Goal: Information Seeking & Learning: Learn about a topic

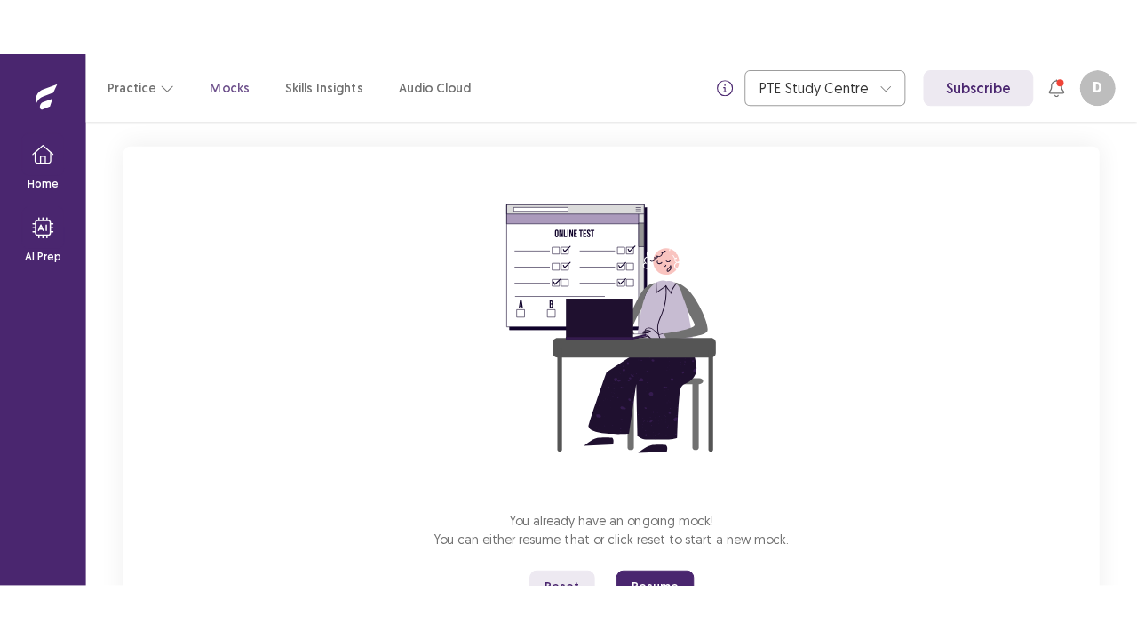
scroll to position [174, 0]
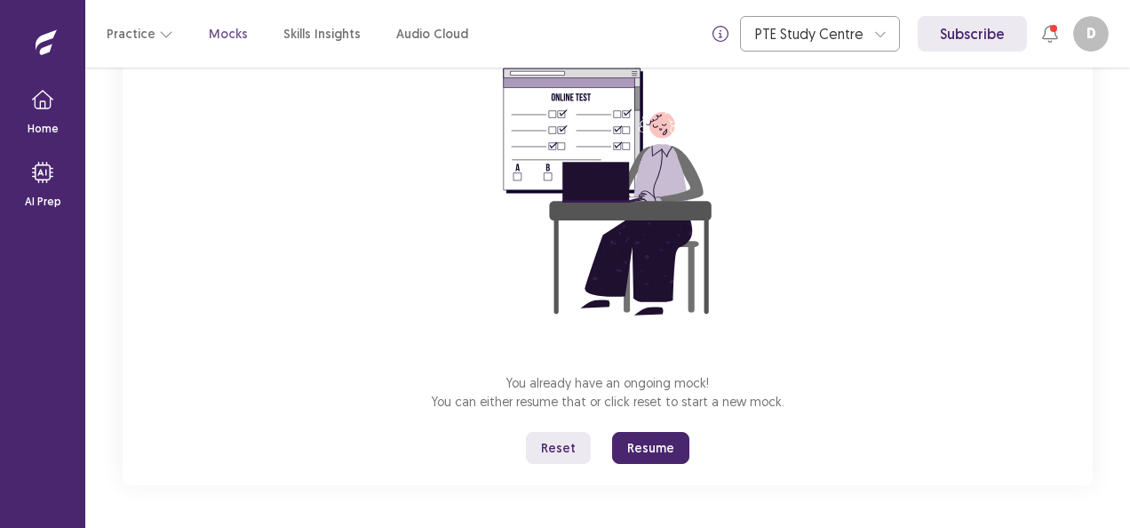
click at [652, 442] on button "Resume" at bounding box center [650, 448] width 77 height 32
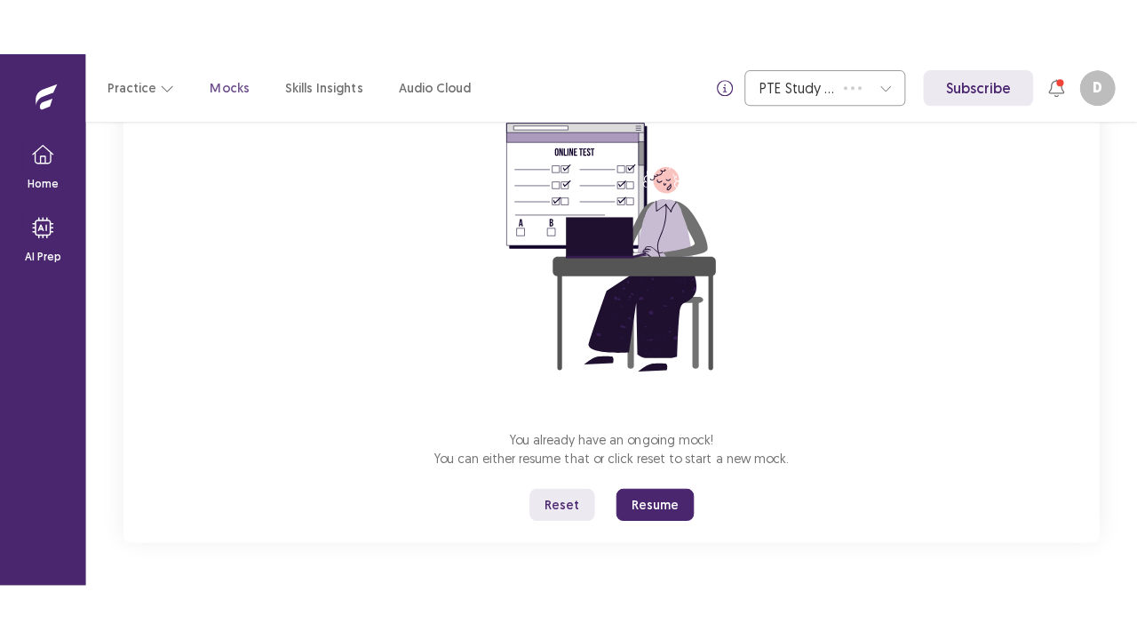
scroll to position [62, 0]
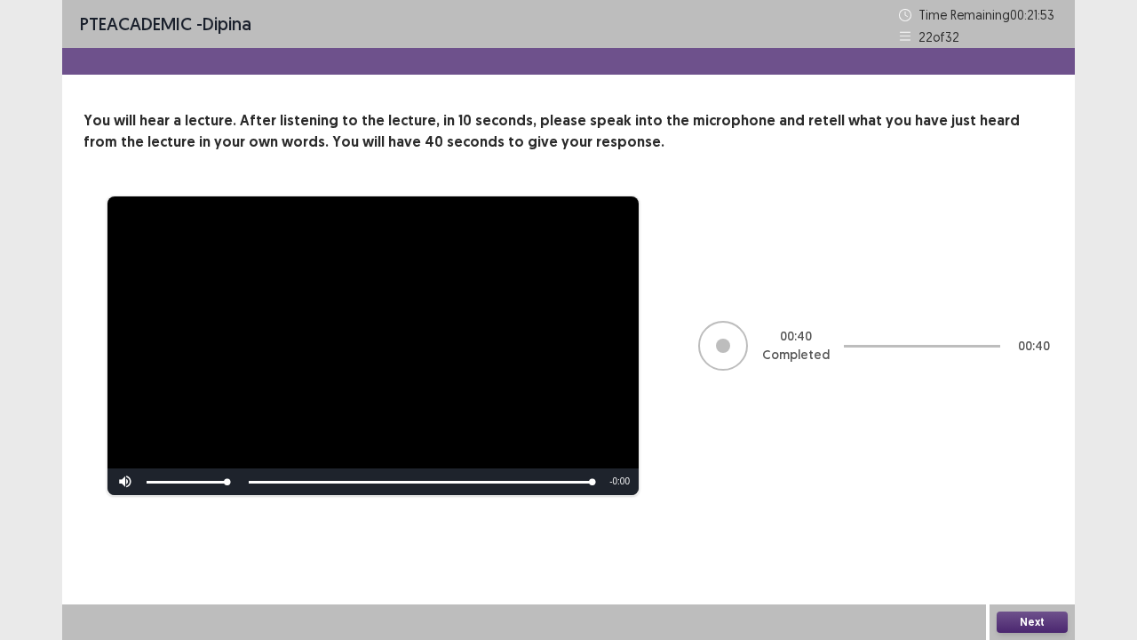
click at [1032, 527] on button "Next" at bounding box center [1032, 621] width 71 height 21
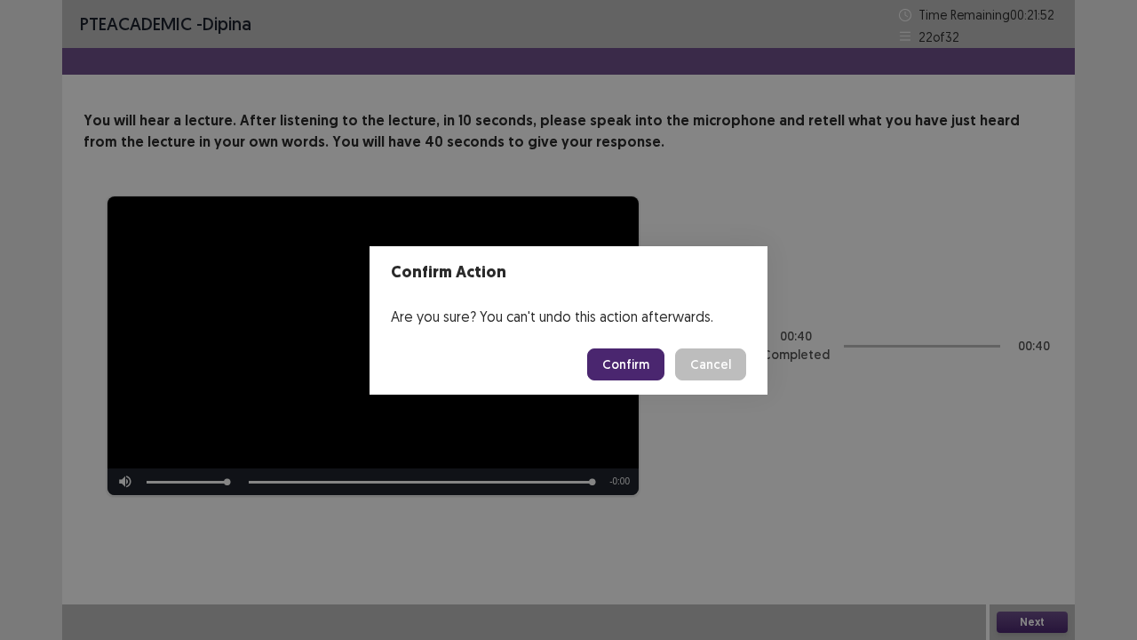
click at [634, 370] on button "Confirm" at bounding box center [625, 364] width 77 height 32
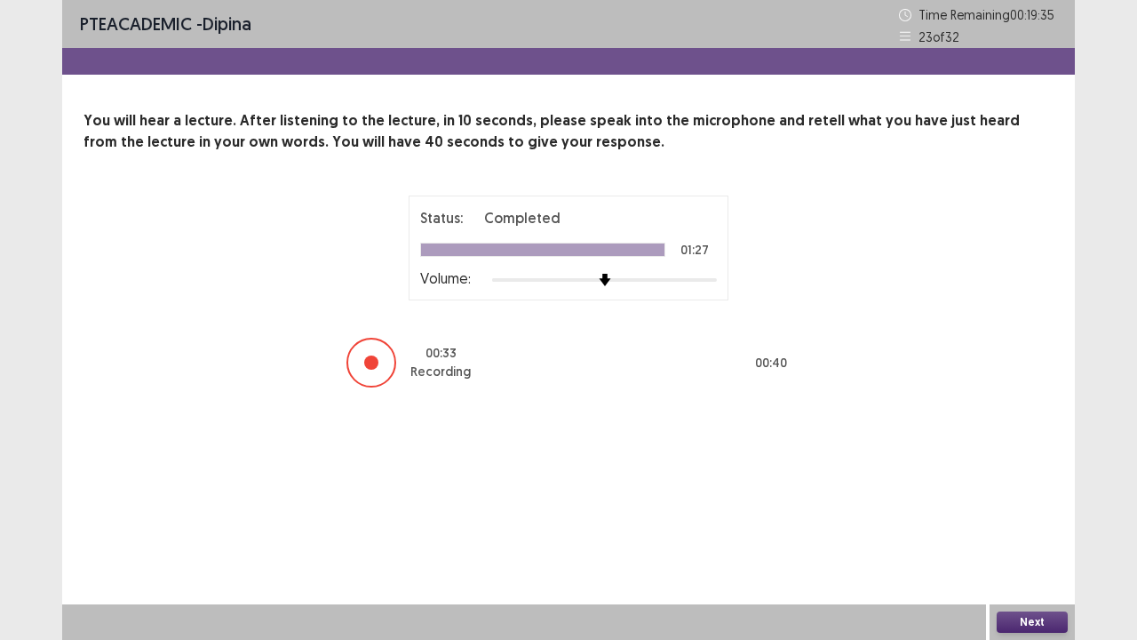
click at [1031, 527] on button "Next" at bounding box center [1032, 621] width 71 height 21
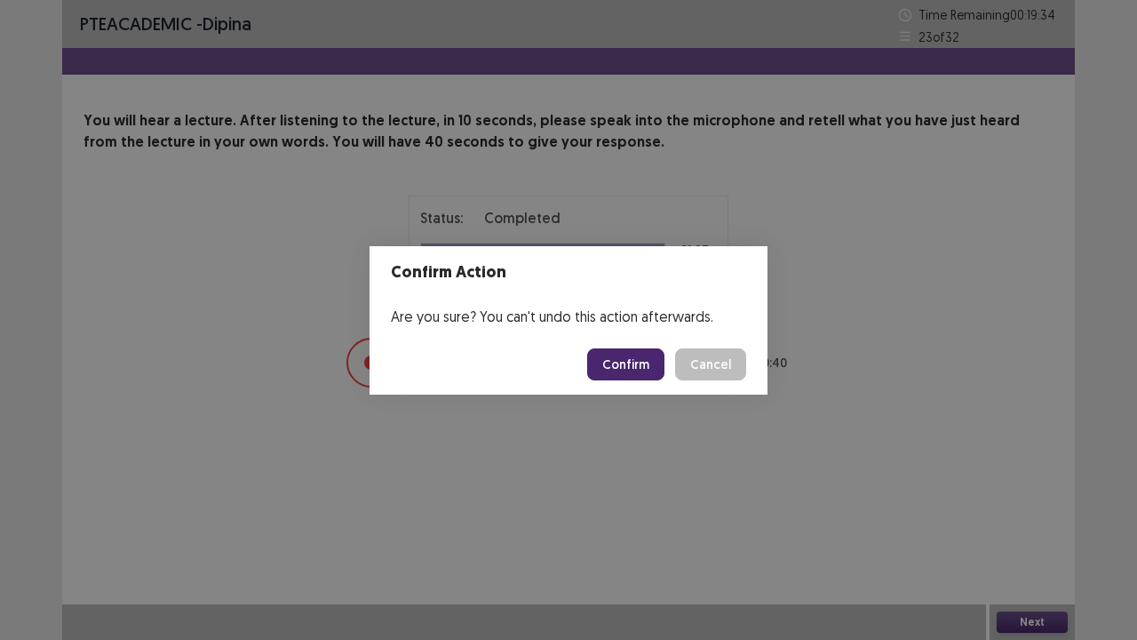
click at [623, 375] on button "Confirm" at bounding box center [625, 364] width 77 height 32
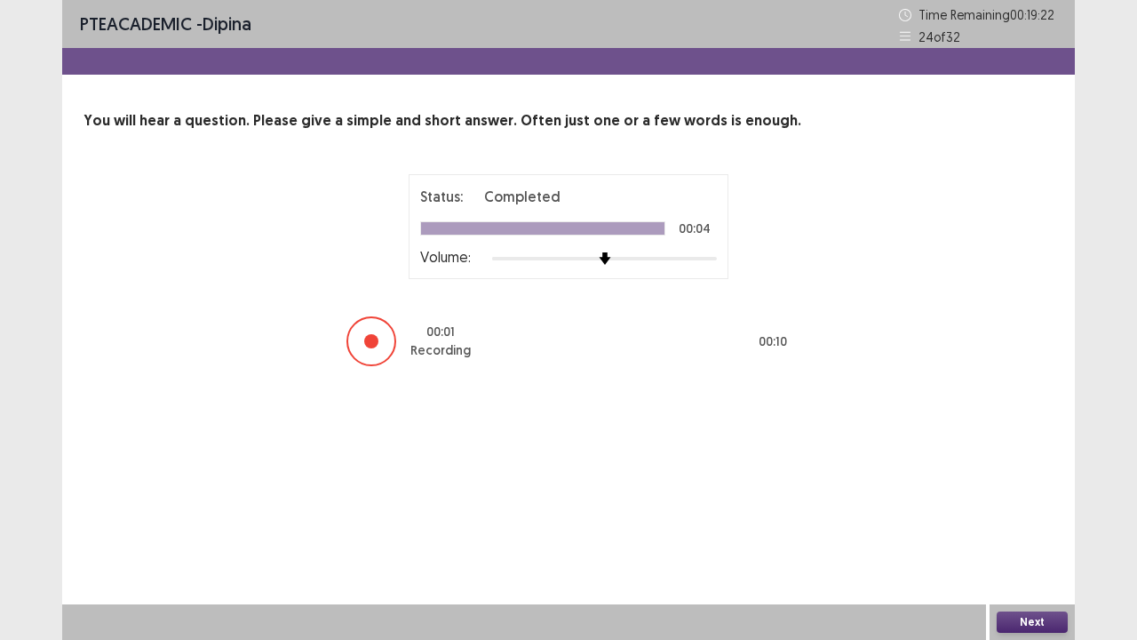
click at [1032, 527] on button "Next" at bounding box center [1032, 621] width 71 height 21
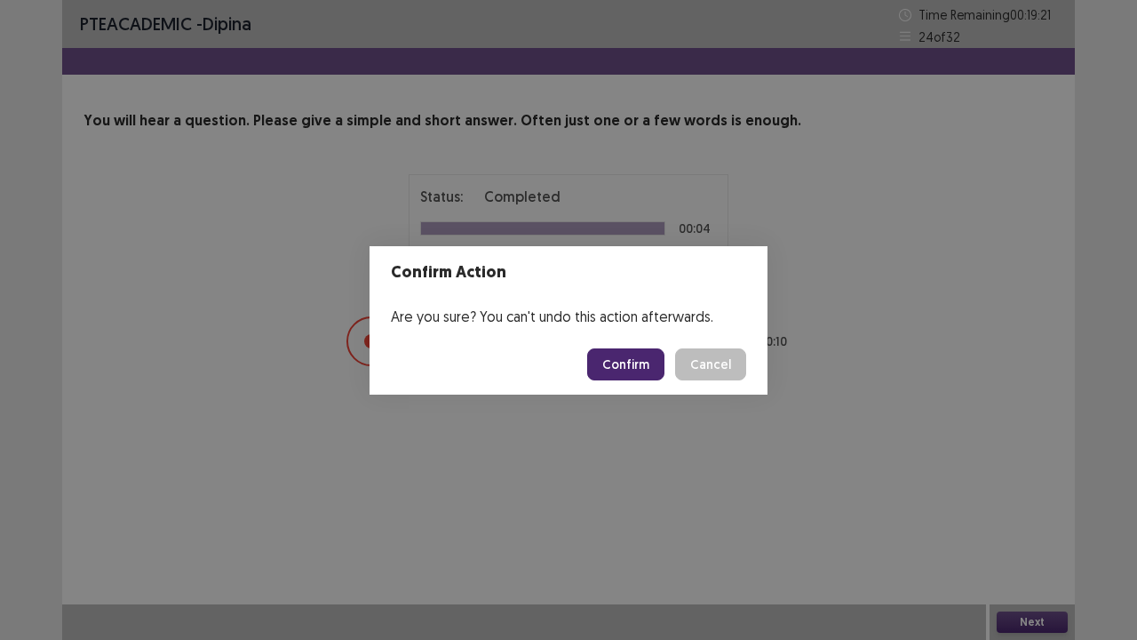
click at [620, 370] on button "Confirm" at bounding box center [625, 364] width 77 height 32
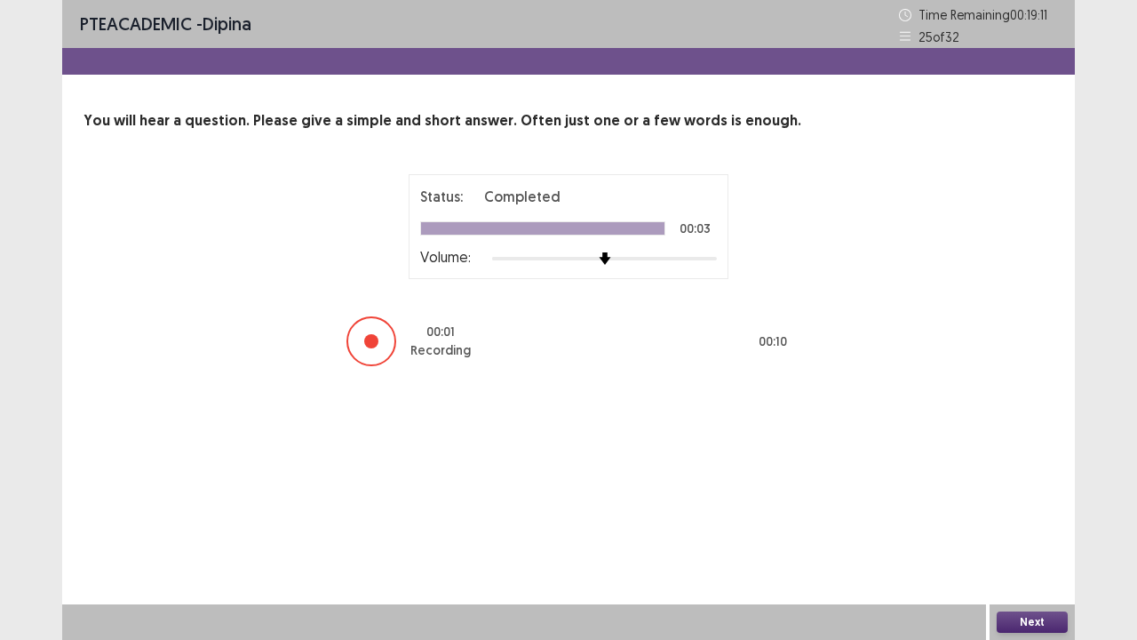
click at [1019, 527] on button "Next" at bounding box center [1032, 621] width 71 height 21
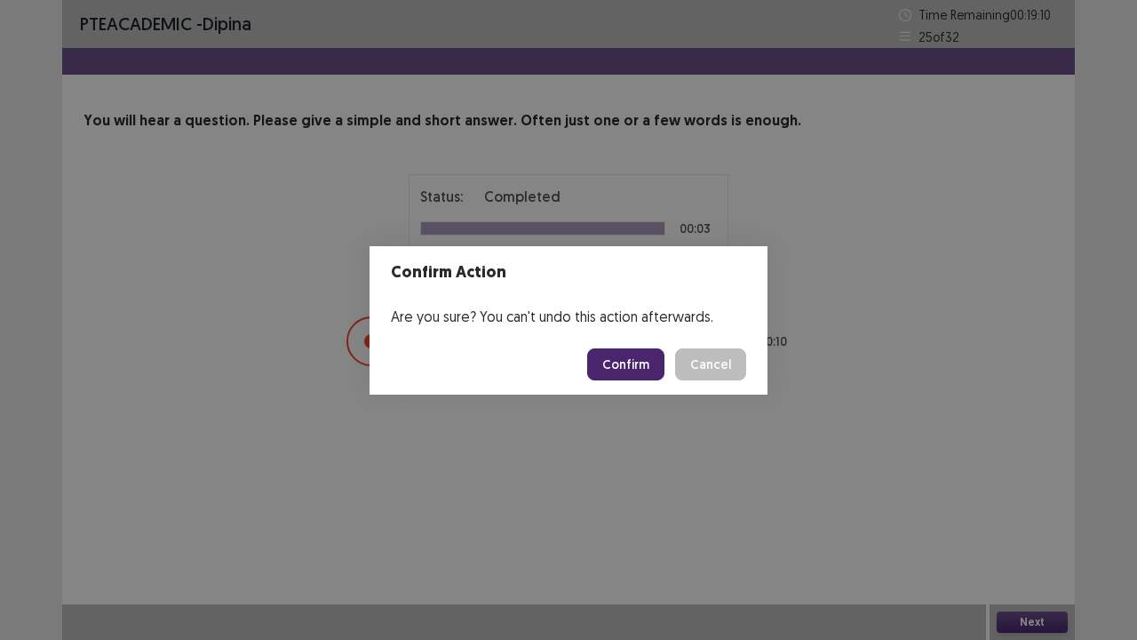
click at [641, 366] on button "Confirm" at bounding box center [625, 364] width 77 height 32
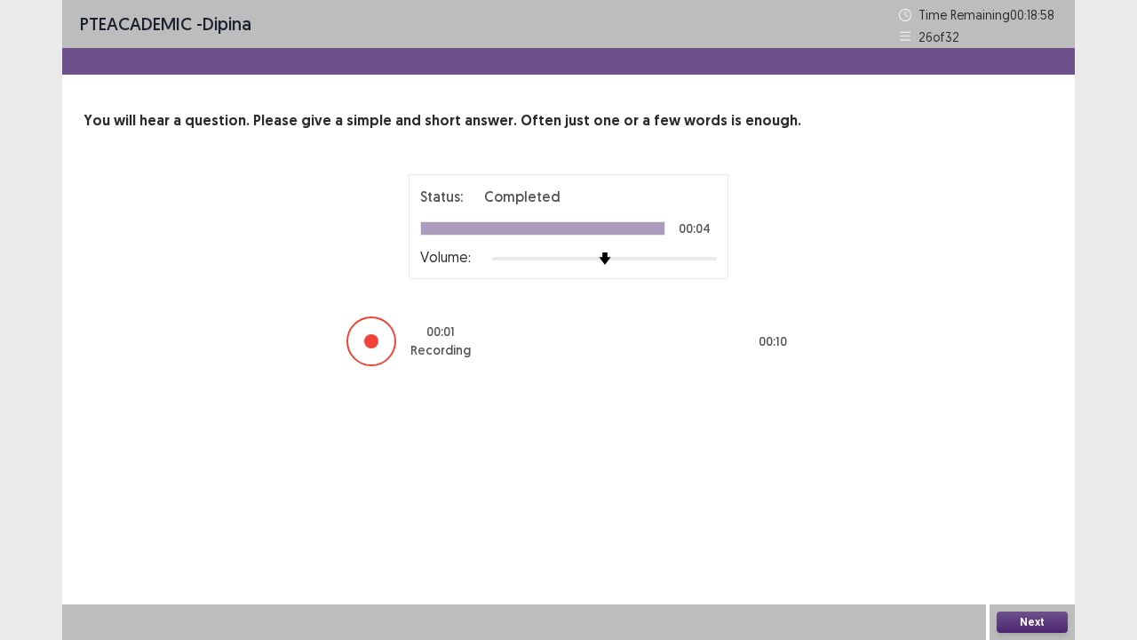
click at [1040, 527] on button "Next" at bounding box center [1032, 621] width 71 height 21
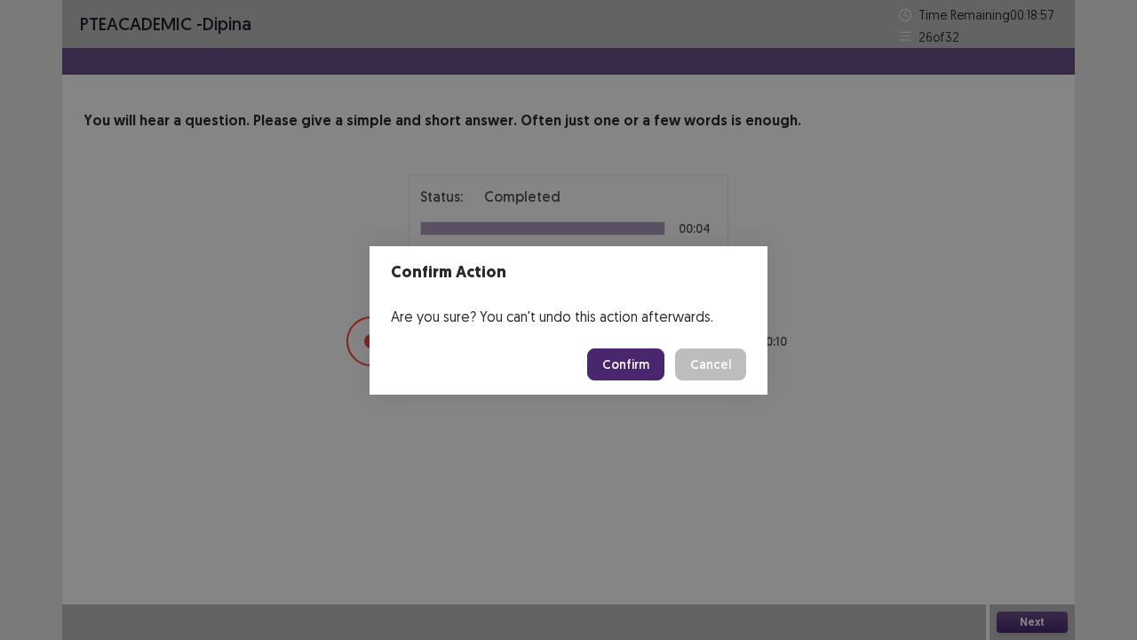
click at [621, 362] on button "Confirm" at bounding box center [625, 364] width 77 height 32
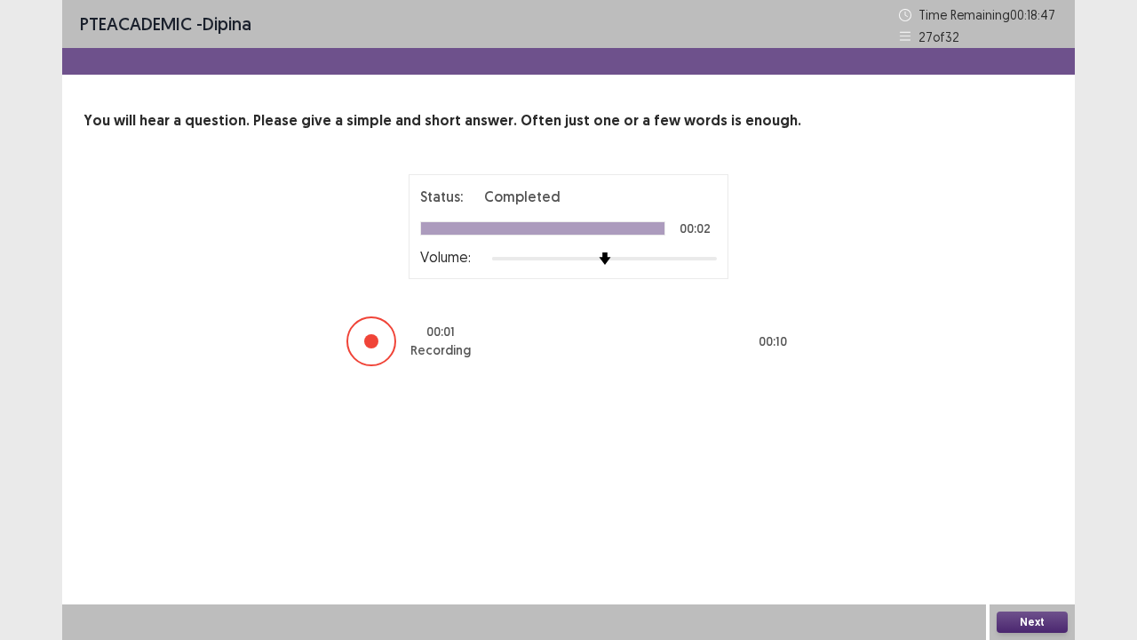
click at [1025, 527] on button "Next" at bounding box center [1032, 621] width 71 height 21
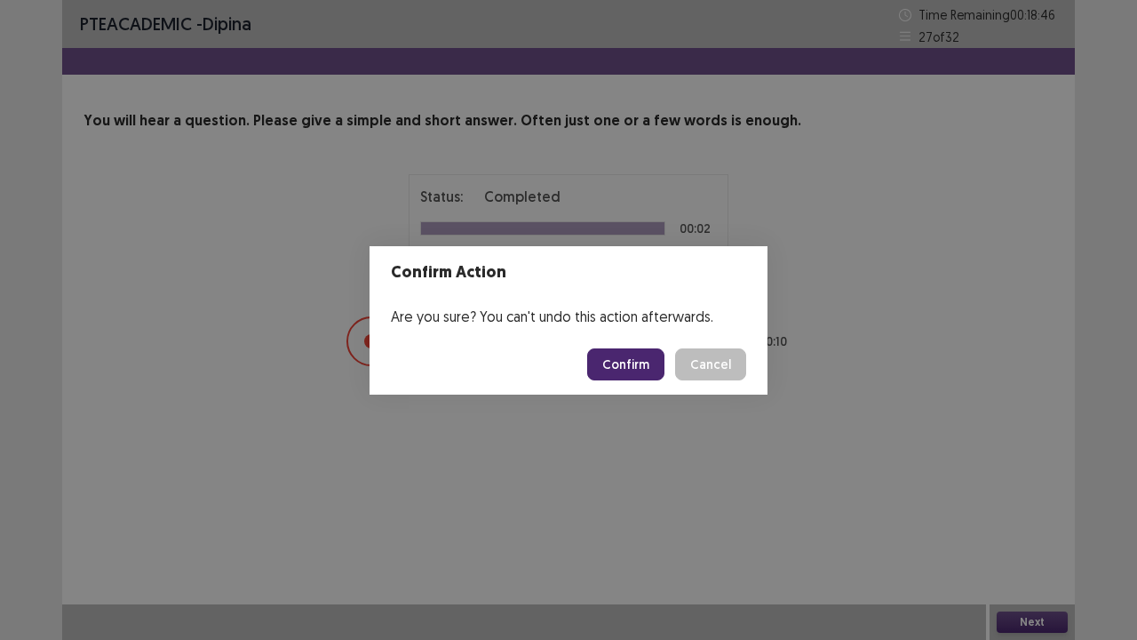
click at [626, 365] on button "Confirm" at bounding box center [625, 364] width 77 height 32
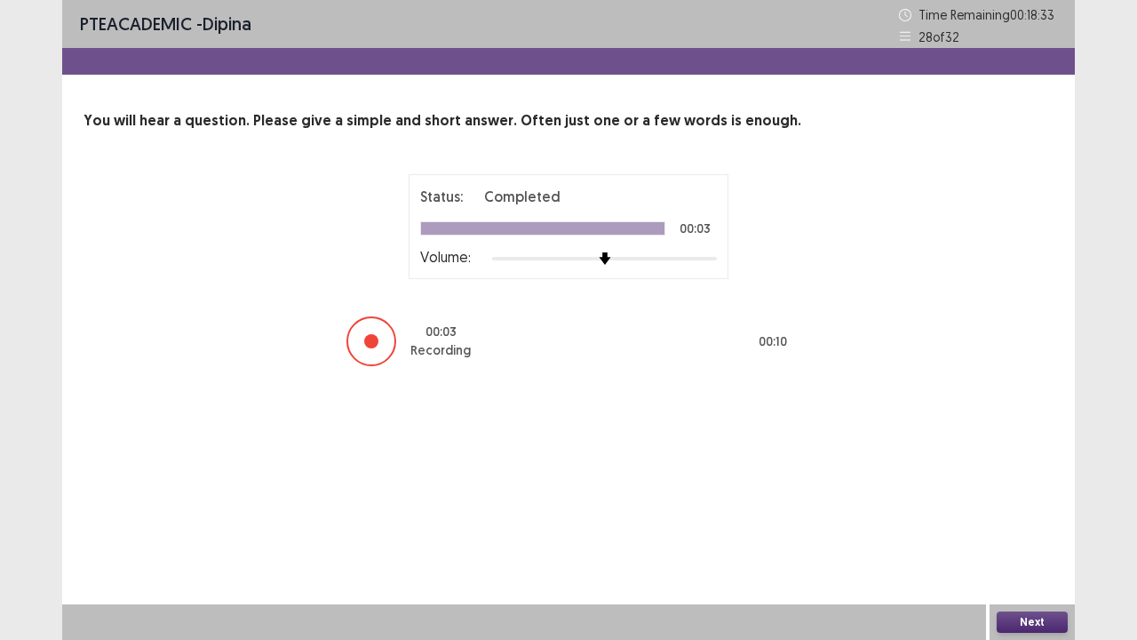
click at [1029, 527] on button "Next" at bounding box center [1032, 621] width 71 height 21
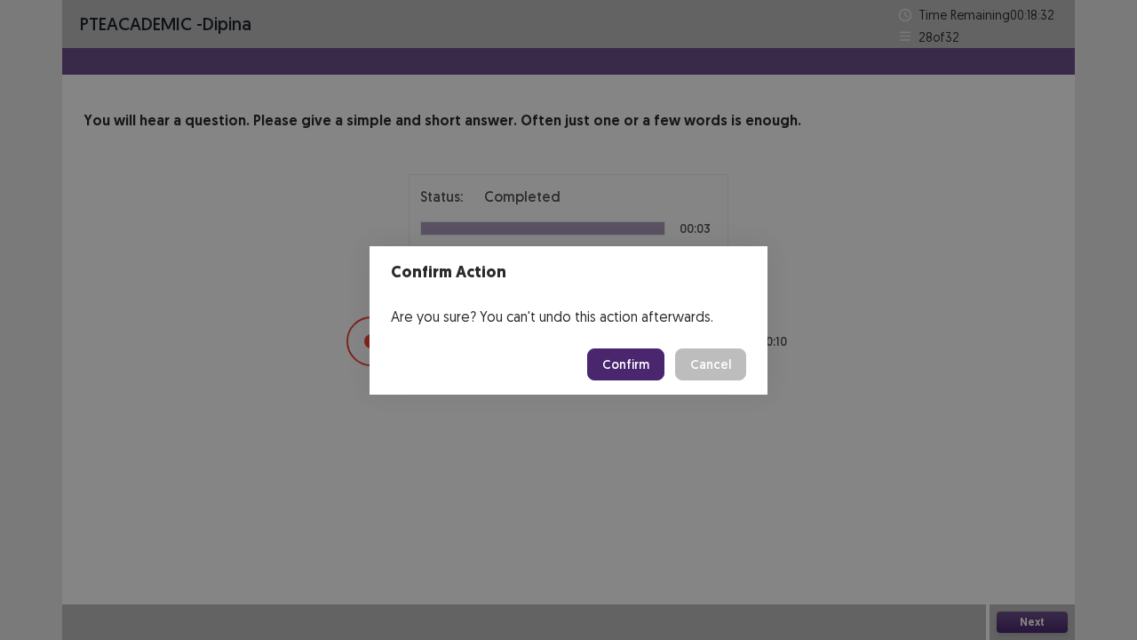
click at [612, 362] on button "Confirm" at bounding box center [625, 364] width 77 height 32
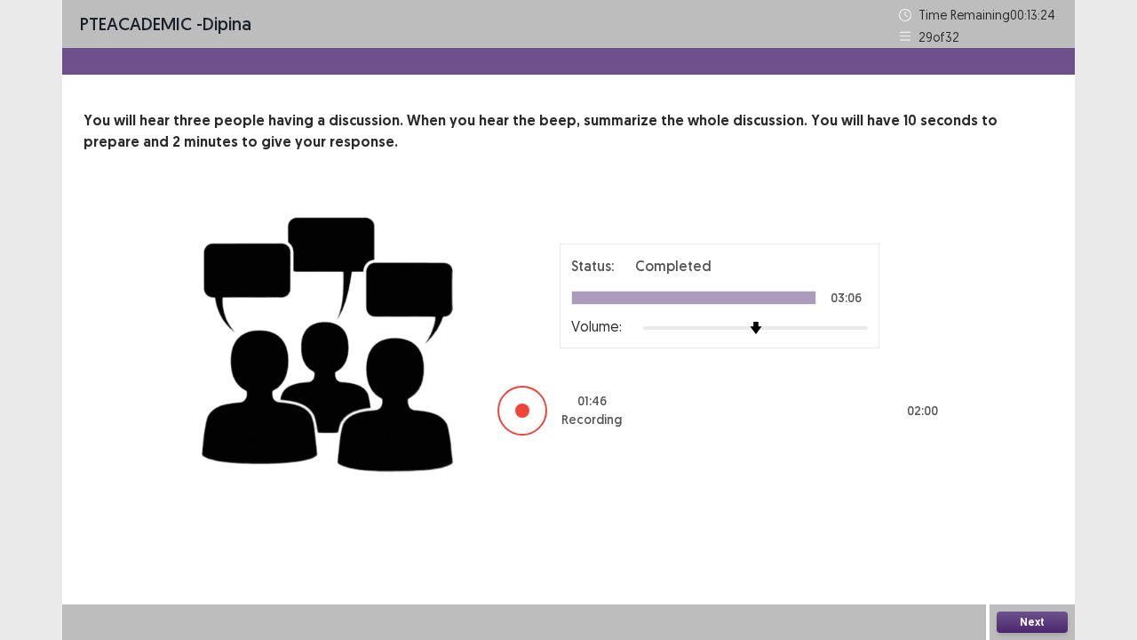
click at [1021, 527] on button "Next" at bounding box center [1032, 621] width 71 height 21
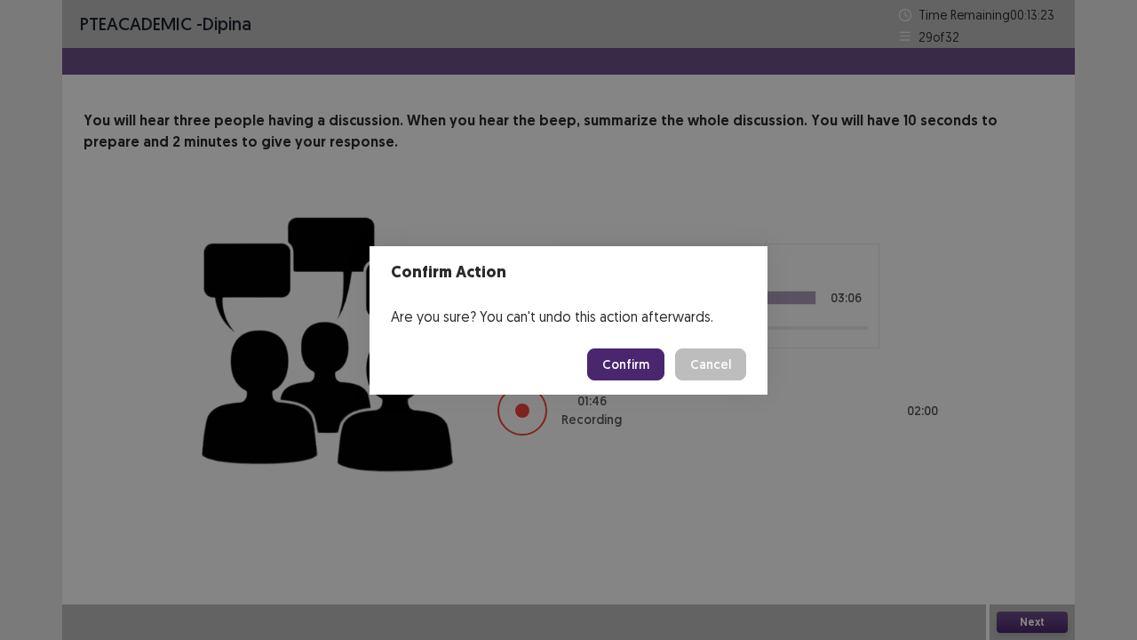
click at [619, 373] on button "Confirm" at bounding box center [625, 364] width 77 height 32
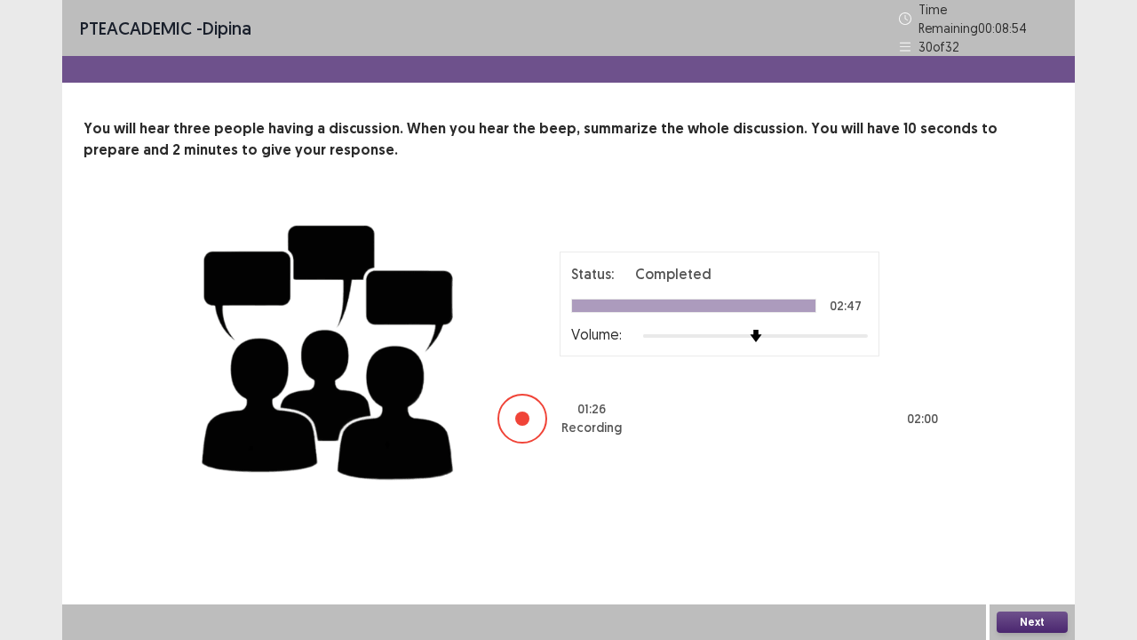
click at [1034, 527] on button "Next" at bounding box center [1032, 621] width 71 height 21
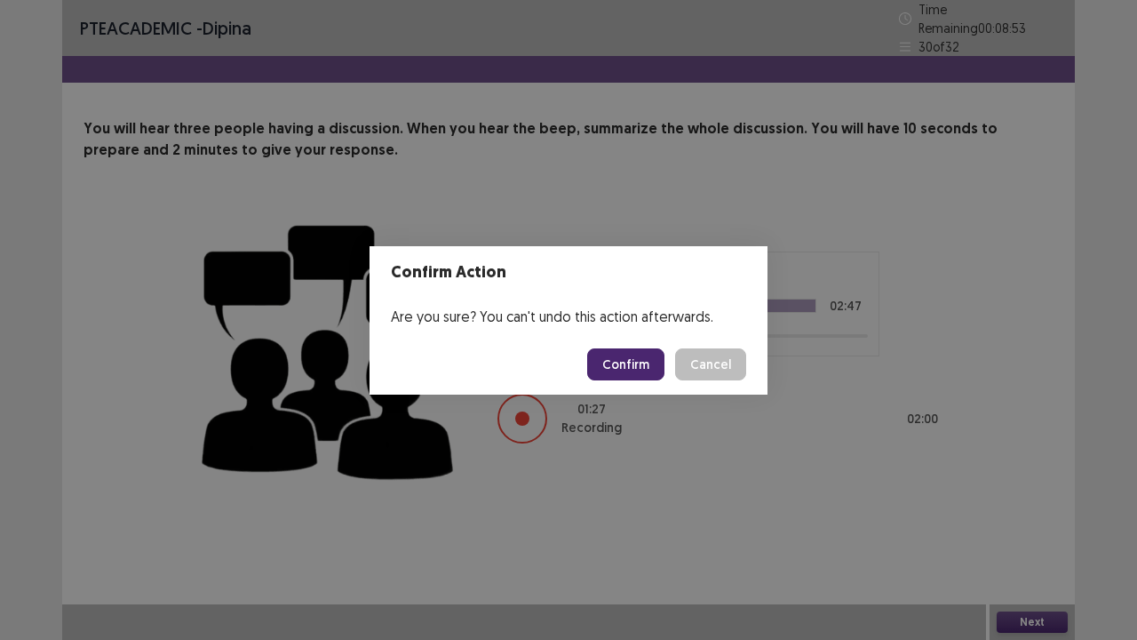
click at [620, 367] on button "Confirm" at bounding box center [625, 364] width 77 height 32
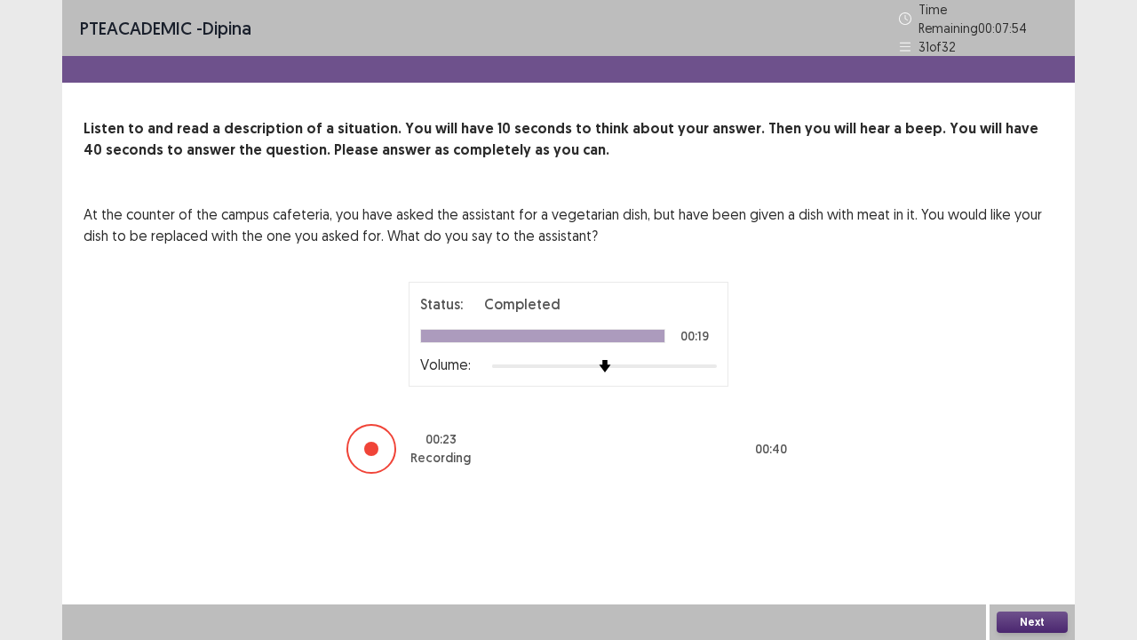
click at [1012, 527] on button "Next" at bounding box center [1032, 621] width 71 height 21
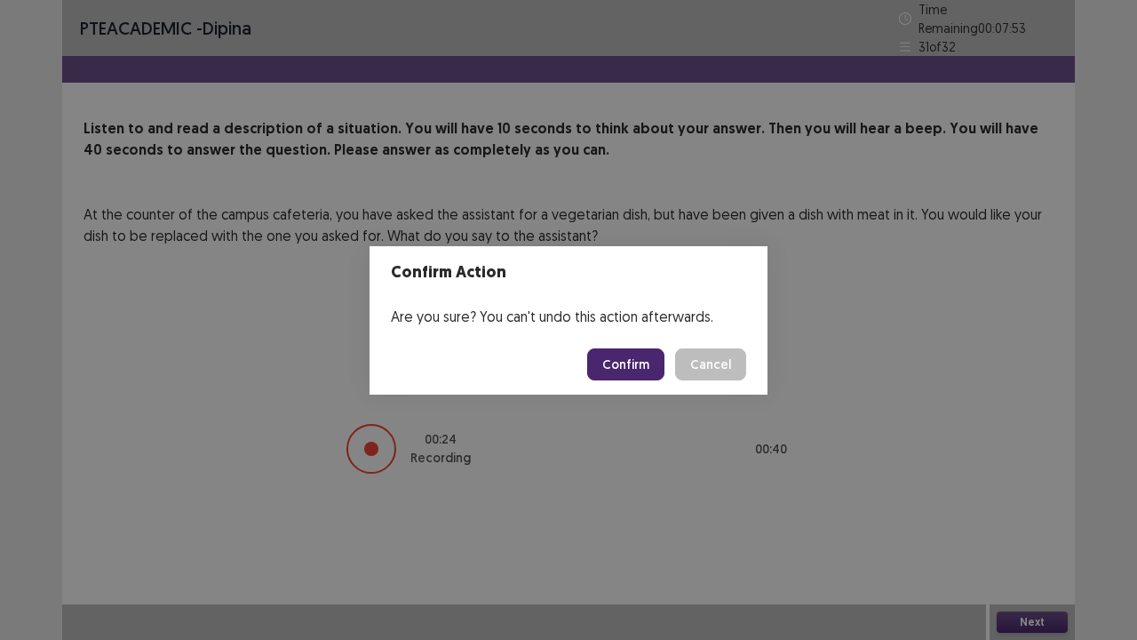
click at [627, 357] on button "Confirm" at bounding box center [625, 364] width 77 height 32
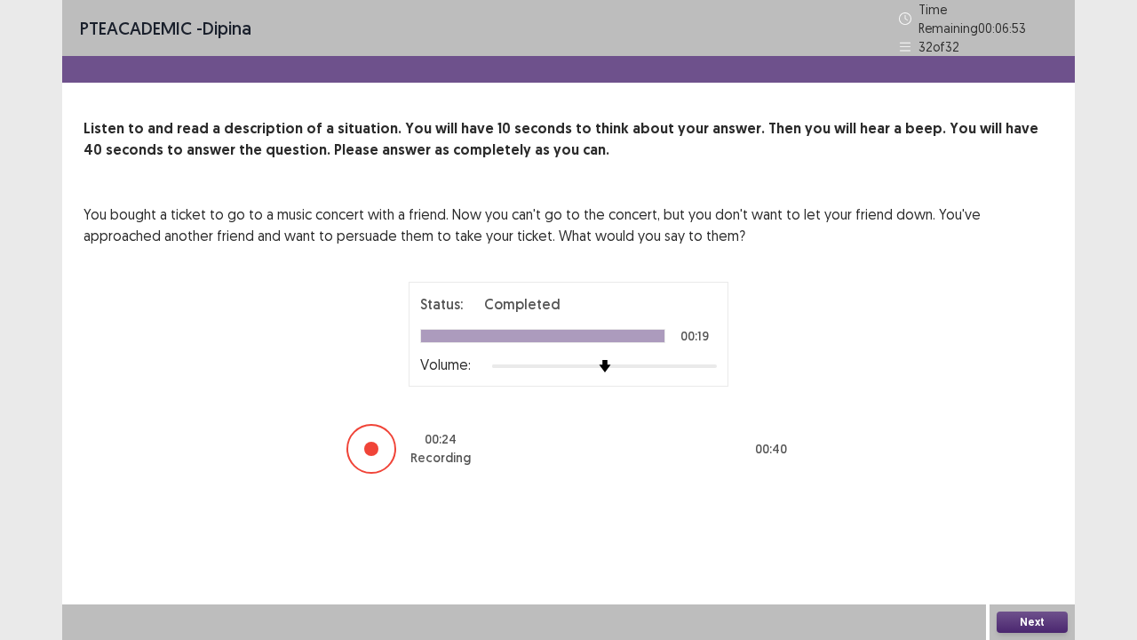
click at [1025, 527] on button "Next" at bounding box center [1032, 621] width 71 height 21
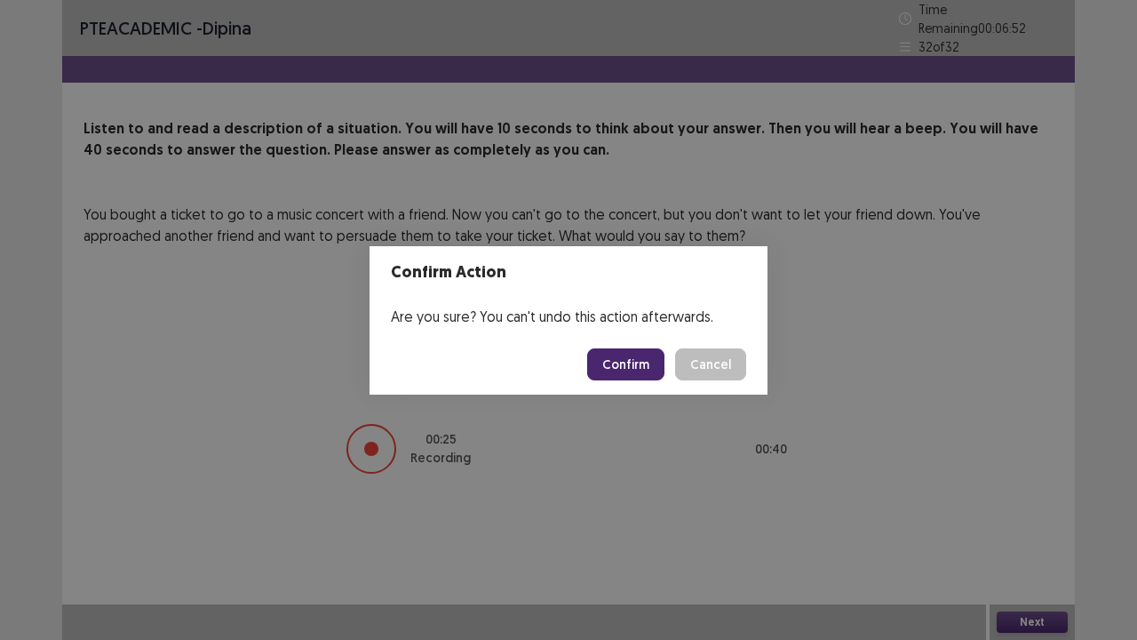
click at [630, 364] on button "Confirm" at bounding box center [625, 364] width 77 height 32
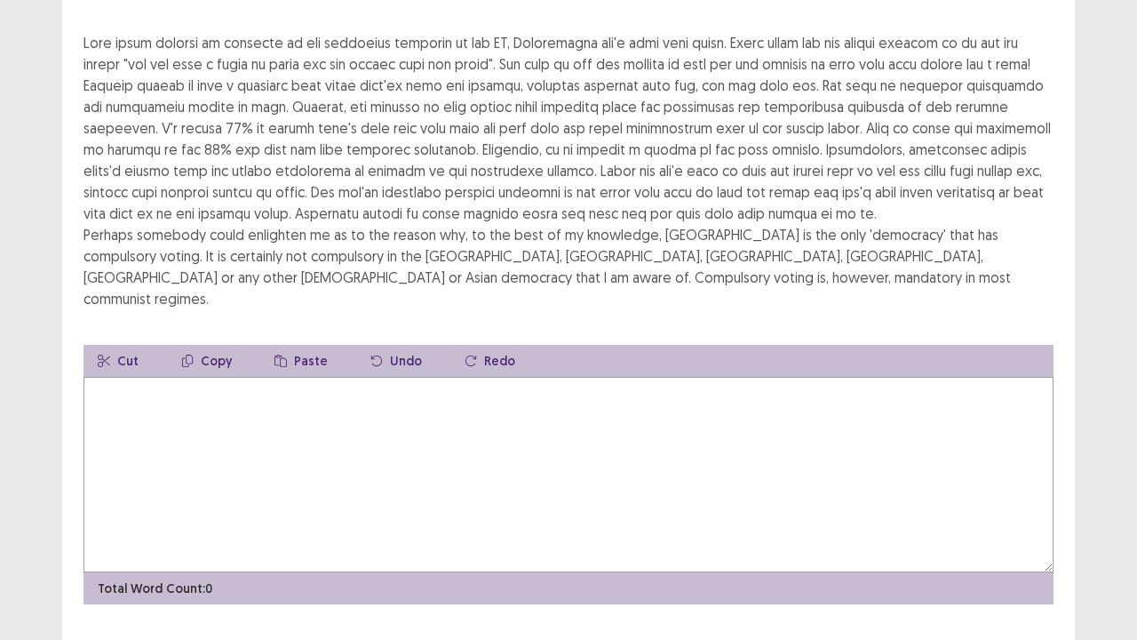
scroll to position [82, 0]
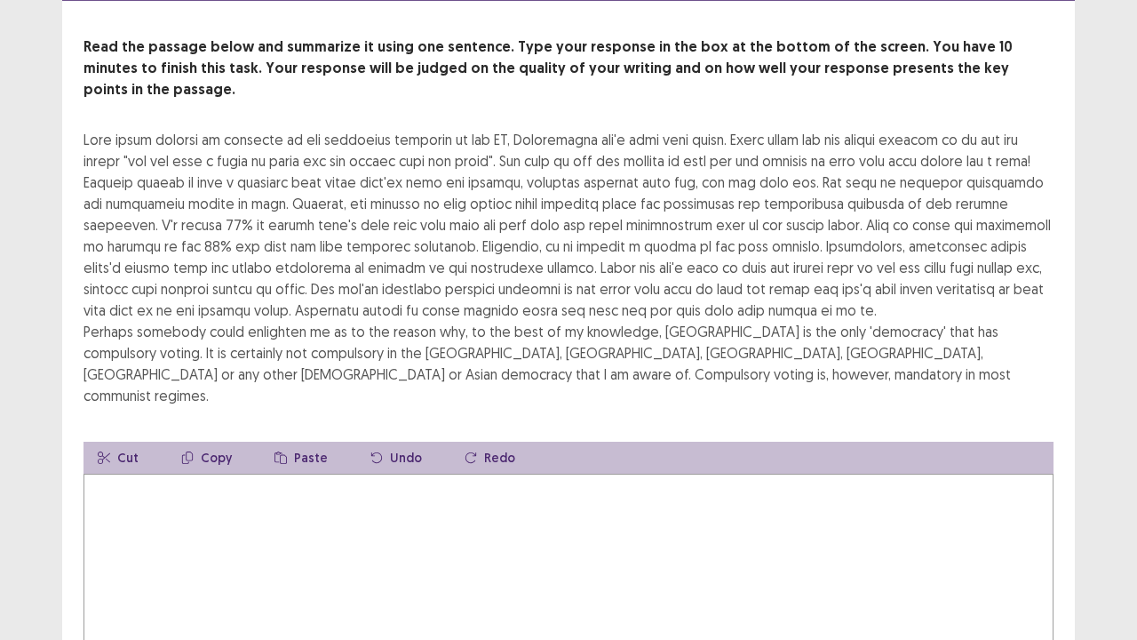
drag, startPoint x: 223, startPoint y: 489, endPoint x: 67, endPoint y: 386, distance: 186.8
click at [219, 489] on textarea at bounding box center [569, 571] width 970 height 195
type textarea "*"
click at [250, 474] on textarea at bounding box center [569, 571] width 970 height 195
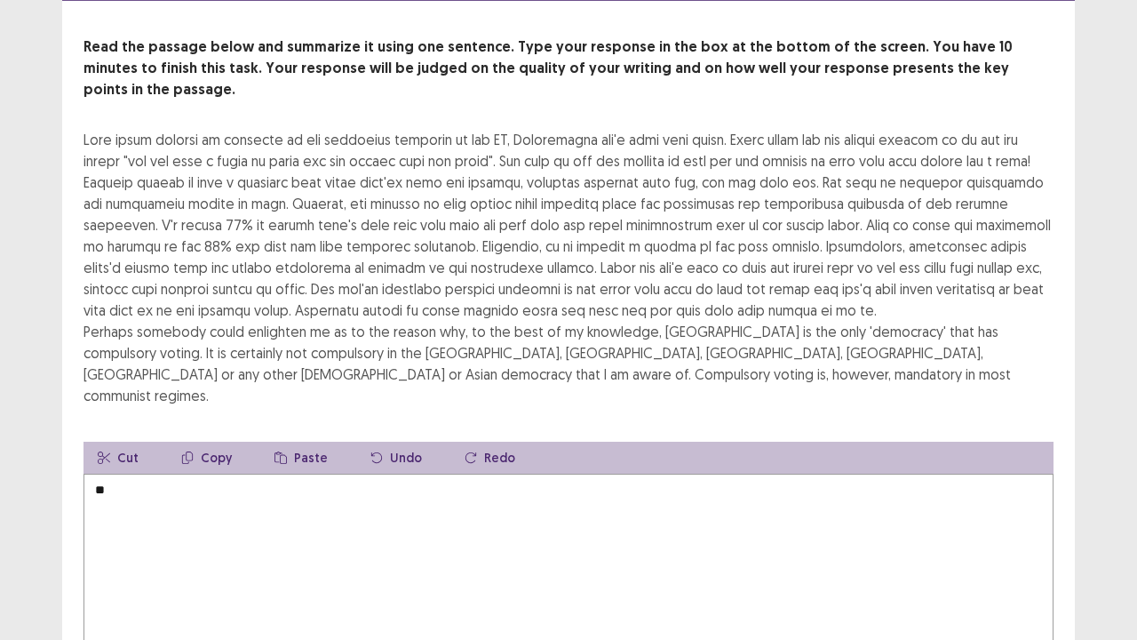
type textarea "*"
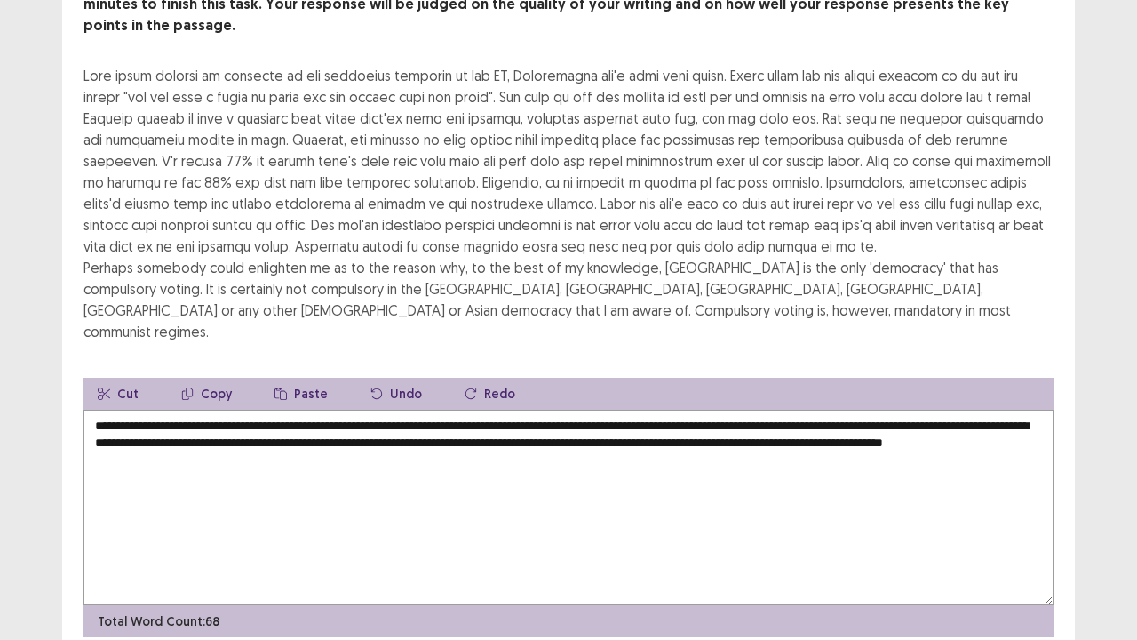
scroll to position [171, 0]
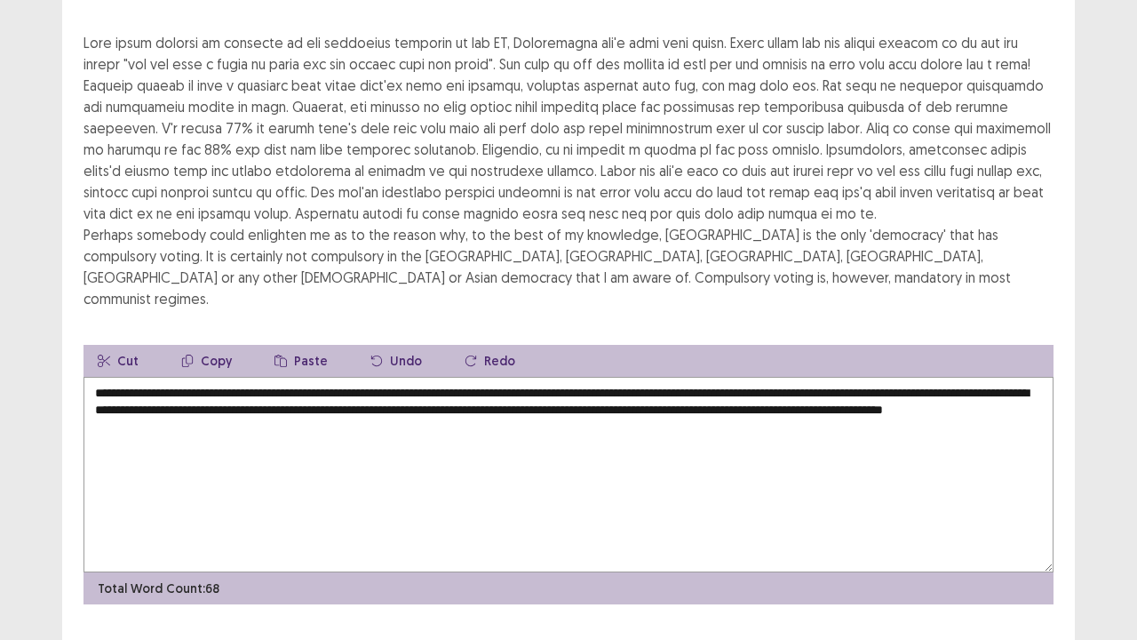
type textarea "**********"
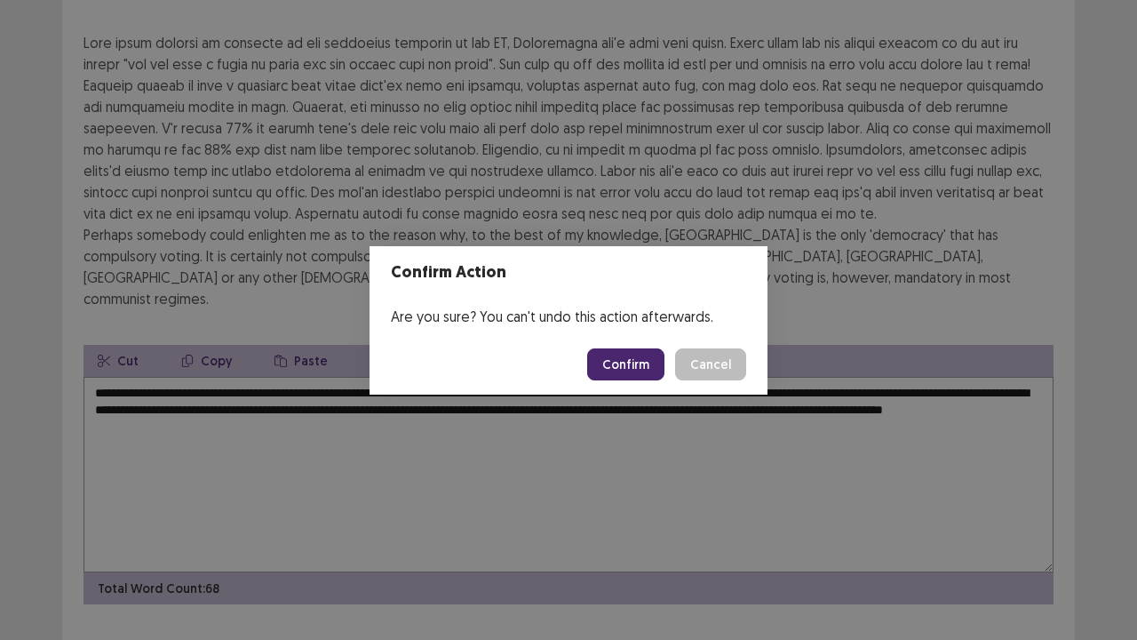
click at [638, 364] on button "Confirm" at bounding box center [625, 364] width 77 height 32
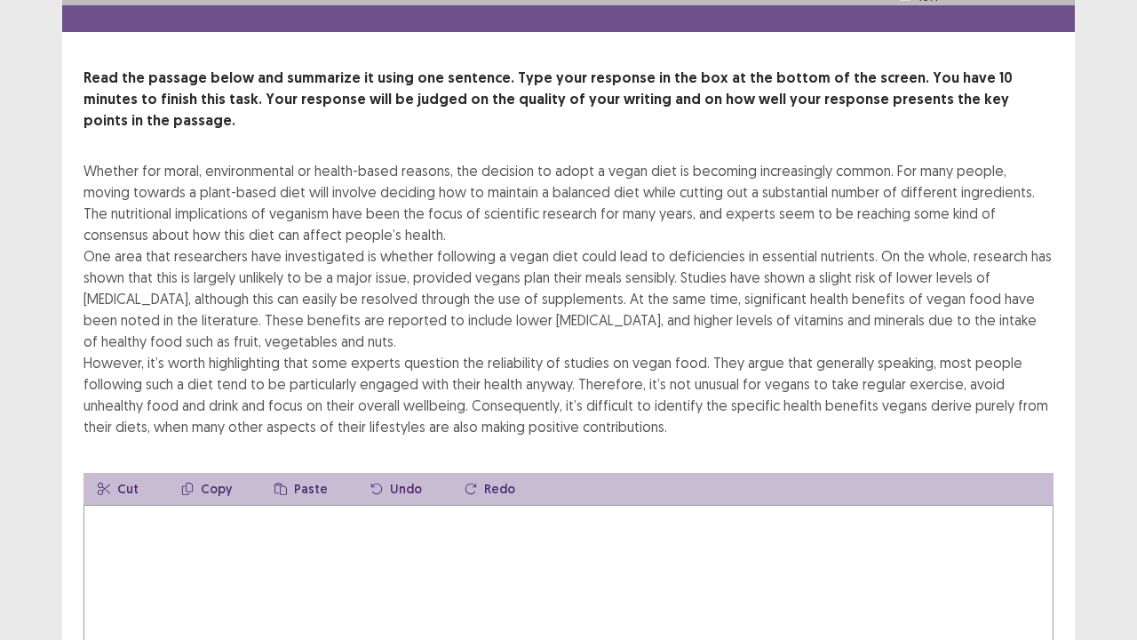
scroll to position [89, 0]
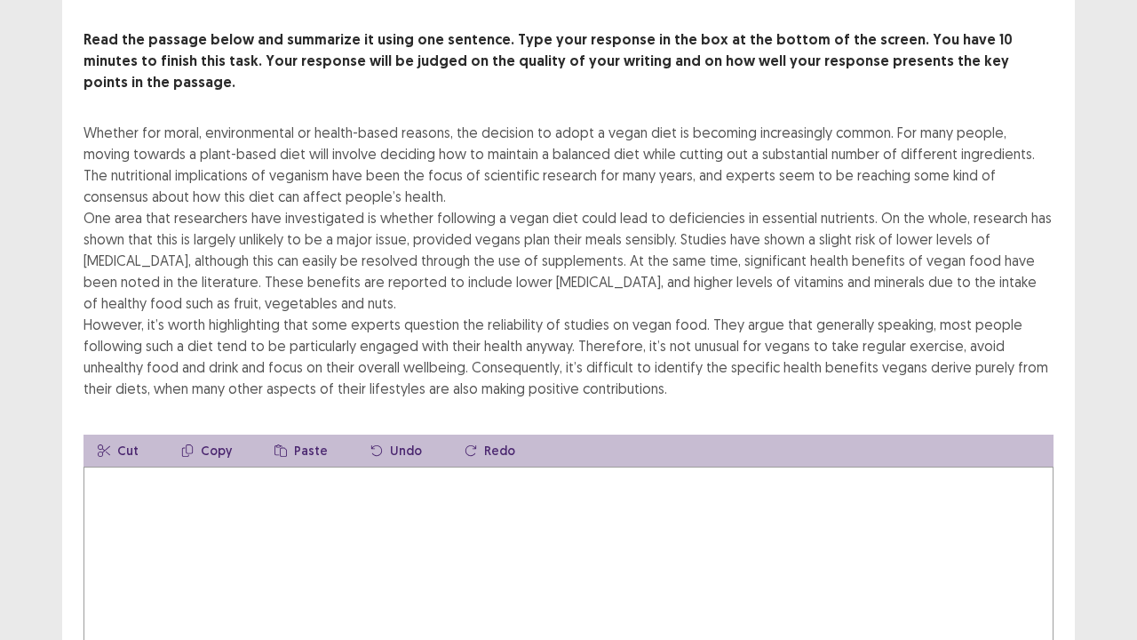
click at [174, 514] on textarea at bounding box center [569, 563] width 970 height 195
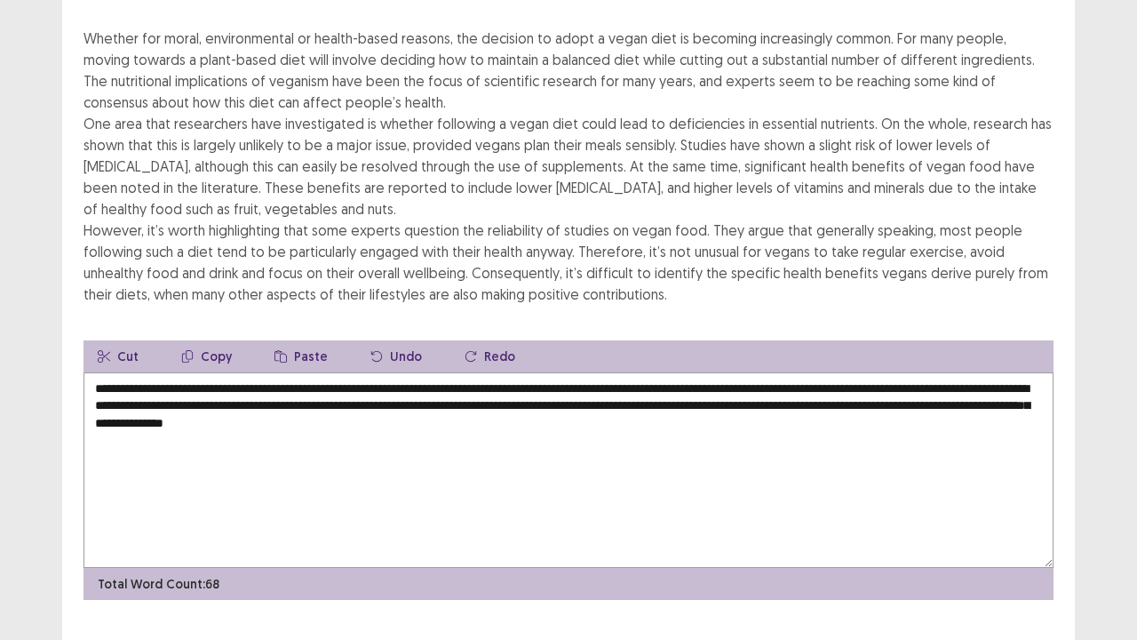
scroll to position [192, 0]
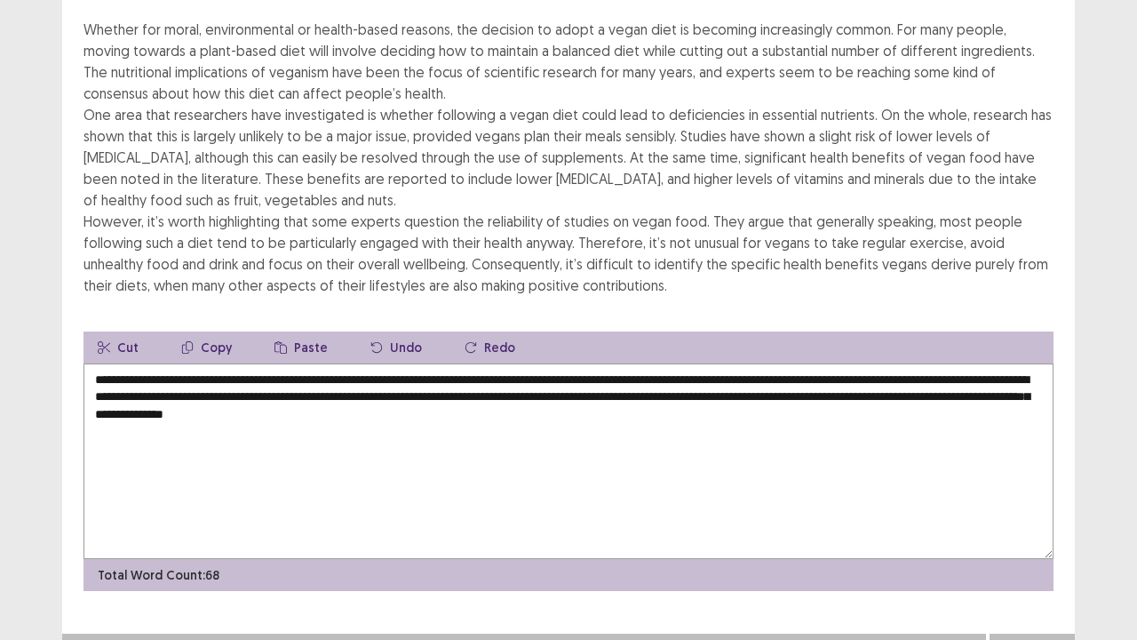
type textarea "**********"
click at [1039, 527] on button "Next" at bounding box center [1032, 651] width 71 height 21
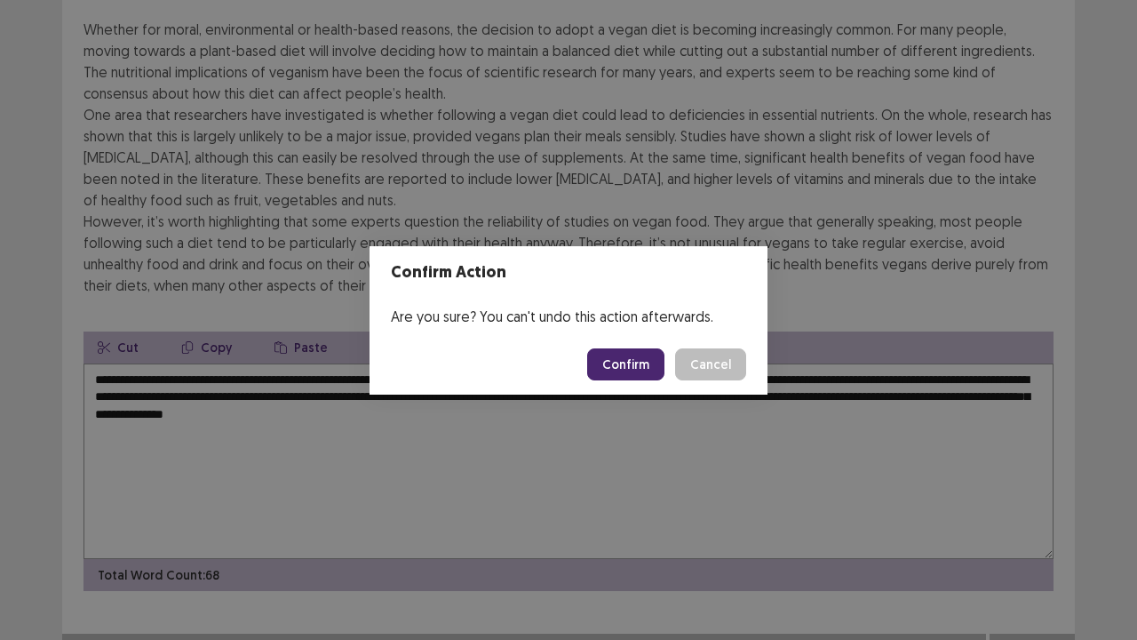
click at [634, 366] on button "Confirm" at bounding box center [625, 364] width 77 height 32
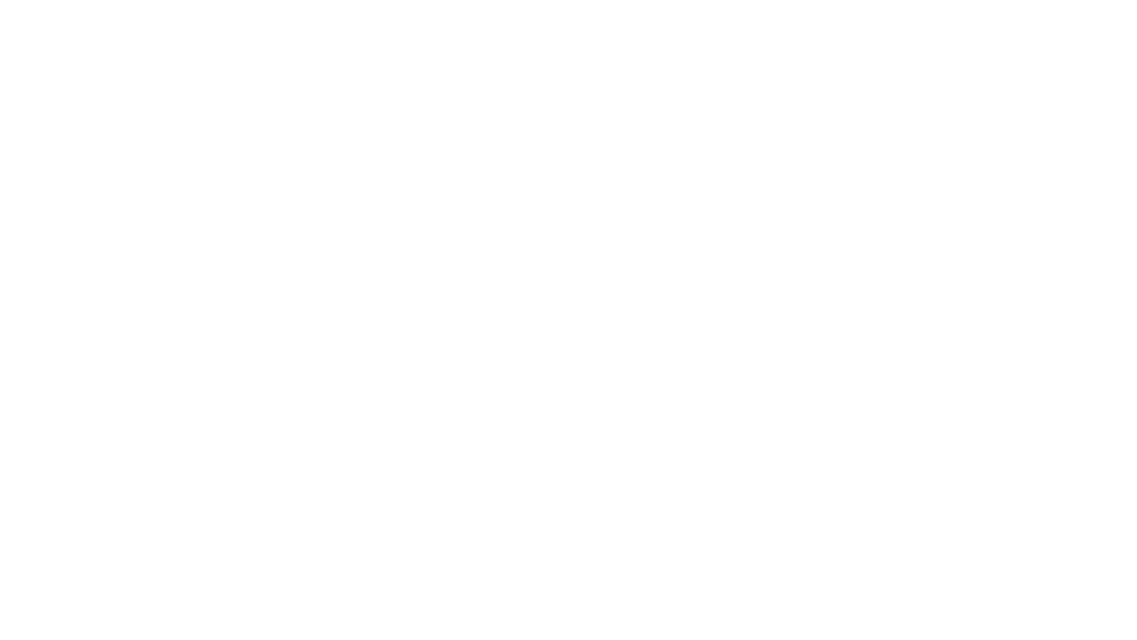
scroll to position [0, 0]
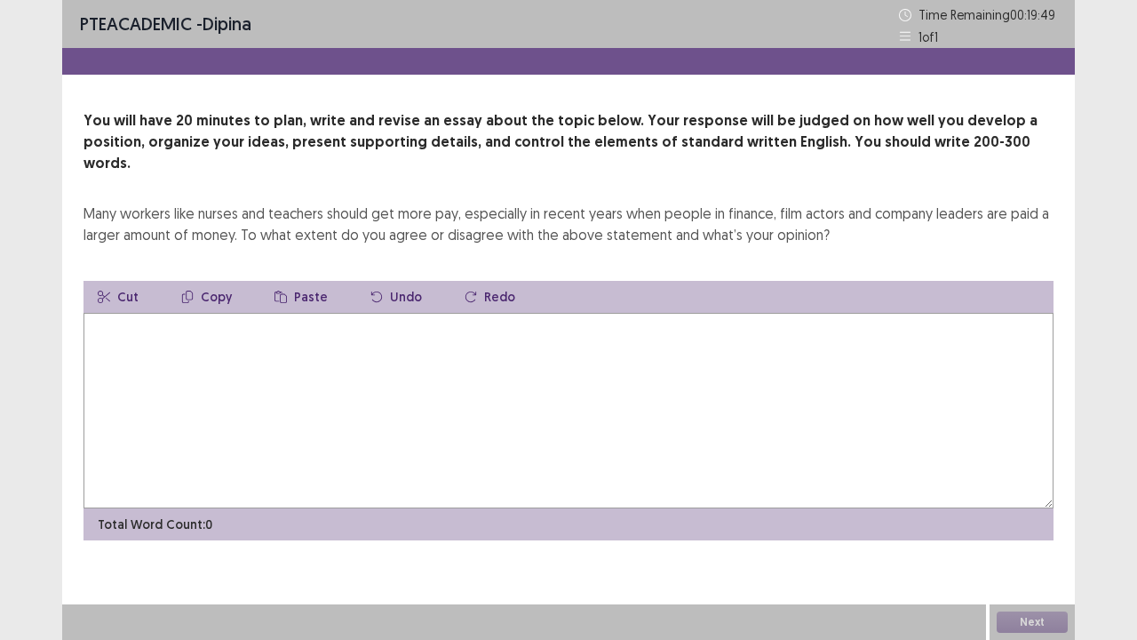
click at [137, 331] on textarea at bounding box center [569, 410] width 970 height 195
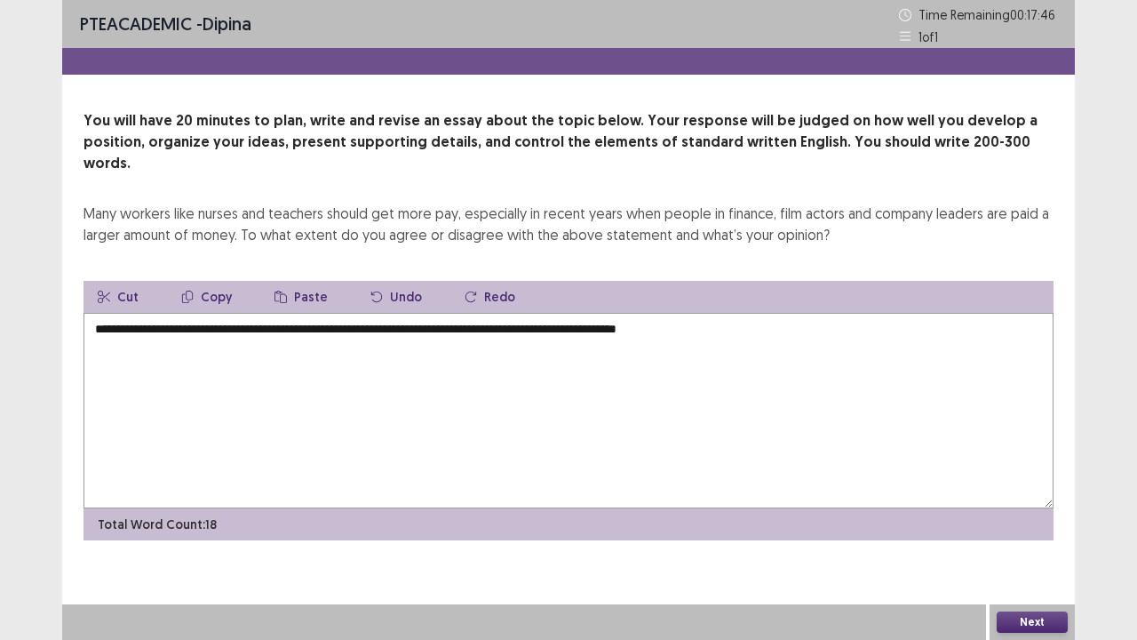
click at [527, 313] on textarea "**********" at bounding box center [569, 410] width 970 height 195
click at [748, 313] on textarea "**********" at bounding box center [569, 410] width 970 height 195
click at [572, 313] on textarea "**********" at bounding box center [569, 410] width 970 height 195
click at [956, 313] on textarea "**********" at bounding box center [569, 410] width 970 height 195
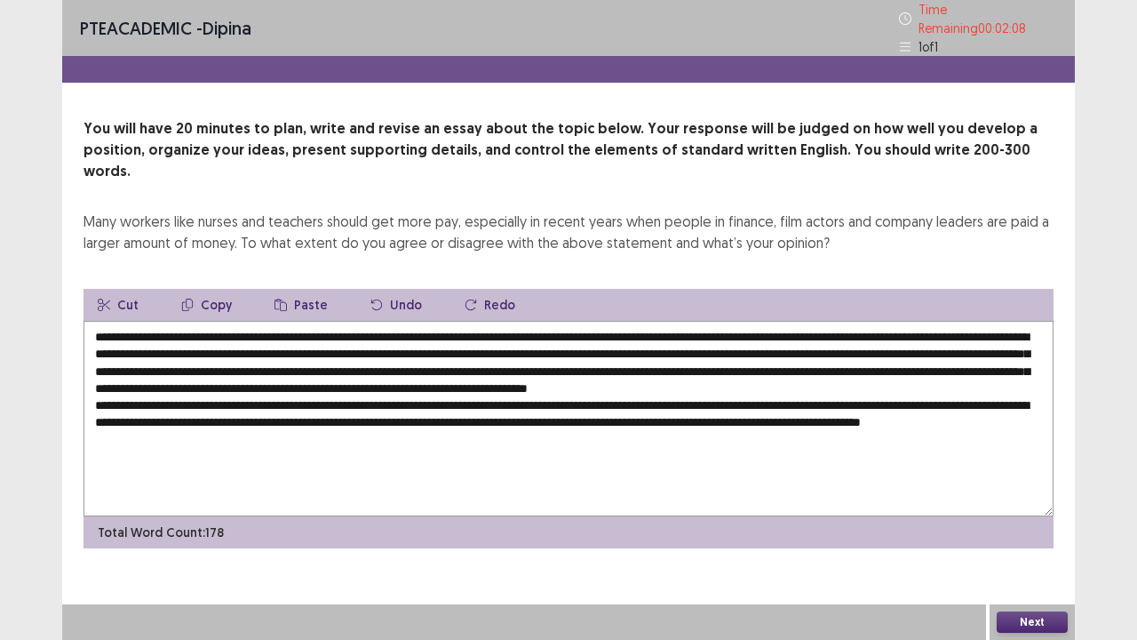
drag, startPoint x: 246, startPoint y: 308, endPoint x: 669, endPoint y: 312, distance: 422.9
click at [669, 321] on textarea at bounding box center [569, 418] width 970 height 195
drag, startPoint x: 215, startPoint y: 274, endPoint x: 151, endPoint y: 398, distance: 139.9
click at [213, 289] on button "Copy" at bounding box center [206, 305] width 79 height 32
click at [243, 426] on textarea at bounding box center [569, 418] width 970 height 195
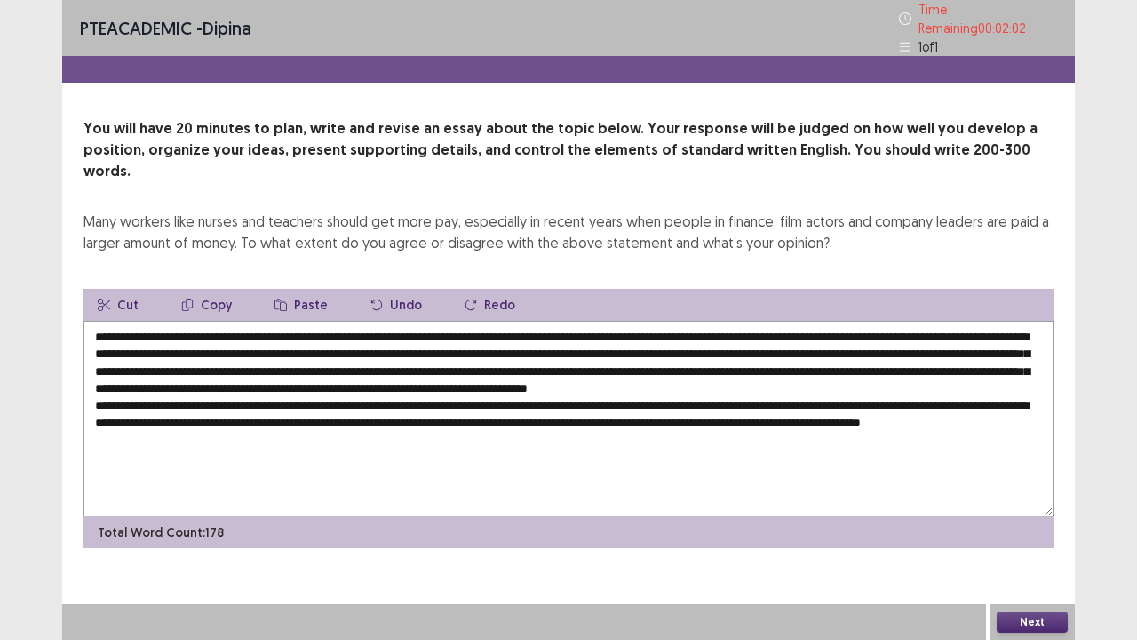
click at [310, 289] on button "Paste" at bounding box center [301, 305] width 82 height 32
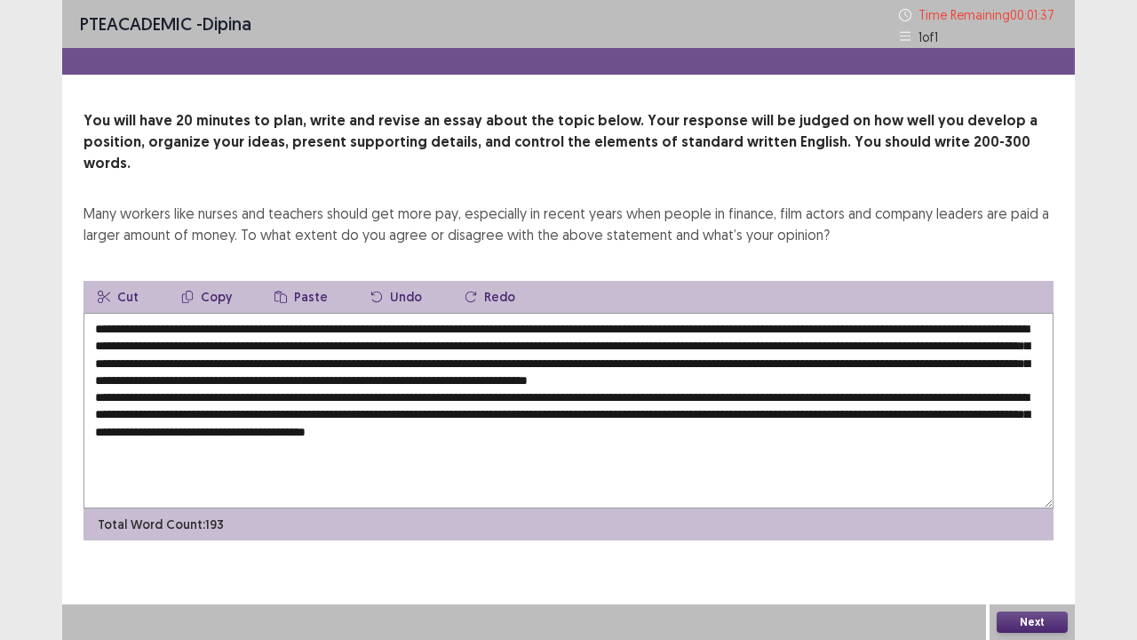
drag, startPoint x: 233, startPoint y: 426, endPoint x: 688, endPoint y: 473, distance: 457.2
click at [707, 457] on textarea at bounding box center [569, 410] width 970 height 195
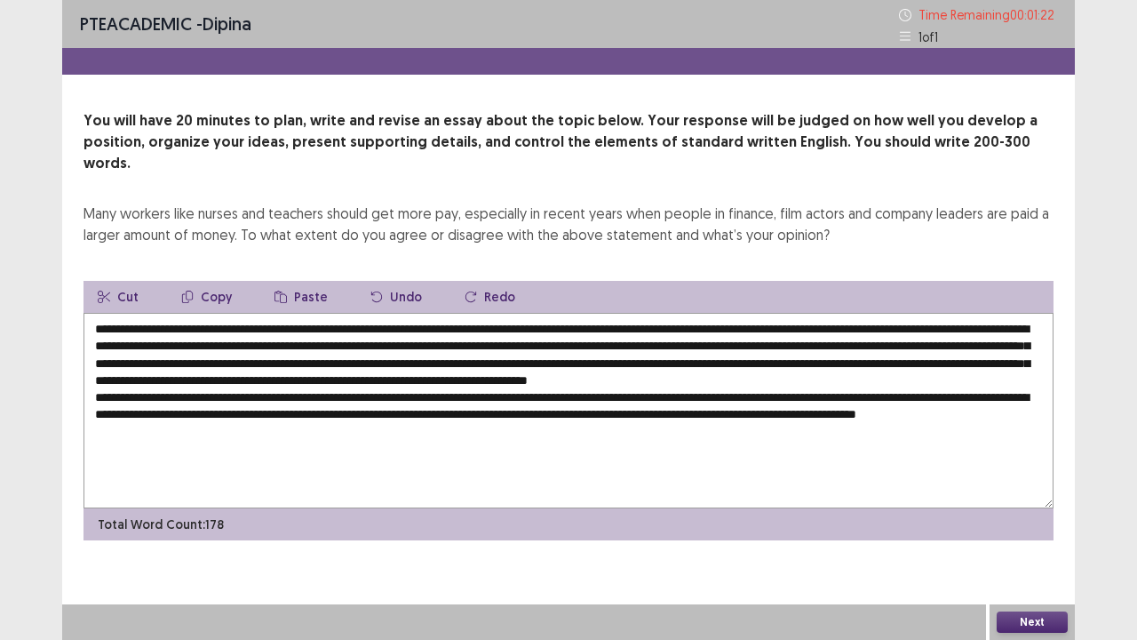
drag, startPoint x: 361, startPoint y: 341, endPoint x: 852, endPoint y: 352, distance: 491.4
click at [852, 352] on textarea at bounding box center [569, 410] width 970 height 195
click at [393, 486] on div "Cut Copy Paste Undo Redo Total Word Count: 178" at bounding box center [569, 410] width 970 height 259
click at [255, 426] on textarea at bounding box center [569, 410] width 970 height 195
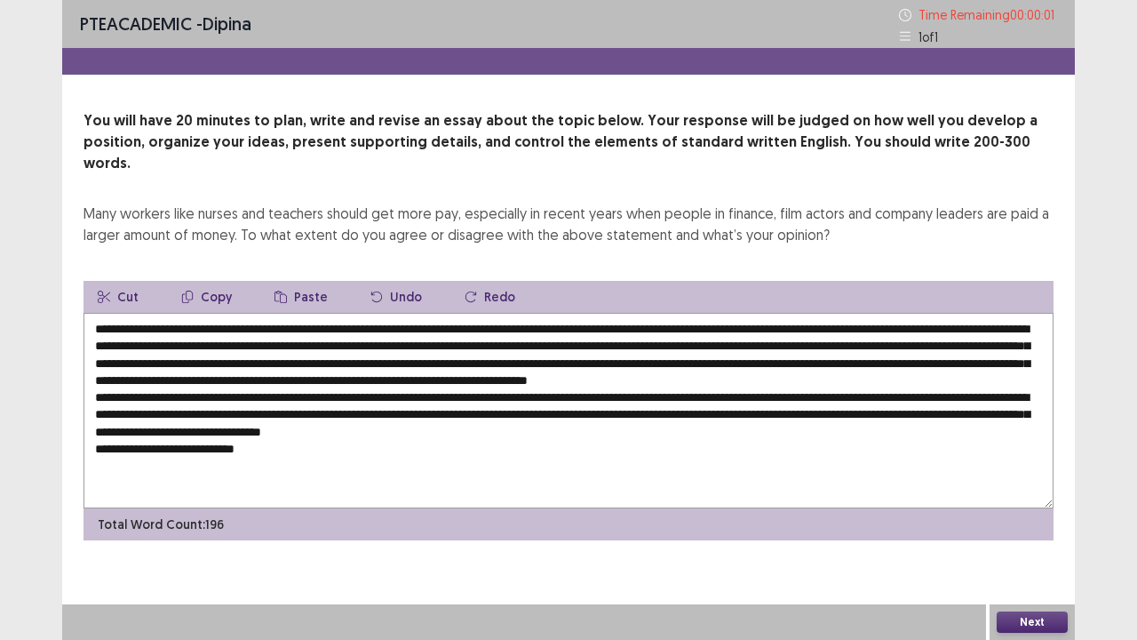
drag, startPoint x: 407, startPoint y: 323, endPoint x: 645, endPoint y: 322, distance: 238.1
click at [732, 322] on textarea at bounding box center [569, 410] width 970 height 195
type textarea "**********"
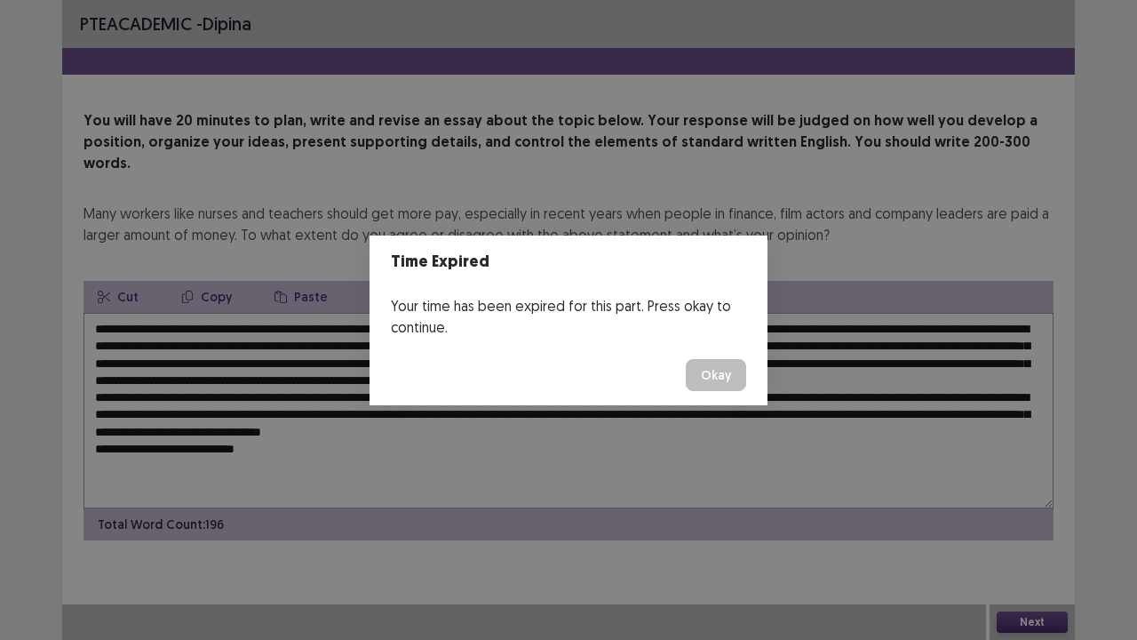
click at [705, 371] on button "Okay" at bounding box center [716, 375] width 60 height 32
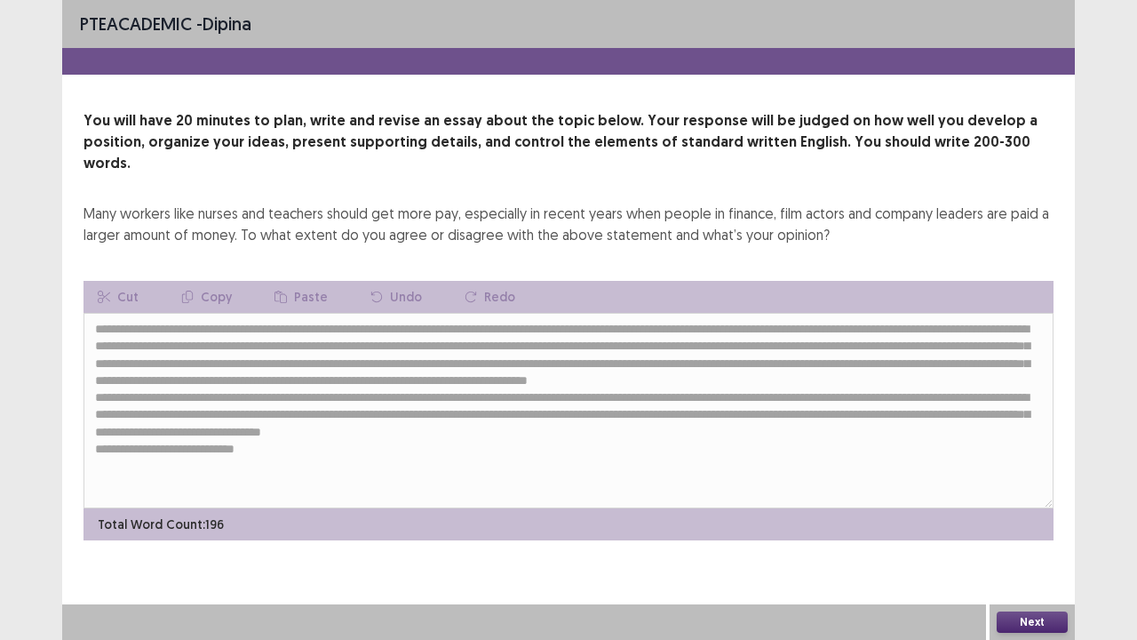
click at [1016, 527] on button "Next" at bounding box center [1032, 621] width 71 height 21
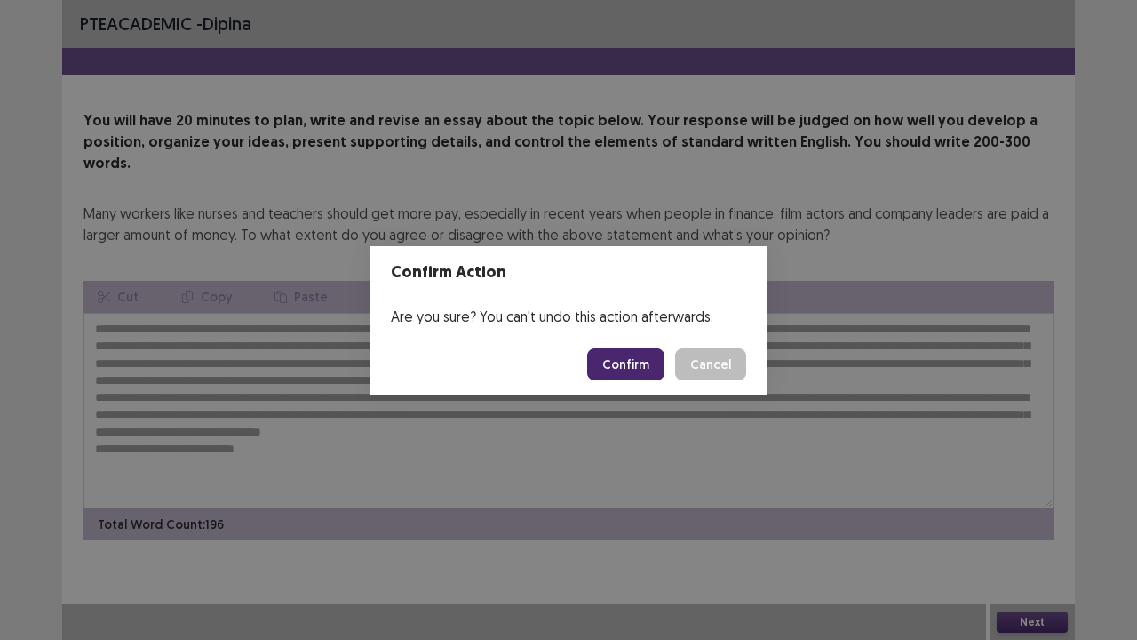
click at [624, 370] on button "Confirm" at bounding box center [625, 364] width 77 height 32
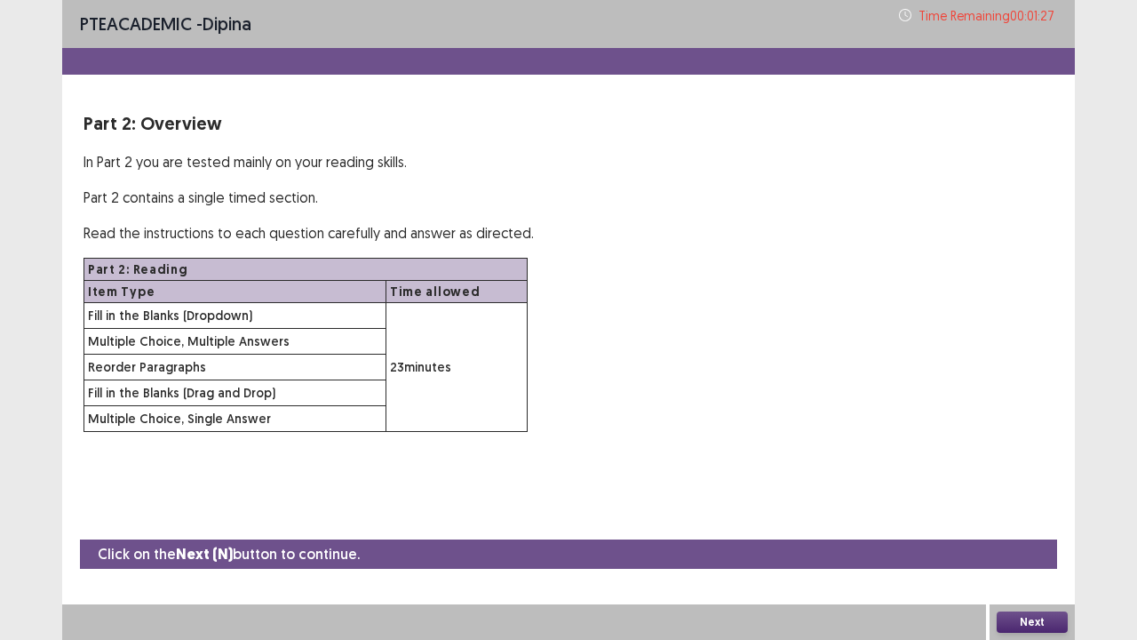
click at [1027, 527] on button "Next" at bounding box center [1032, 621] width 71 height 21
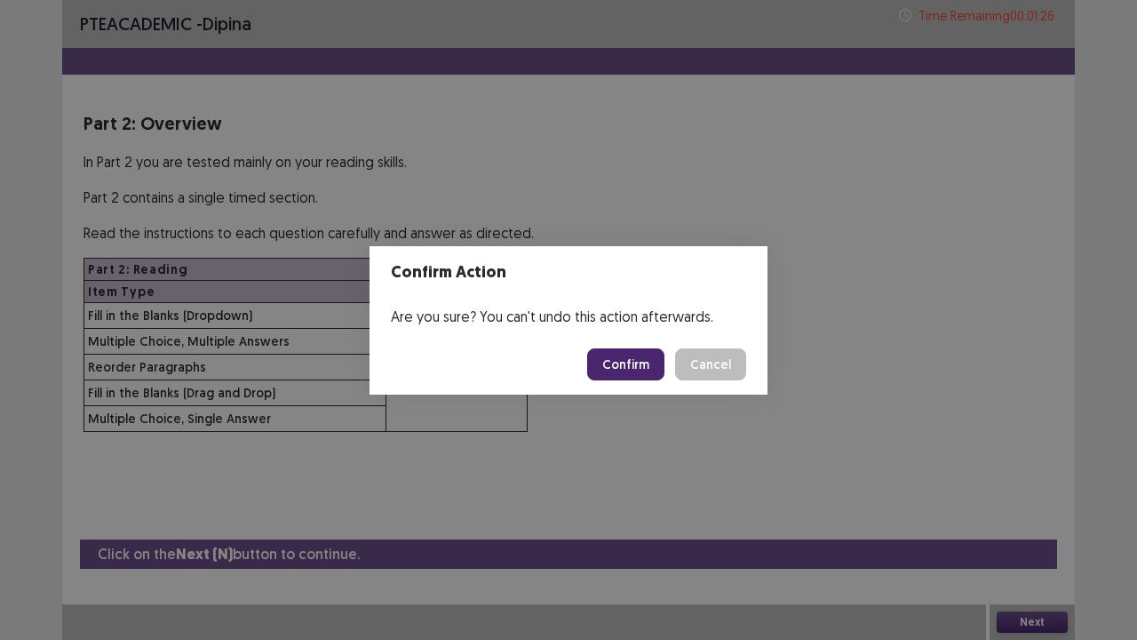
click at [649, 365] on button "Confirm" at bounding box center [625, 364] width 77 height 32
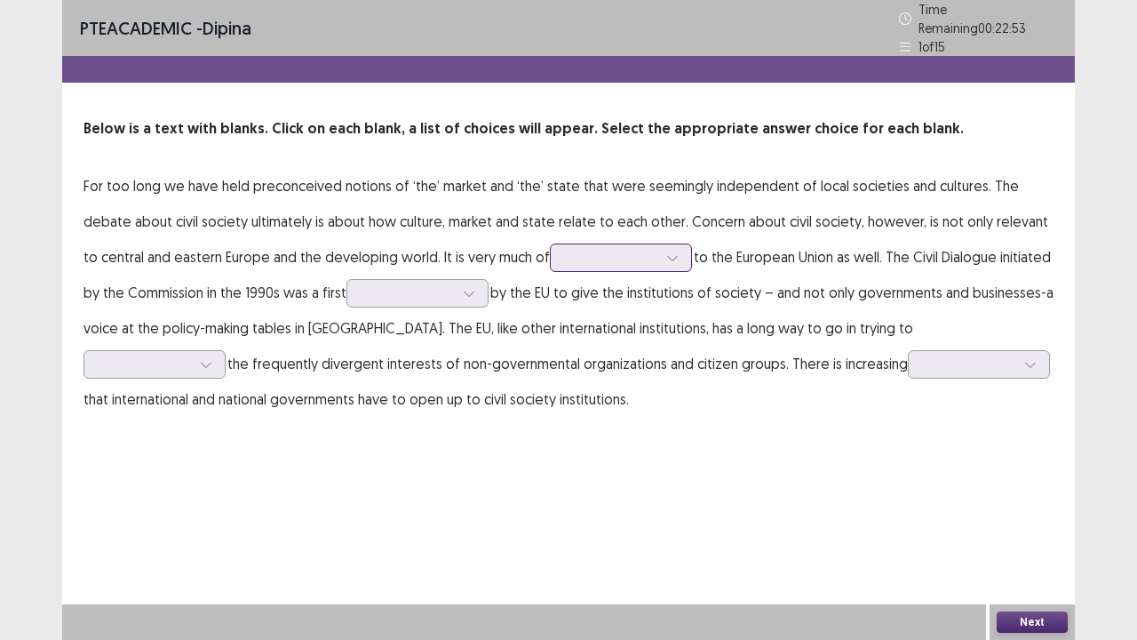
click at [565, 250] on div at bounding box center [611, 257] width 92 height 17
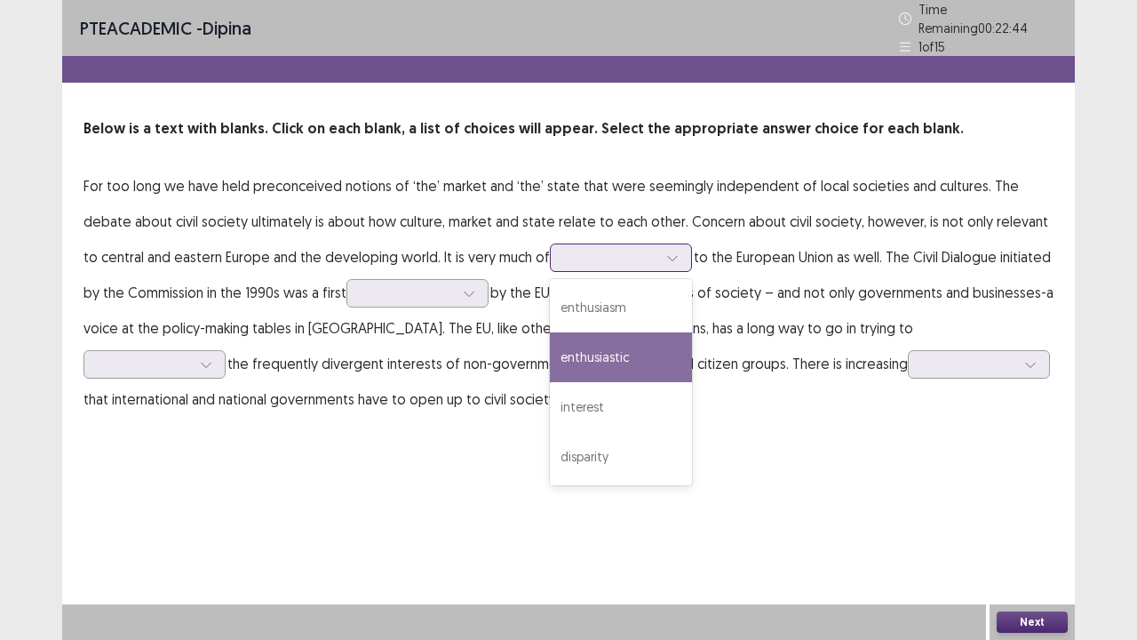
click at [550, 358] on div "enthusiastic" at bounding box center [621, 357] width 142 height 50
click at [565, 249] on div at bounding box center [611, 257] width 92 height 17
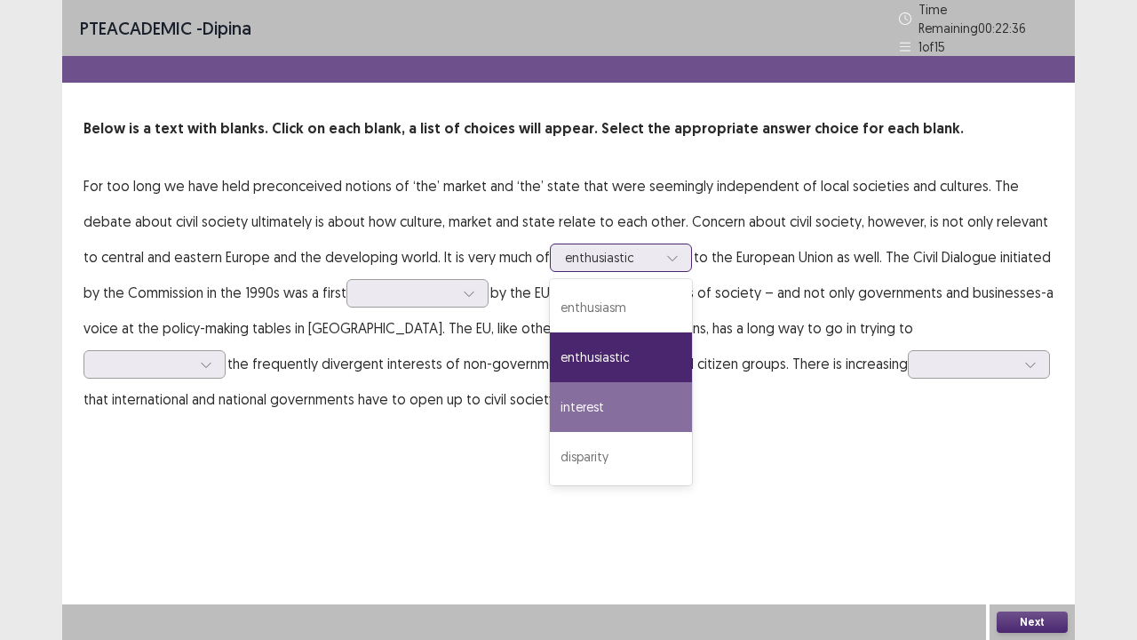
click at [550, 403] on div "interest" at bounding box center [621, 407] width 142 height 50
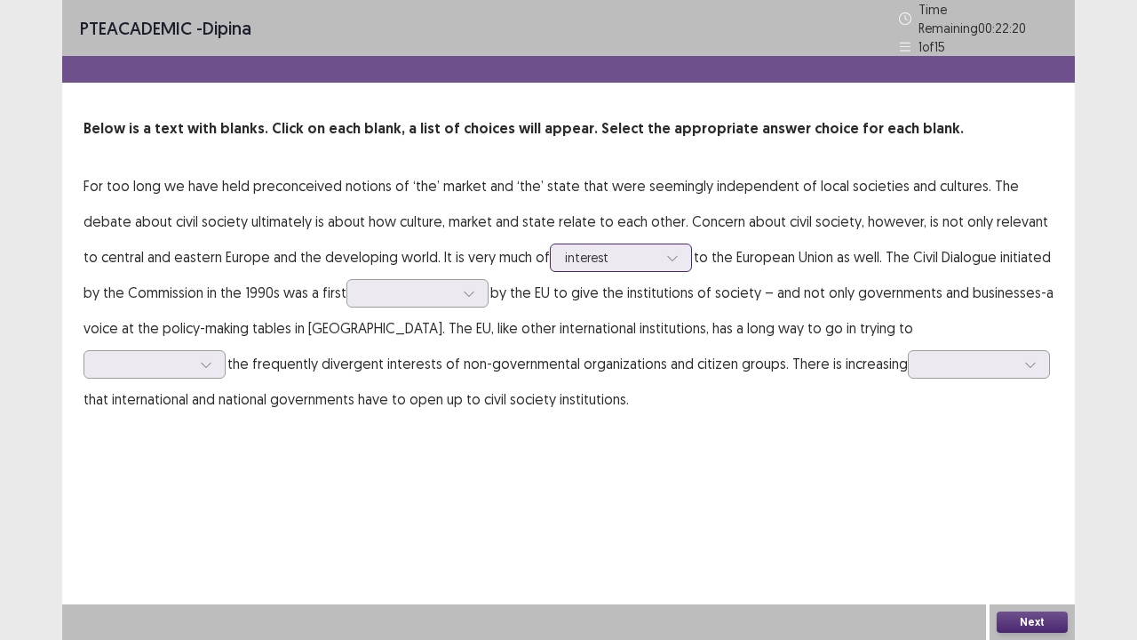
click at [587, 253] on div at bounding box center [611, 257] width 92 height 17
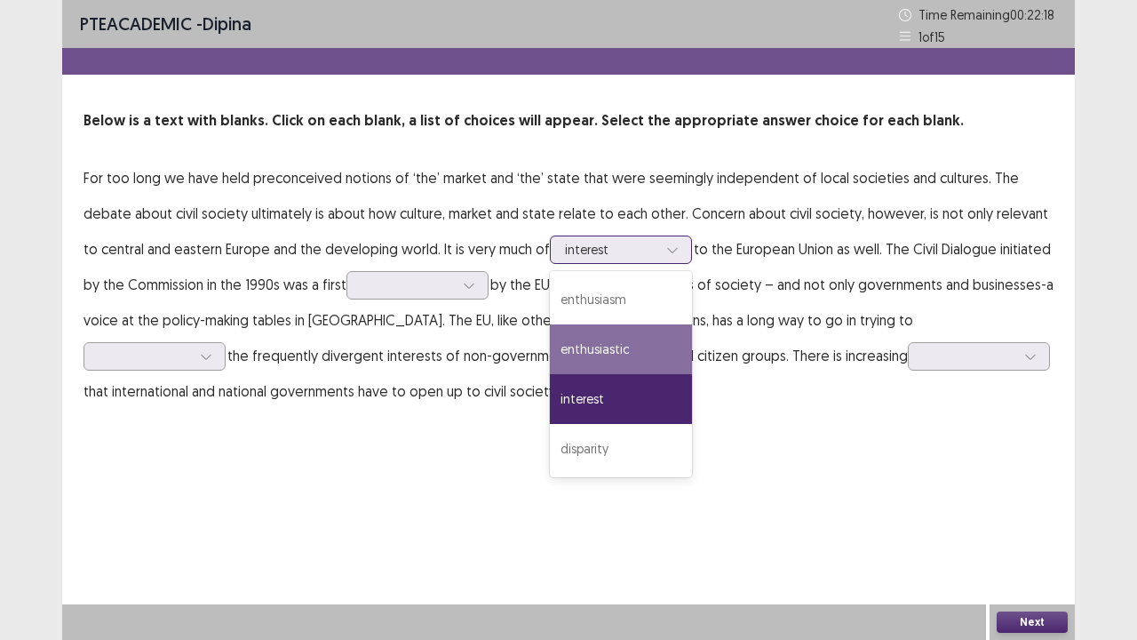
click at [569, 329] on div "enthusiastic" at bounding box center [621, 349] width 142 height 50
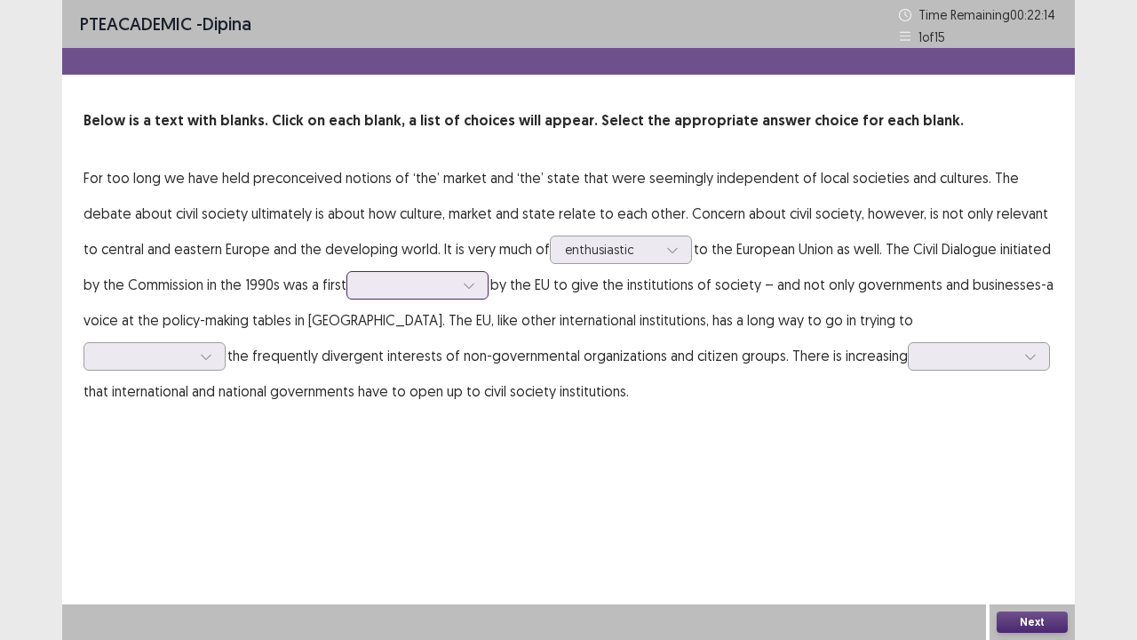
click at [378, 293] on div at bounding box center [408, 284] width 92 height 17
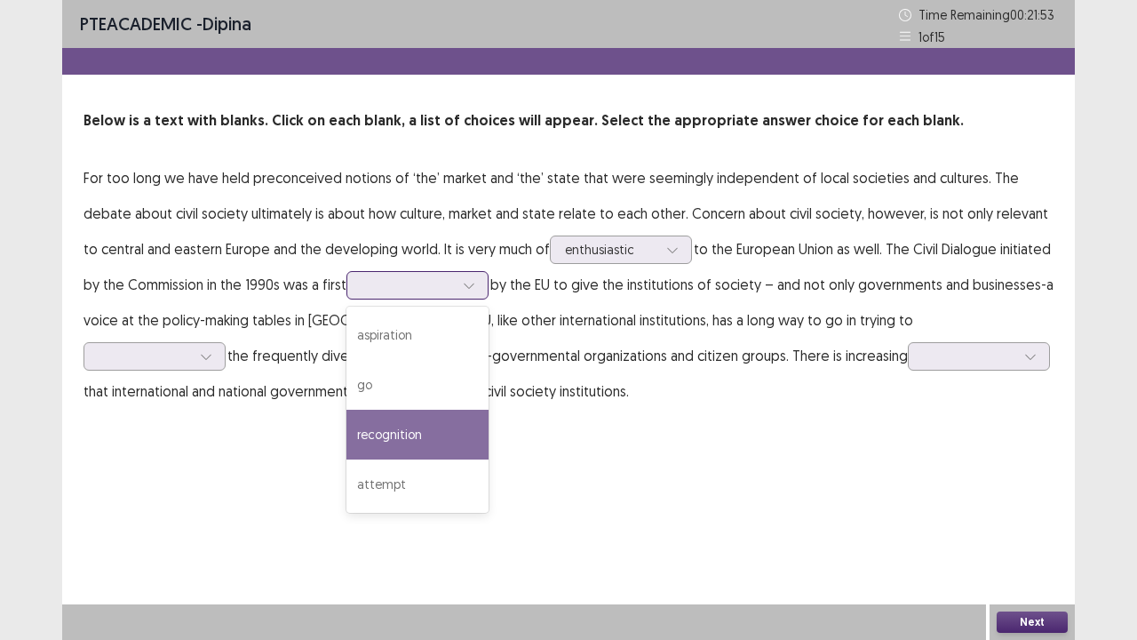
click at [347, 426] on div "recognition" at bounding box center [418, 435] width 142 height 50
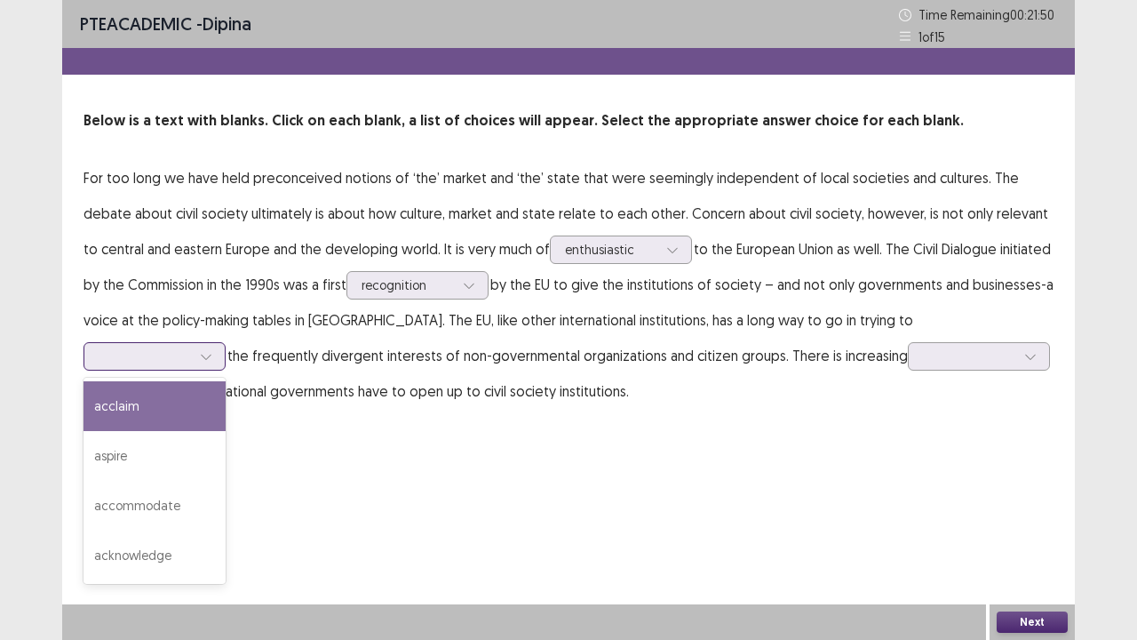
click at [191, 347] on div at bounding box center [145, 355] width 92 height 17
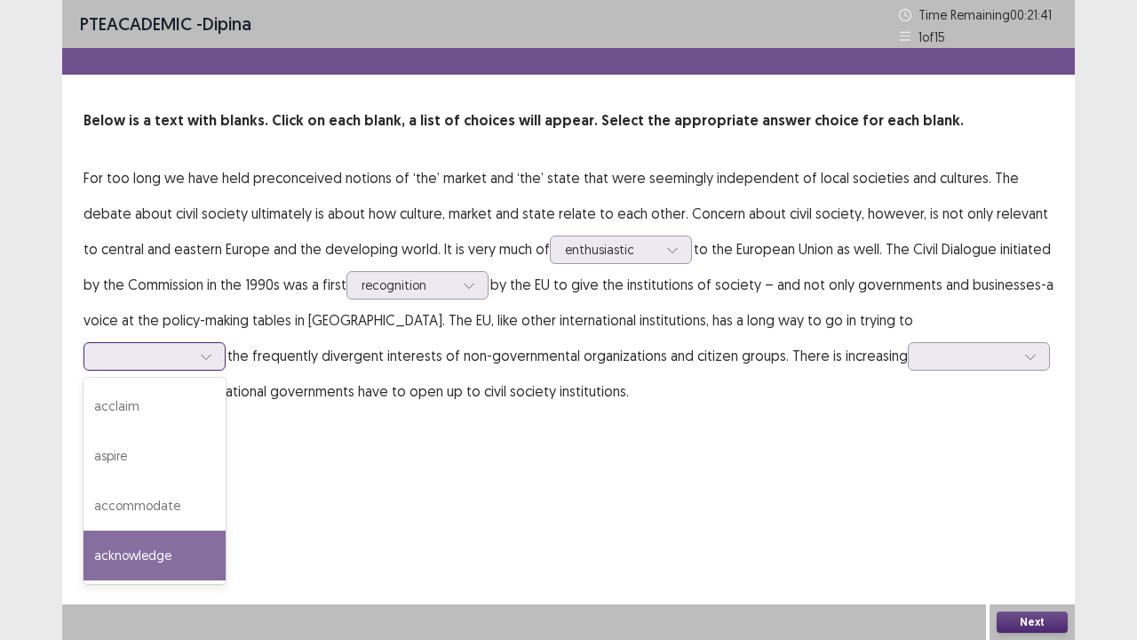
click at [226, 527] on div "acknowledge" at bounding box center [155, 555] width 142 height 50
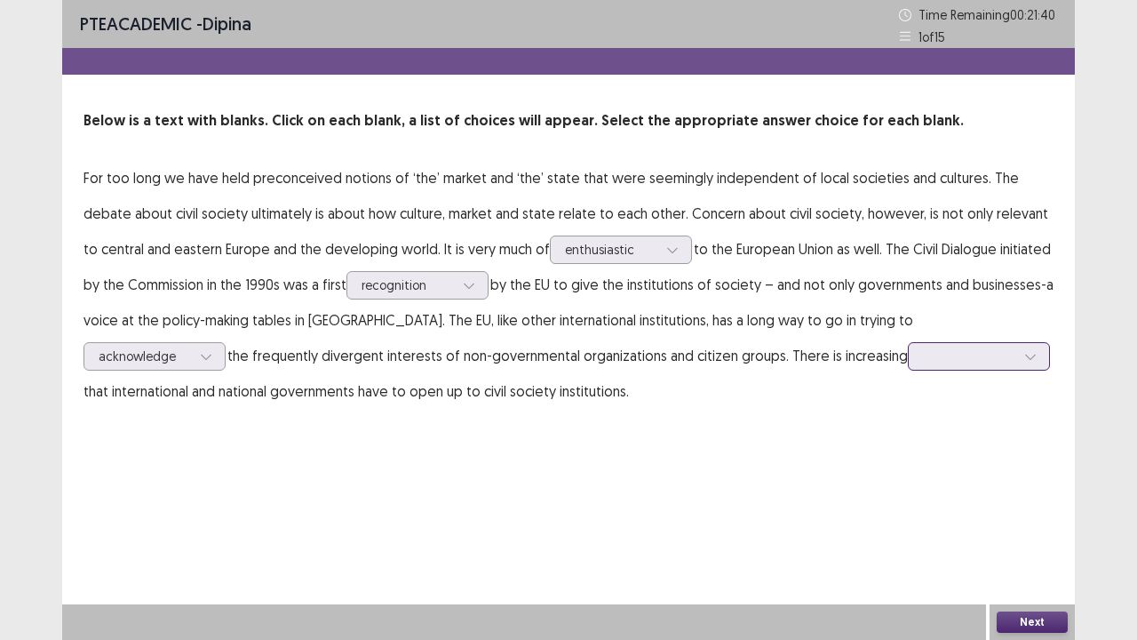
click at [921, 366] on div at bounding box center [969, 356] width 96 height 20
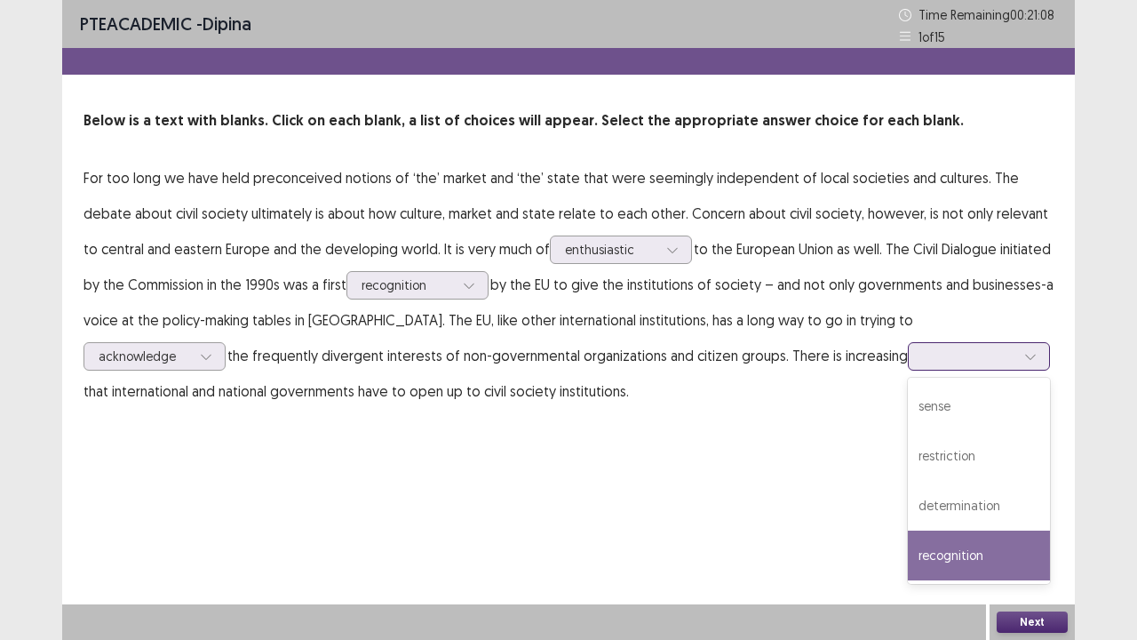
click at [908, 527] on div "recognition" at bounding box center [979, 555] width 142 height 50
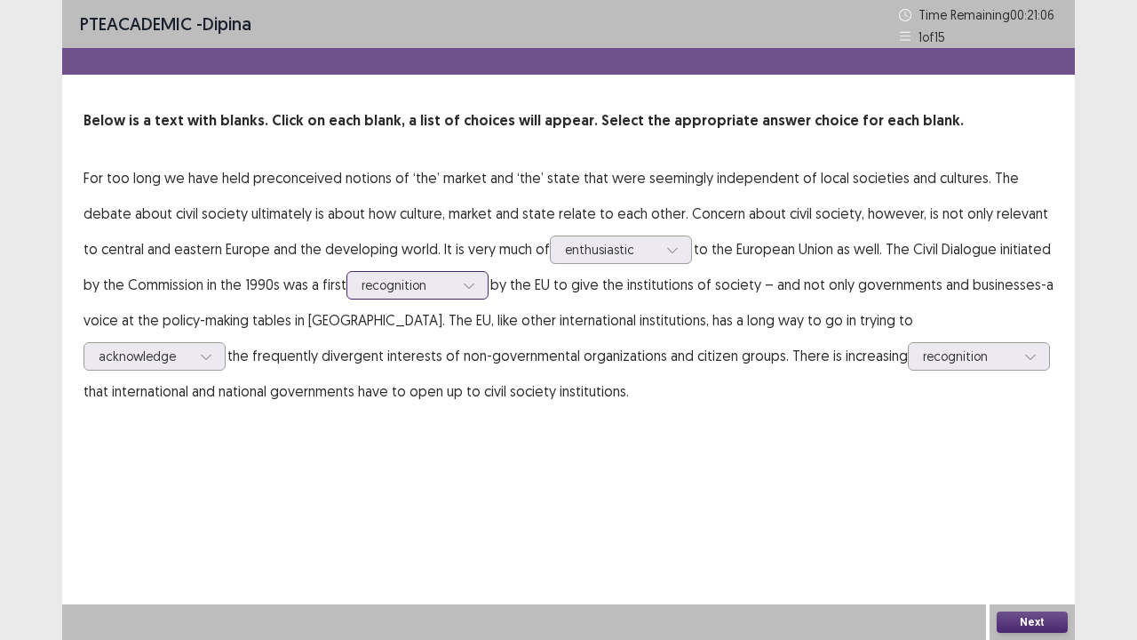
click at [372, 283] on div at bounding box center [408, 284] width 92 height 17
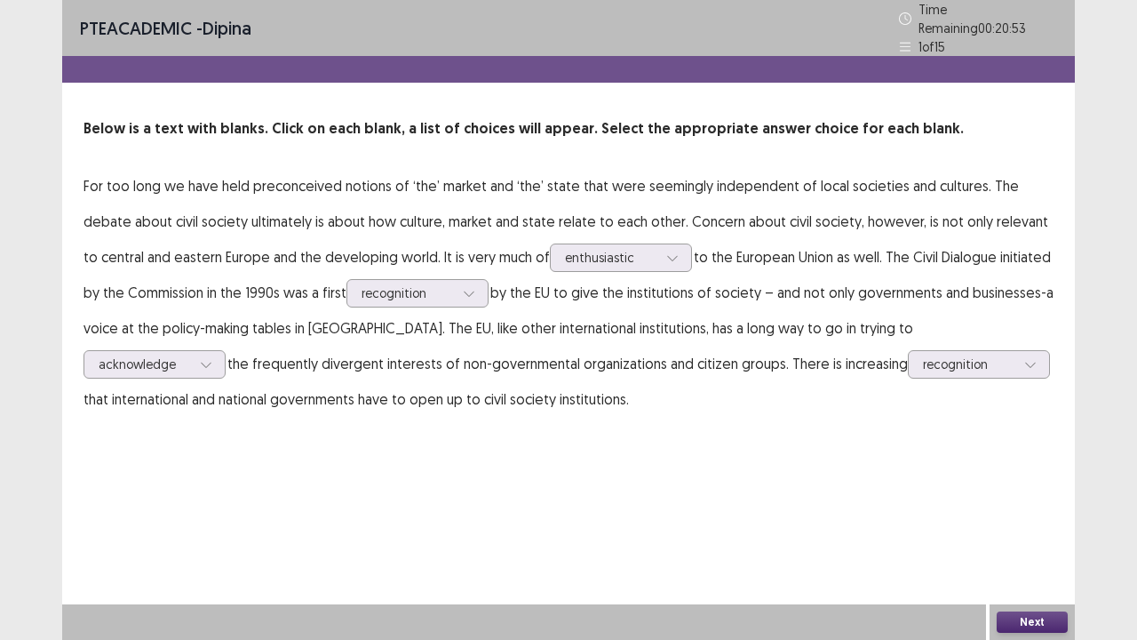
click at [529, 444] on div "PTE academic - dipina Time Remaining 00 : 20 : 53 1 of 15 Below is a text with …" at bounding box center [568, 320] width 1013 height 640
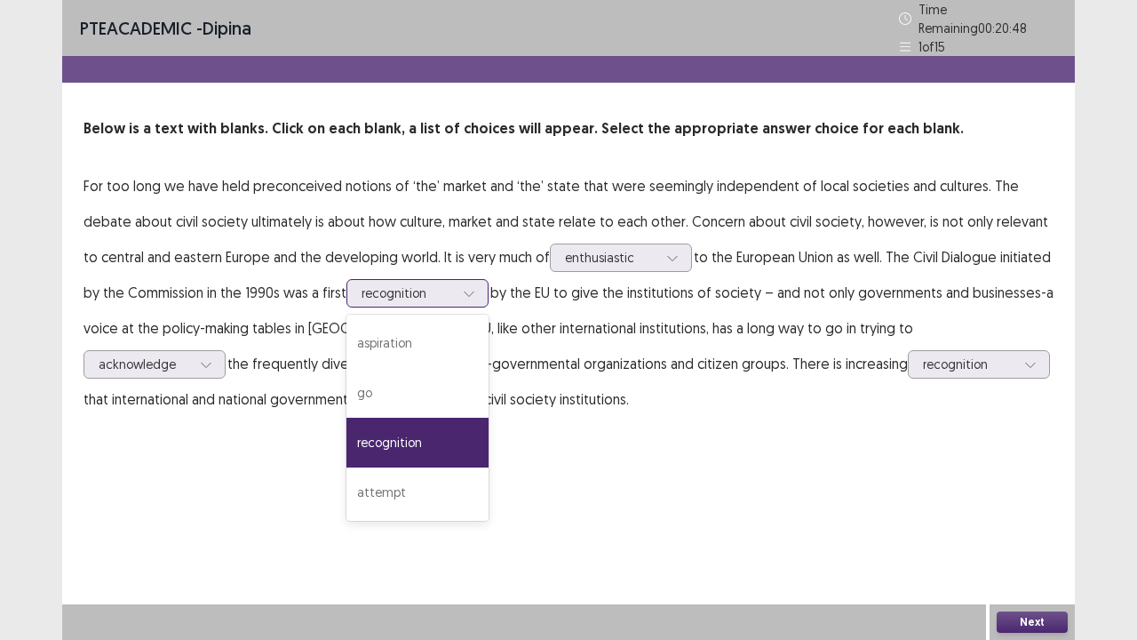
click at [371, 284] on div at bounding box center [408, 292] width 92 height 17
click at [385, 485] on div "attempt" at bounding box center [418, 492] width 142 height 50
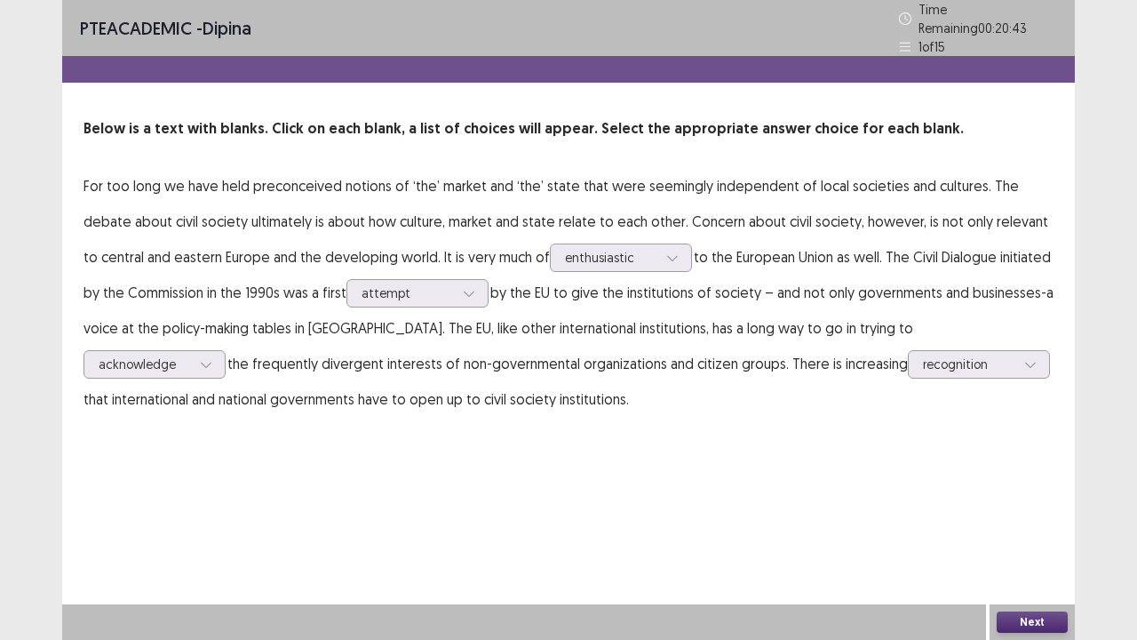
click at [1025, 527] on button "Next" at bounding box center [1032, 621] width 71 height 21
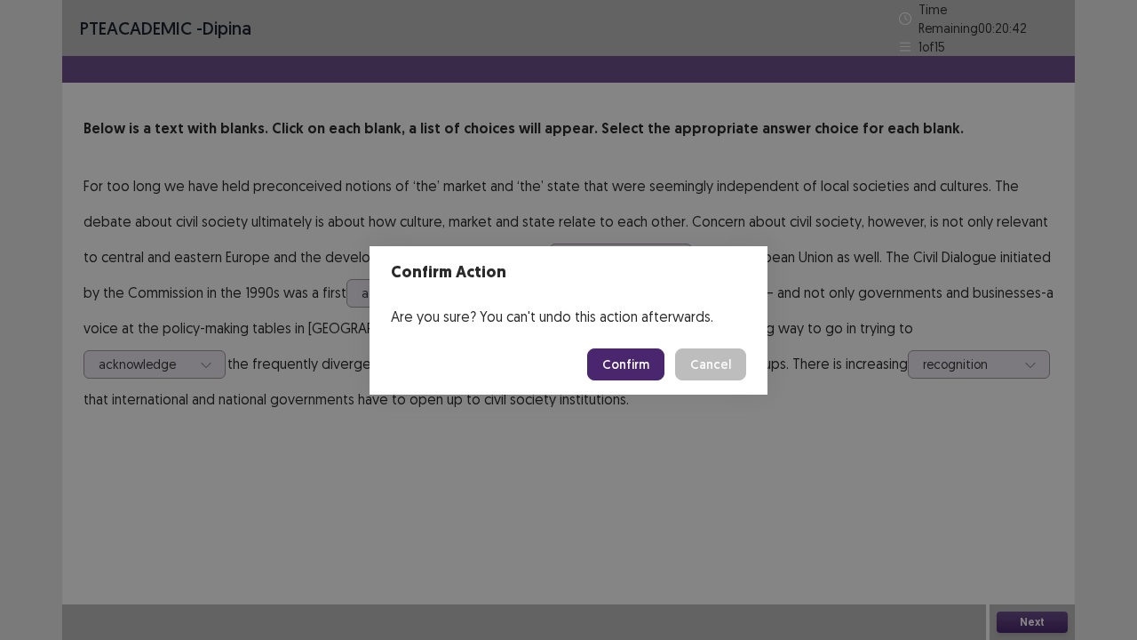
click at [633, 364] on button "Confirm" at bounding box center [625, 364] width 77 height 32
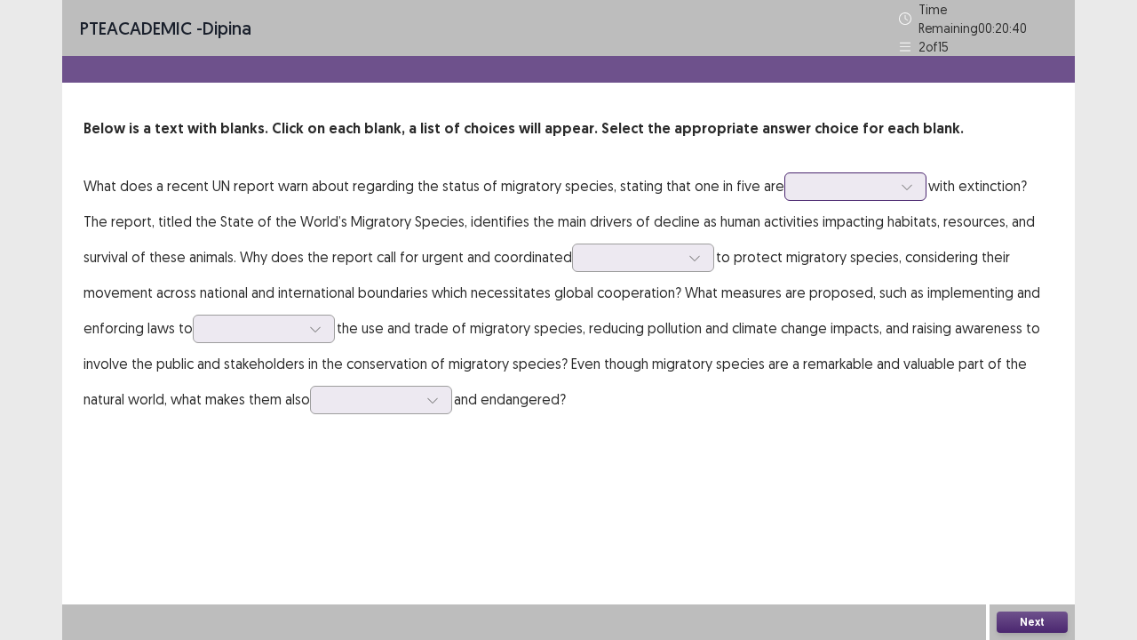
click at [880, 179] on div at bounding box center [846, 186] width 92 height 17
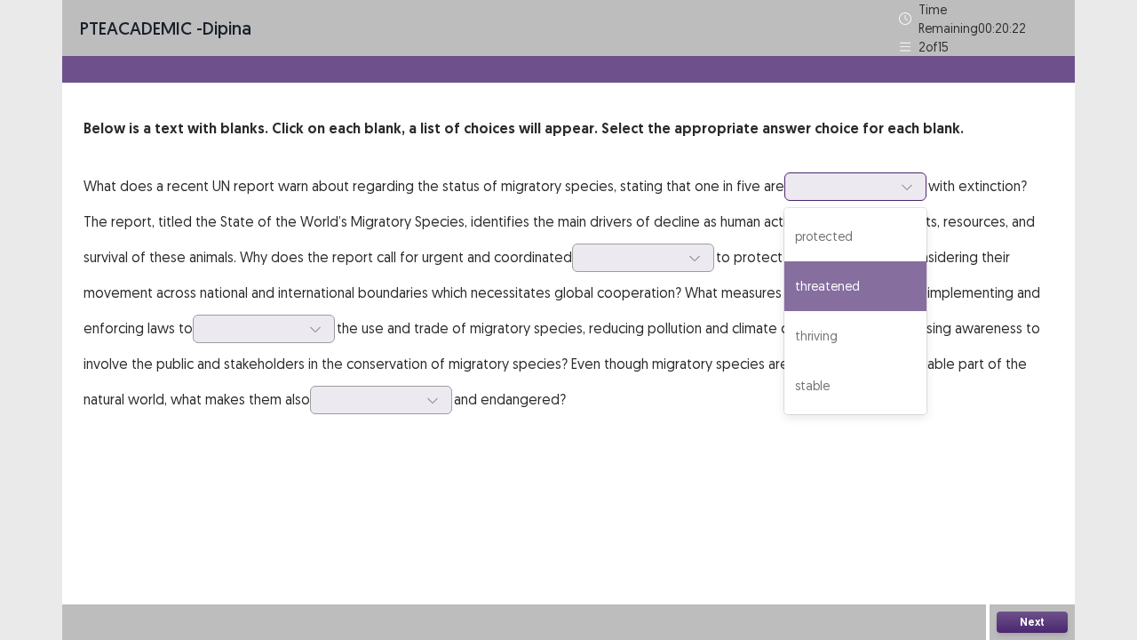
click at [871, 268] on div "threatened" at bounding box center [856, 286] width 142 height 50
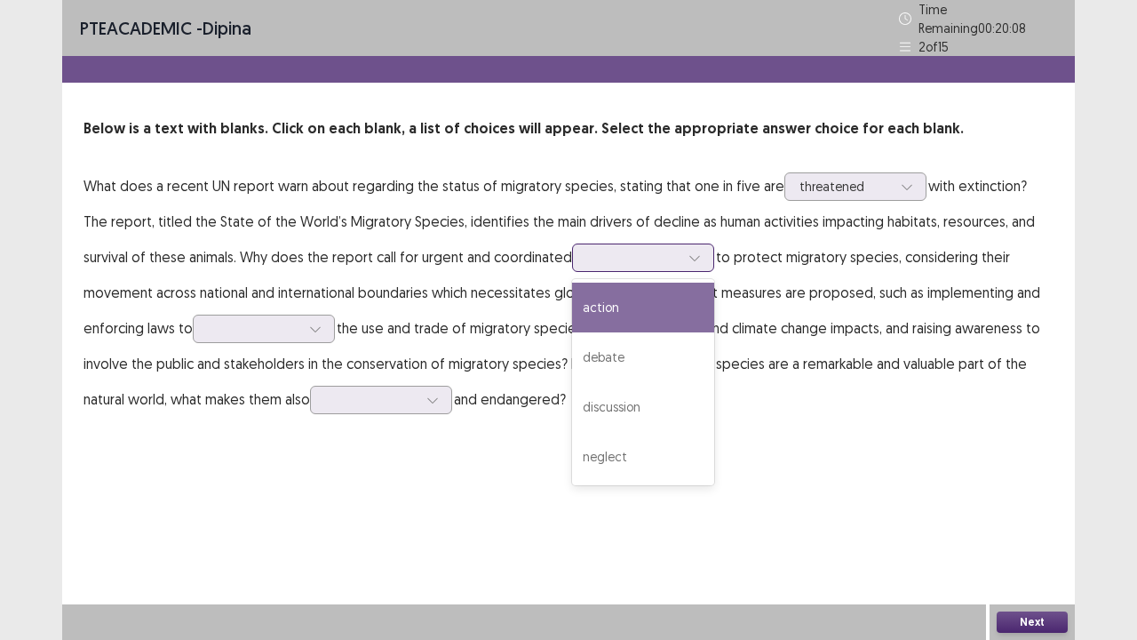
click at [587, 253] on div at bounding box center [633, 257] width 92 height 17
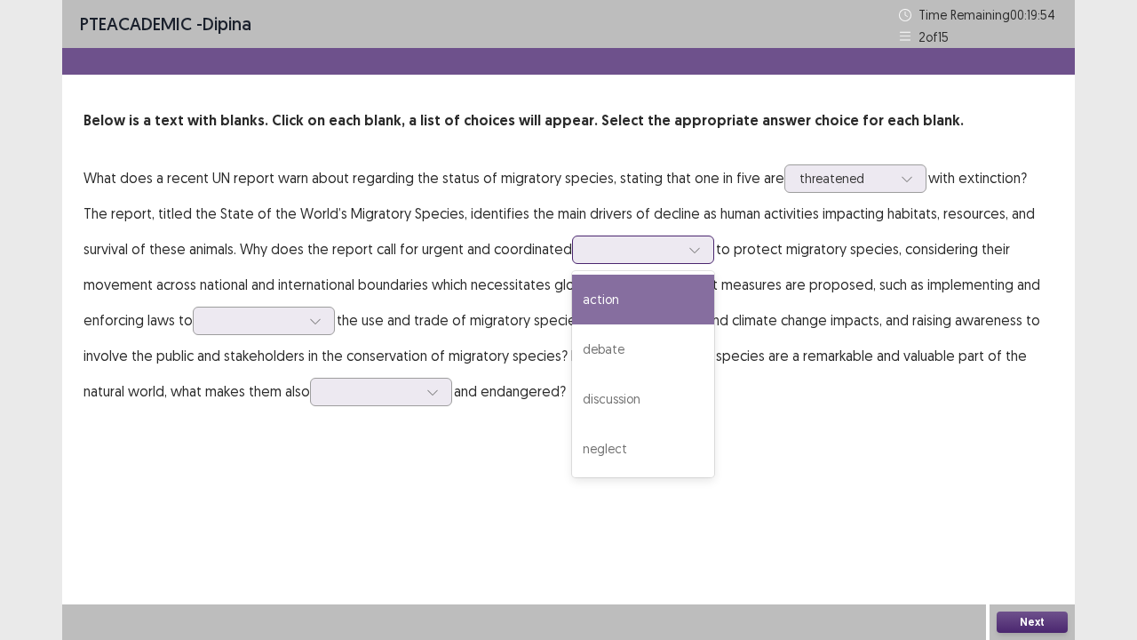
click at [597, 304] on div "action" at bounding box center [643, 300] width 142 height 50
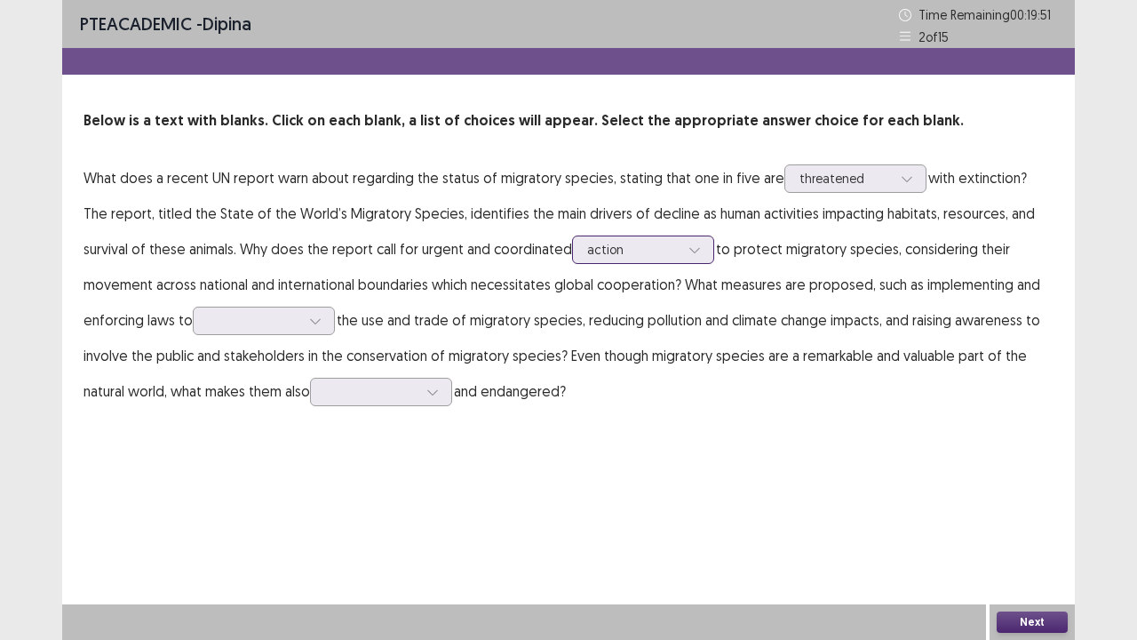
click at [681, 254] on div at bounding box center [694, 249] width 27 height 27
click at [1009, 254] on p "What does a recent UN report warn about regarding the status of migratory speci…" at bounding box center [569, 284] width 970 height 249
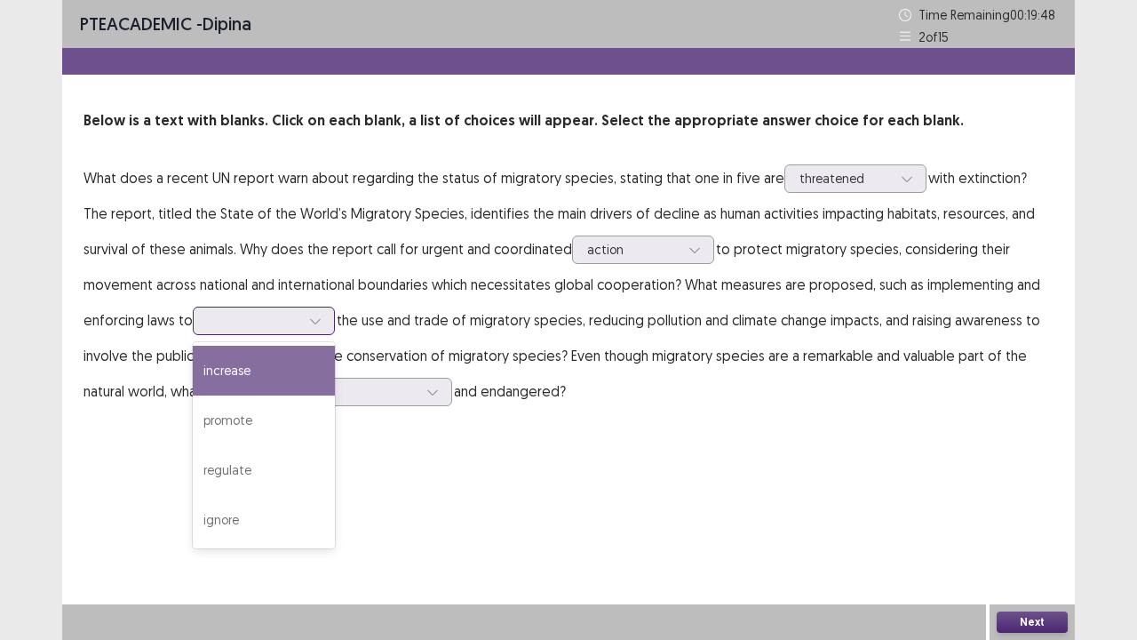
click at [208, 319] on div at bounding box center [254, 320] width 92 height 17
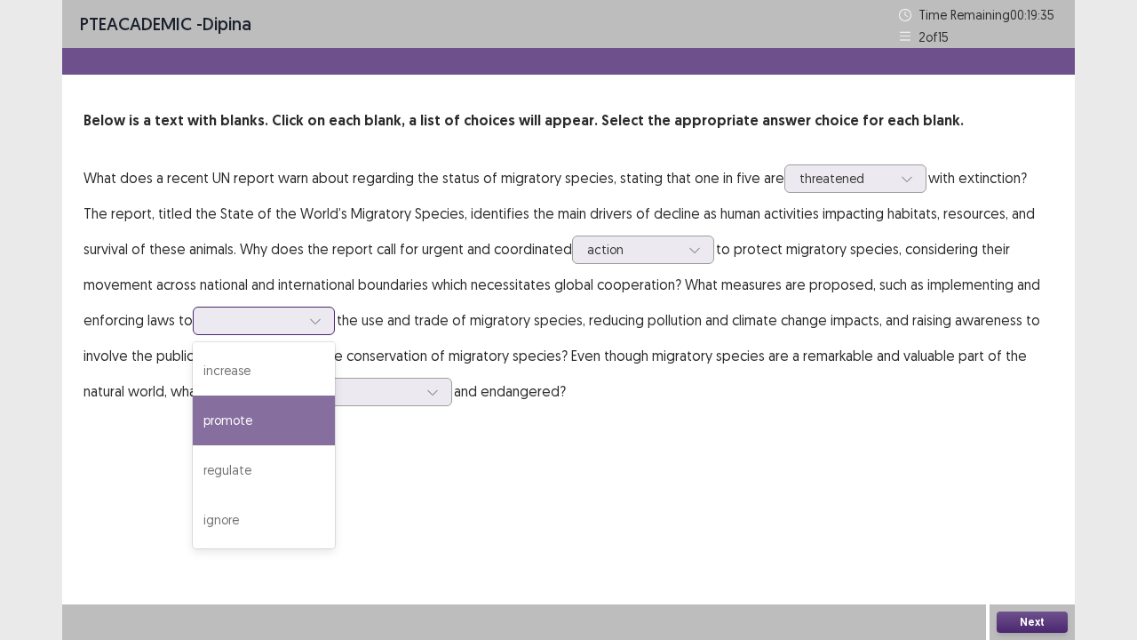
click at [211, 406] on div "promote" at bounding box center [264, 420] width 142 height 50
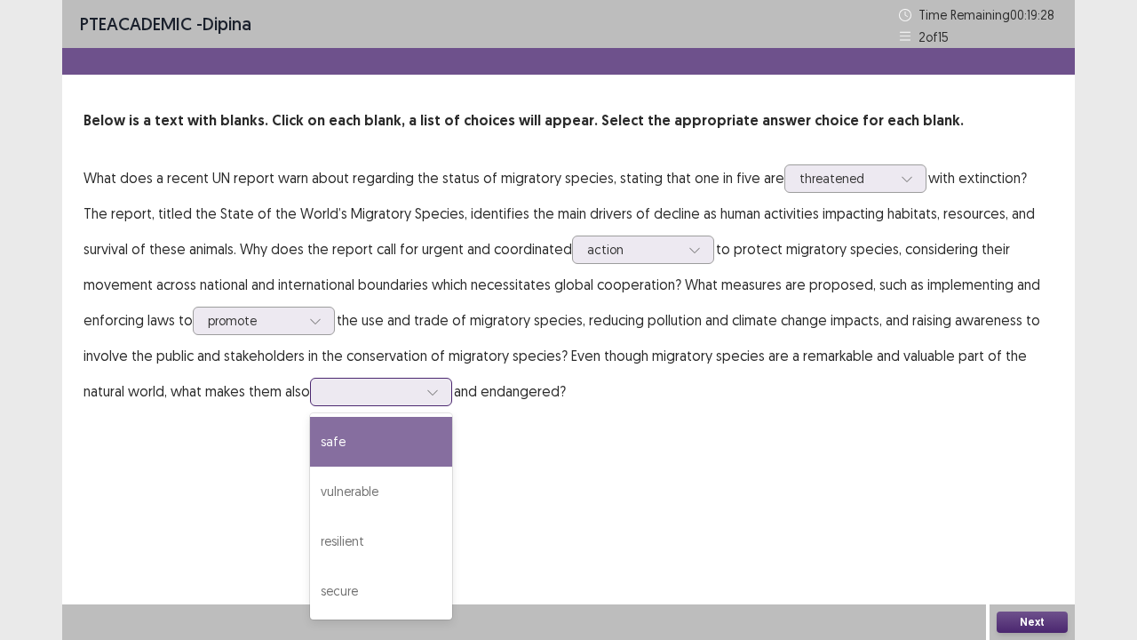
click at [325, 397] on div at bounding box center [371, 391] width 92 height 17
click at [240, 313] on div "promote" at bounding box center [254, 320] width 96 height 27
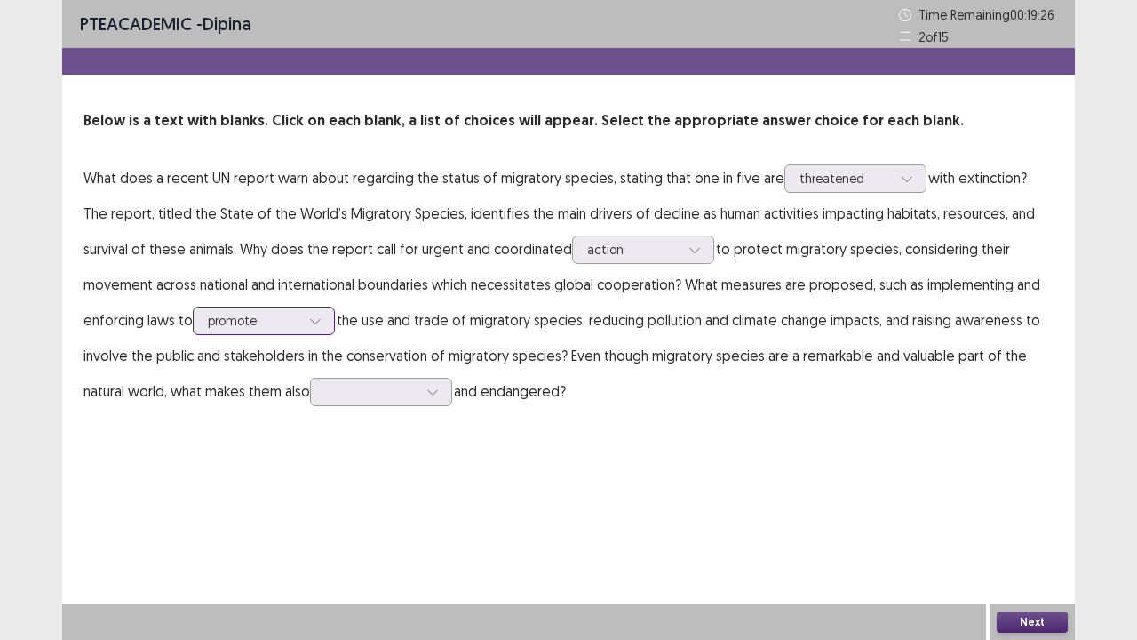
click at [240, 313] on div "promote" at bounding box center [254, 320] width 96 height 27
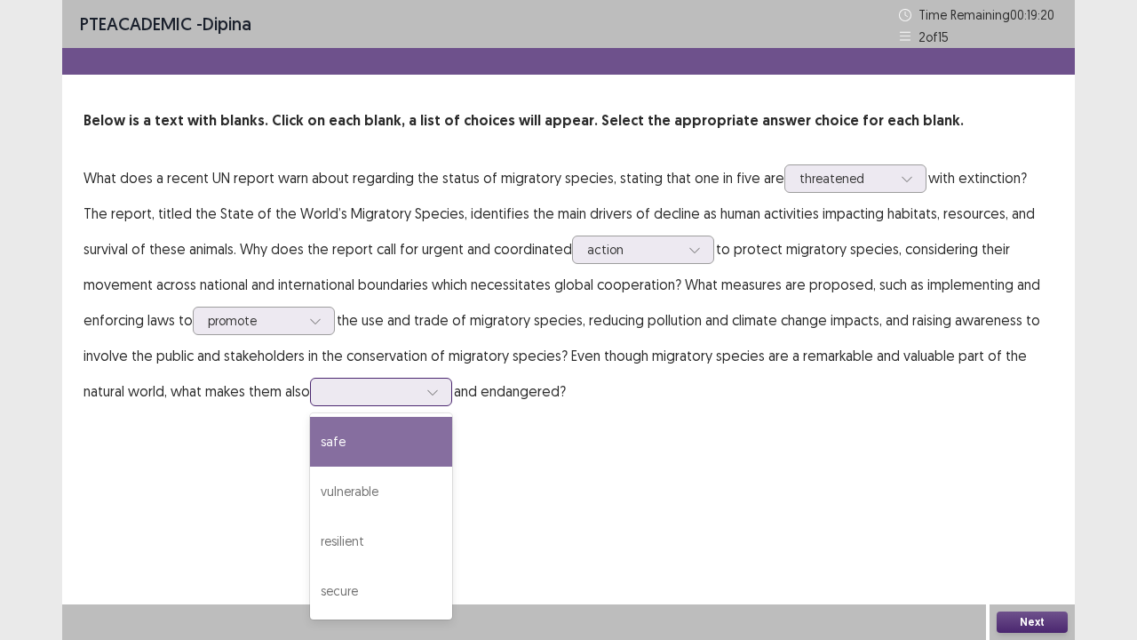
click at [419, 394] on div at bounding box center [432, 391] width 27 height 27
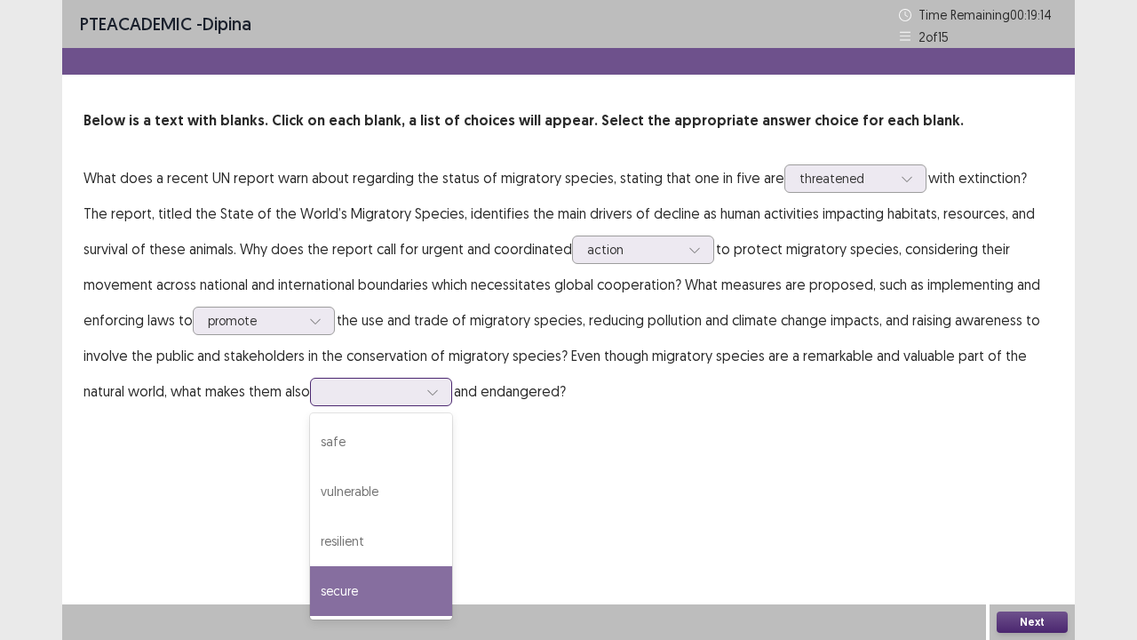
click at [322, 527] on div "secure" at bounding box center [381, 591] width 142 height 50
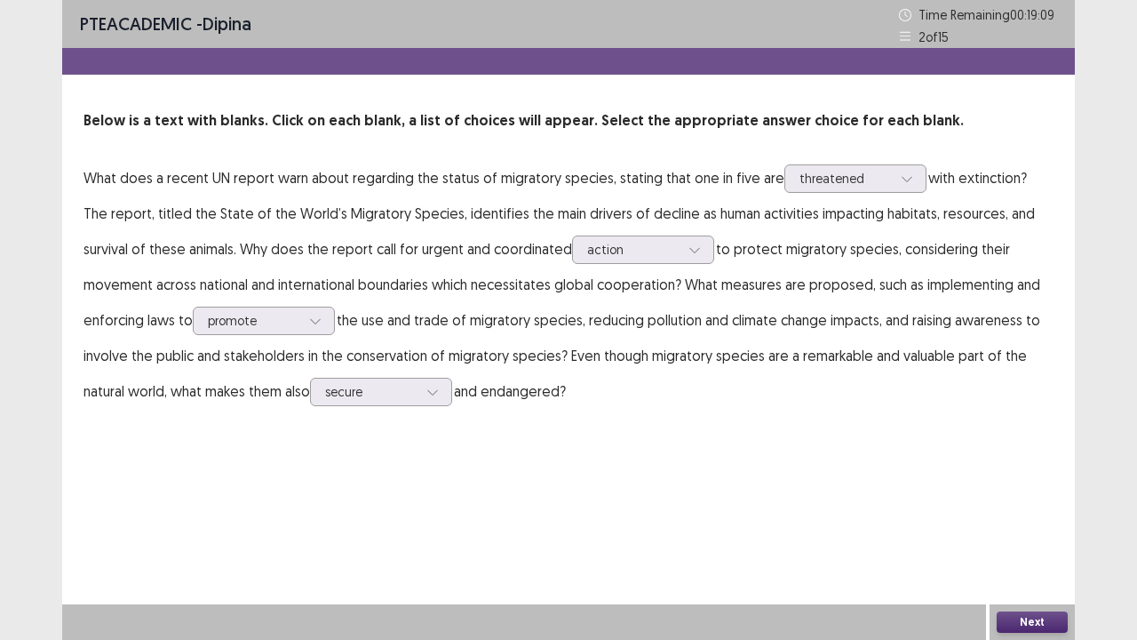
click at [1015, 527] on button "Next" at bounding box center [1032, 621] width 71 height 21
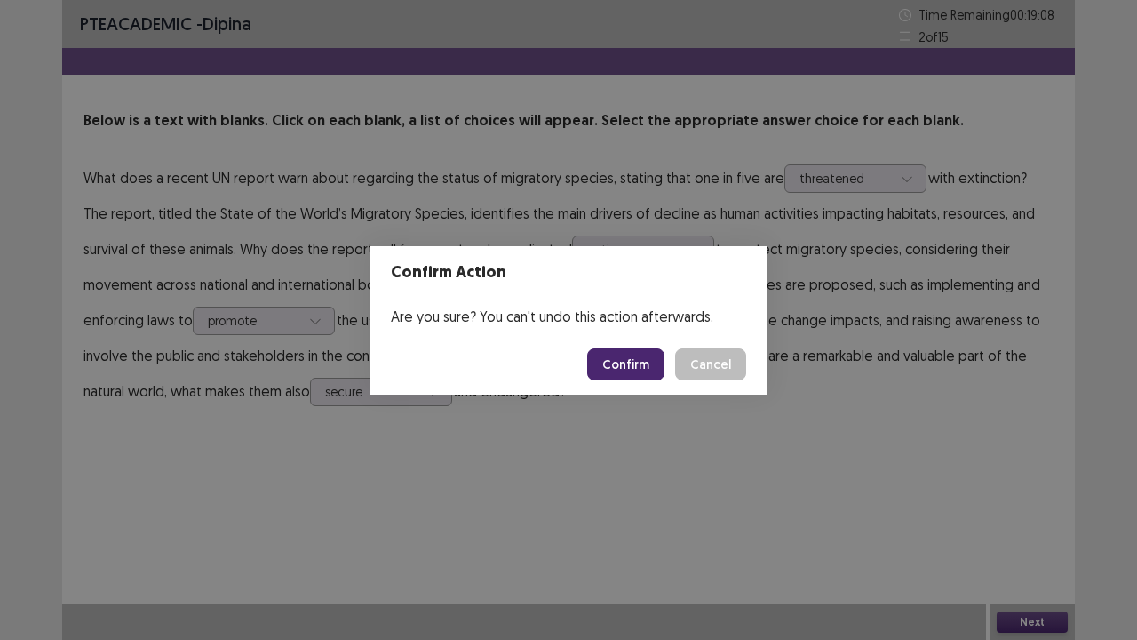
click at [609, 373] on button "Confirm" at bounding box center [625, 364] width 77 height 32
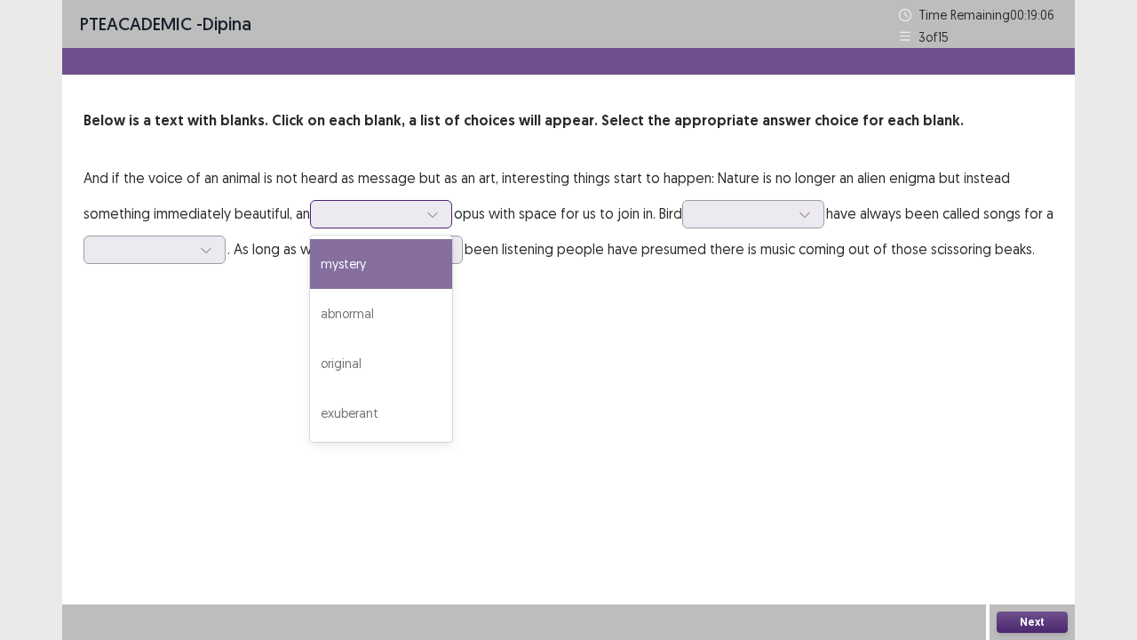
click at [407, 211] on div at bounding box center [371, 213] width 92 height 17
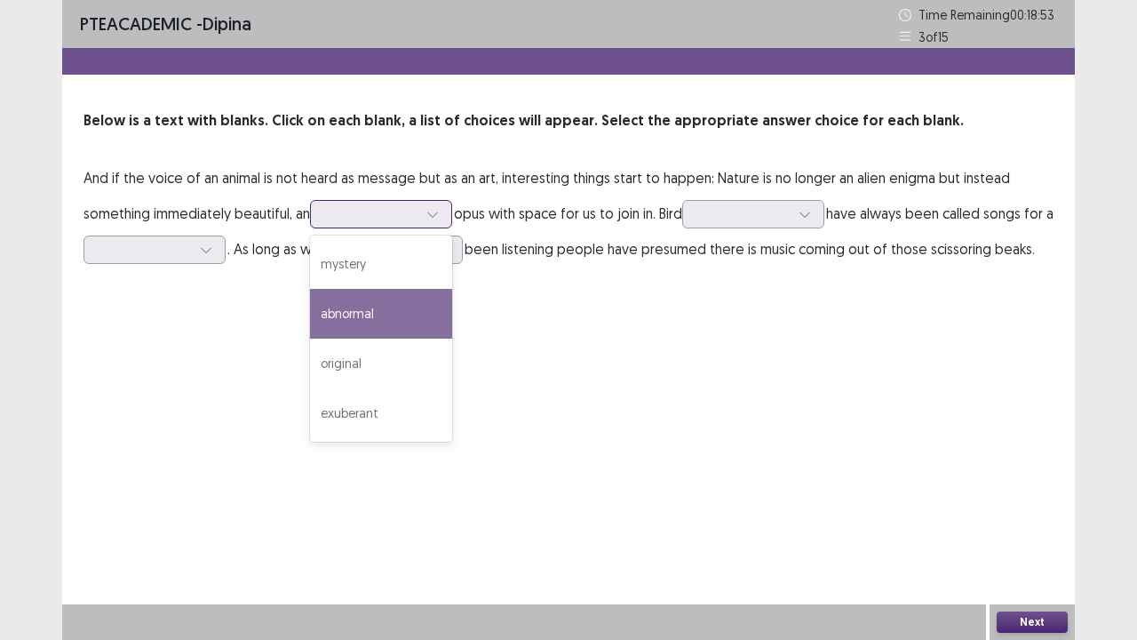
click at [384, 329] on div "abnormal" at bounding box center [381, 314] width 142 height 50
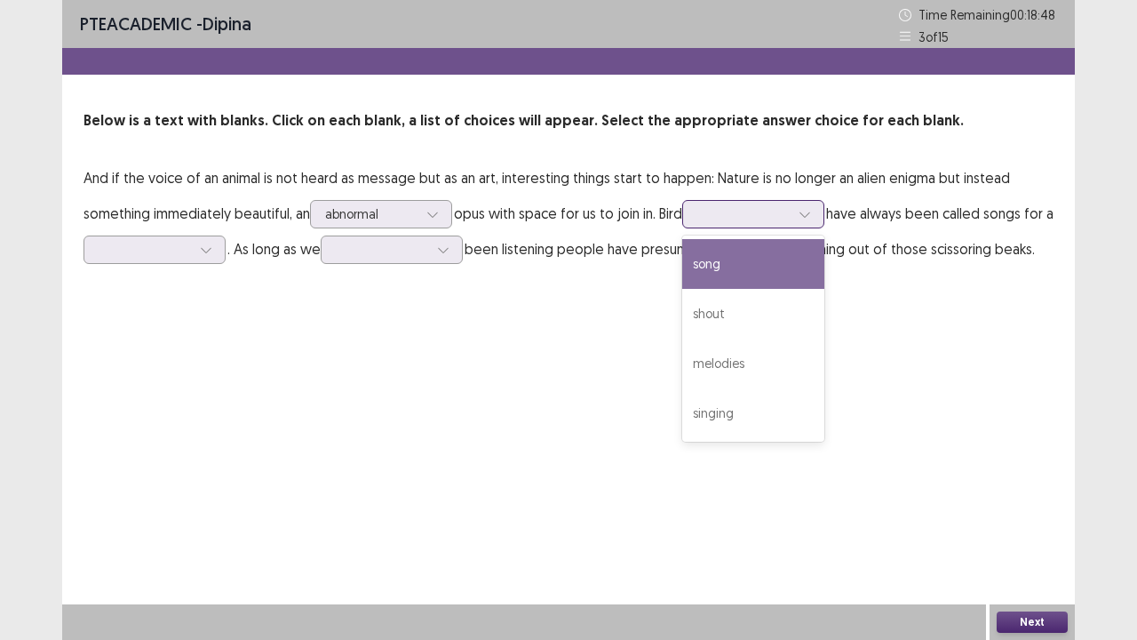
click at [801, 201] on div at bounding box center [805, 214] width 27 height 27
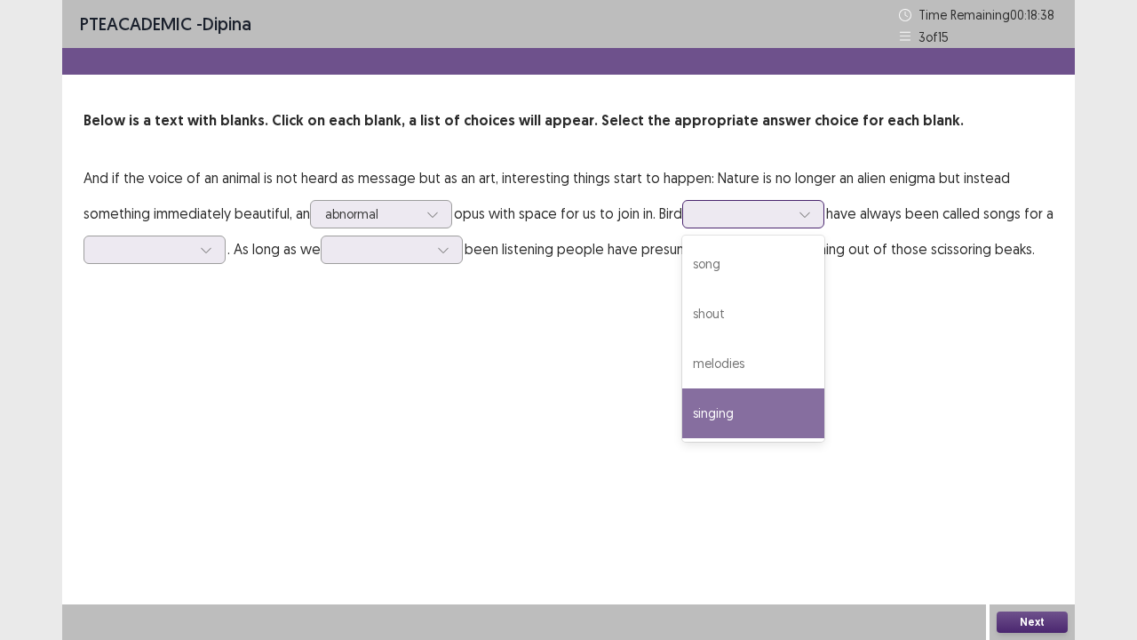
click at [731, 423] on div "singing" at bounding box center [753, 413] width 142 height 50
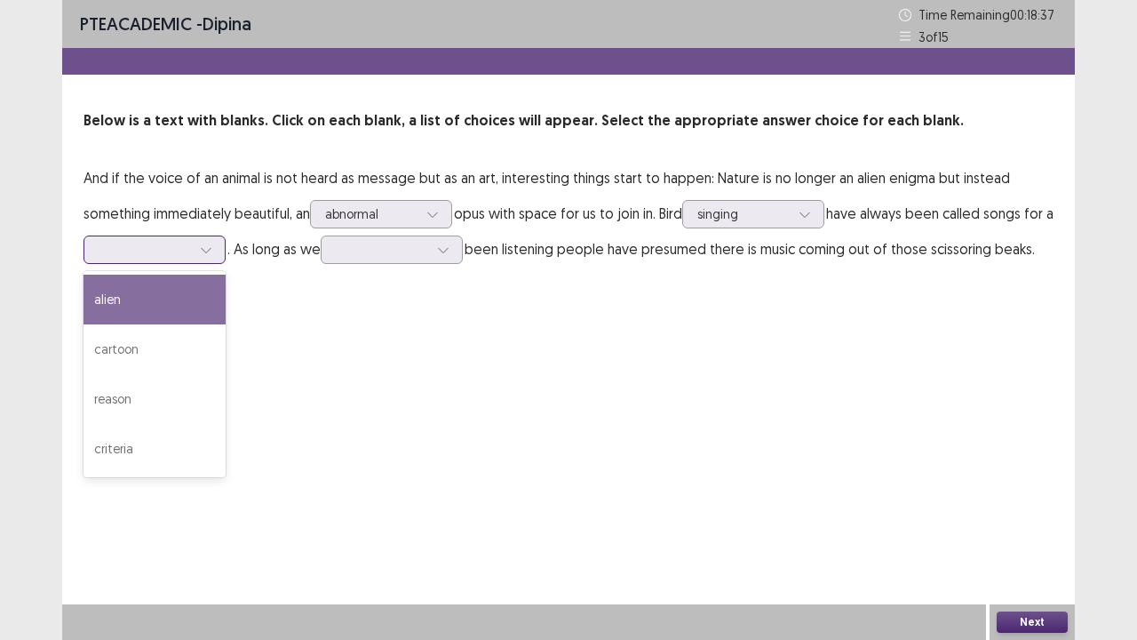
click at [187, 254] on div at bounding box center [145, 249] width 92 height 17
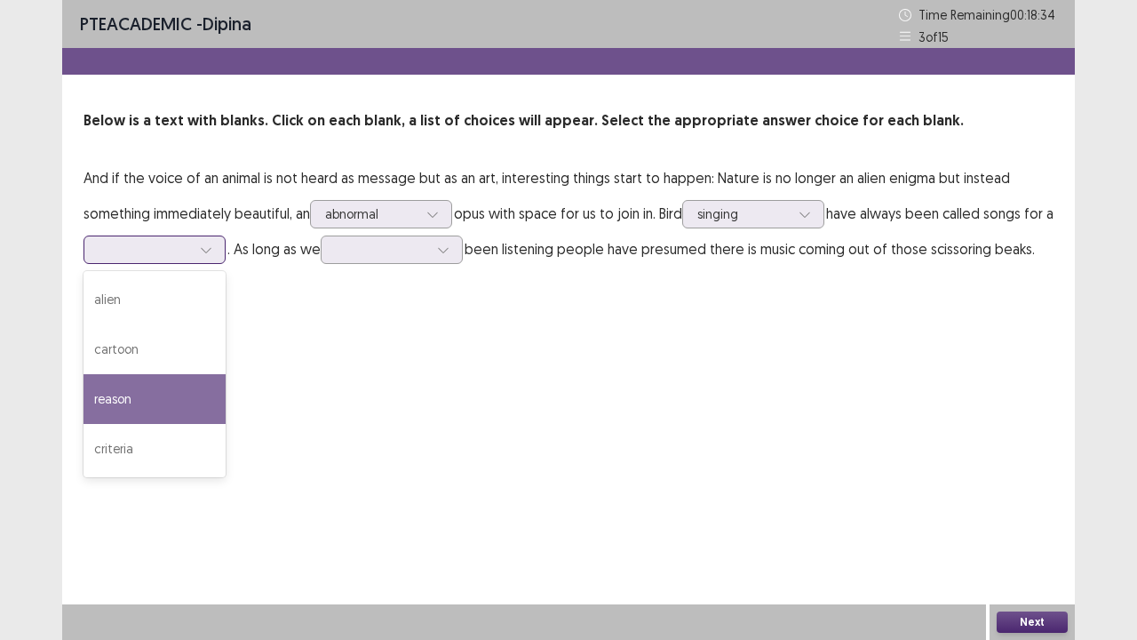
drag, startPoint x: 210, startPoint y: 398, endPoint x: 234, endPoint y: 366, distance: 40.0
click at [211, 398] on div "reason" at bounding box center [155, 399] width 142 height 50
click at [187, 242] on div at bounding box center [145, 249] width 92 height 17
click at [289, 379] on div "PTE academic - dipina Time Remaining 00 : 18 : 22 3 of 15 Below is a text with …" at bounding box center [568, 320] width 1013 height 640
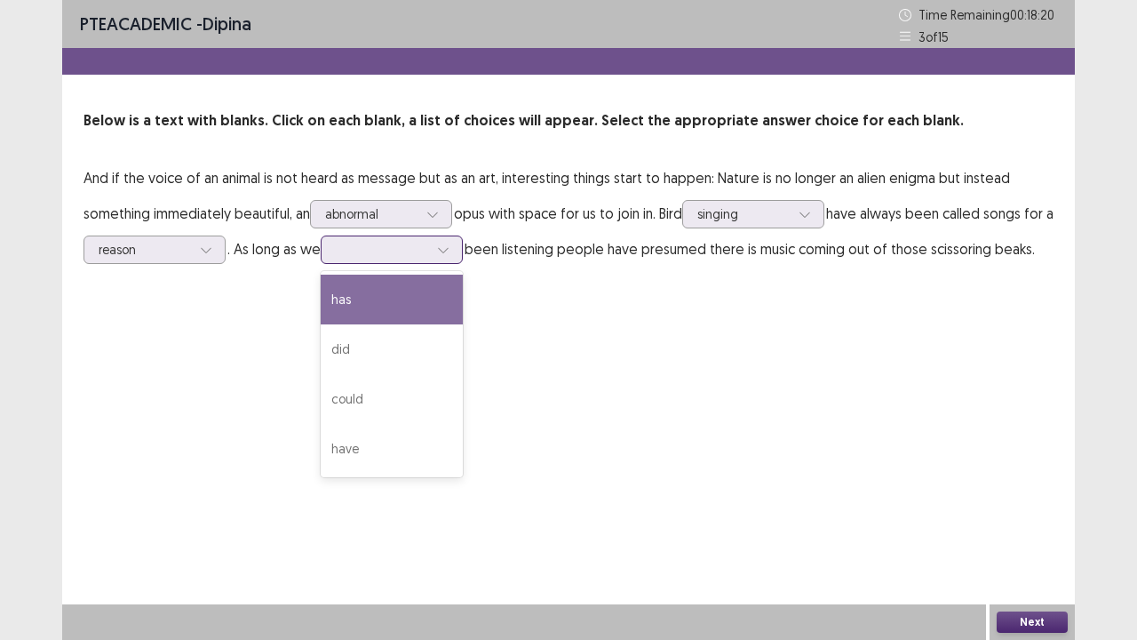
click at [428, 247] on div at bounding box center [382, 249] width 92 height 17
click at [427, 299] on div "has" at bounding box center [392, 300] width 142 height 50
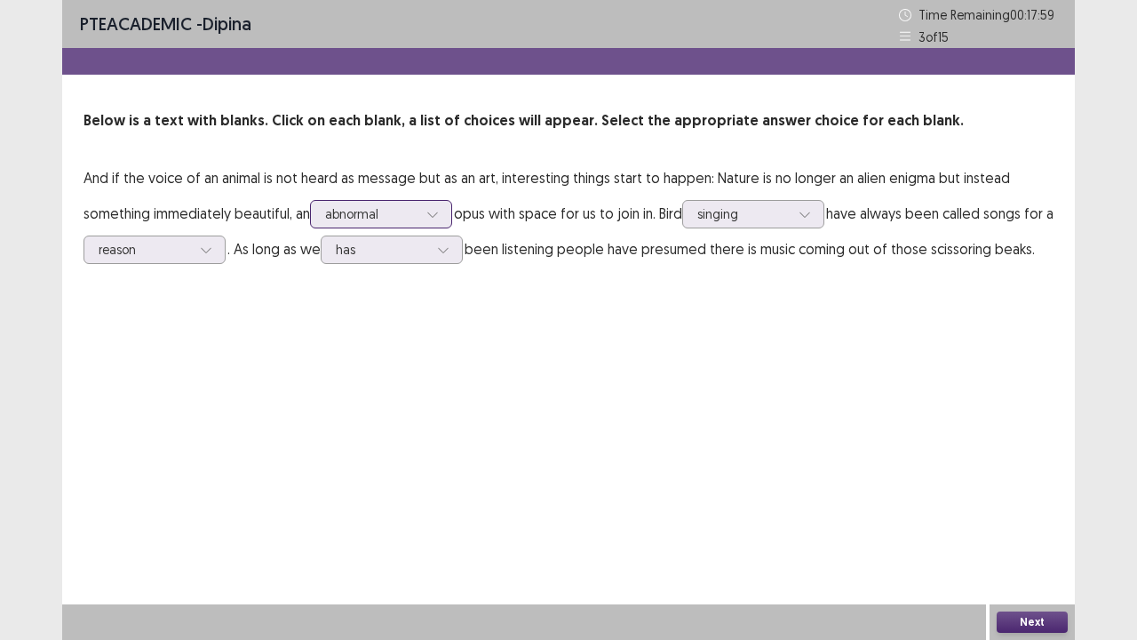
click at [402, 213] on div at bounding box center [371, 213] width 92 height 17
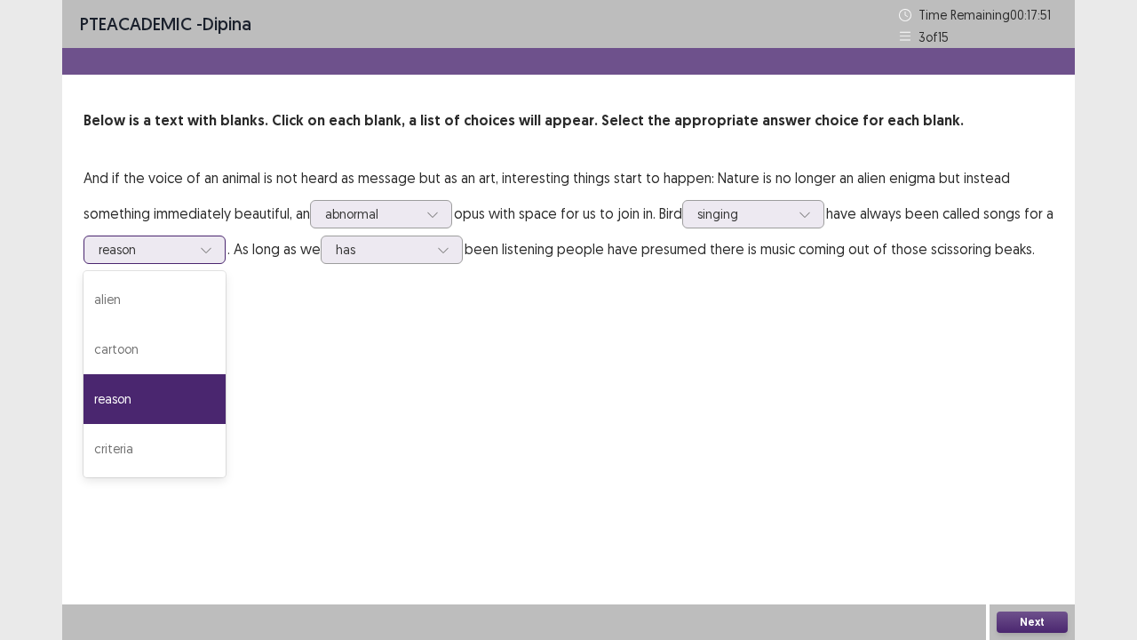
click at [191, 258] on div at bounding box center [145, 249] width 92 height 17
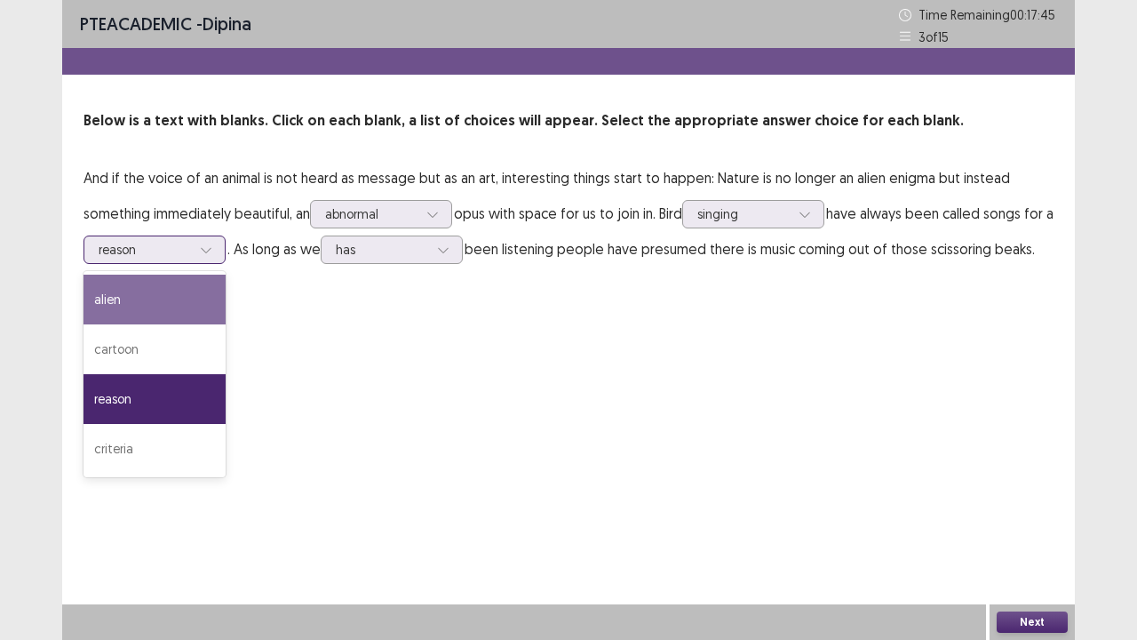
click at [205, 279] on div "alien" at bounding box center [155, 300] width 142 height 50
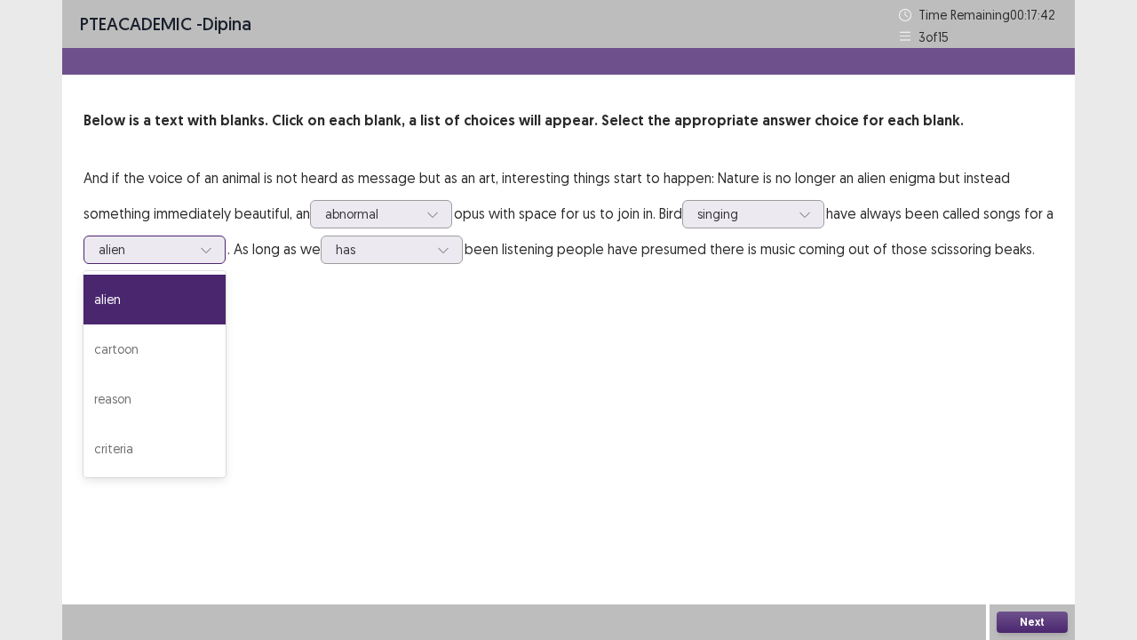
click at [191, 253] on div at bounding box center [145, 249] width 92 height 17
click at [220, 306] on div "alien" at bounding box center [155, 300] width 142 height 50
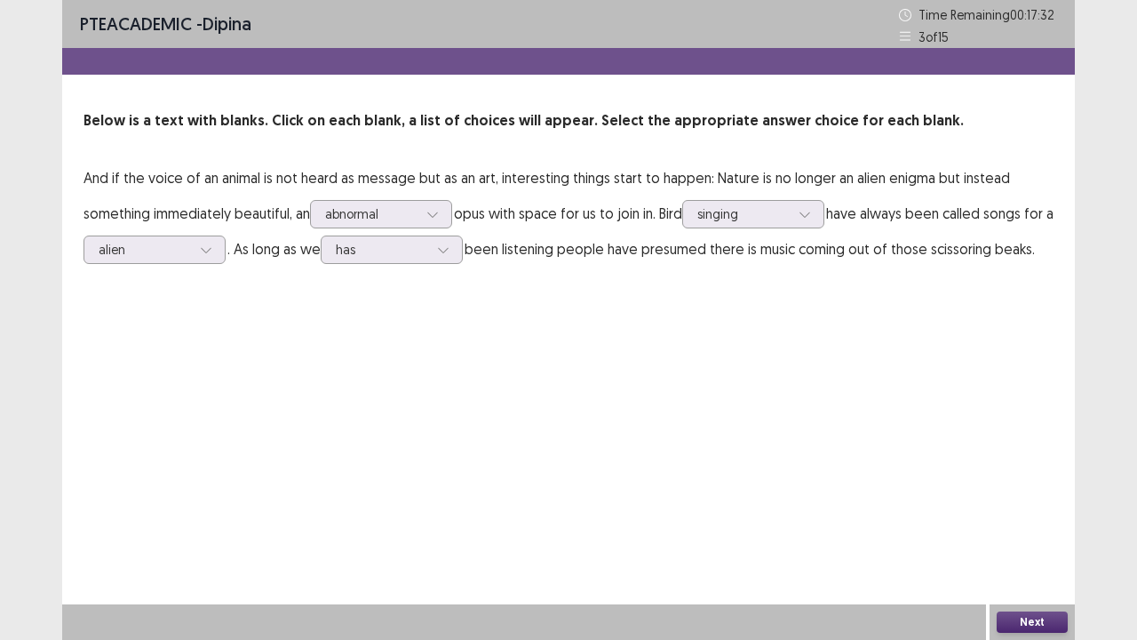
click at [1041, 527] on button "Next" at bounding box center [1032, 621] width 71 height 21
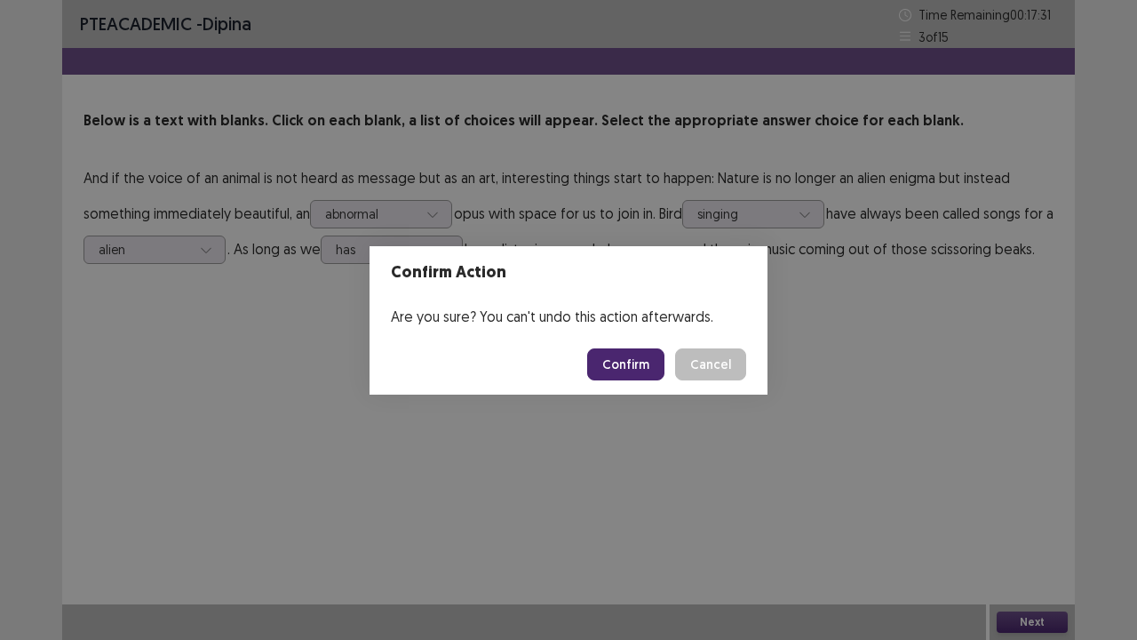
click at [632, 363] on button "Confirm" at bounding box center [625, 364] width 77 height 32
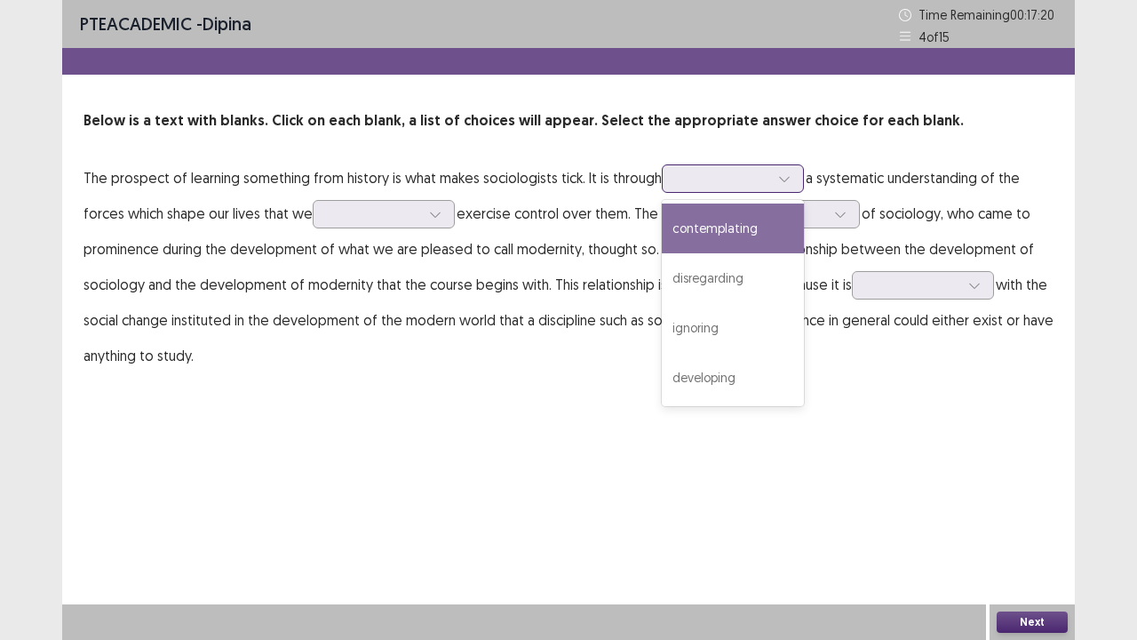
click at [733, 187] on div at bounding box center [723, 178] width 92 height 17
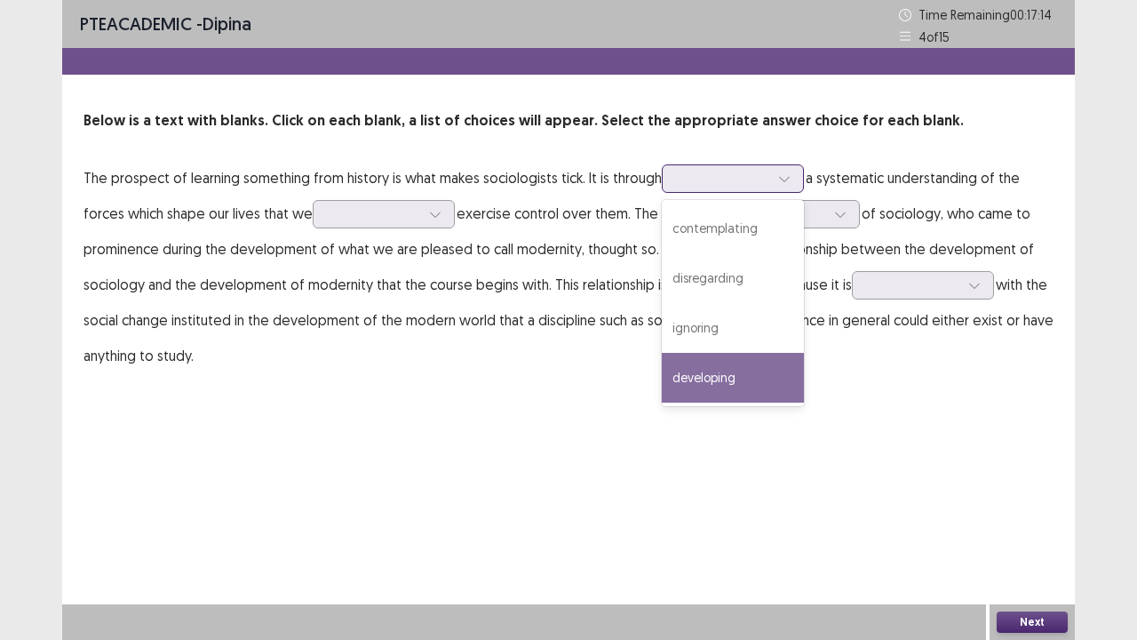
click at [722, 391] on div "developing" at bounding box center [733, 378] width 142 height 50
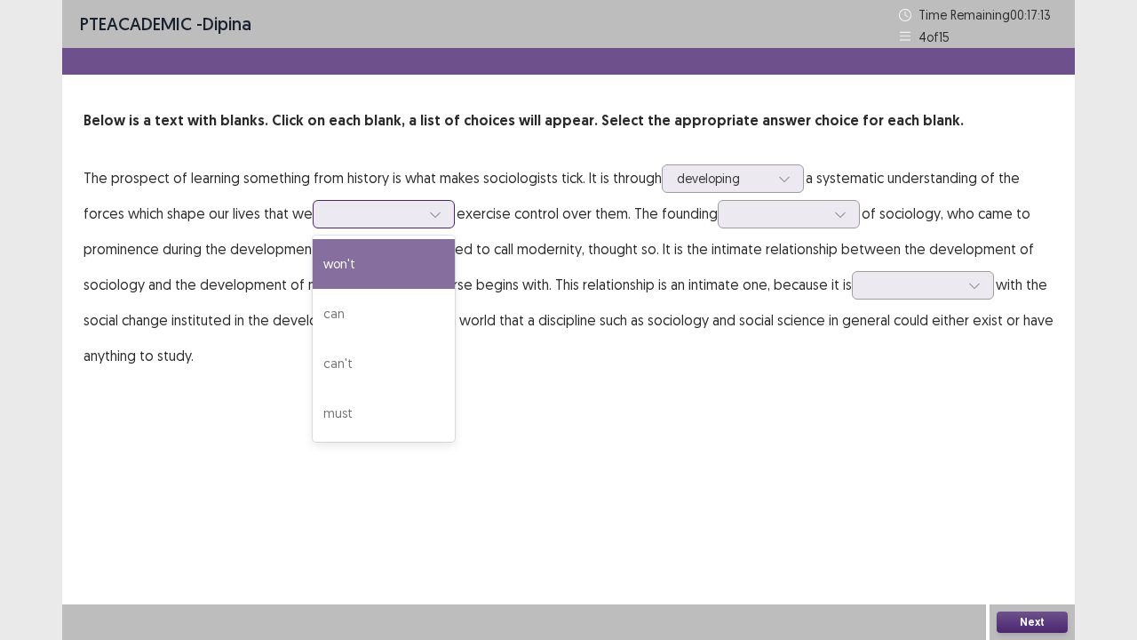
click at [378, 217] on div at bounding box center [374, 213] width 92 height 17
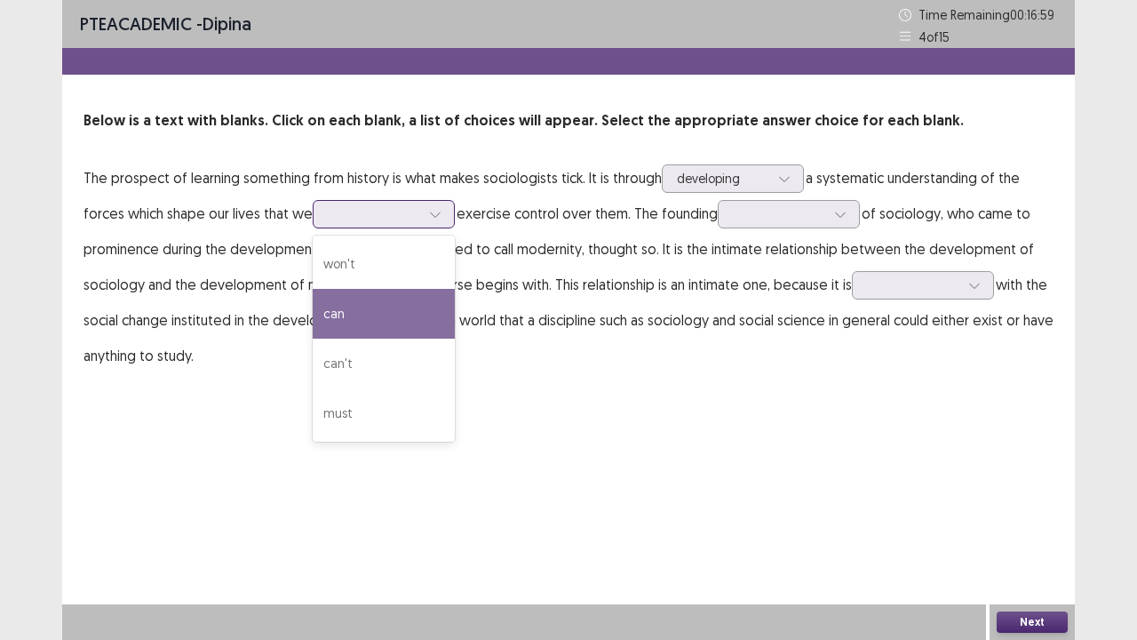
click at [374, 321] on div "can" at bounding box center [384, 314] width 142 height 50
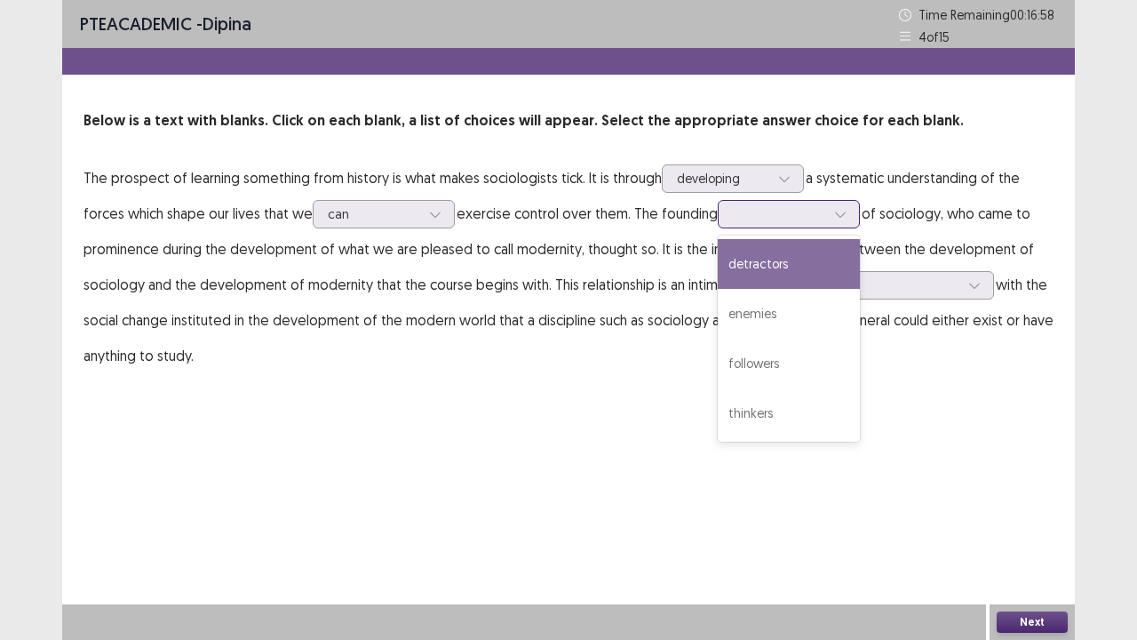
click at [745, 215] on div at bounding box center [779, 213] width 92 height 17
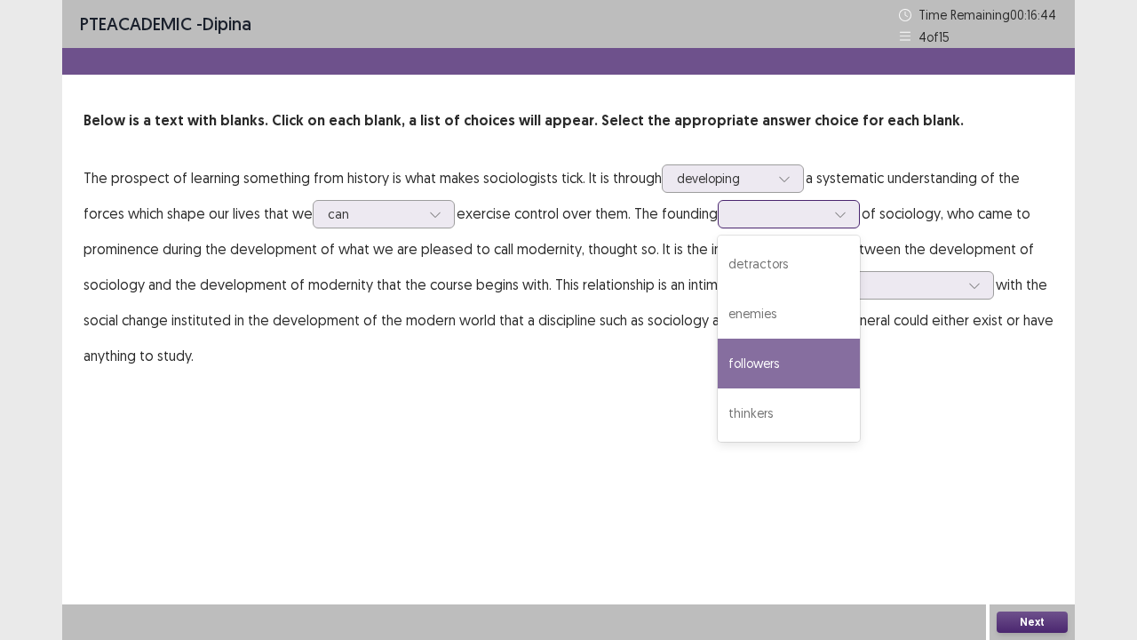
click at [751, 371] on div "followers" at bounding box center [789, 364] width 142 height 50
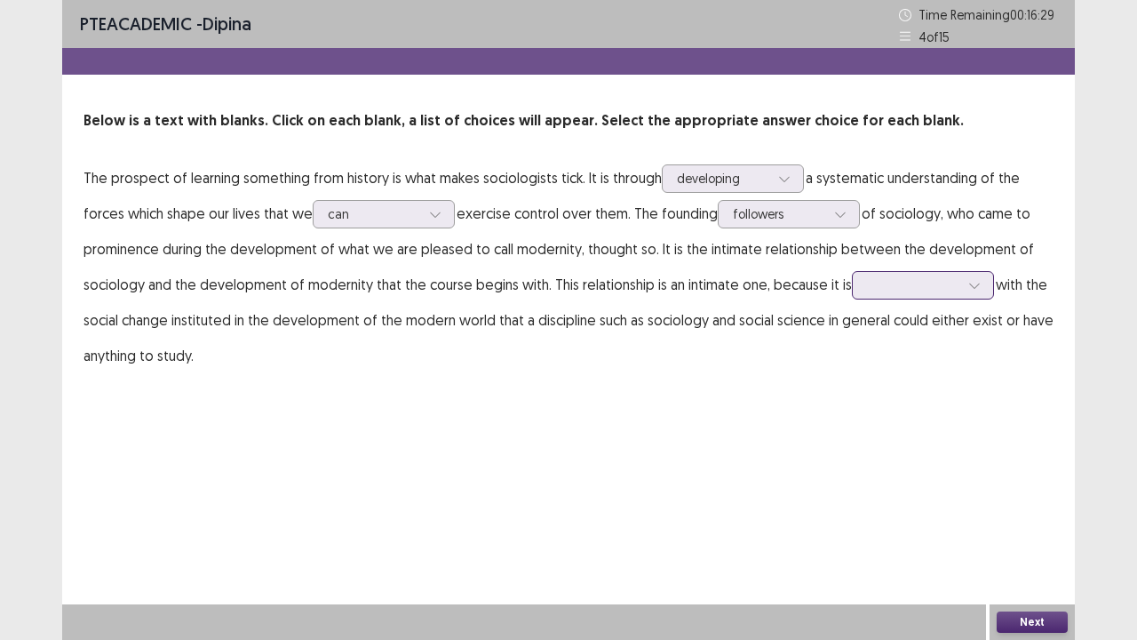
click at [972, 292] on div at bounding box center [974, 285] width 27 height 27
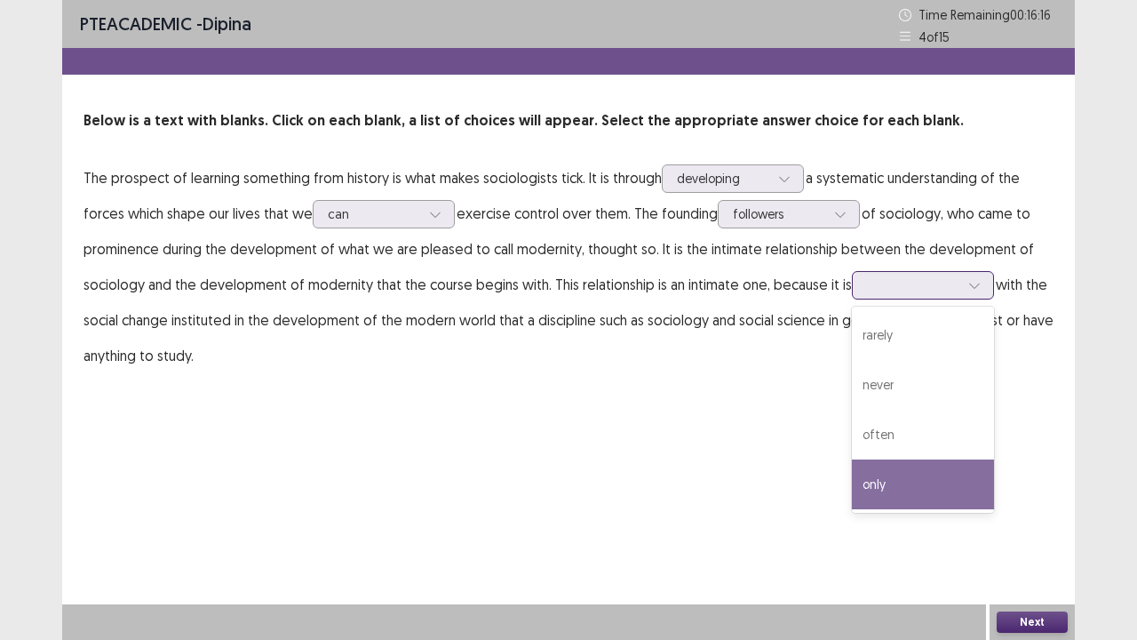
click at [912, 483] on div "only" at bounding box center [923, 484] width 142 height 50
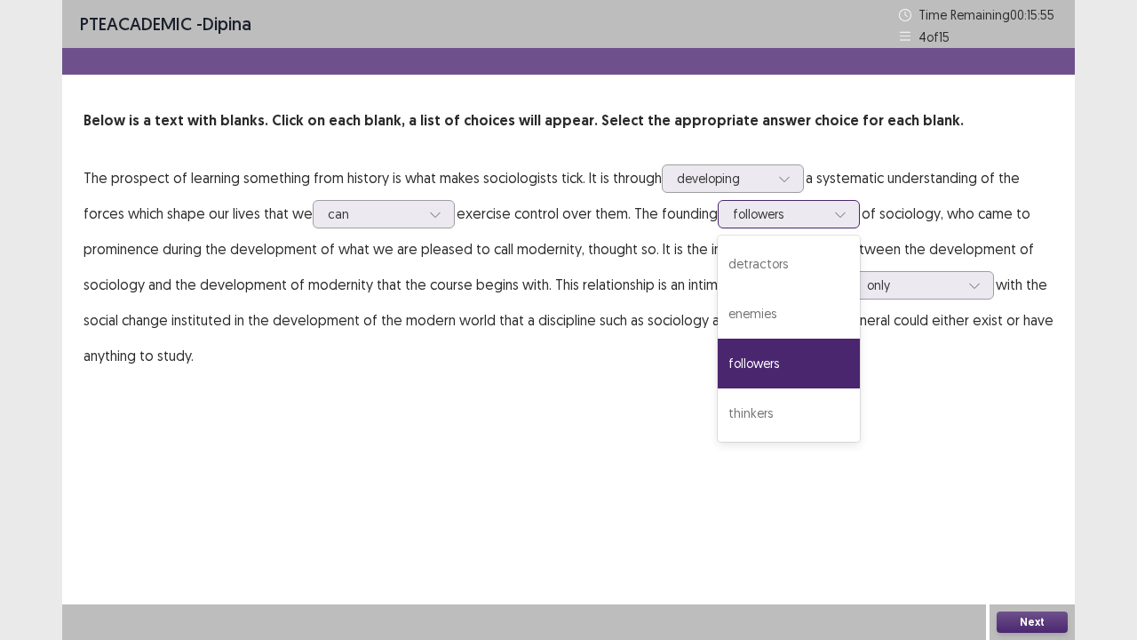
click at [775, 214] on div at bounding box center [779, 213] width 92 height 17
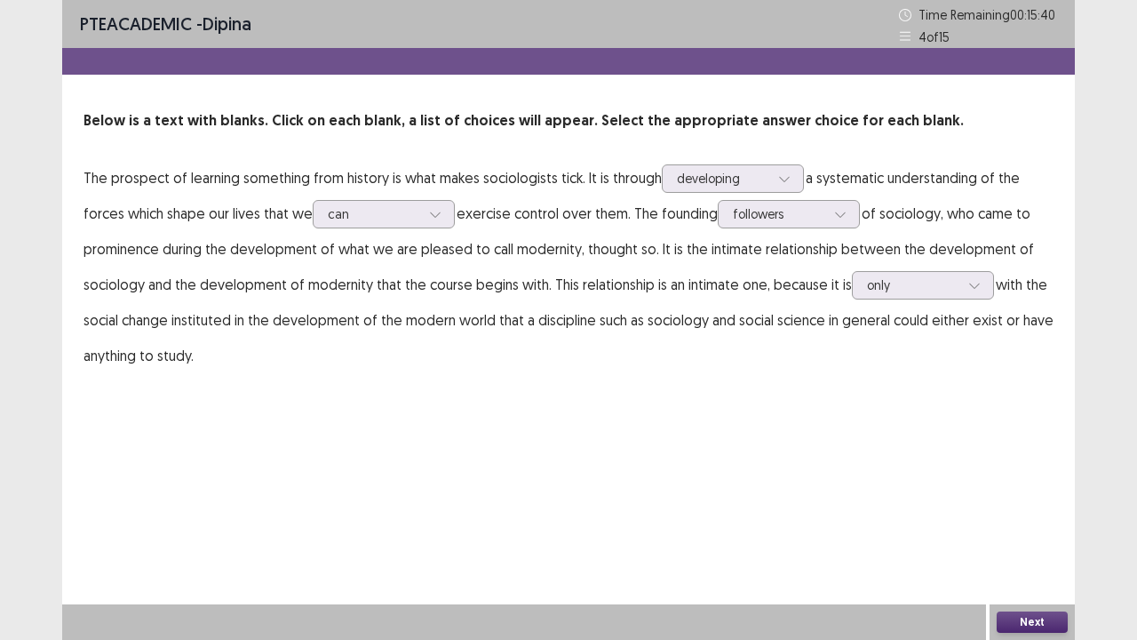
click at [494, 282] on p "The prospect of learning something from history is what makes sociologists tick…" at bounding box center [569, 266] width 970 height 213
click at [946, 288] on div at bounding box center [913, 284] width 92 height 17
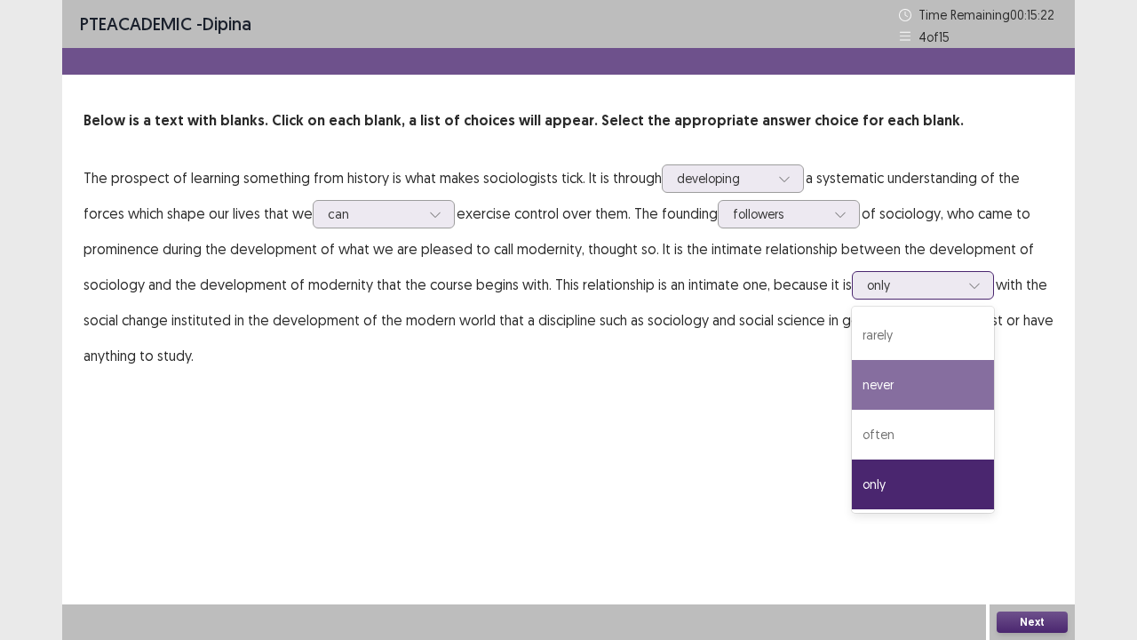
click at [908, 390] on div "never" at bounding box center [923, 385] width 142 height 50
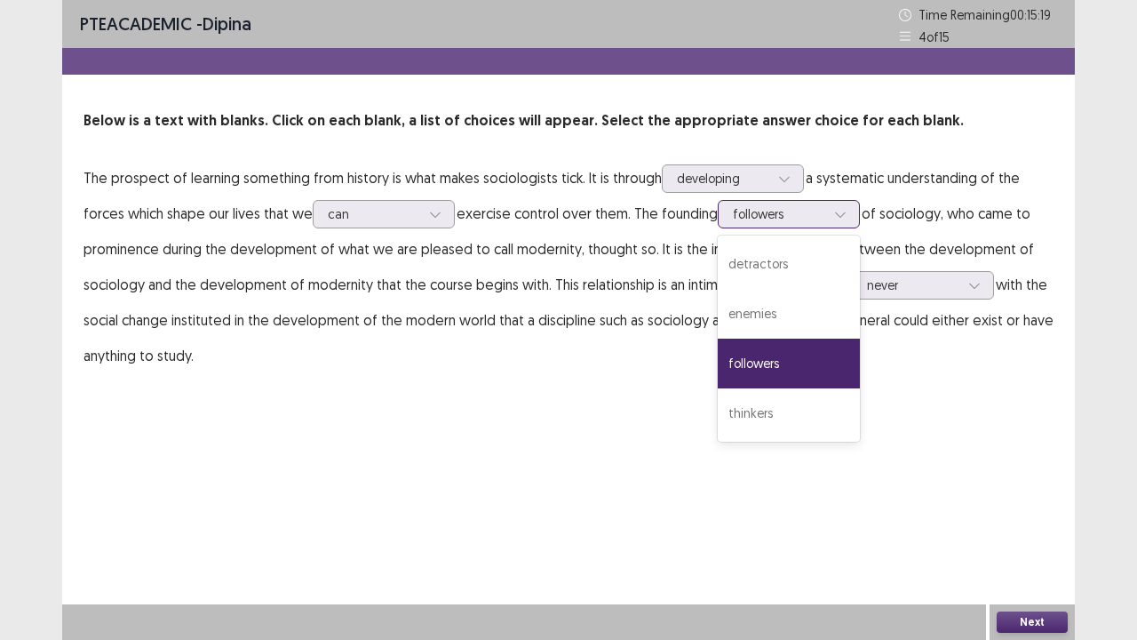
click at [776, 219] on div at bounding box center [779, 213] width 92 height 17
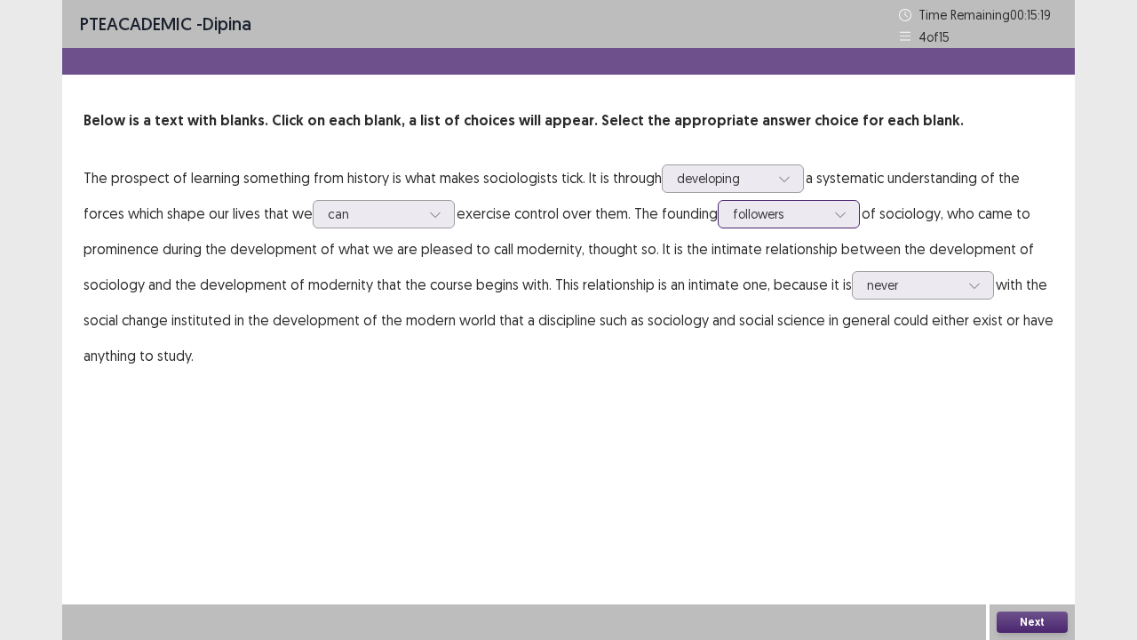
click at [776, 219] on div at bounding box center [779, 213] width 92 height 17
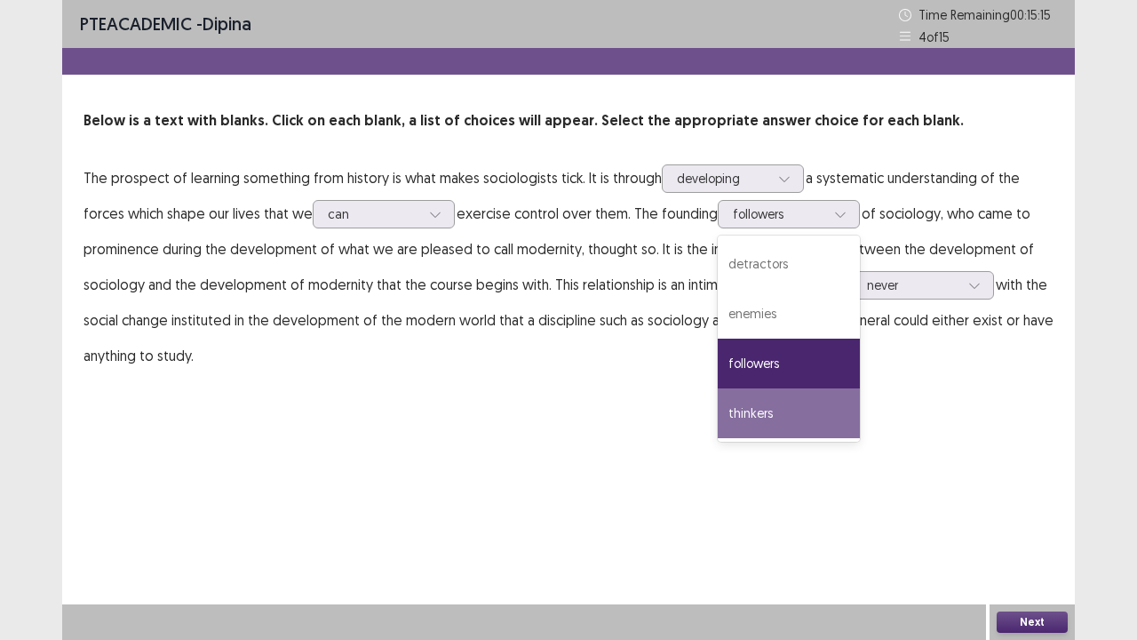
click at [1015, 527] on div "PTE academic - dipina Time Remaining 00 : 15 : 15 4 of 15 Below is a text with …" at bounding box center [568, 320] width 1013 height 640
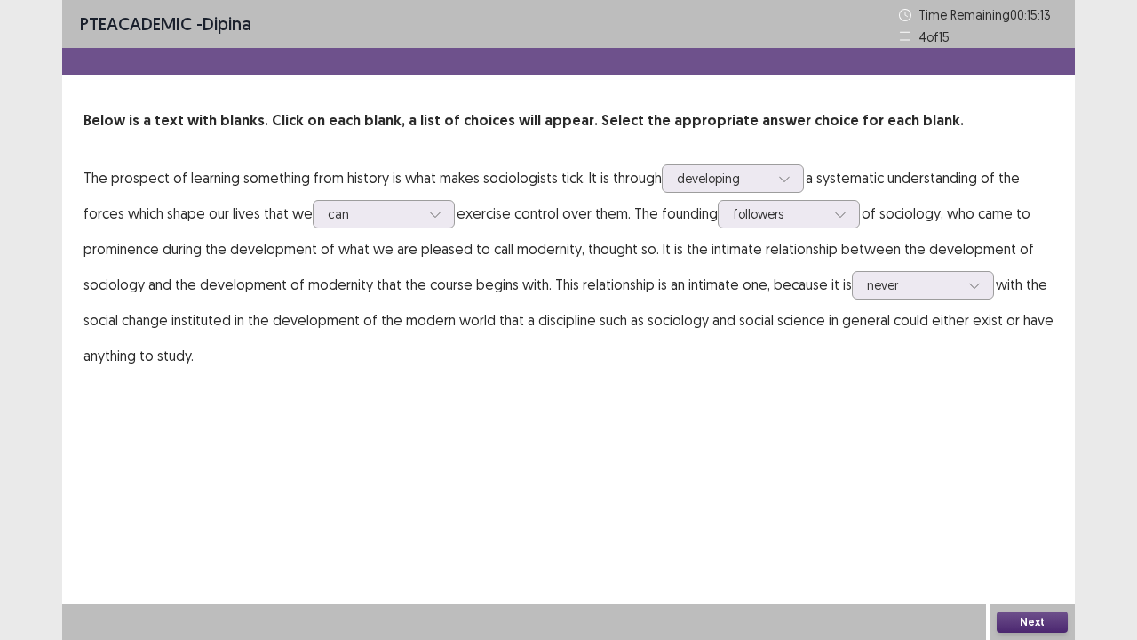
click at [1011, 527] on button "Next" at bounding box center [1032, 621] width 71 height 21
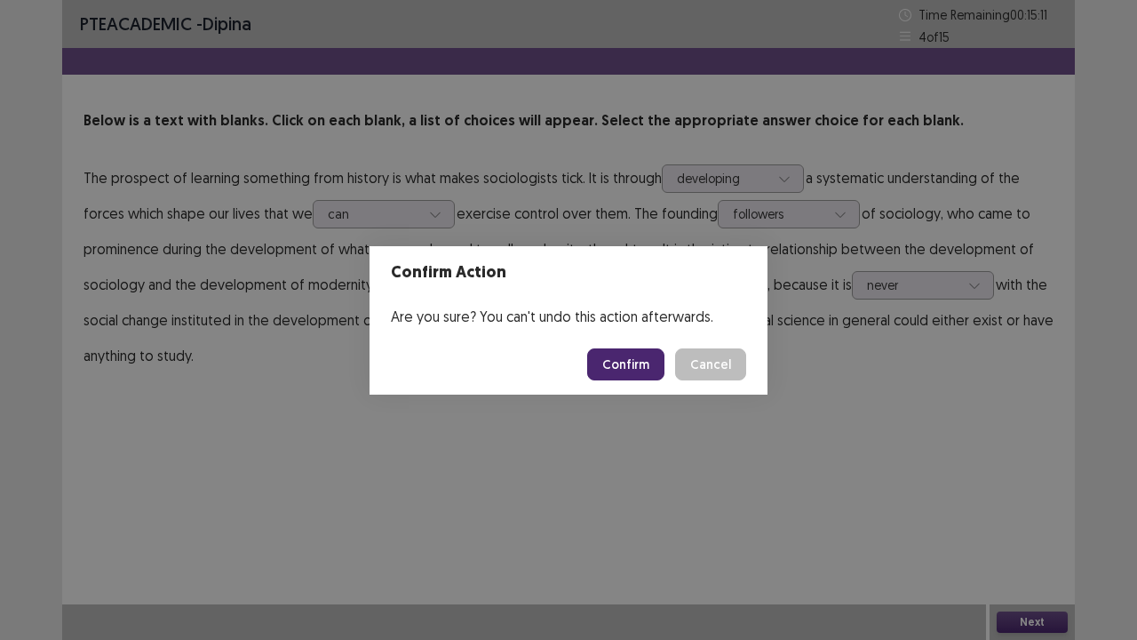
click at [617, 364] on button "Confirm" at bounding box center [625, 364] width 77 height 32
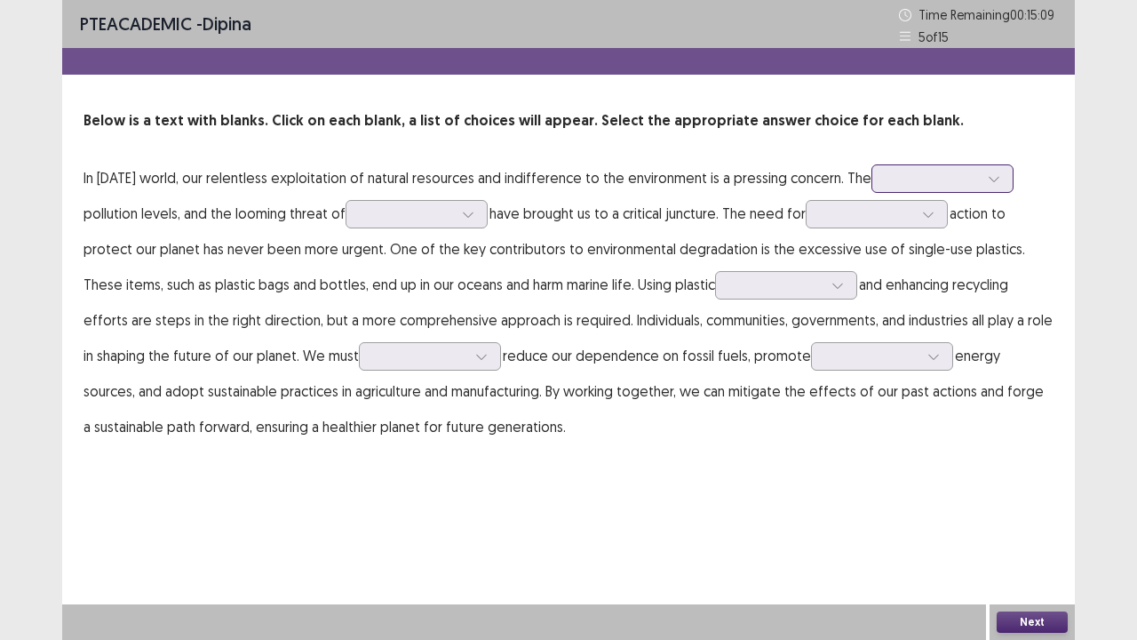
click at [954, 184] on div at bounding box center [933, 178] width 92 height 17
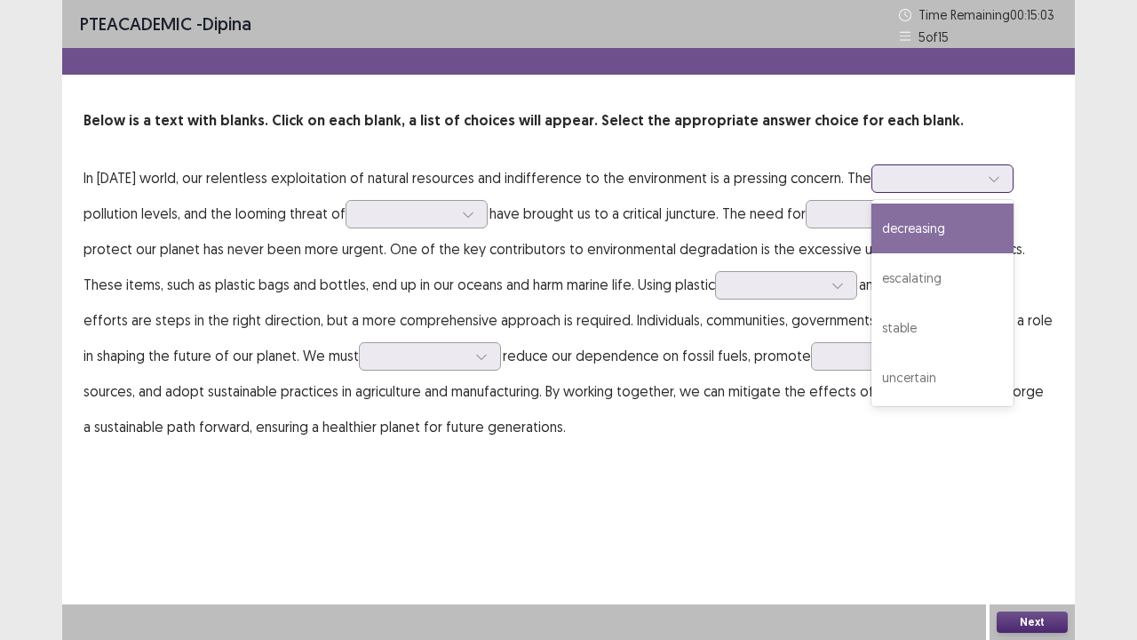
click at [933, 224] on div "decreasing" at bounding box center [943, 228] width 142 height 50
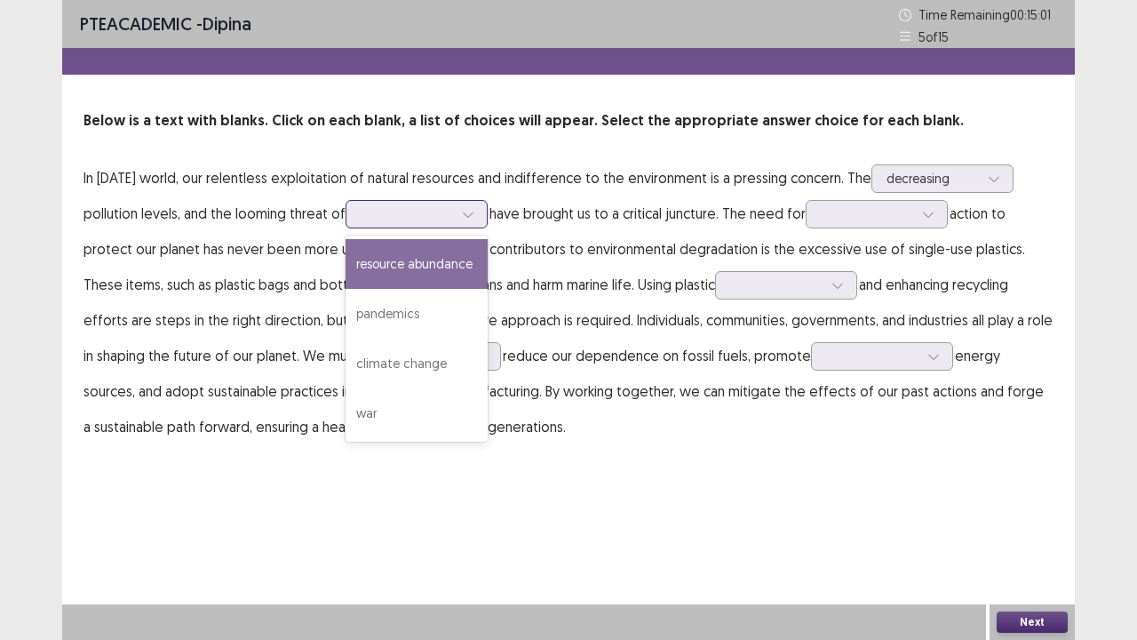
click at [425, 207] on div at bounding box center [407, 213] width 92 height 17
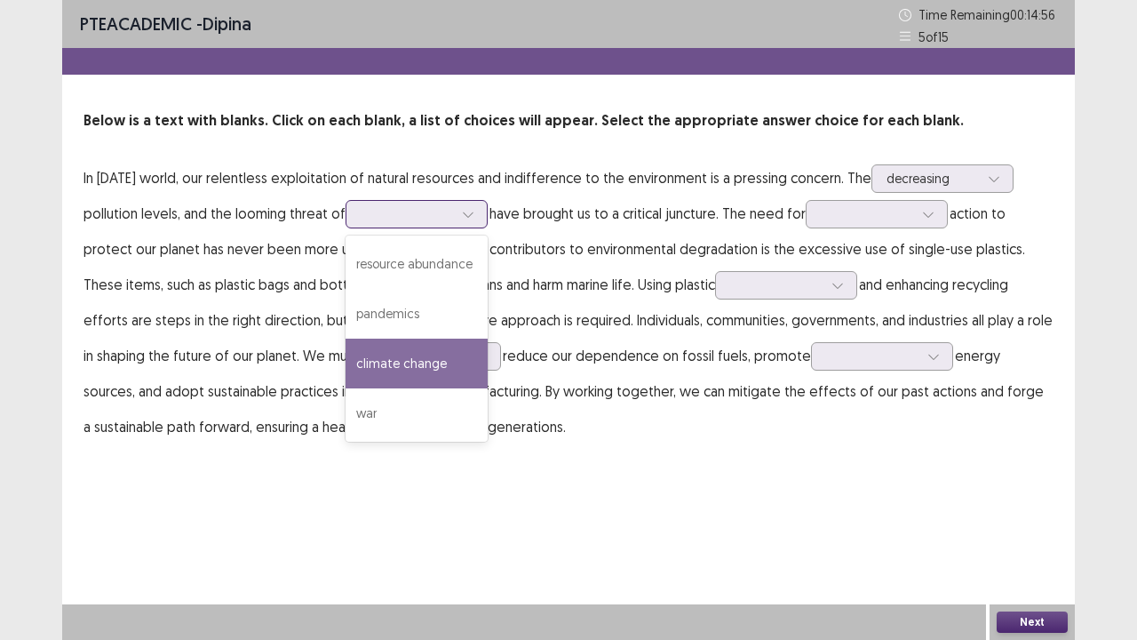
click at [458, 356] on div "climate change" at bounding box center [417, 364] width 142 height 50
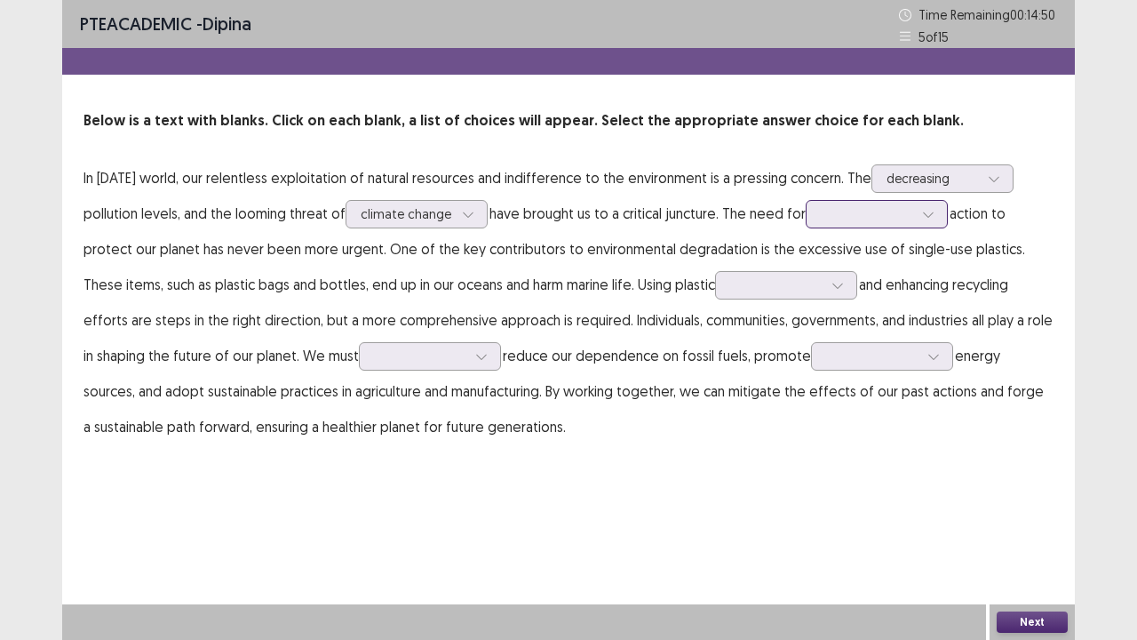
click at [888, 215] on div at bounding box center [867, 213] width 92 height 17
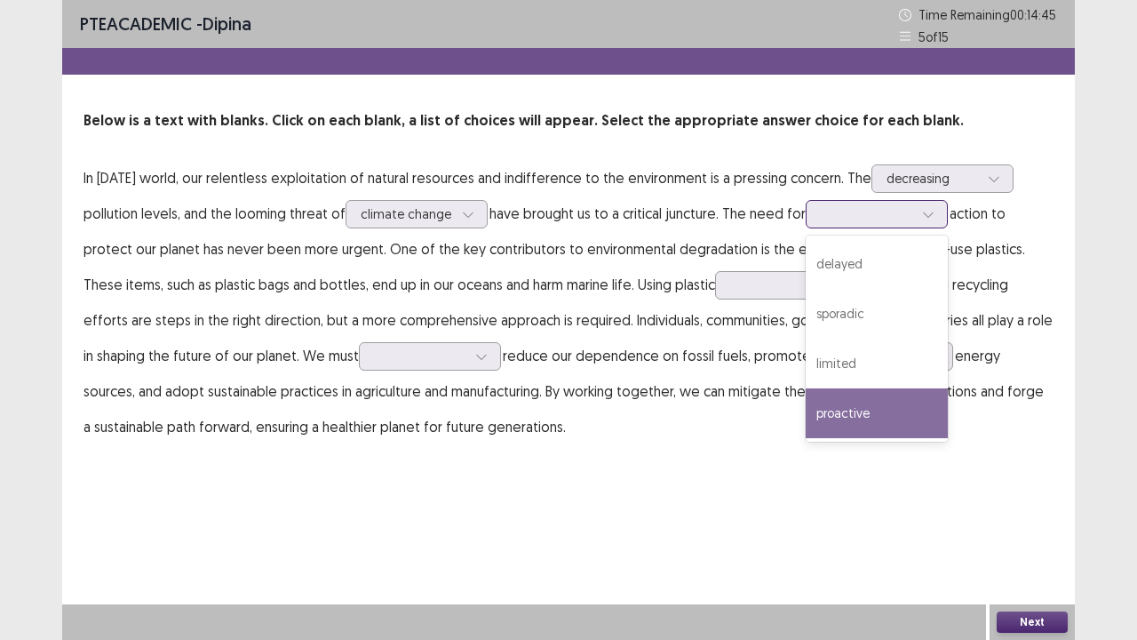
click at [882, 410] on div "proactive" at bounding box center [877, 413] width 142 height 50
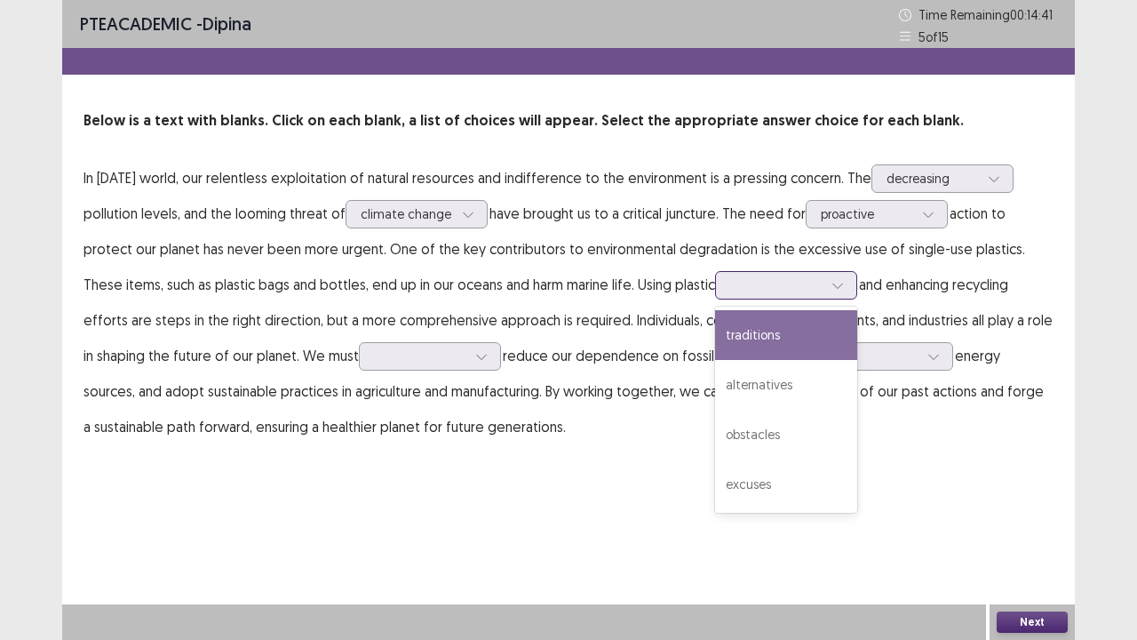
click at [832, 290] on icon at bounding box center [838, 285] width 12 height 12
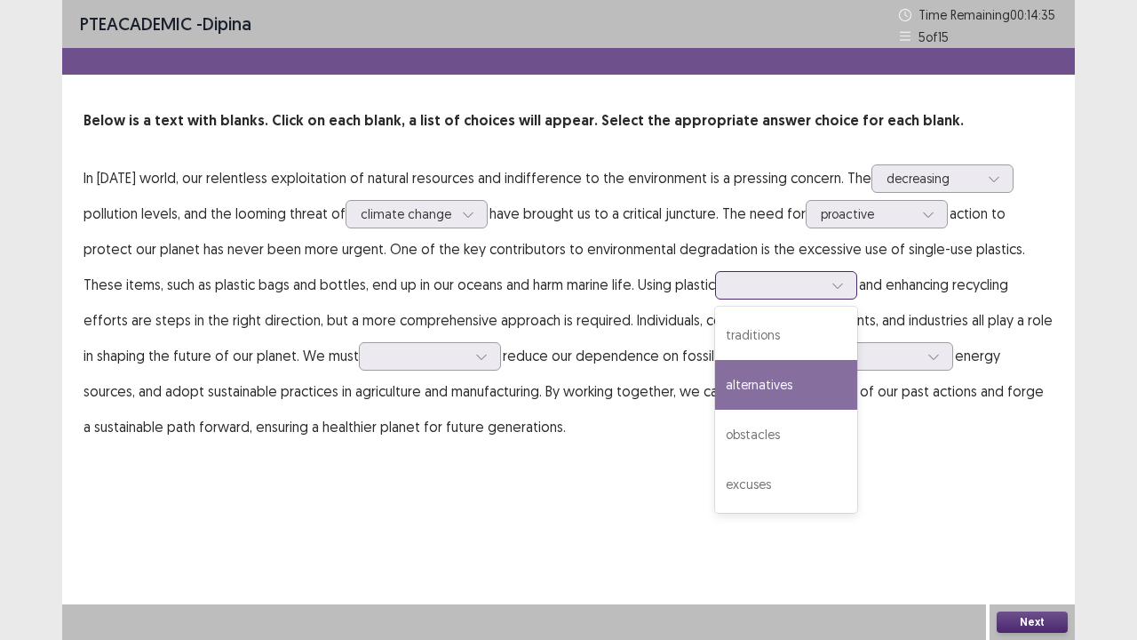
click at [725, 370] on div "alternatives" at bounding box center [786, 385] width 142 height 50
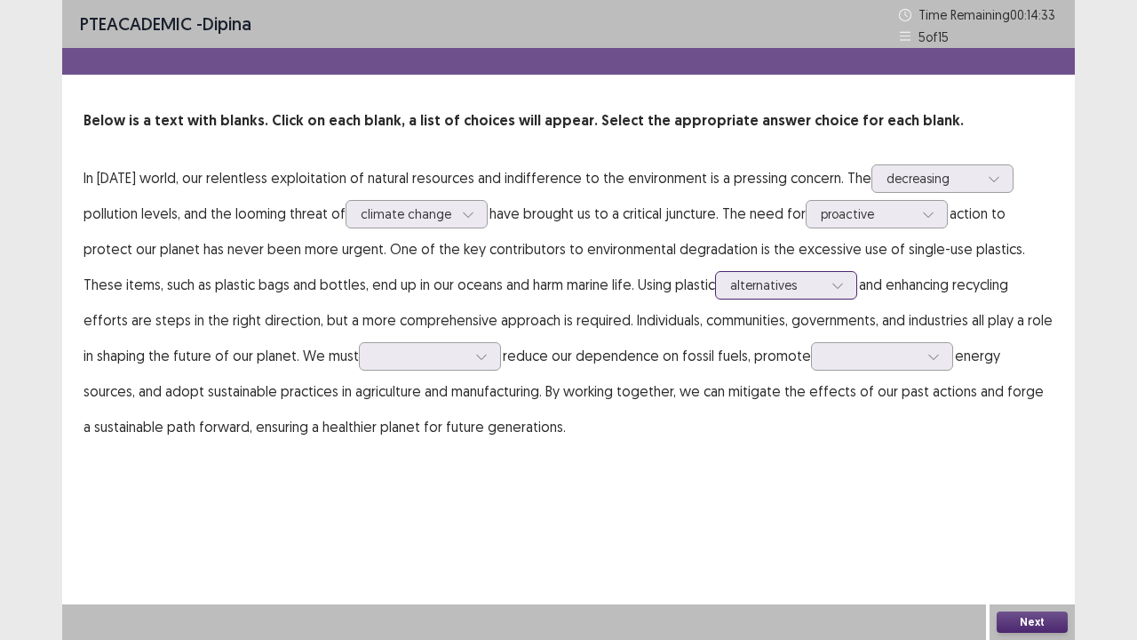
click at [777, 283] on div at bounding box center [776, 284] width 92 height 17
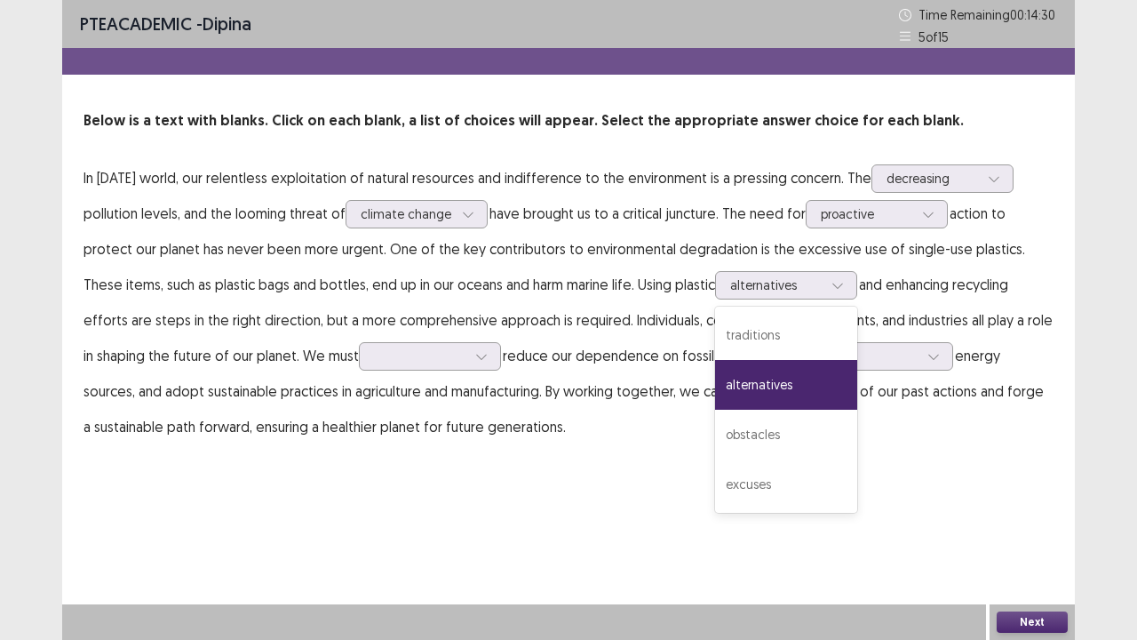
click at [1020, 299] on p "In [DATE] world, our relentless exploitation of natural resources and indiffere…" at bounding box center [569, 302] width 970 height 284
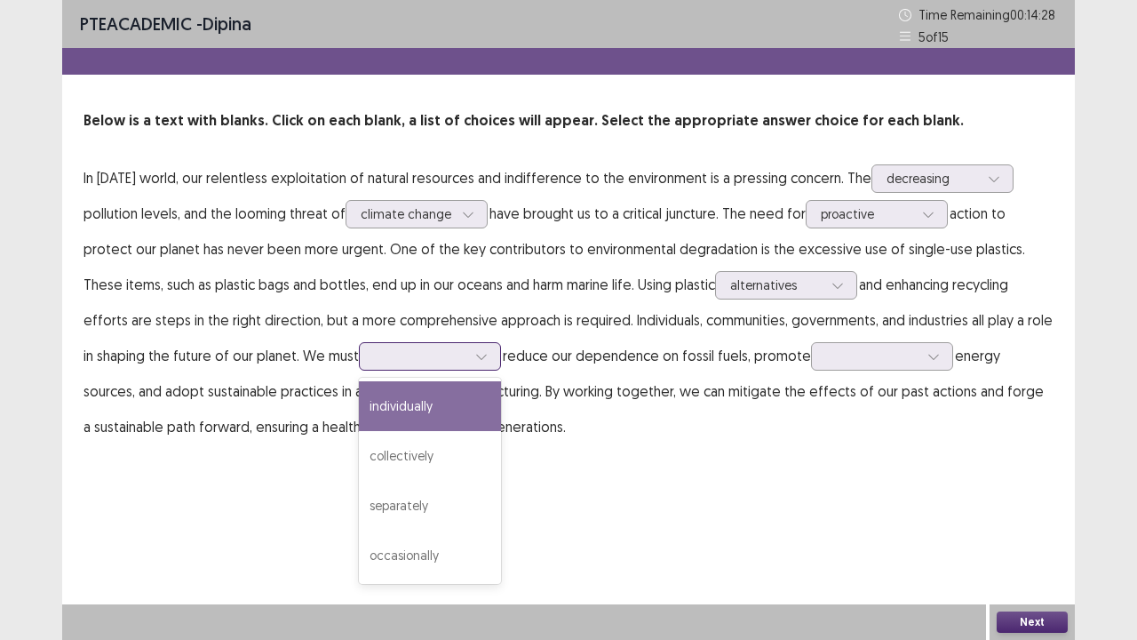
click at [379, 349] on div at bounding box center [420, 355] width 92 height 17
click at [400, 419] on div "individually" at bounding box center [430, 406] width 142 height 50
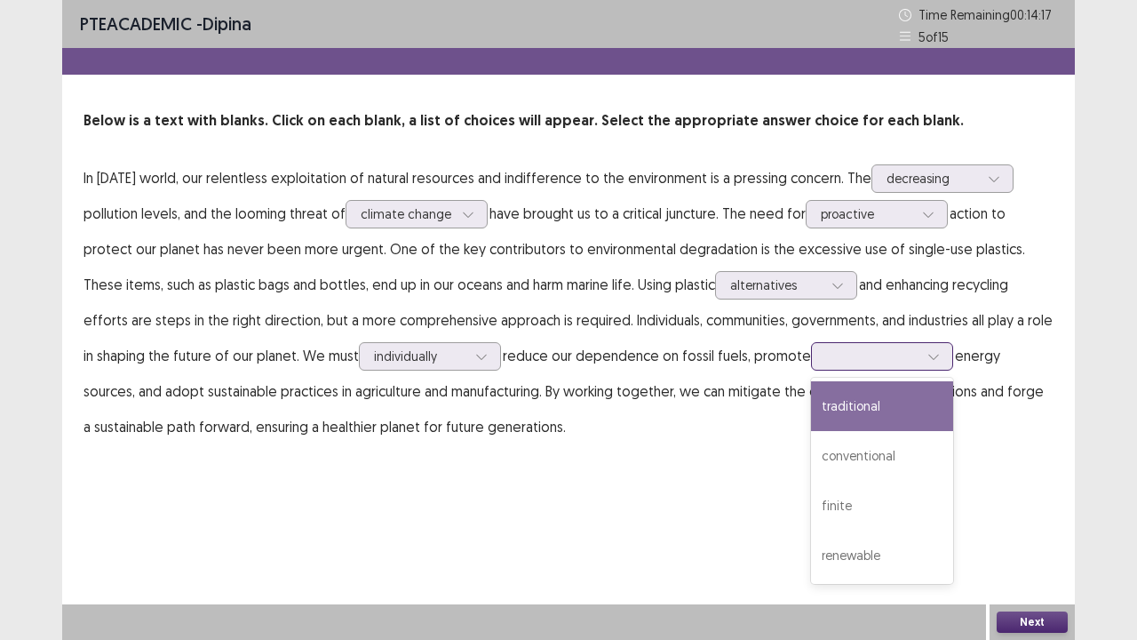
click at [826, 352] on div at bounding box center [872, 355] width 92 height 17
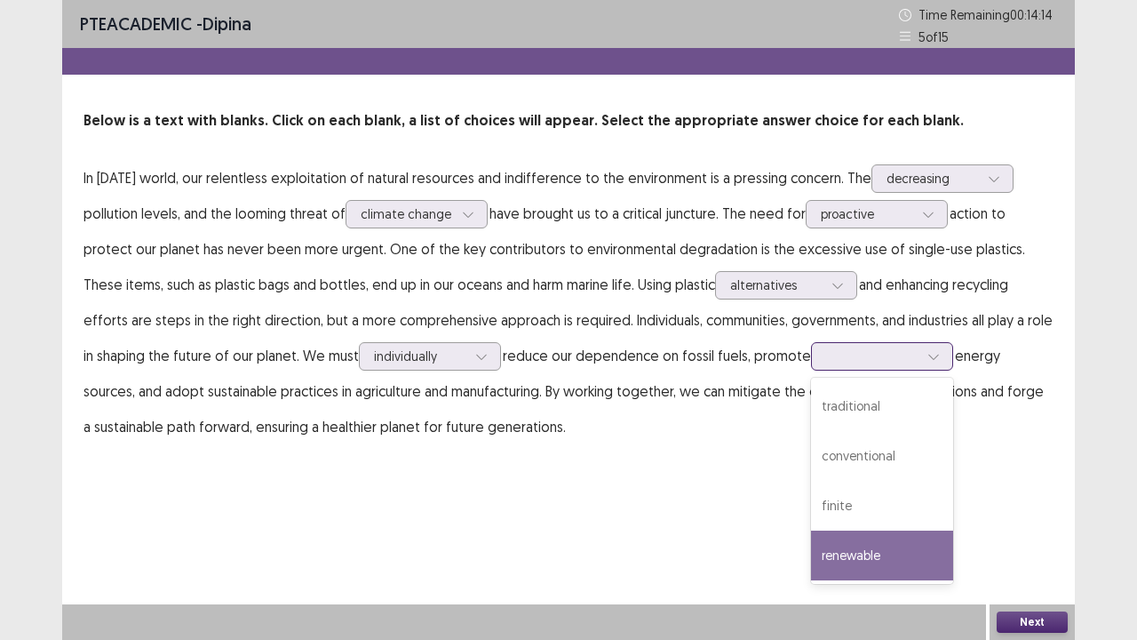
click at [811, 527] on div "renewable" at bounding box center [882, 555] width 142 height 50
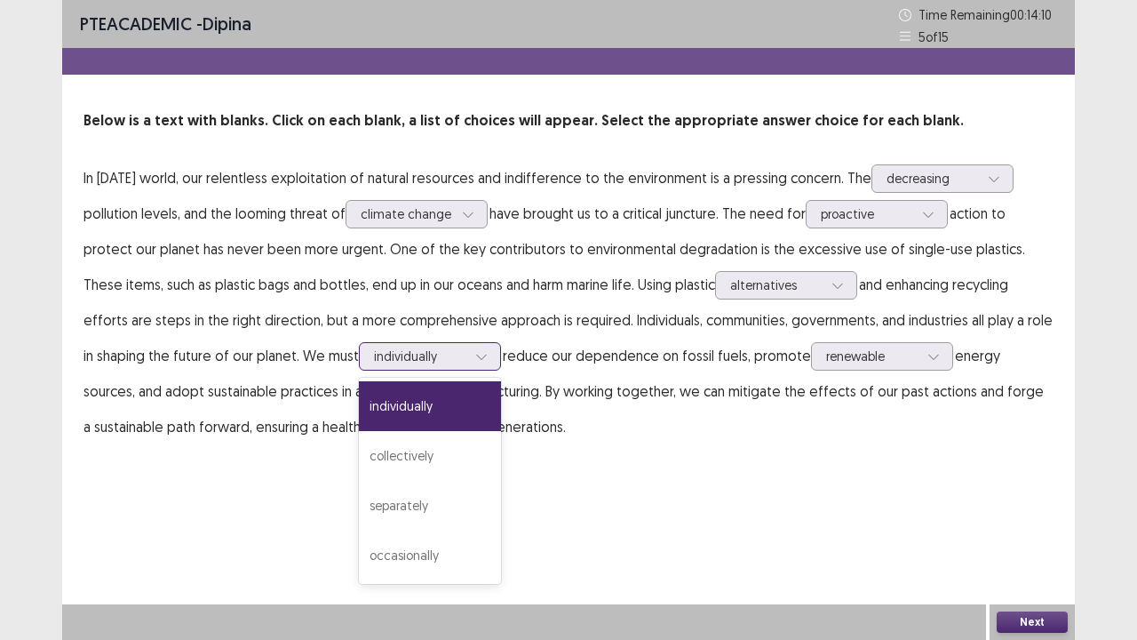
click at [391, 352] on div at bounding box center [420, 355] width 92 height 17
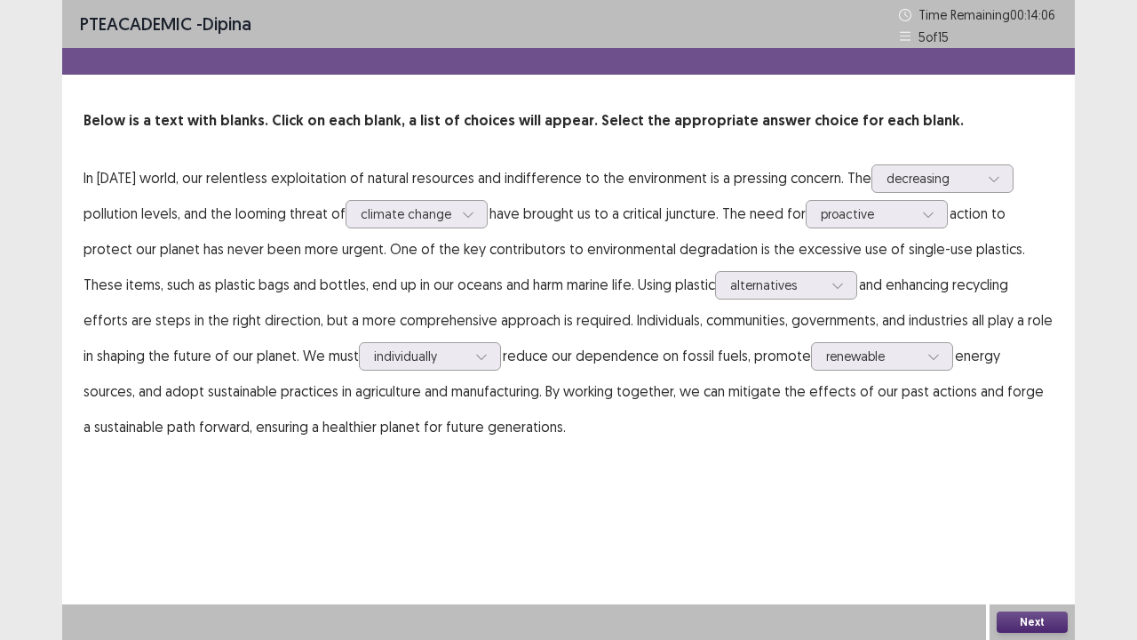
click at [820, 478] on div "PTE academic - dipina Time Remaining 00 : 14 : 06 5 of 15 Below is a text with …" at bounding box center [568, 240] width 1013 height 480
click at [1038, 527] on button "Next" at bounding box center [1032, 621] width 71 height 21
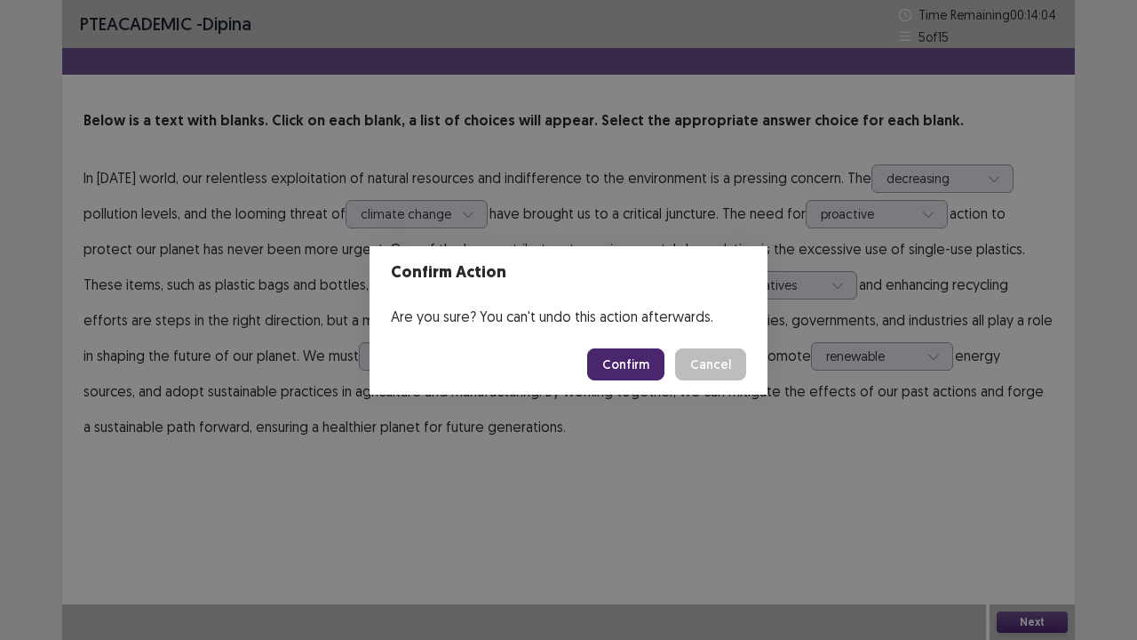
click at [625, 373] on button "Confirm" at bounding box center [625, 364] width 77 height 32
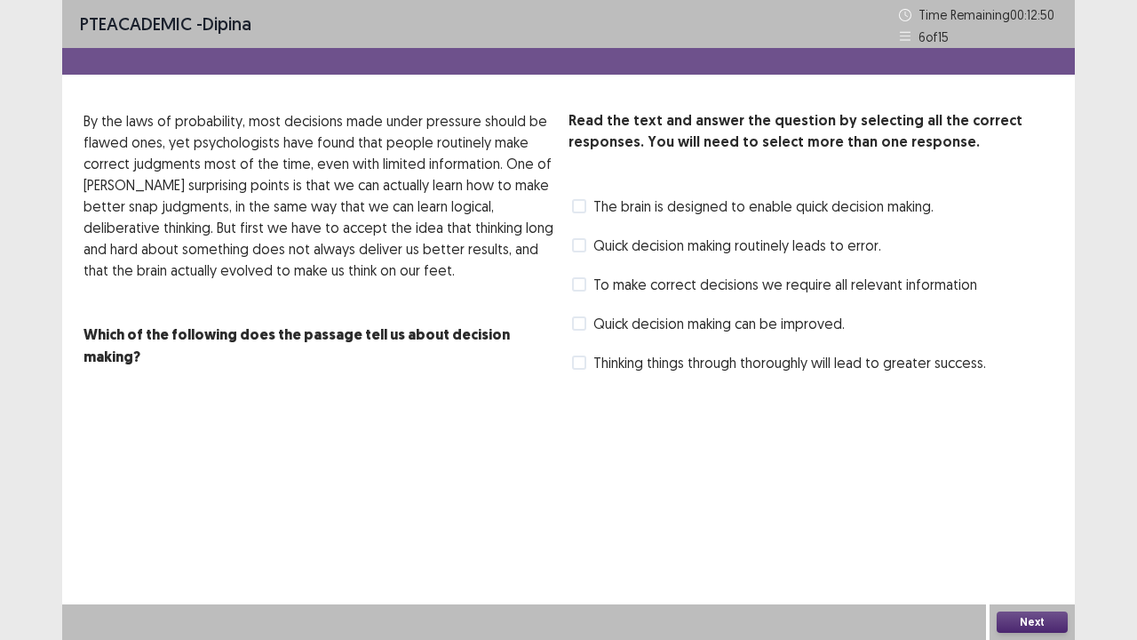
click at [625, 220] on div "Read the text and answer the question by selecting all the correct responses. Y…" at bounding box center [811, 243] width 485 height 267
click at [583, 203] on span at bounding box center [579, 206] width 14 height 14
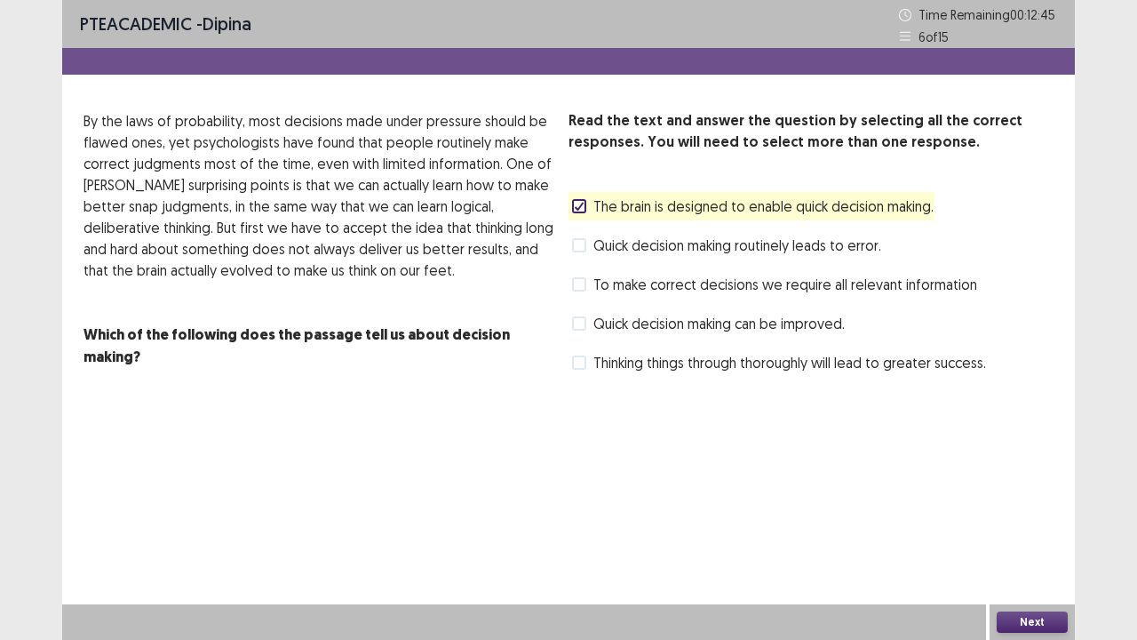
click at [1048, 527] on button "Next" at bounding box center [1032, 621] width 71 height 21
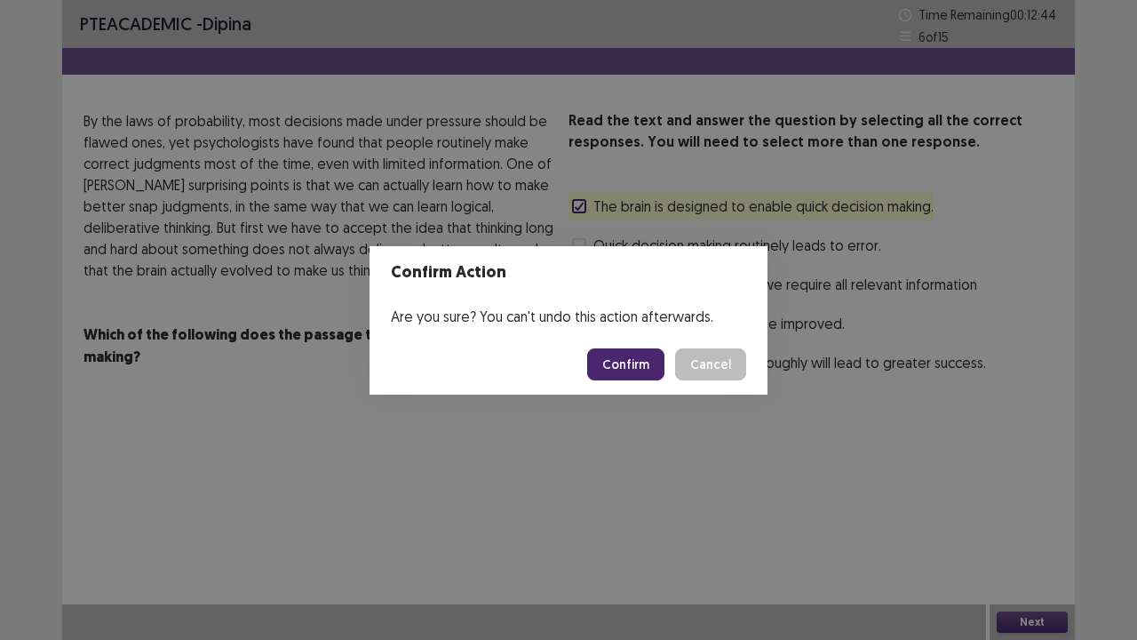
click at [638, 359] on button "Confirm" at bounding box center [625, 364] width 77 height 32
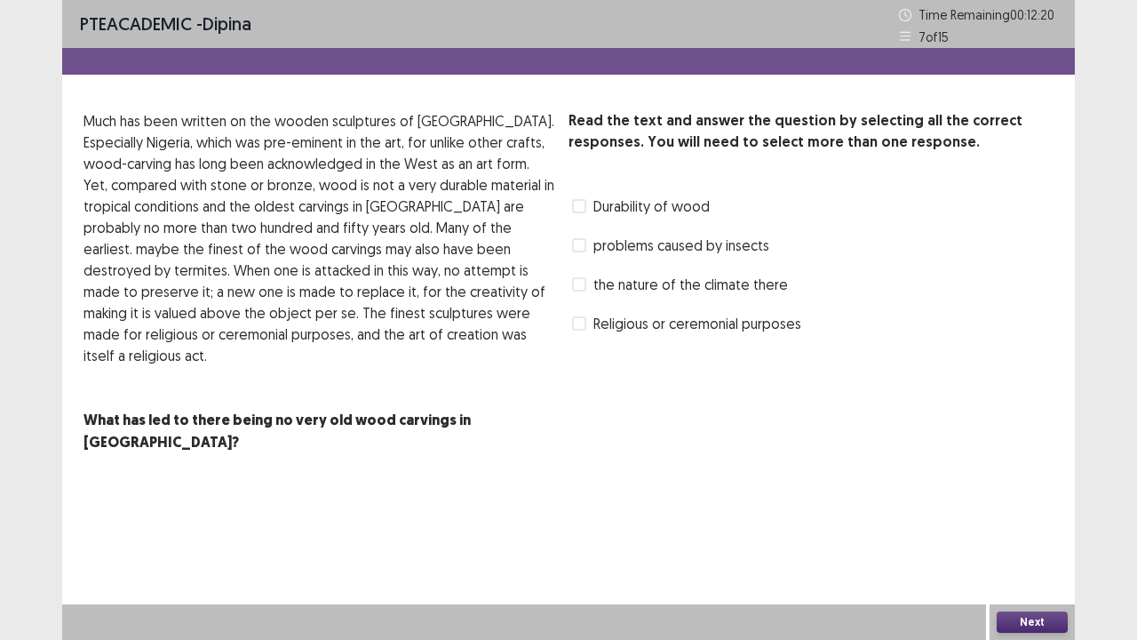
click at [578, 213] on label "Durability of wood" at bounding box center [641, 205] width 138 height 21
click at [579, 245] on span at bounding box center [579, 245] width 14 height 14
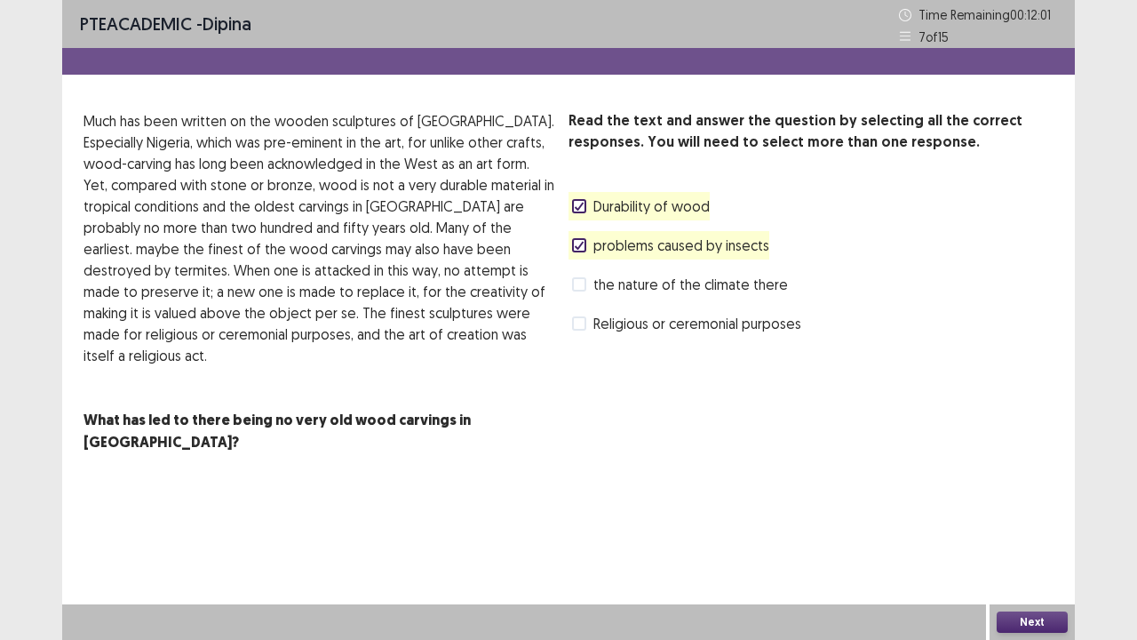
click at [1015, 527] on button "Next" at bounding box center [1032, 621] width 71 height 21
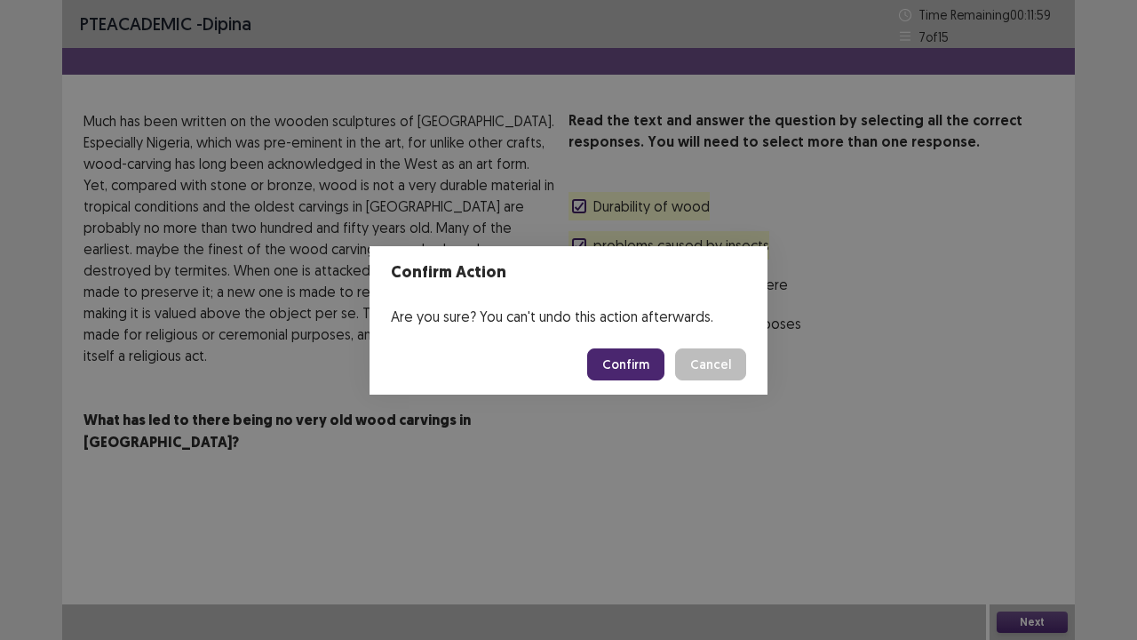
click at [645, 362] on button "Confirm" at bounding box center [625, 364] width 77 height 32
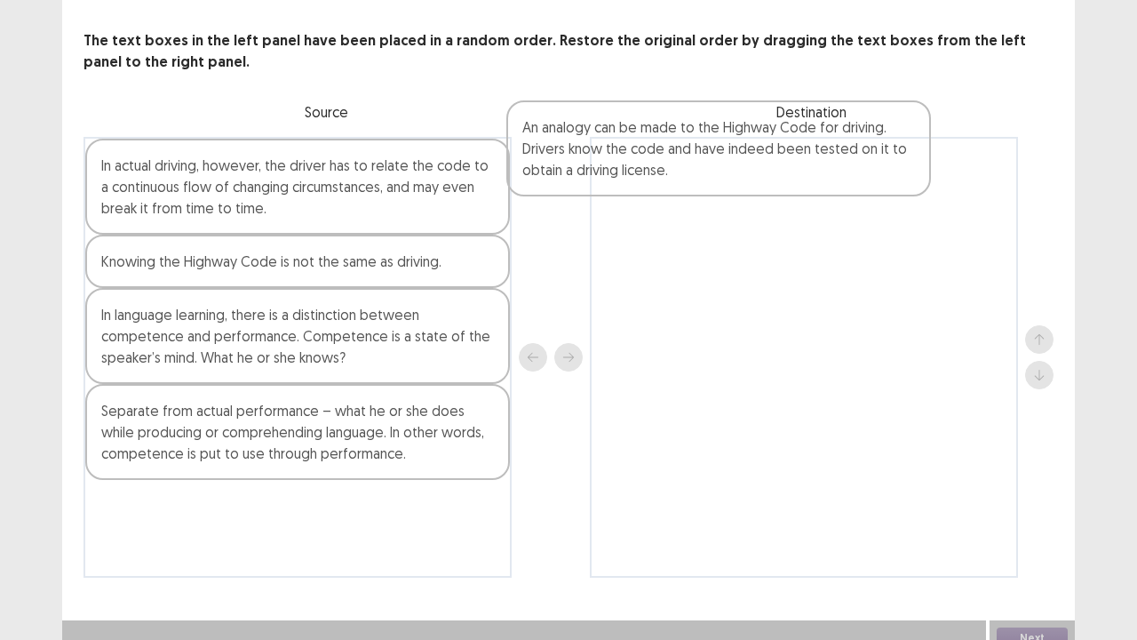
scroll to position [76, 0]
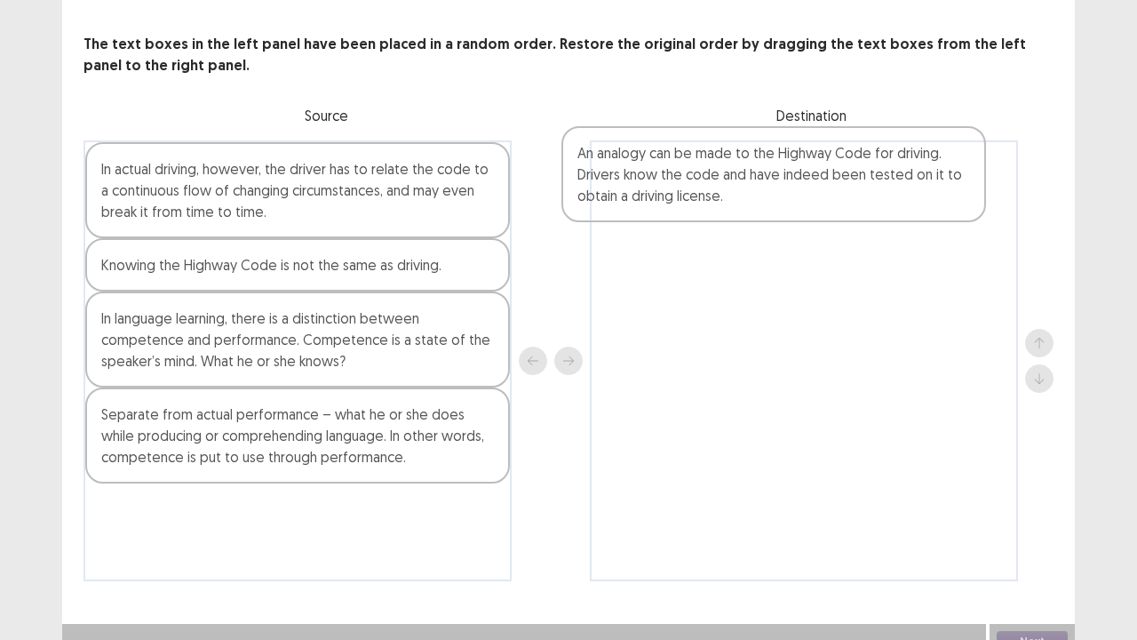
drag, startPoint x: 325, startPoint y: 202, endPoint x: 819, endPoint y: 195, distance: 494.0
click at [819, 195] on div "An analogy can be made to the Highway Code for driving. Drivers know the code a…" at bounding box center [569, 360] width 970 height 441
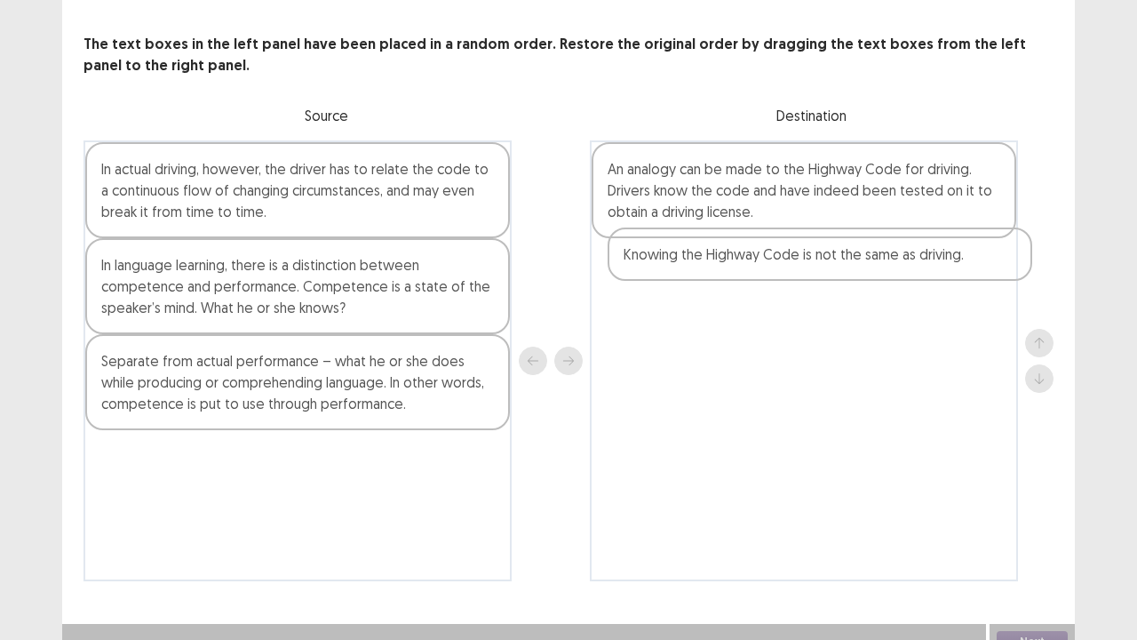
drag, startPoint x: 252, startPoint y: 274, endPoint x: 762, endPoint y: 274, distance: 510.0
click at [762, 274] on div "In actual driving, however, the driver has to relate the code to a continuous f…" at bounding box center [569, 360] width 970 height 441
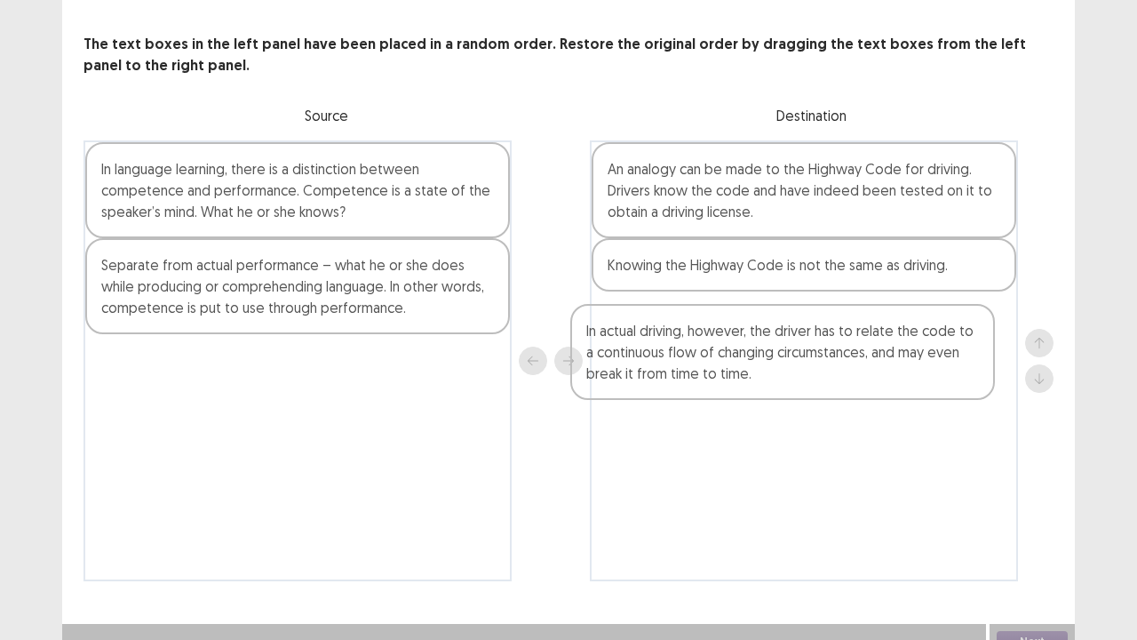
drag, startPoint x: 341, startPoint y: 204, endPoint x: 828, endPoint y: 359, distance: 510.8
click at [833, 359] on div "In actual driving, however, the driver has to relate the code to a continuous f…" at bounding box center [569, 360] width 970 height 441
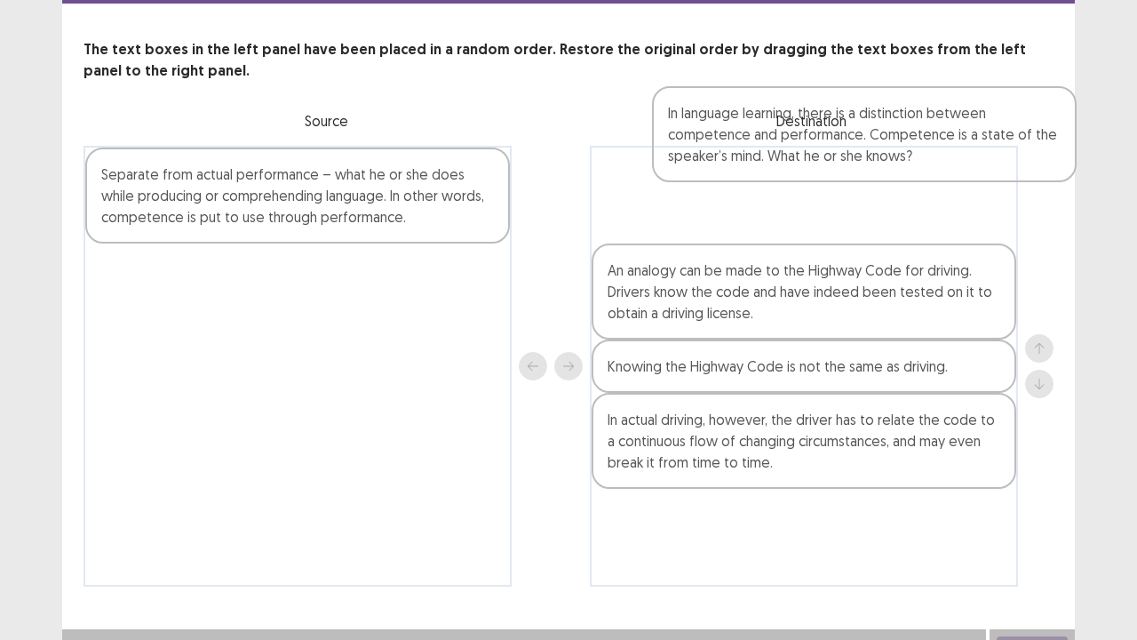
scroll to position [59, 0]
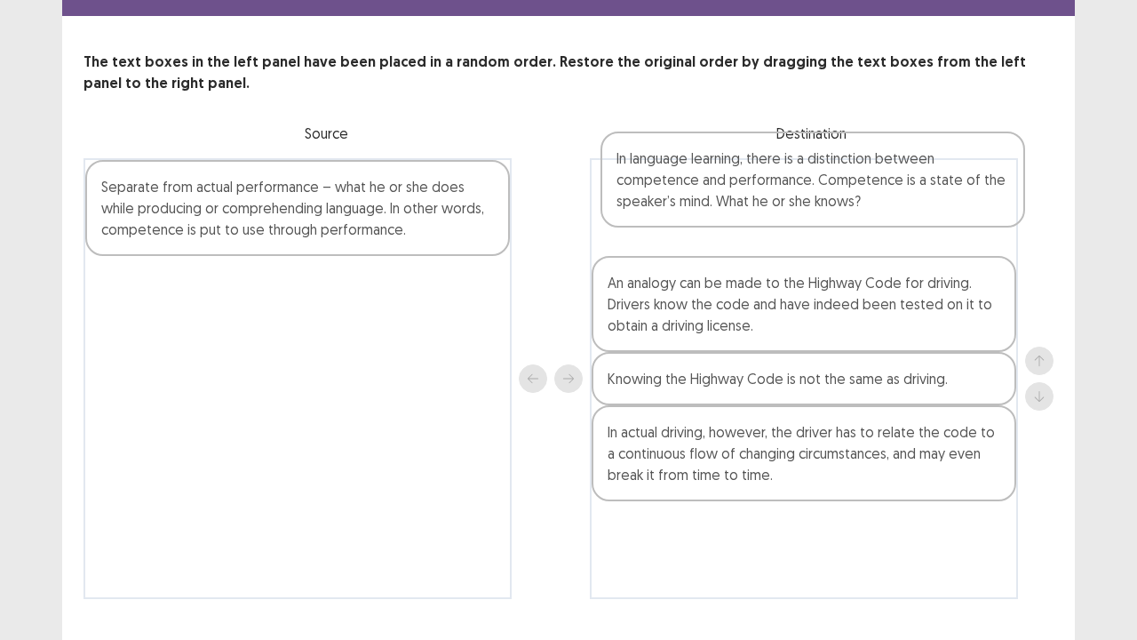
drag, startPoint x: 322, startPoint y: 211, endPoint x: 771, endPoint y: 235, distance: 450.2
click at [771, 235] on div "In language learning, there is a distinction between competence and performance…" at bounding box center [569, 378] width 970 height 441
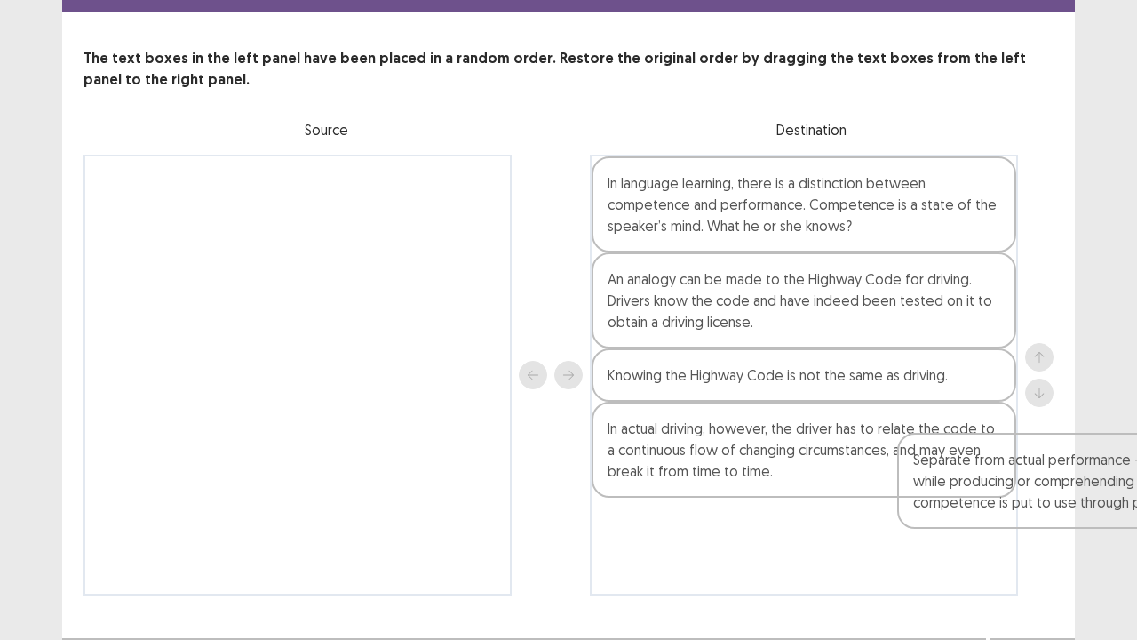
scroll to position [68, 0]
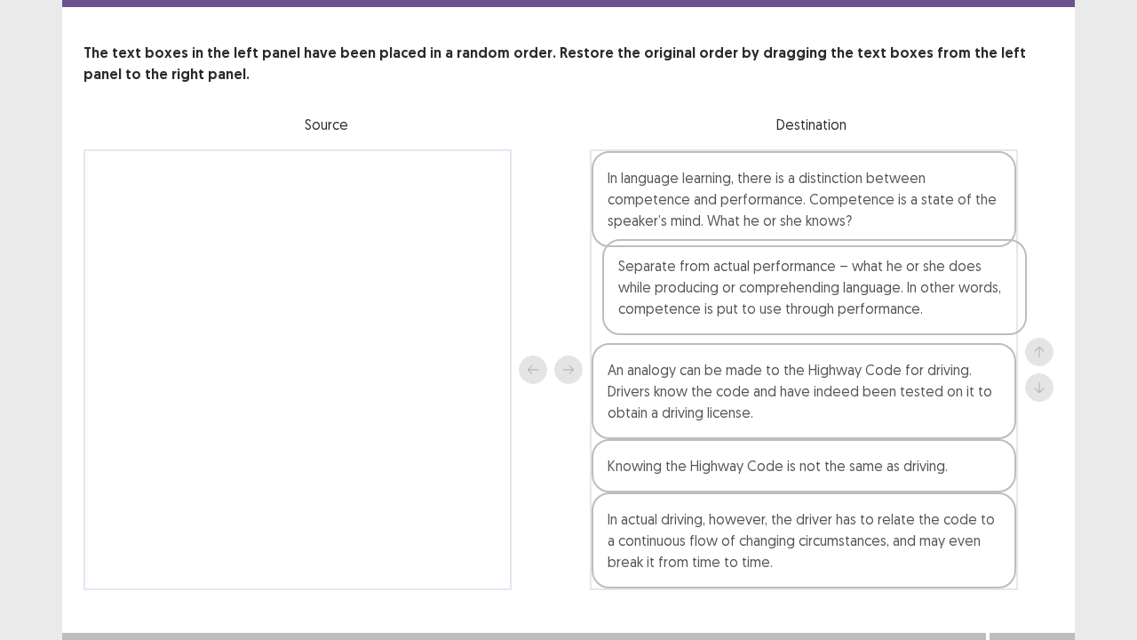
drag, startPoint x: 323, startPoint y: 222, endPoint x: 841, endPoint y: 313, distance: 526.7
click at [841, 313] on div "Separate from actual performance – what he or she does while producing or compr…" at bounding box center [569, 369] width 970 height 441
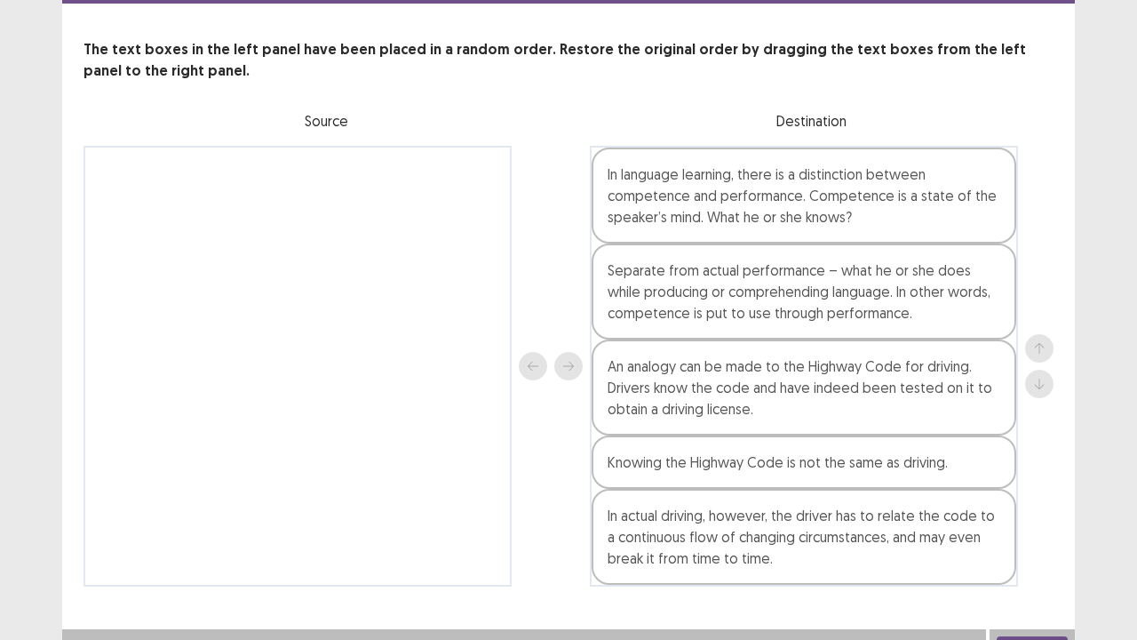
scroll to position [96, 0]
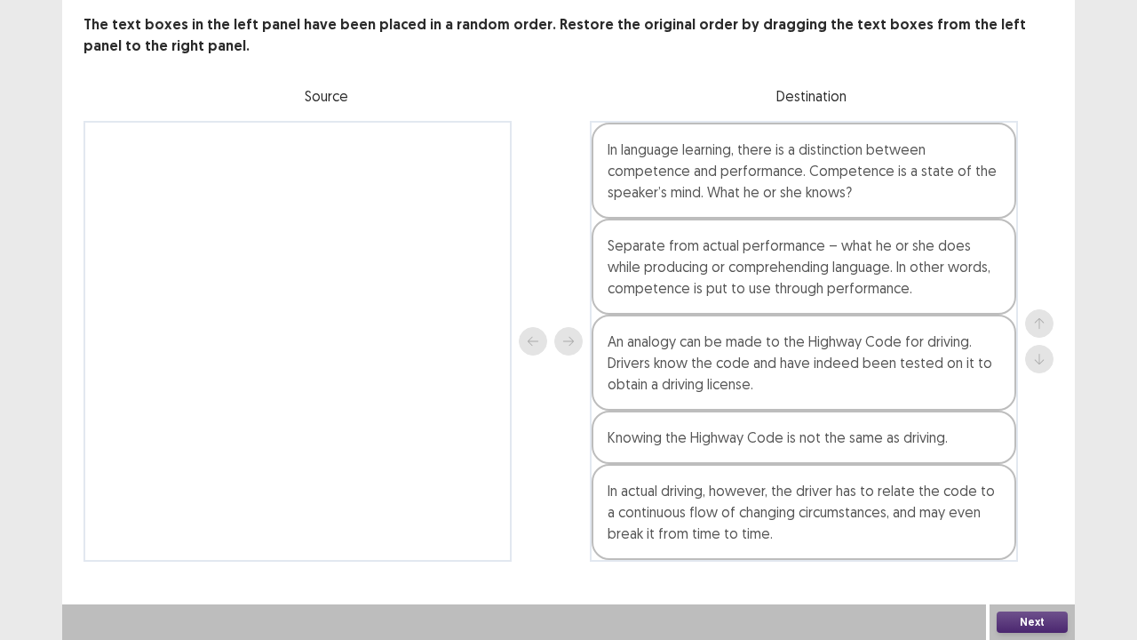
click at [1035, 527] on button "Next" at bounding box center [1032, 621] width 71 height 21
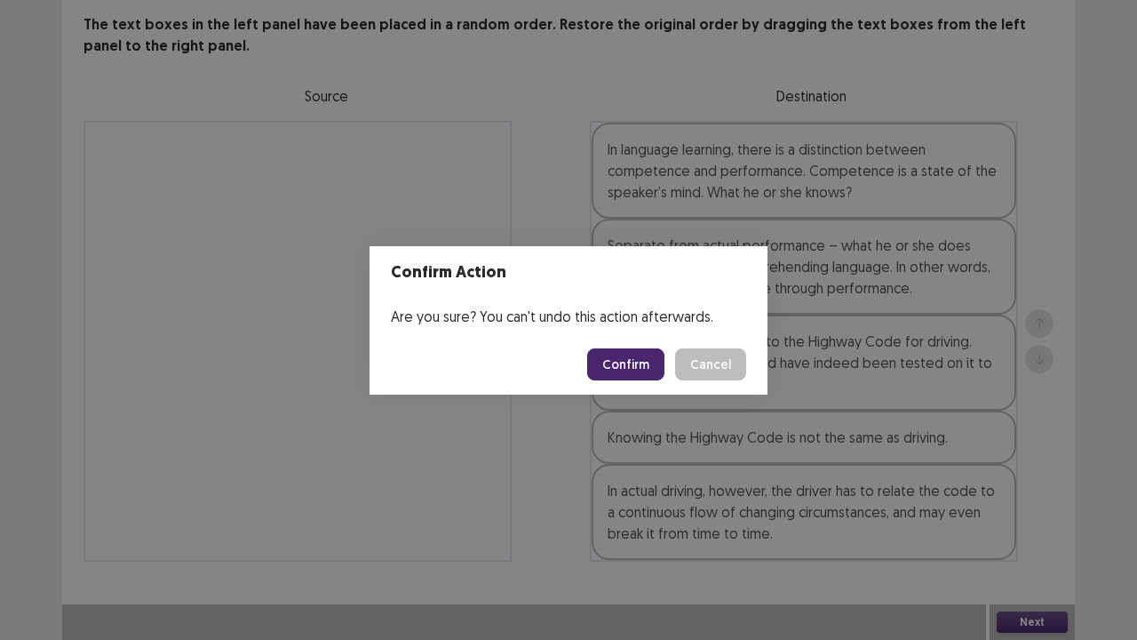
click at [622, 372] on button "Confirm" at bounding box center [625, 364] width 77 height 32
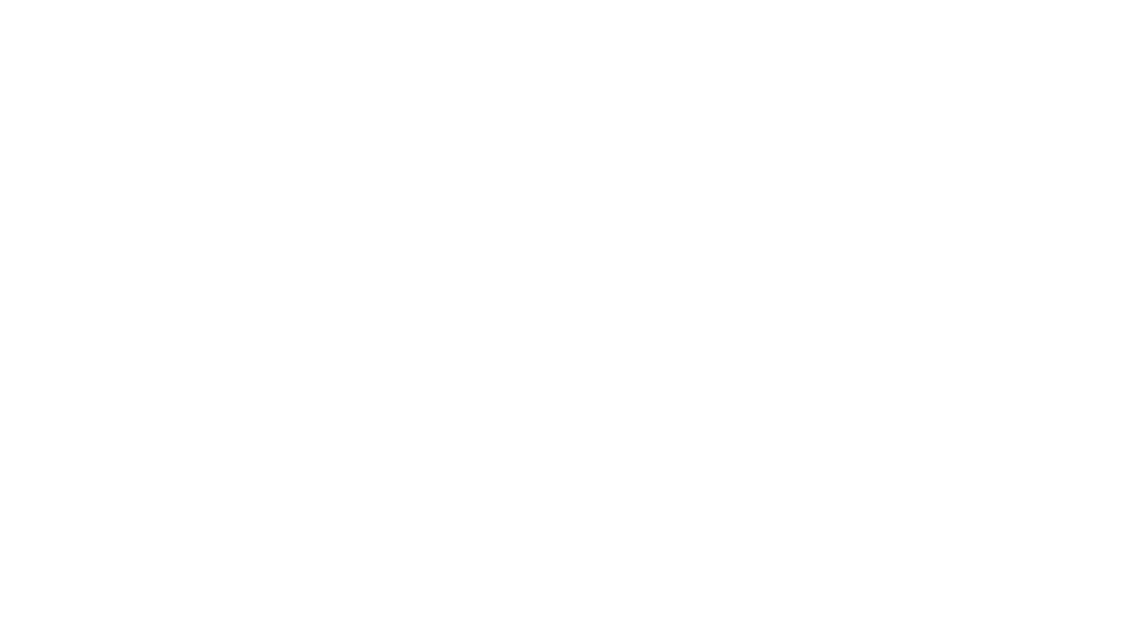
scroll to position [0, 0]
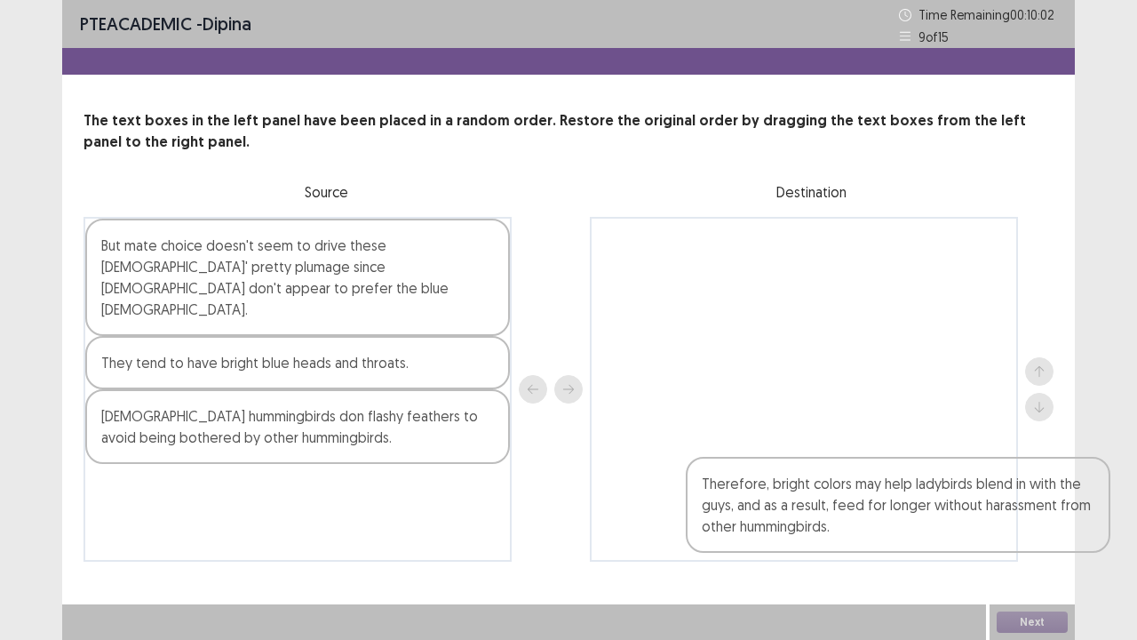
drag, startPoint x: 219, startPoint y: 404, endPoint x: 777, endPoint y: 512, distance: 569.1
click at [777, 512] on div "But mate choice doesn't seem to drive these [DEMOGRAPHIC_DATA]' pretty plumage …" at bounding box center [569, 389] width 970 height 345
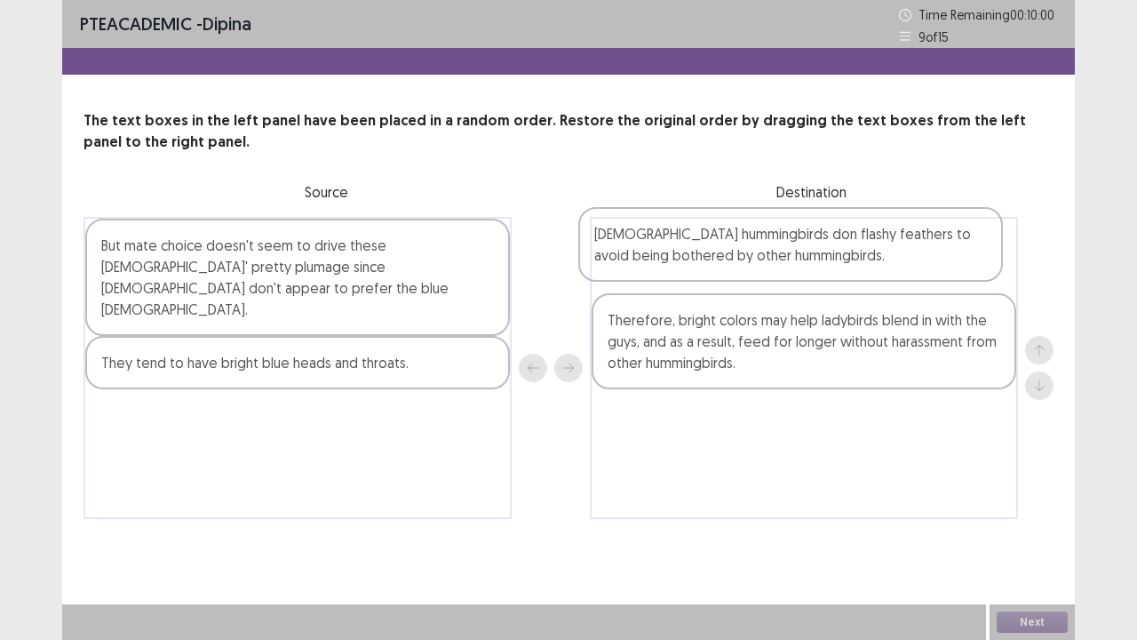
drag, startPoint x: 361, startPoint y: 388, endPoint x: 862, endPoint y: 249, distance: 520.2
click at [862, 249] on div "But mate choice doesn't seem to drive these [DEMOGRAPHIC_DATA]' pretty plumage …" at bounding box center [569, 368] width 970 height 302
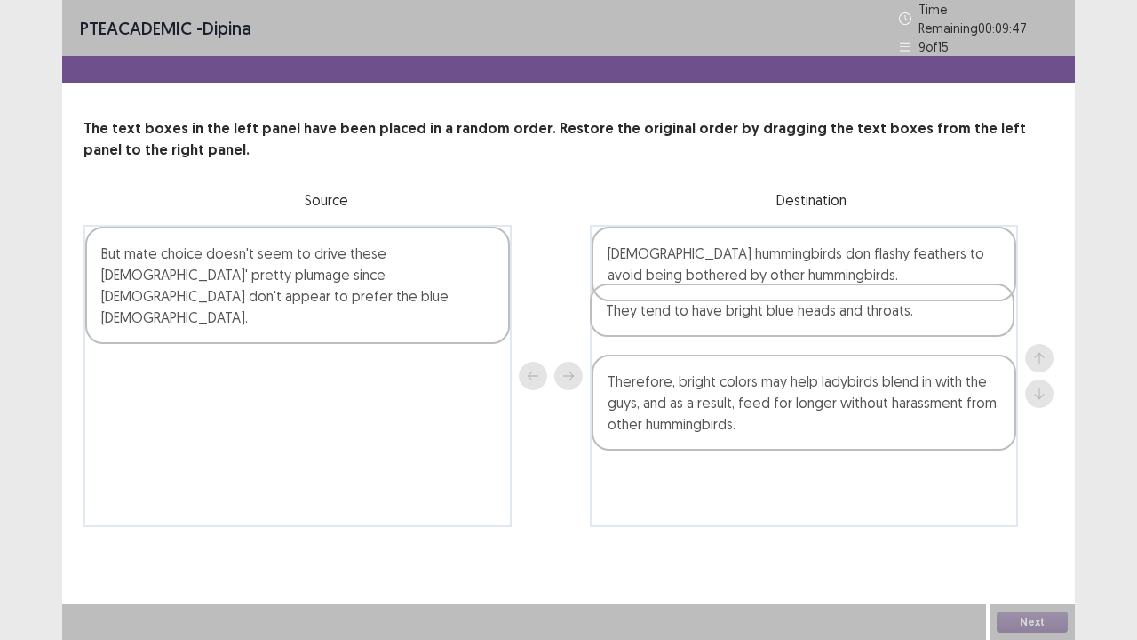
drag, startPoint x: 387, startPoint y: 338, endPoint x: 903, endPoint y: 336, distance: 515.3
click at [903, 336] on div "But mate choice doesn't seem to drive these [DEMOGRAPHIC_DATA]' pretty plumage …" at bounding box center [569, 376] width 970 height 302
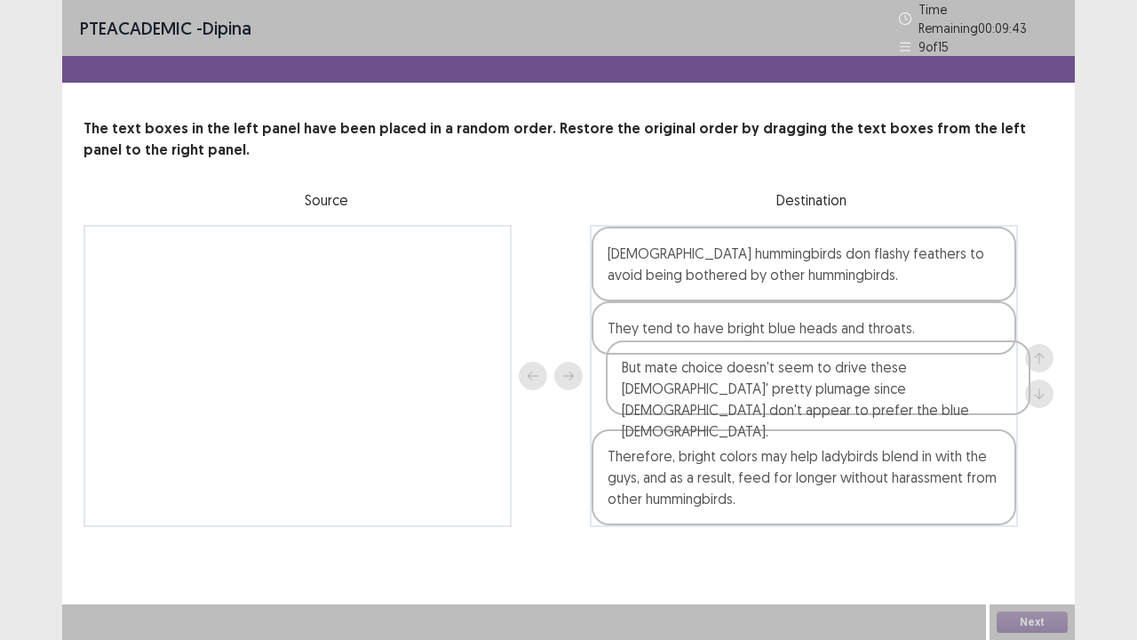
drag, startPoint x: 299, startPoint y: 262, endPoint x: 822, endPoint y: 384, distance: 537.3
click at [822, 384] on div "But mate choice doesn't seem to drive these [DEMOGRAPHIC_DATA]' pretty plumage …" at bounding box center [569, 376] width 970 height 302
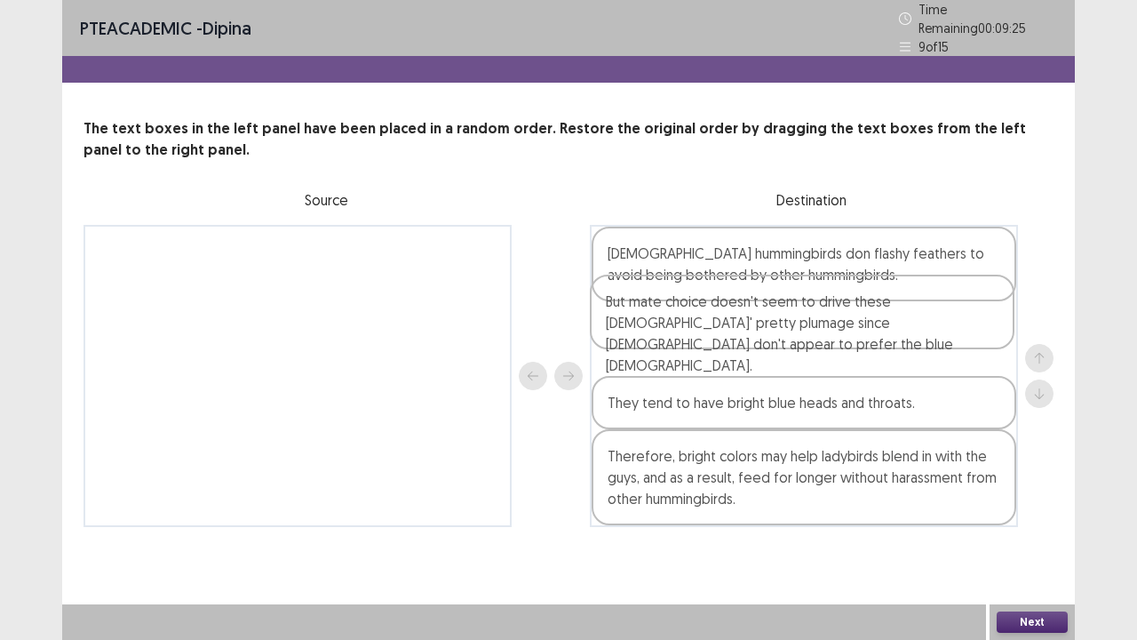
drag, startPoint x: 810, startPoint y: 413, endPoint x: 807, endPoint y: 340, distance: 72.9
click at [807, 340] on div "[DEMOGRAPHIC_DATA] hummingbirds don flashy feathers to avoid being bothered by …" at bounding box center [804, 376] width 428 height 302
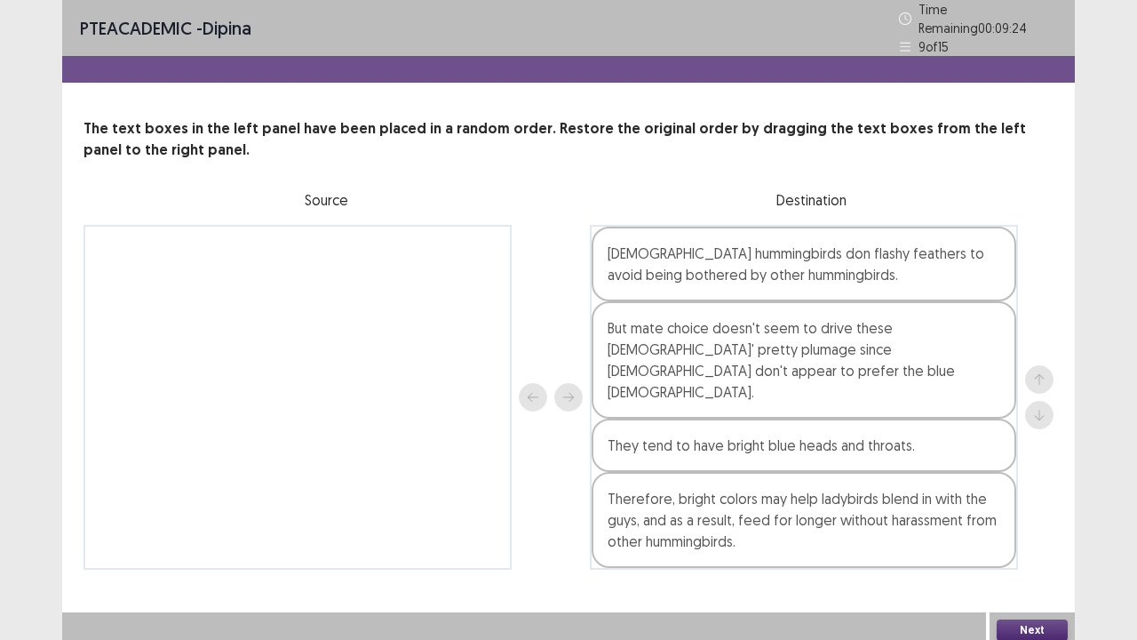
click at [1046, 527] on button "Next" at bounding box center [1032, 629] width 71 height 21
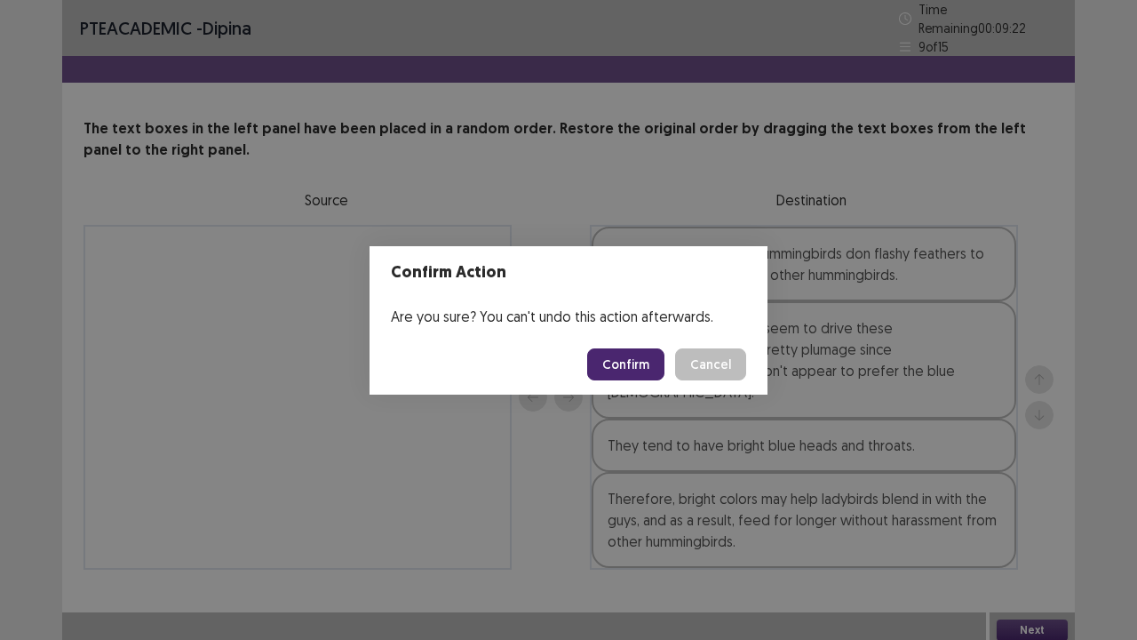
click at [634, 357] on button "Confirm" at bounding box center [625, 364] width 77 height 32
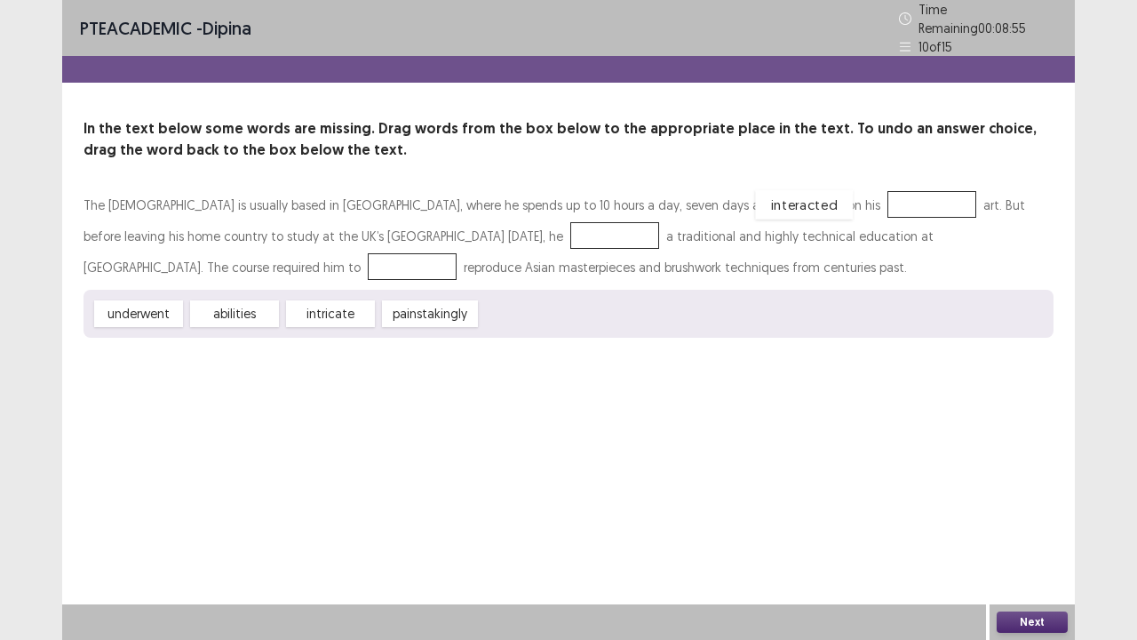
drag, startPoint x: 524, startPoint y: 308, endPoint x: 799, endPoint y: 199, distance: 295.5
drag, startPoint x: 140, startPoint y: 307, endPoint x: 515, endPoint y: 235, distance: 382.0
drag, startPoint x: 238, startPoint y: 311, endPoint x: 221, endPoint y: 261, distance: 52.5
click at [1026, 527] on button "Next" at bounding box center [1032, 621] width 71 height 21
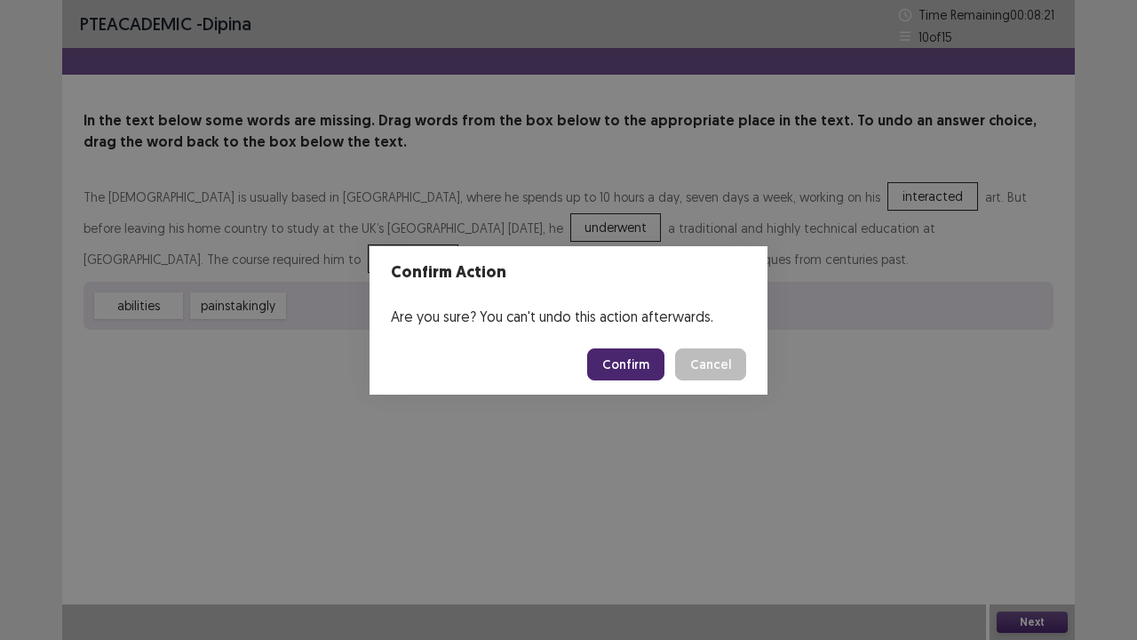
click at [618, 366] on button "Confirm" at bounding box center [625, 364] width 77 height 32
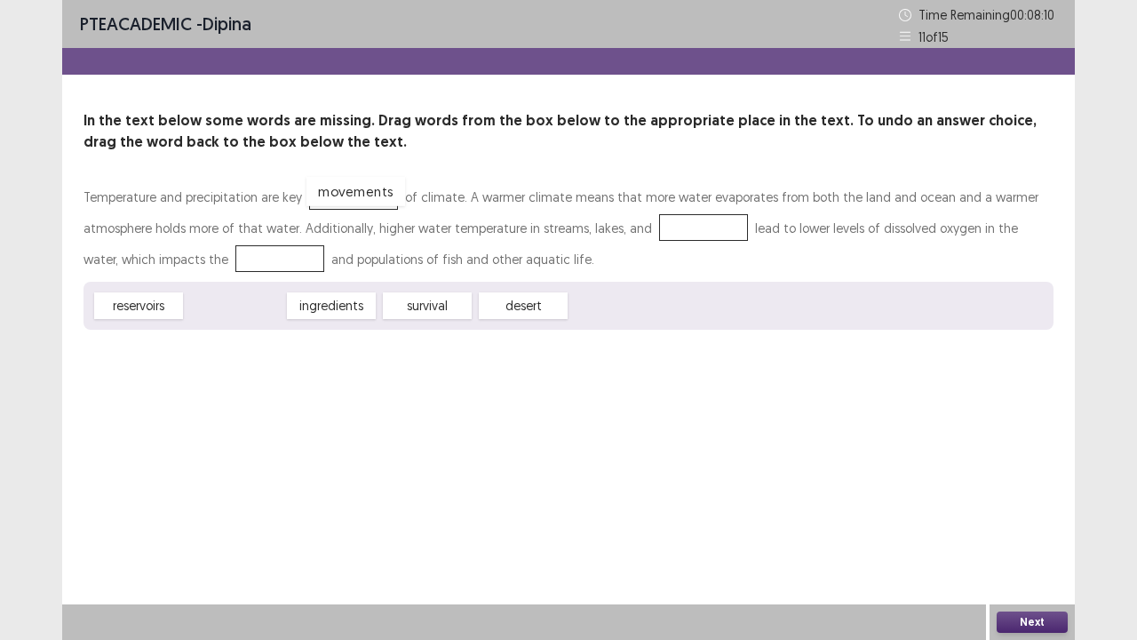
drag, startPoint x: 211, startPoint y: 311, endPoint x: 332, endPoint y: 197, distance: 165.9
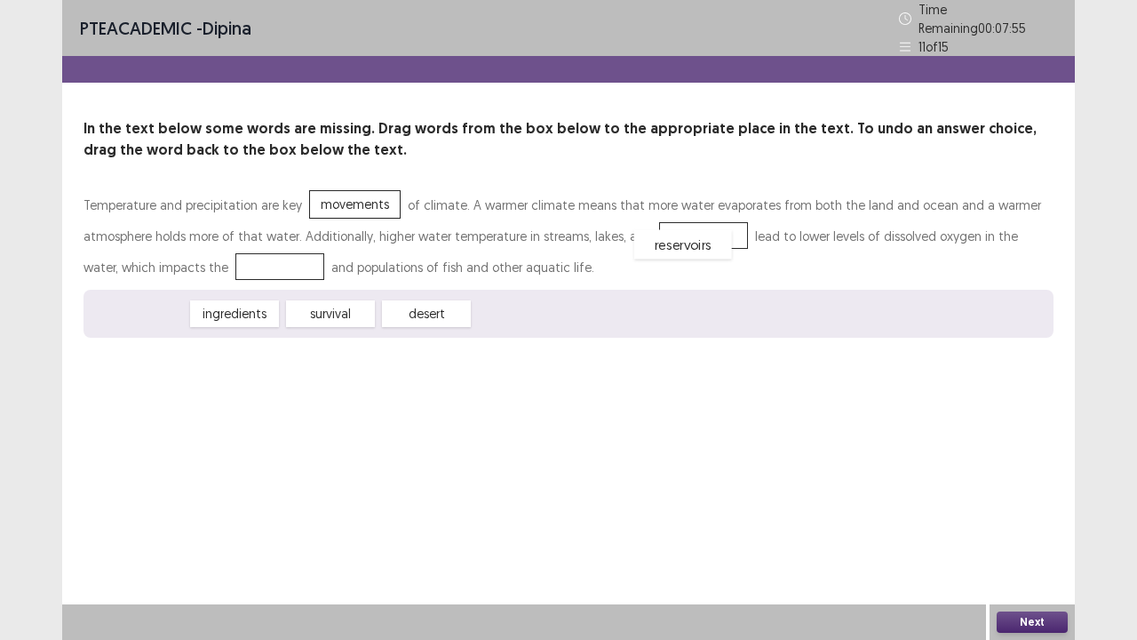
drag, startPoint x: 156, startPoint y: 309, endPoint x: 700, endPoint y: 240, distance: 548.1
click at [248, 306] on div "survival" at bounding box center [235, 313] width 98 height 29
drag, startPoint x: 242, startPoint y: 307, endPoint x: 245, endPoint y: 261, distance: 46.3
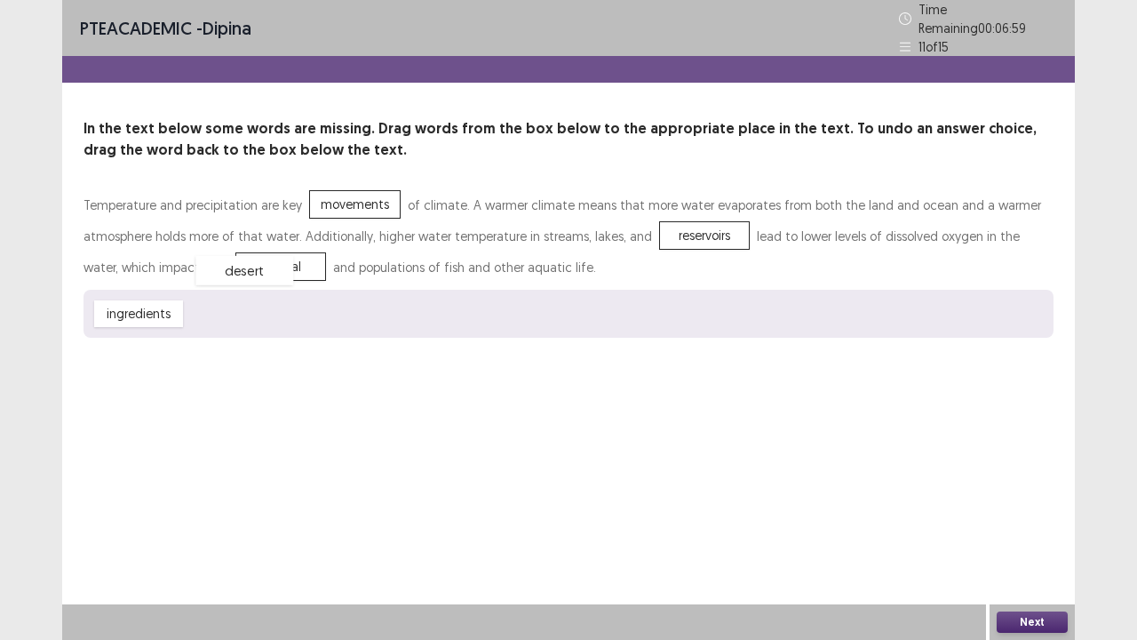
drag, startPoint x: 233, startPoint y: 307, endPoint x: 243, endPoint y: 266, distance: 43.1
drag, startPoint x: 242, startPoint y: 300, endPoint x: 236, endPoint y: 238, distance: 62.4
click at [1035, 527] on button "Next" at bounding box center [1032, 621] width 71 height 21
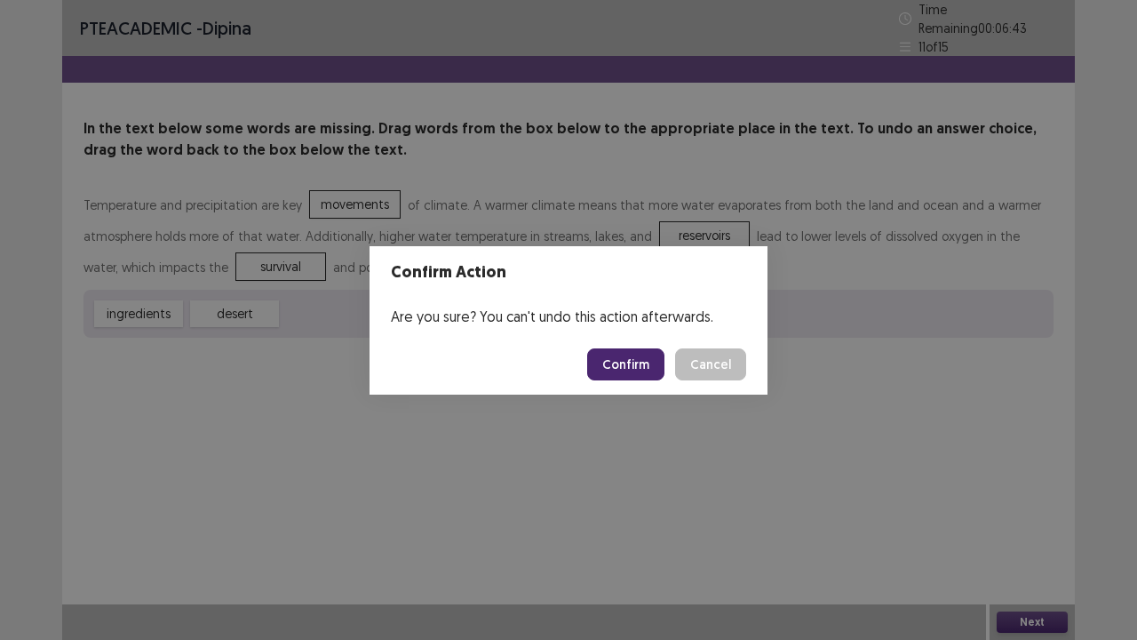
click at [621, 362] on button "Confirm" at bounding box center [625, 364] width 77 height 32
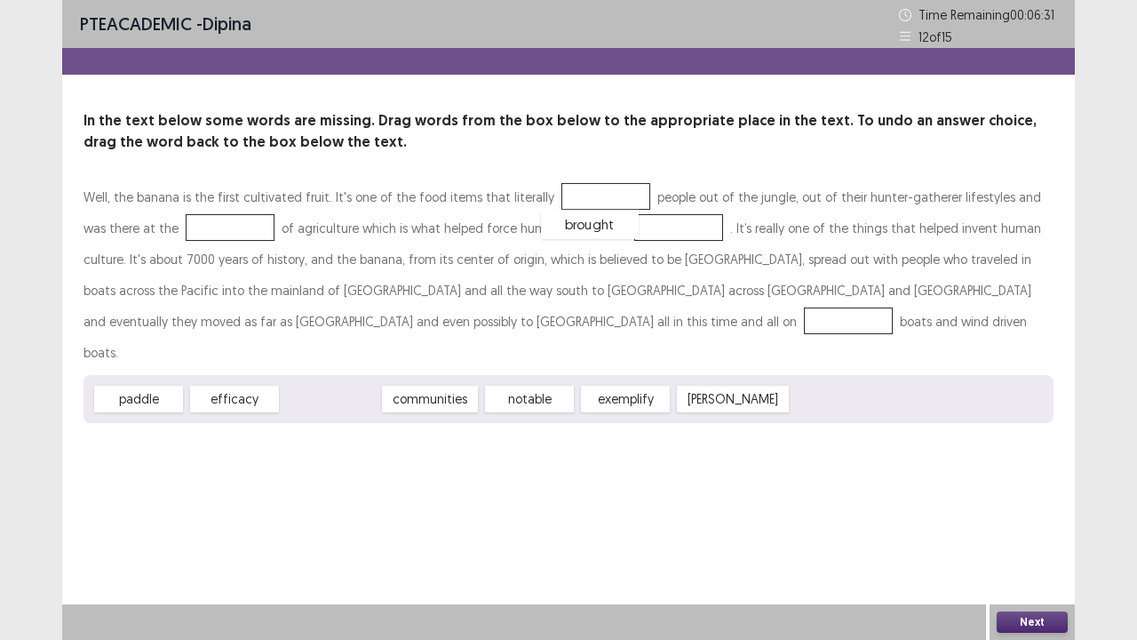
drag, startPoint x: 339, startPoint y: 370, endPoint x: 592, endPoint y: 199, distance: 305.1
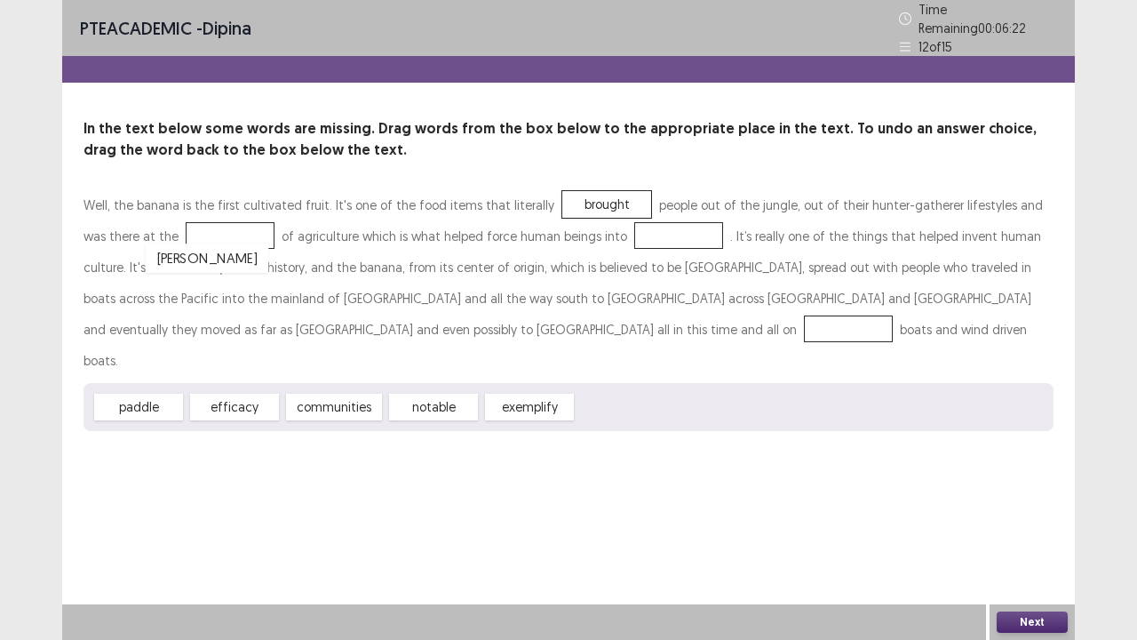
drag, startPoint x: 629, startPoint y: 371, endPoint x: 199, endPoint y: 221, distance: 455.5
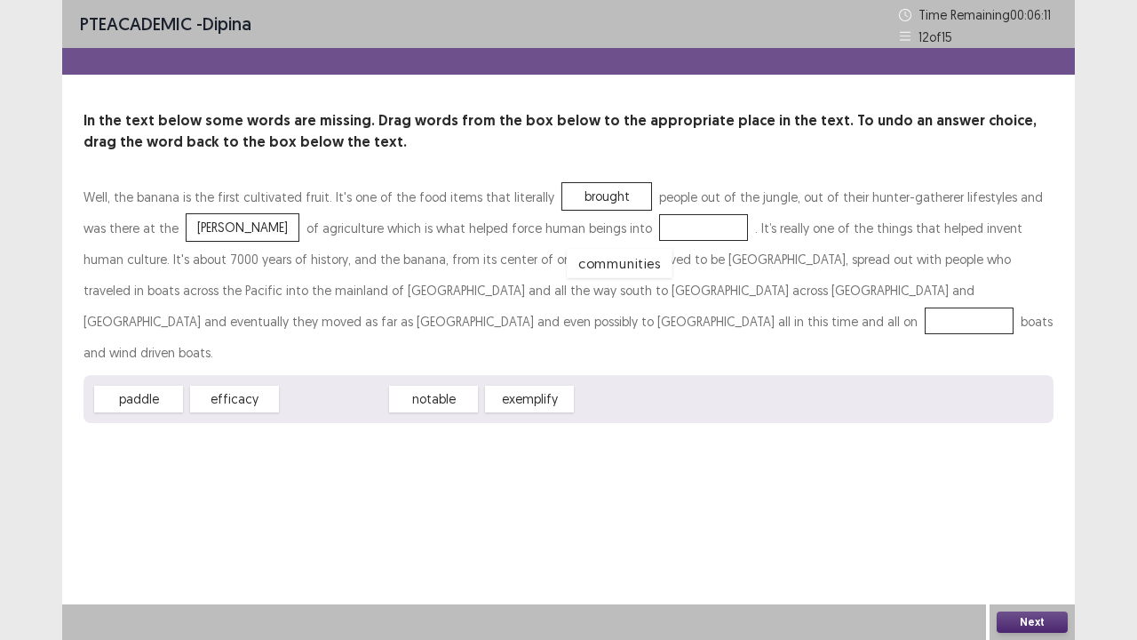
drag, startPoint x: 339, startPoint y: 366, endPoint x: 625, endPoint y: 230, distance: 315.9
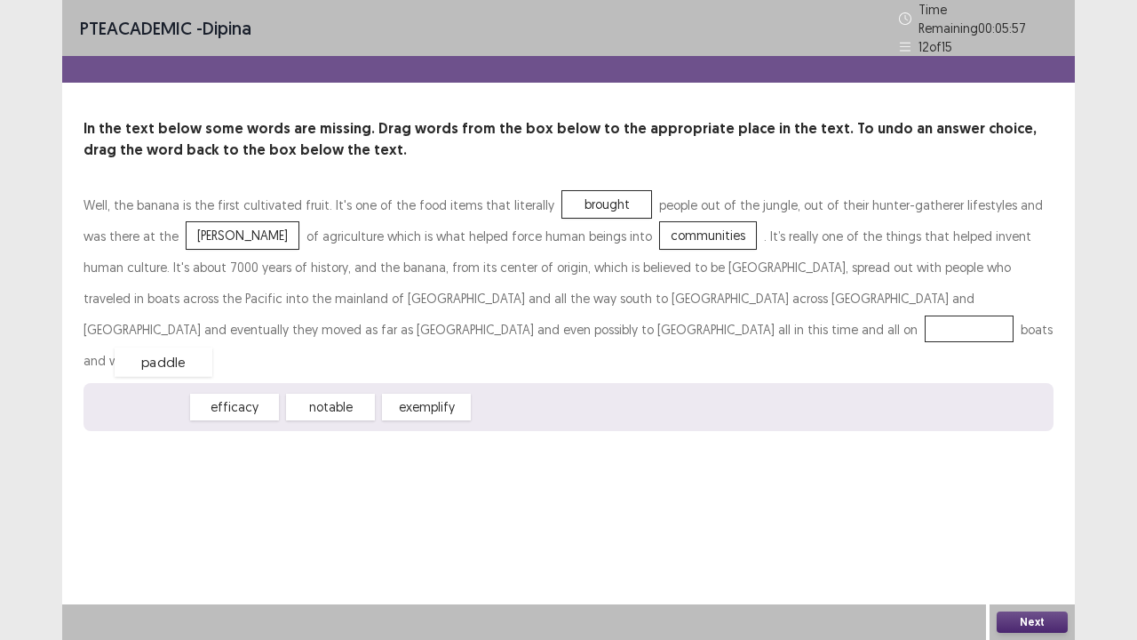
drag, startPoint x: 163, startPoint y: 370, endPoint x: 188, endPoint y: 324, distance: 51.7
click at [1039, 527] on button "Next" at bounding box center [1032, 621] width 71 height 21
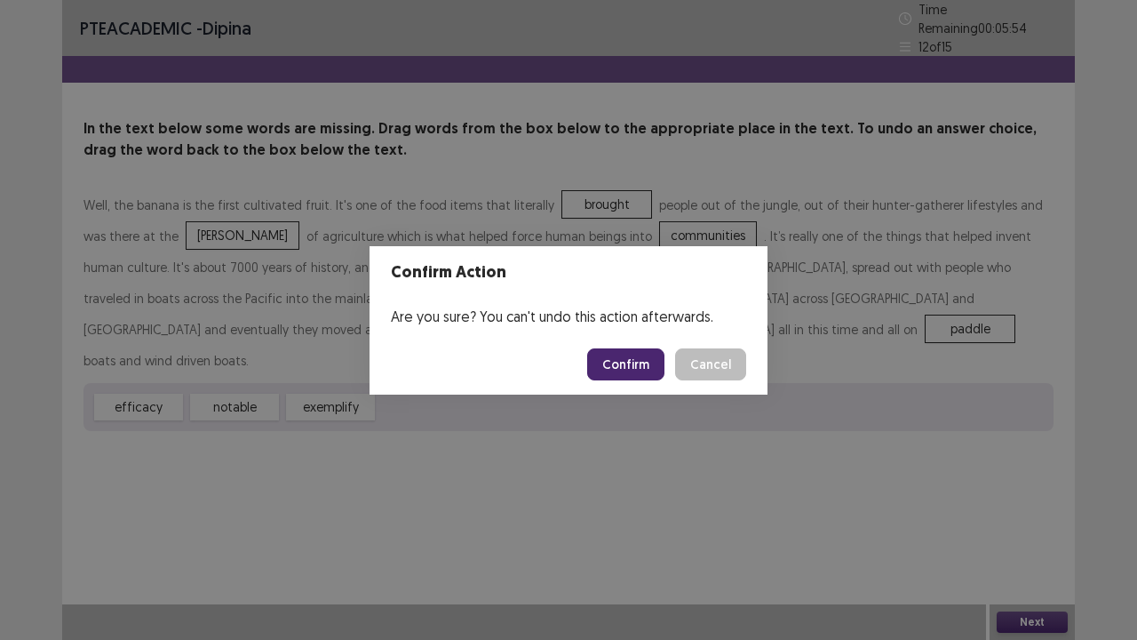
click at [619, 362] on button "Confirm" at bounding box center [625, 364] width 77 height 32
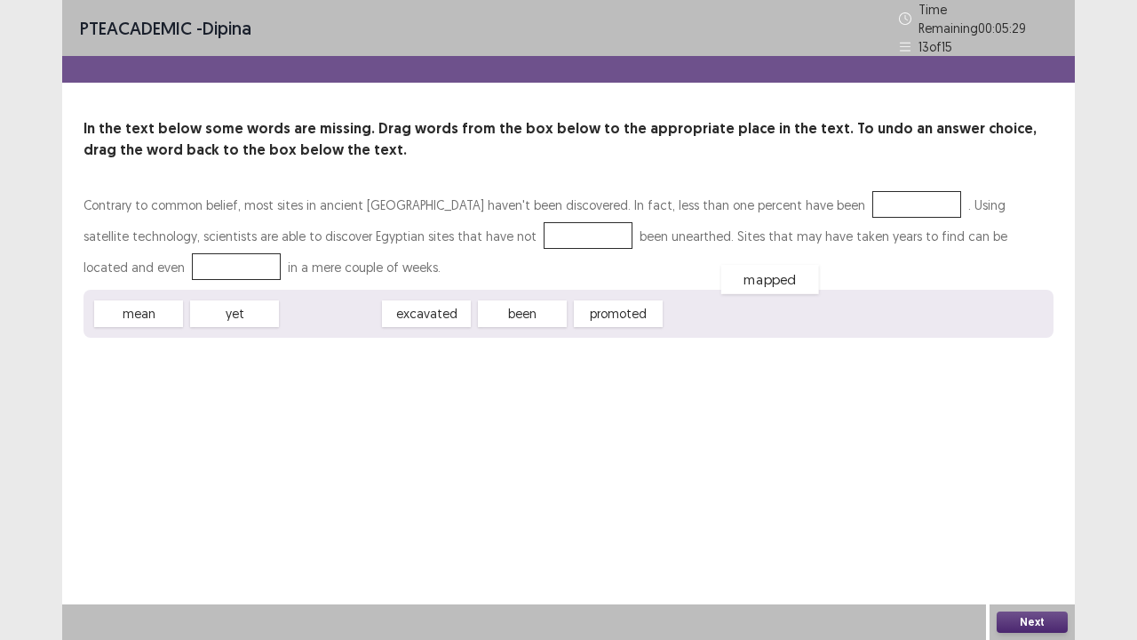
drag, startPoint x: 317, startPoint y: 304, endPoint x: 766, endPoint y: 225, distance: 455.6
click at [762, 265] on div "mapped" at bounding box center [770, 279] width 98 height 29
drag, startPoint x: 332, startPoint y: 302, endPoint x: 789, endPoint y: 193, distance: 469.6
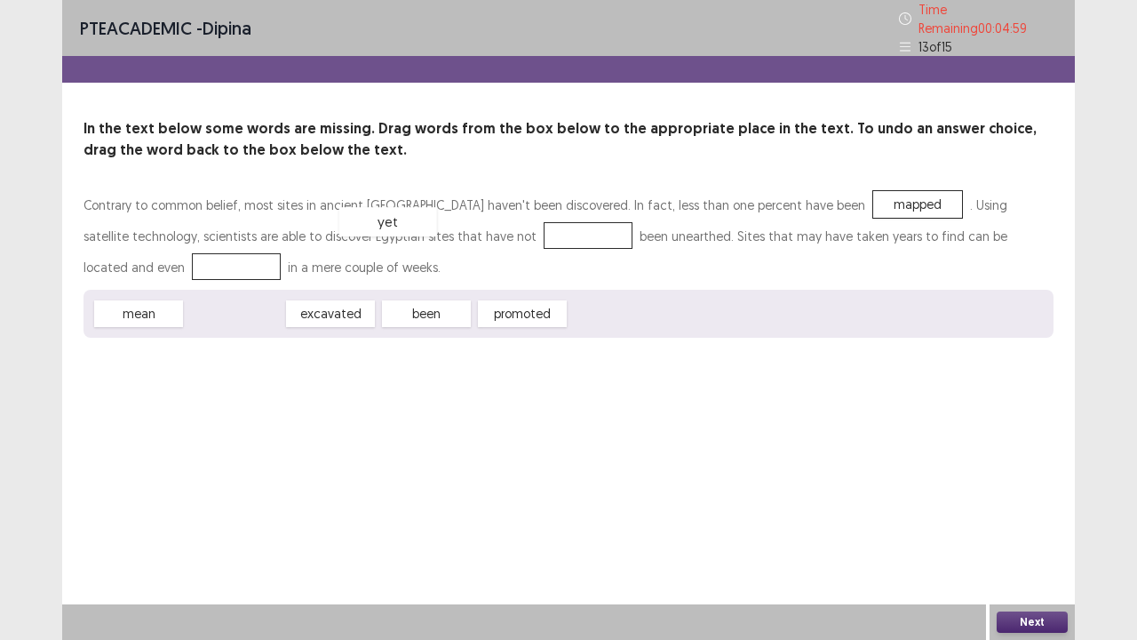
drag, startPoint x: 230, startPoint y: 309, endPoint x: 384, endPoint y: 217, distance: 179.3
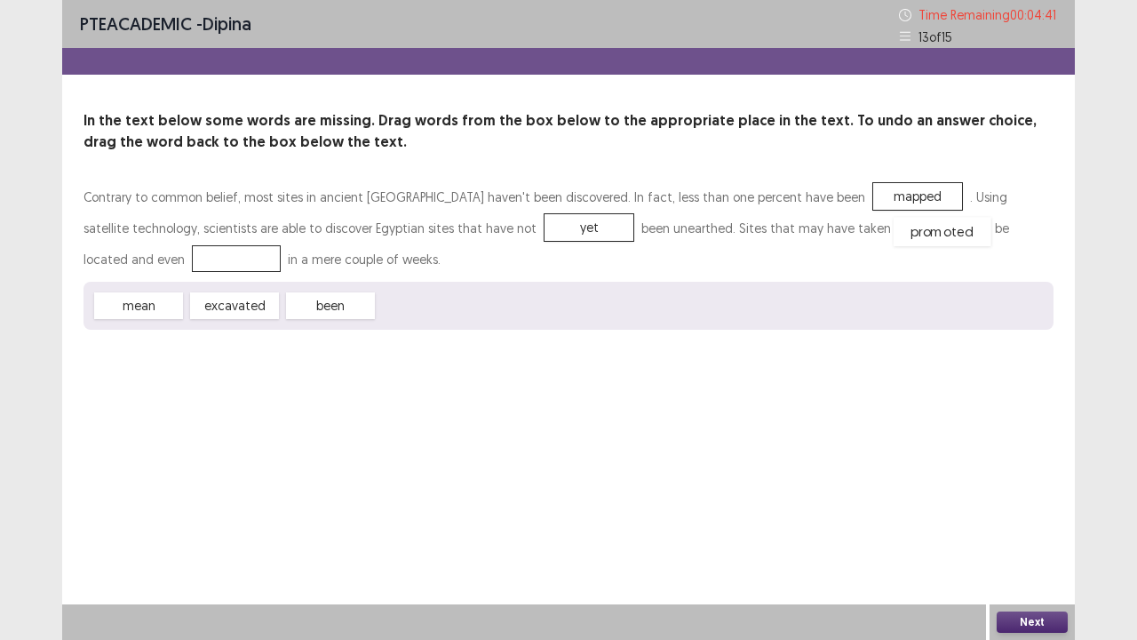
drag, startPoint x: 440, startPoint y: 303, endPoint x: 956, endPoint y: 229, distance: 521.4
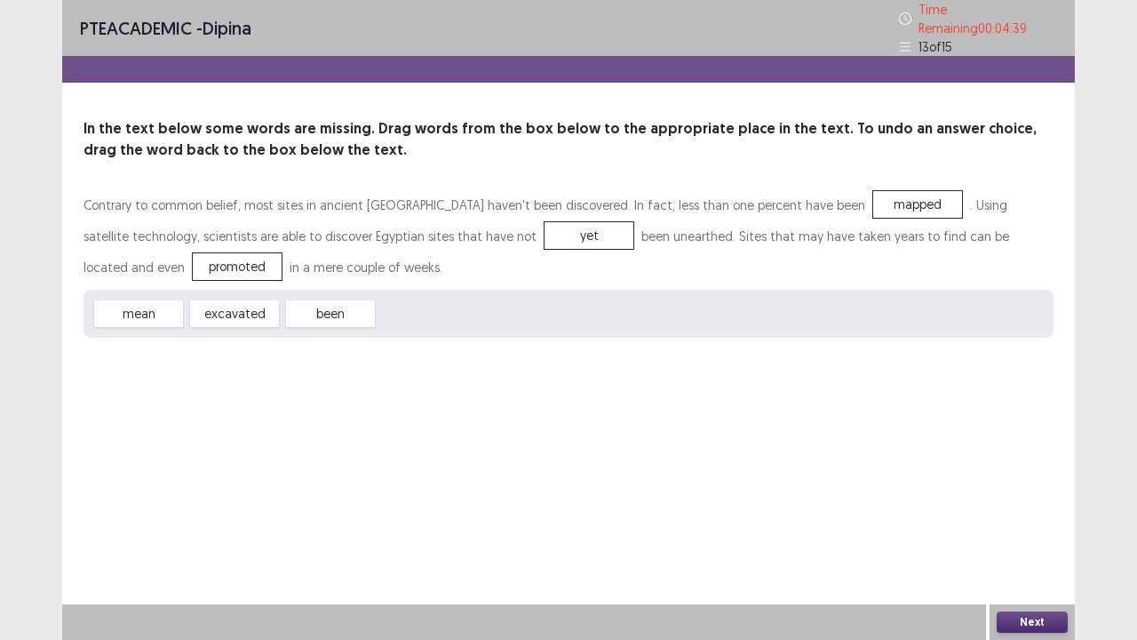
click at [1021, 527] on button "Next" at bounding box center [1032, 621] width 71 height 21
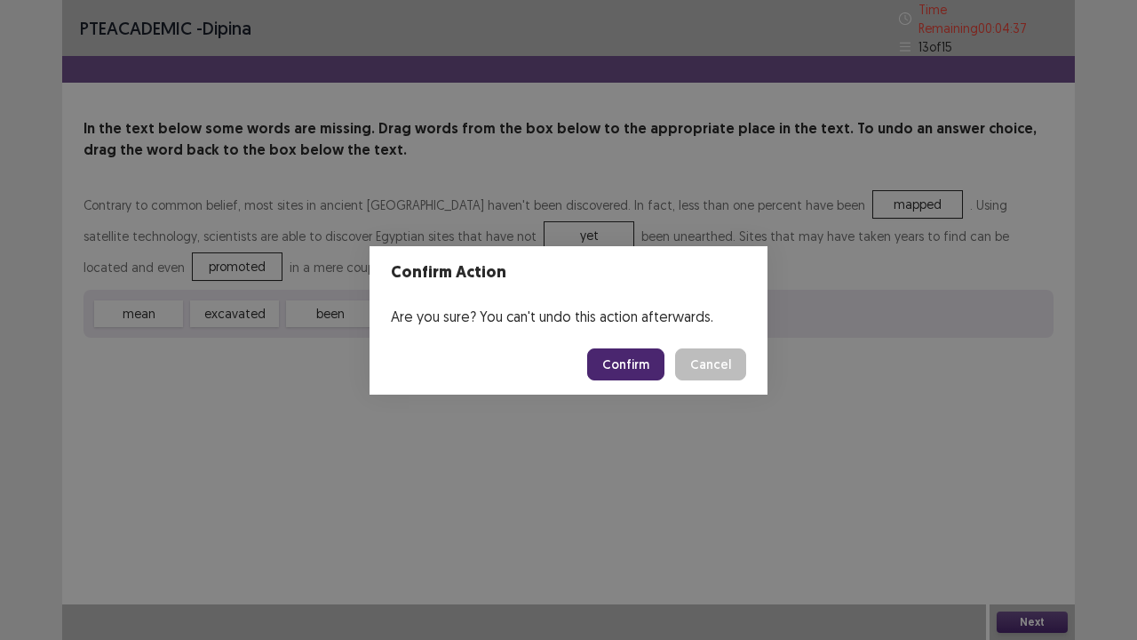
click at [647, 363] on button "Confirm" at bounding box center [625, 364] width 77 height 32
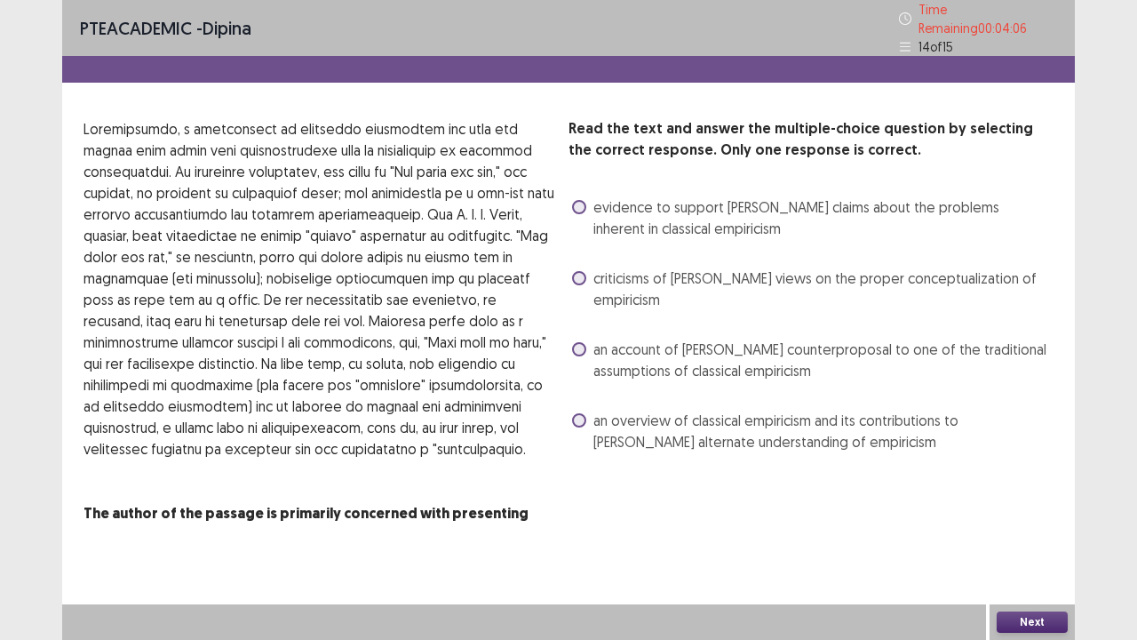
click at [594, 218] on span "evidence to support [PERSON_NAME] claims about the problems inherent in classic…" at bounding box center [824, 217] width 460 height 43
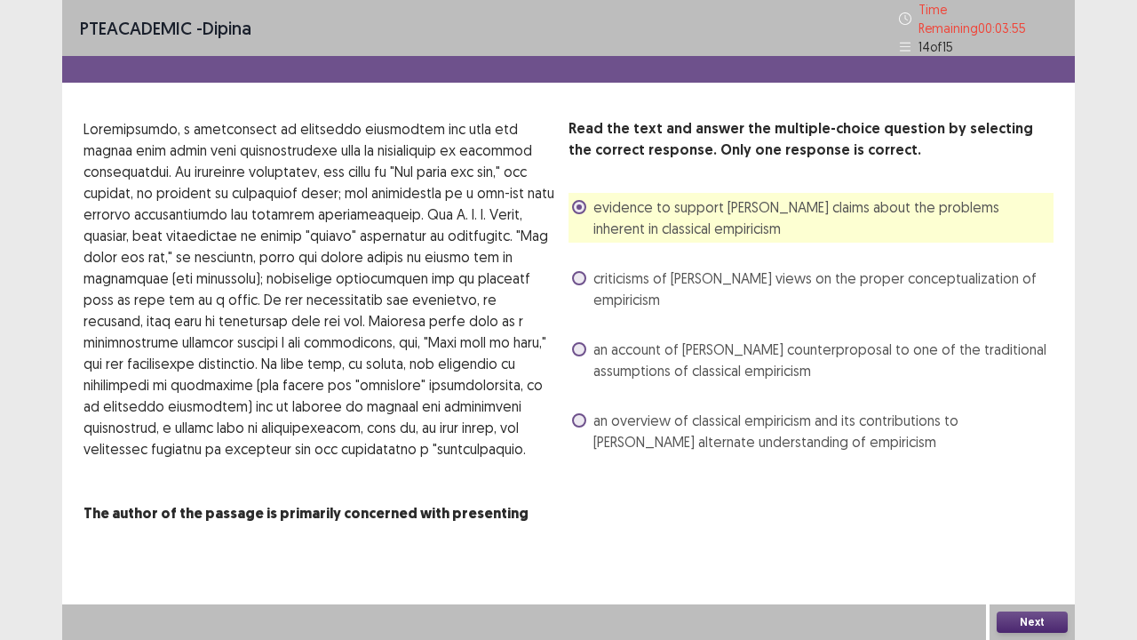
click at [601, 348] on span "an account of [PERSON_NAME] counterproposal to one of the traditional assumptio…" at bounding box center [824, 360] width 460 height 43
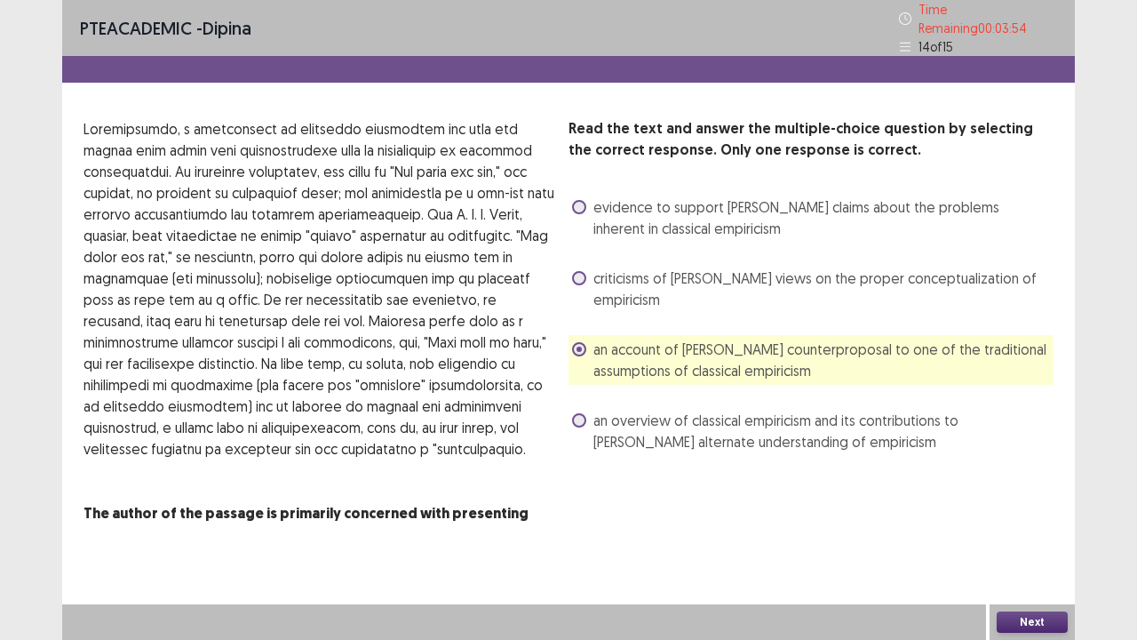
click at [1037, 527] on button "Next" at bounding box center [1032, 621] width 71 height 21
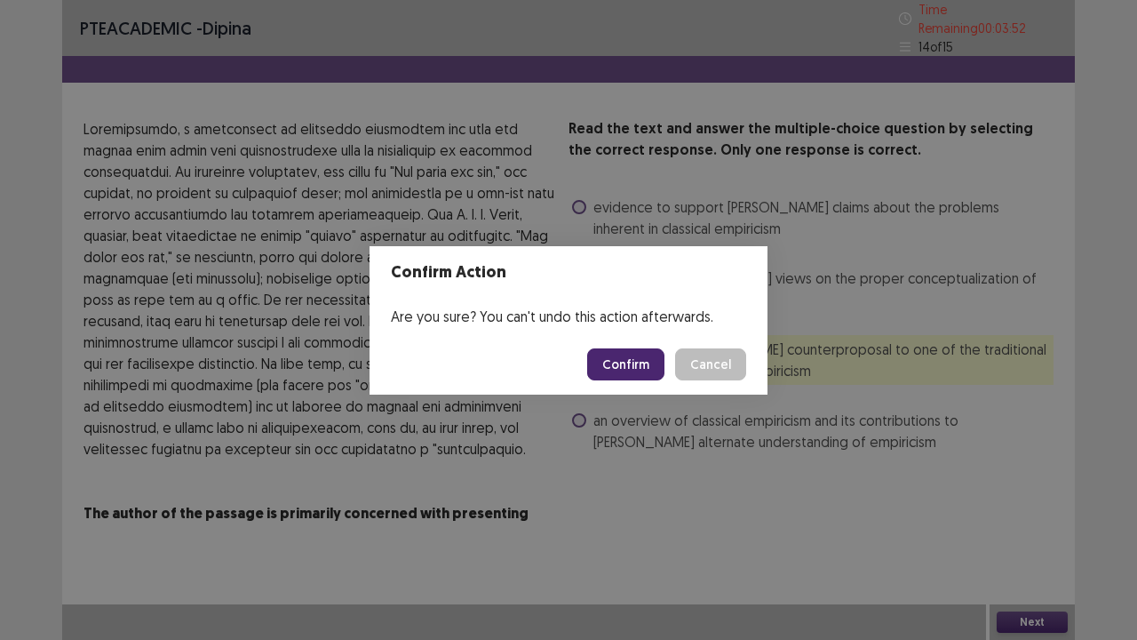
click at [603, 360] on button "Confirm" at bounding box center [625, 364] width 77 height 32
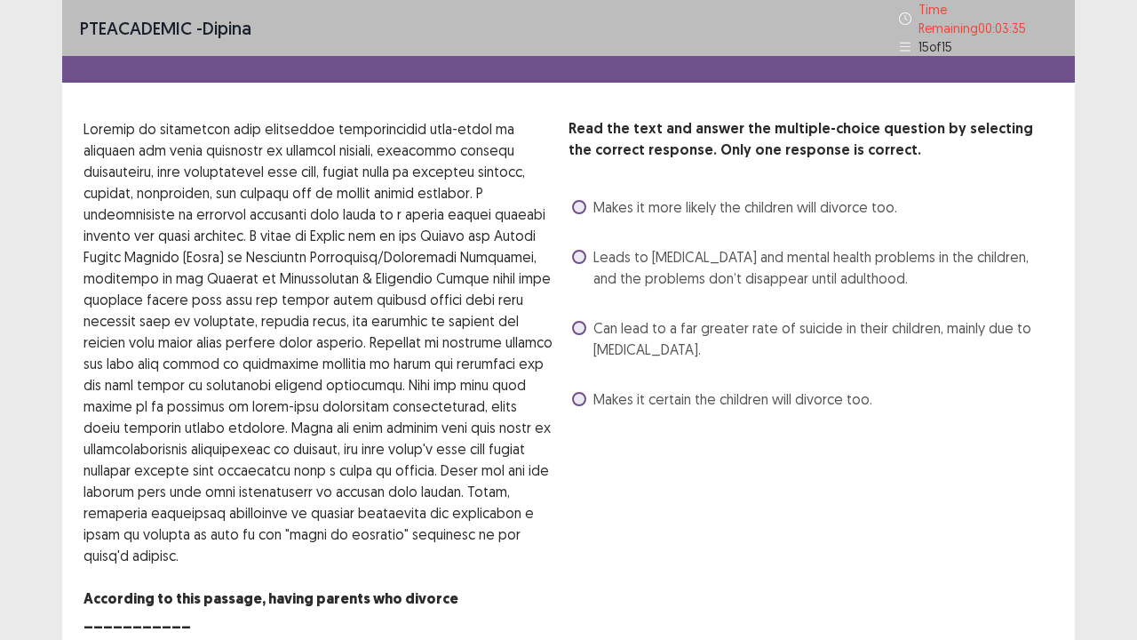
click at [648, 281] on div "Leads to [MEDICAL_DATA] and mental health problems in the children, and the pro…" at bounding box center [811, 268] width 485 height 50
click at [696, 257] on span "Leads to [MEDICAL_DATA] and mental health problems in the children, and the pro…" at bounding box center [824, 267] width 460 height 43
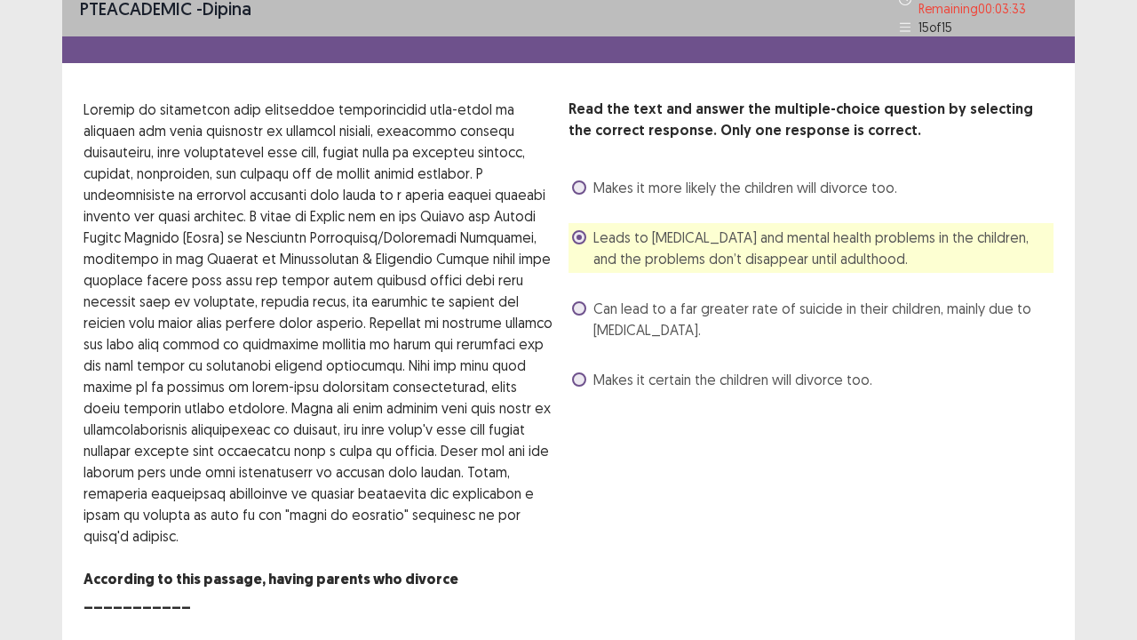
scroll to position [39, 0]
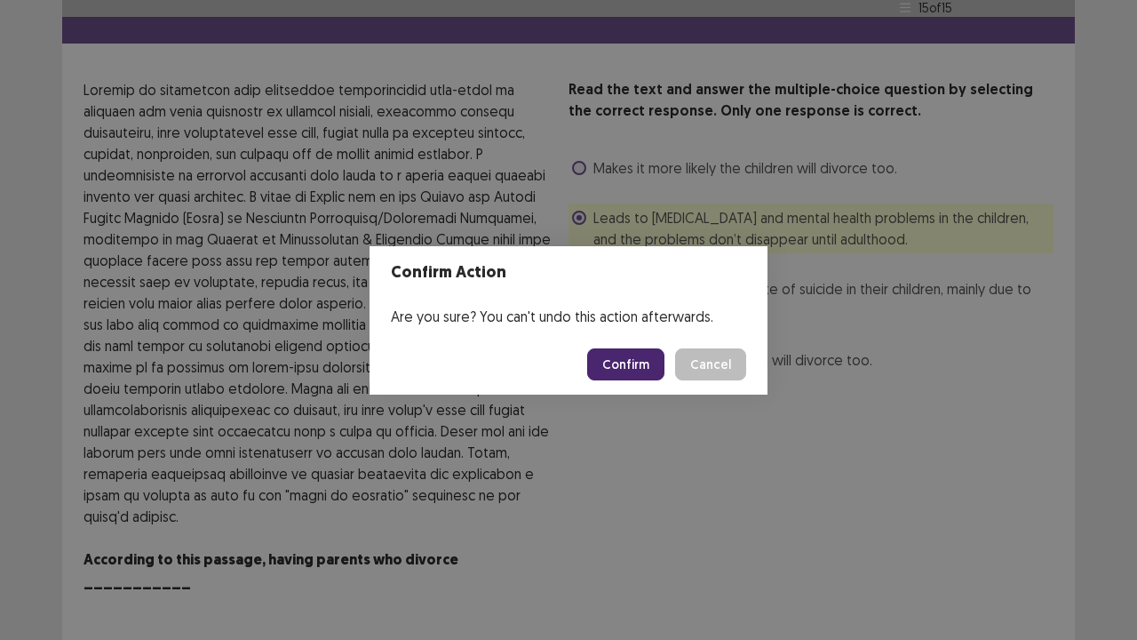
click at [637, 368] on button "Confirm" at bounding box center [625, 364] width 77 height 32
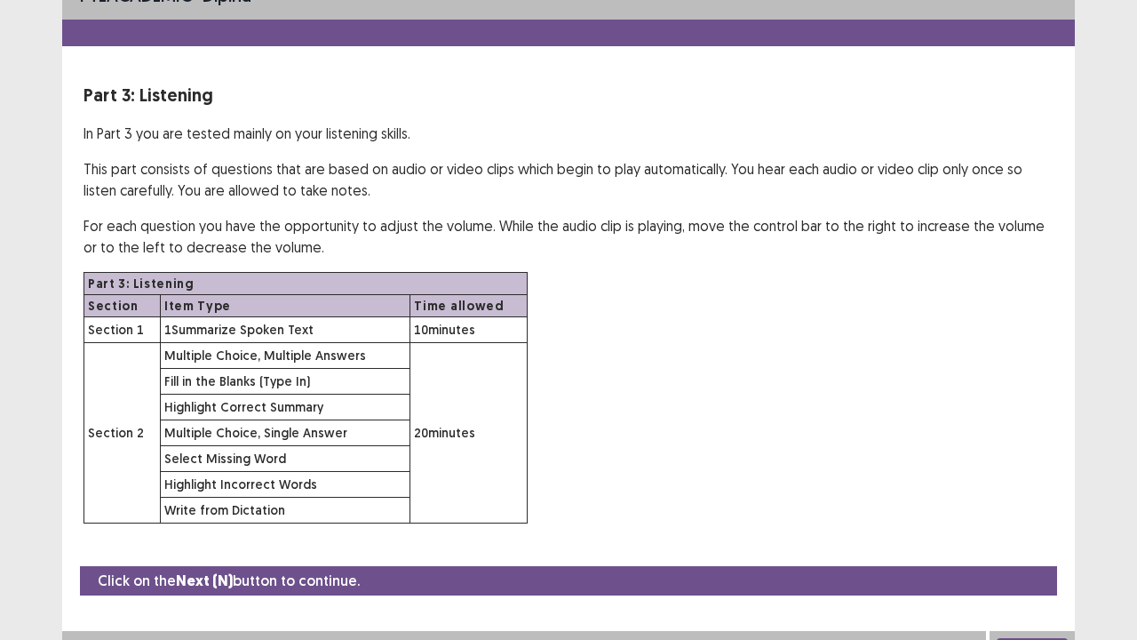
scroll to position [52, 0]
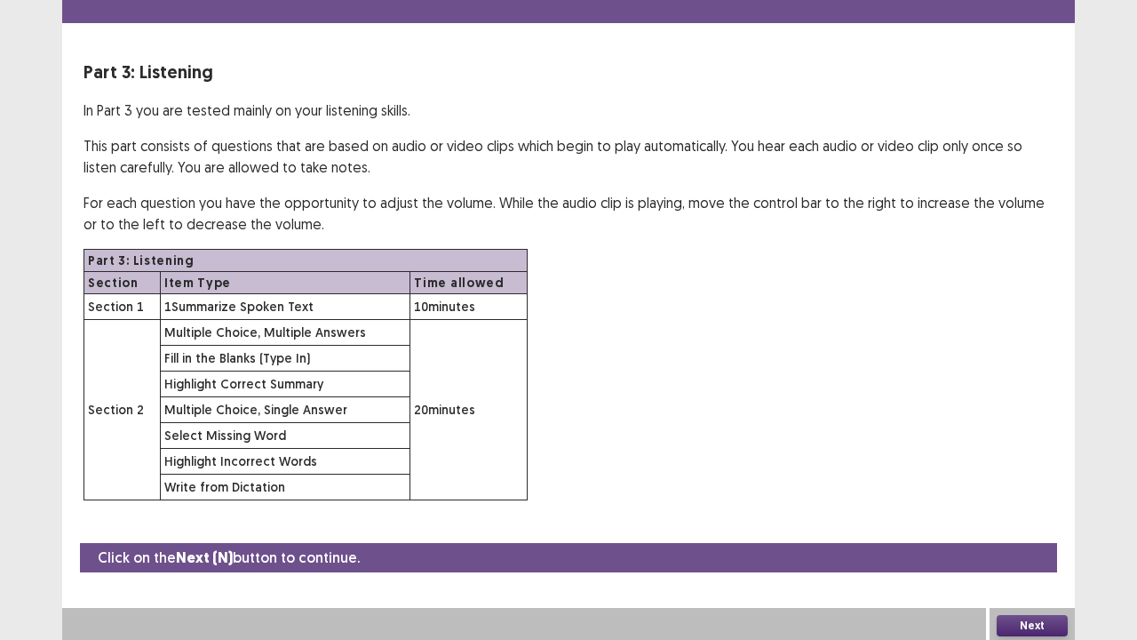
click at [1013, 527] on button "Next" at bounding box center [1032, 625] width 71 height 21
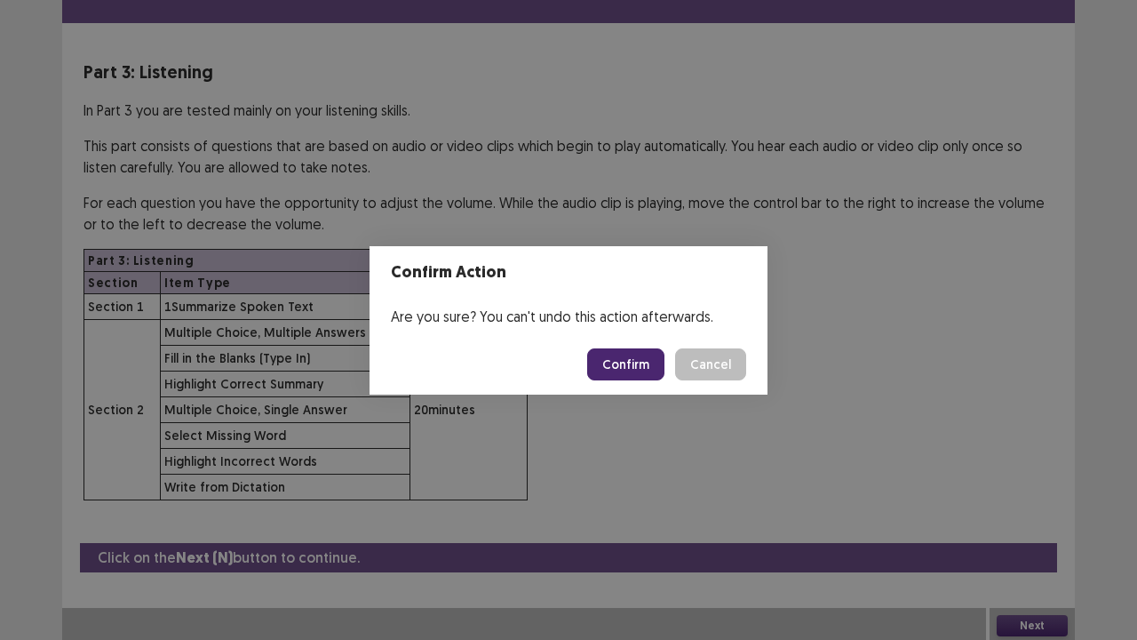
click at [627, 362] on button "Confirm" at bounding box center [625, 364] width 77 height 32
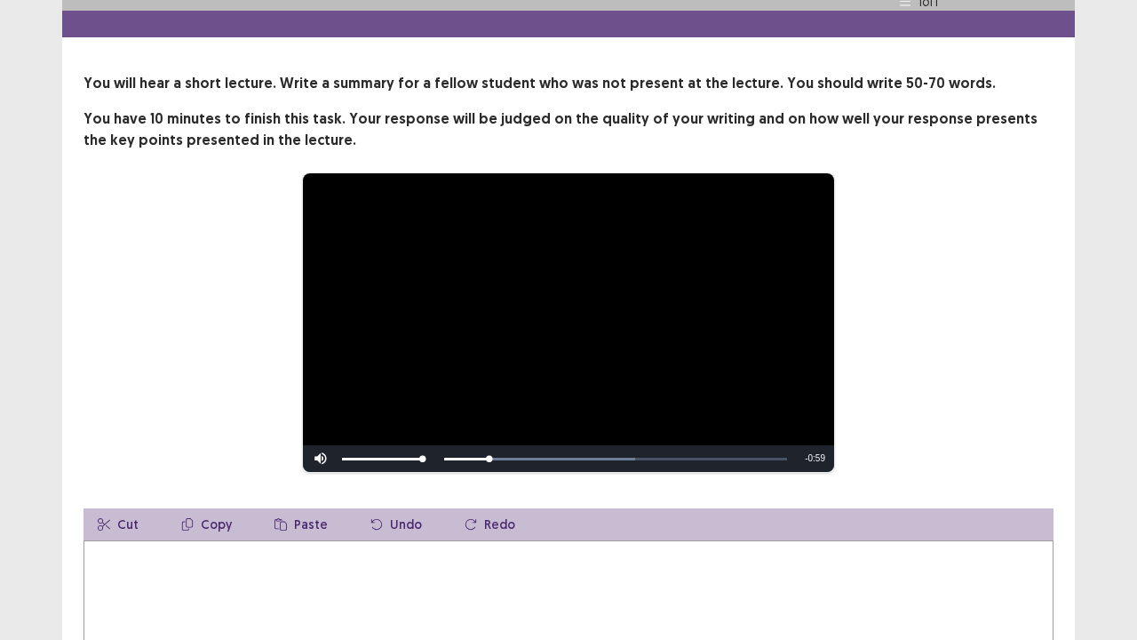
scroll to position [79, 0]
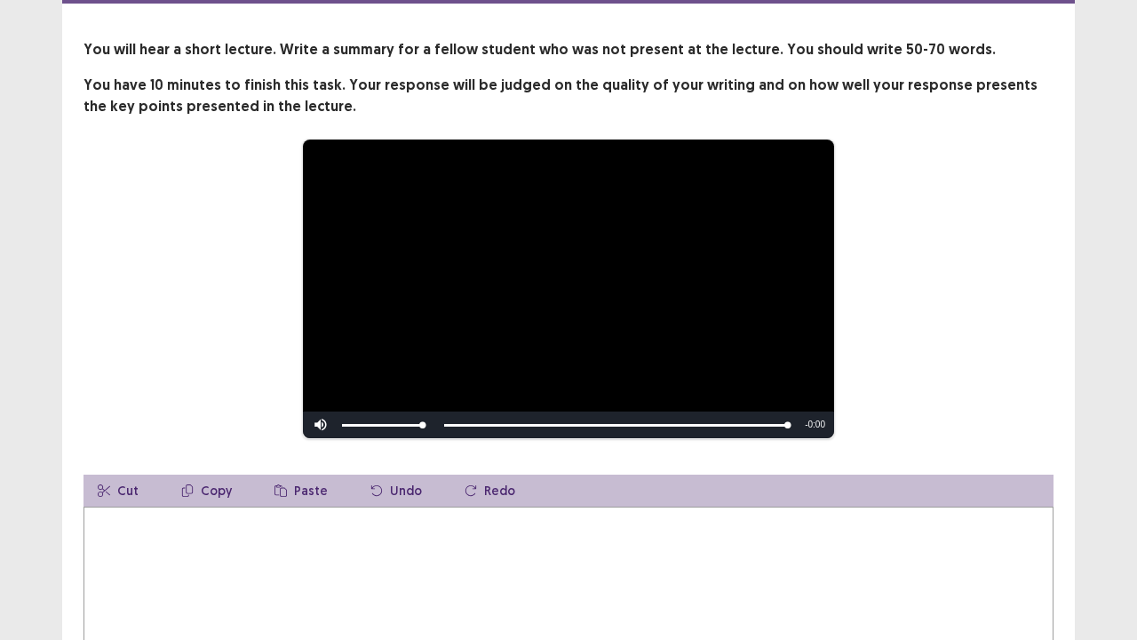
click at [217, 527] on textarea at bounding box center [569, 603] width 970 height 195
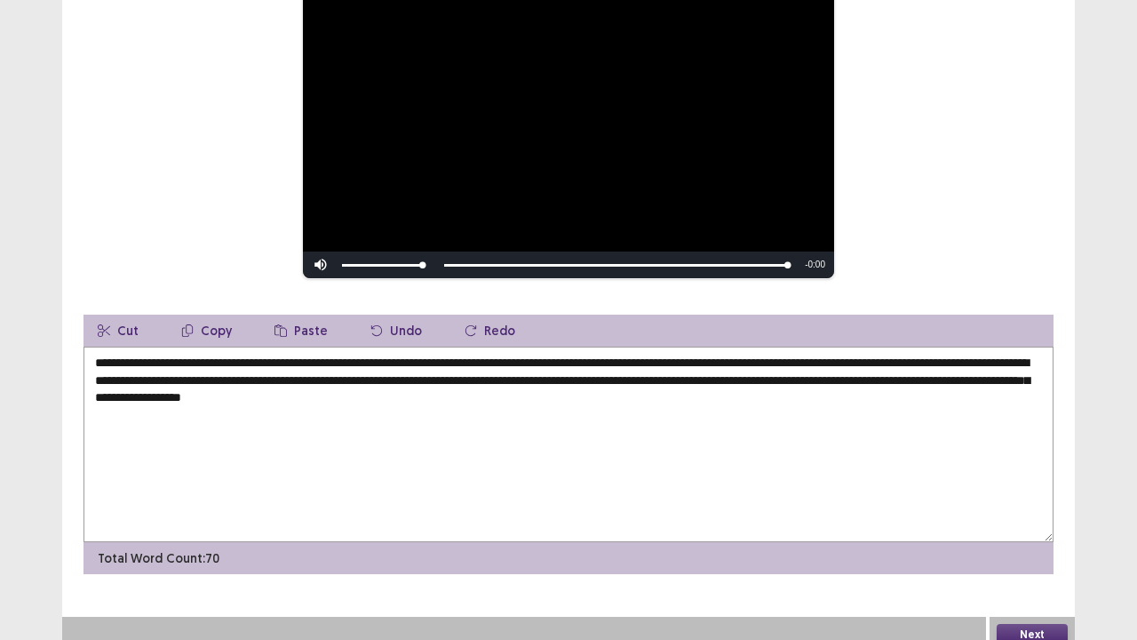
scroll to position [226, 0]
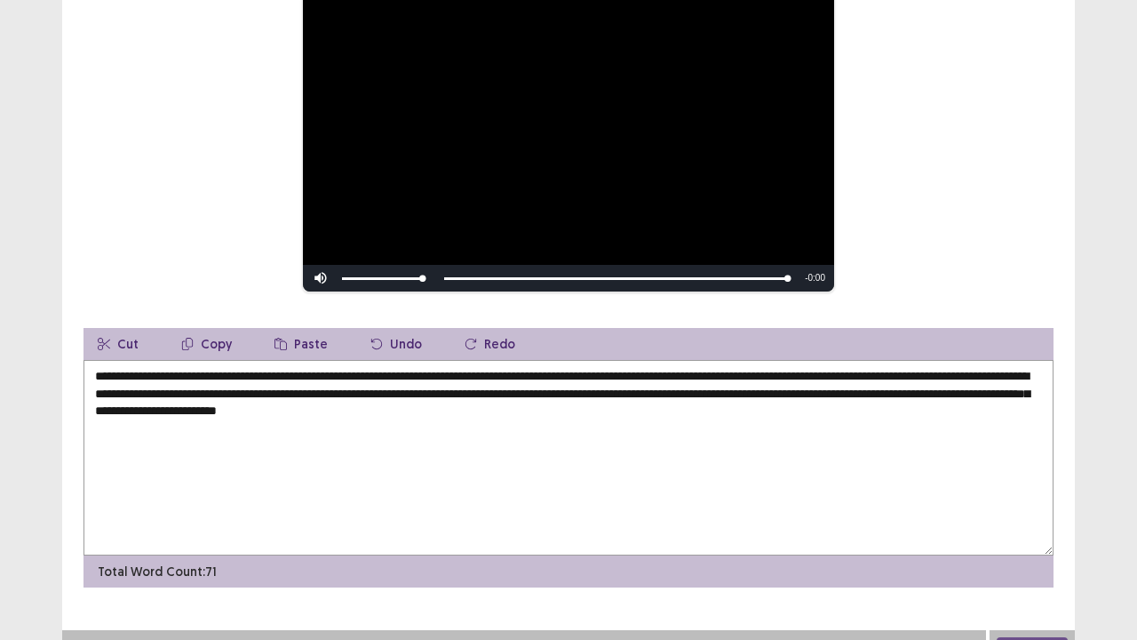
click at [542, 382] on textarea "**********" at bounding box center [569, 457] width 970 height 195
type textarea "**********"
click at [1034, 527] on button "Next" at bounding box center [1032, 647] width 71 height 21
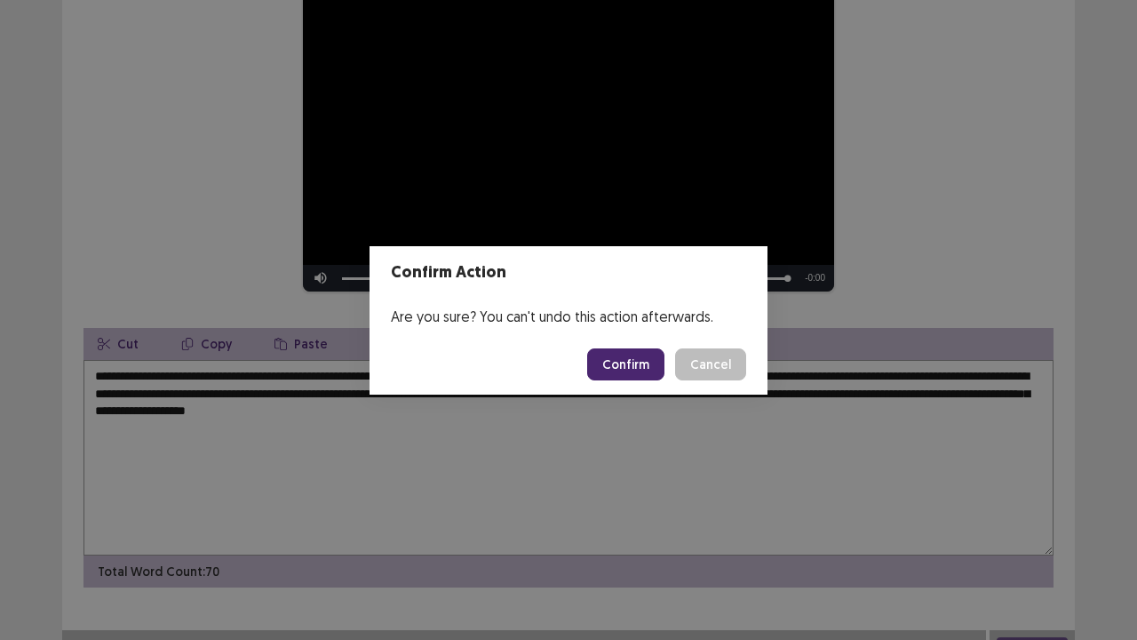
click at [611, 366] on button "Confirm" at bounding box center [625, 364] width 77 height 32
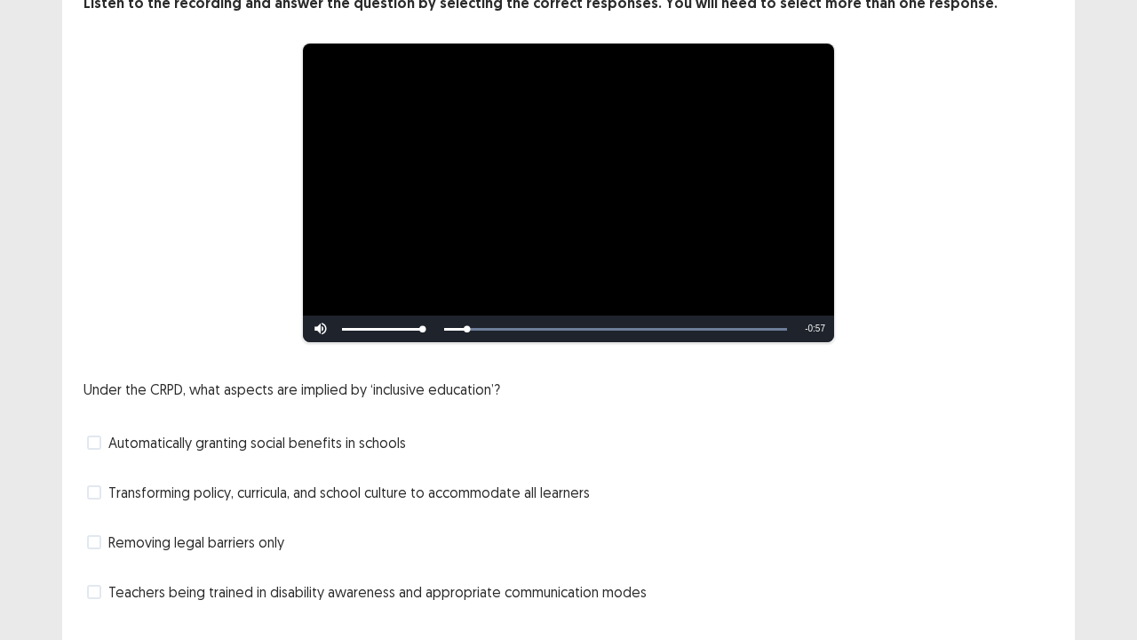
scroll to position [162, 0]
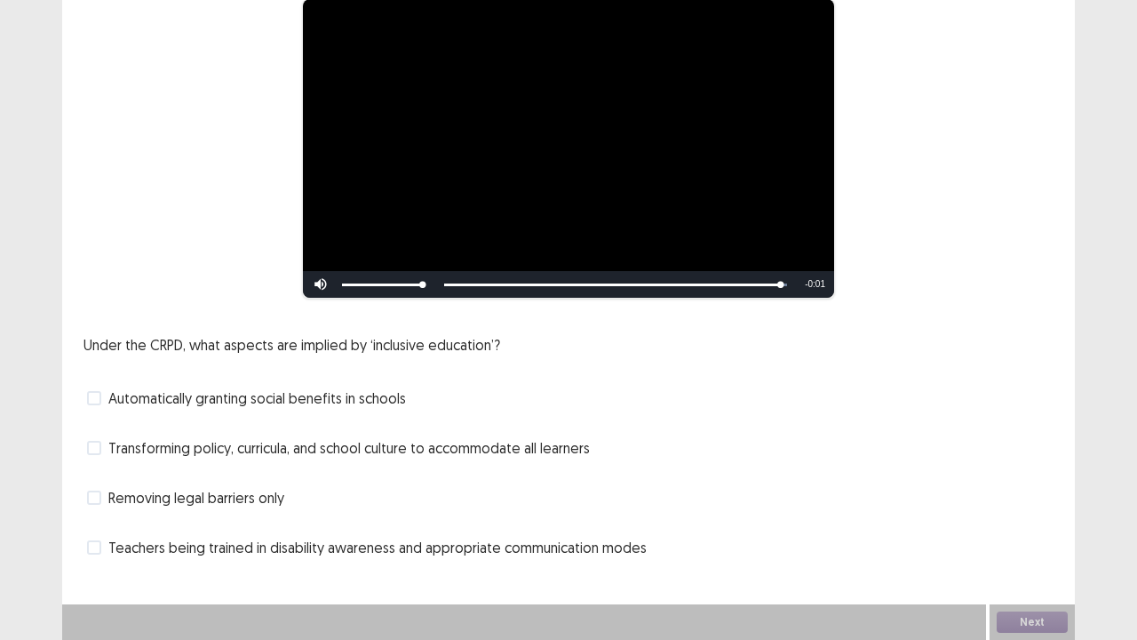
click at [360, 527] on div "Under the CRPD, what aspects are implied by ‘inclusive education’? Automaticall…" at bounding box center [569, 447] width 970 height 227
click at [342, 527] on span "Teachers being trained in disability awareness and appropriate communication mo…" at bounding box center [377, 547] width 538 height 21
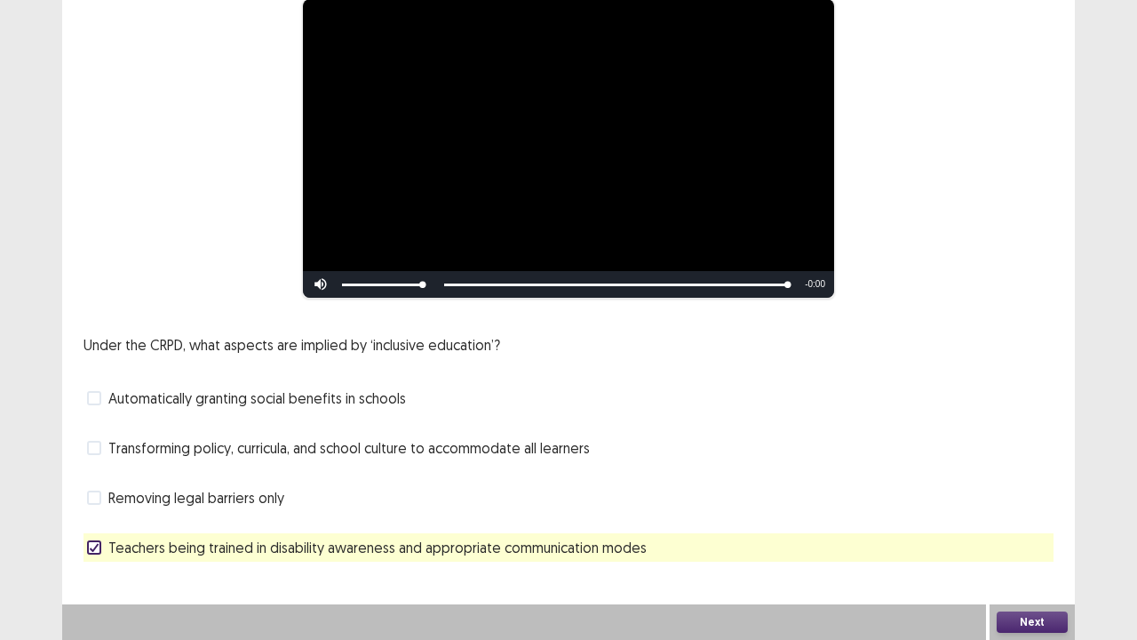
click at [1024, 527] on button "Next" at bounding box center [1032, 621] width 71 height 21
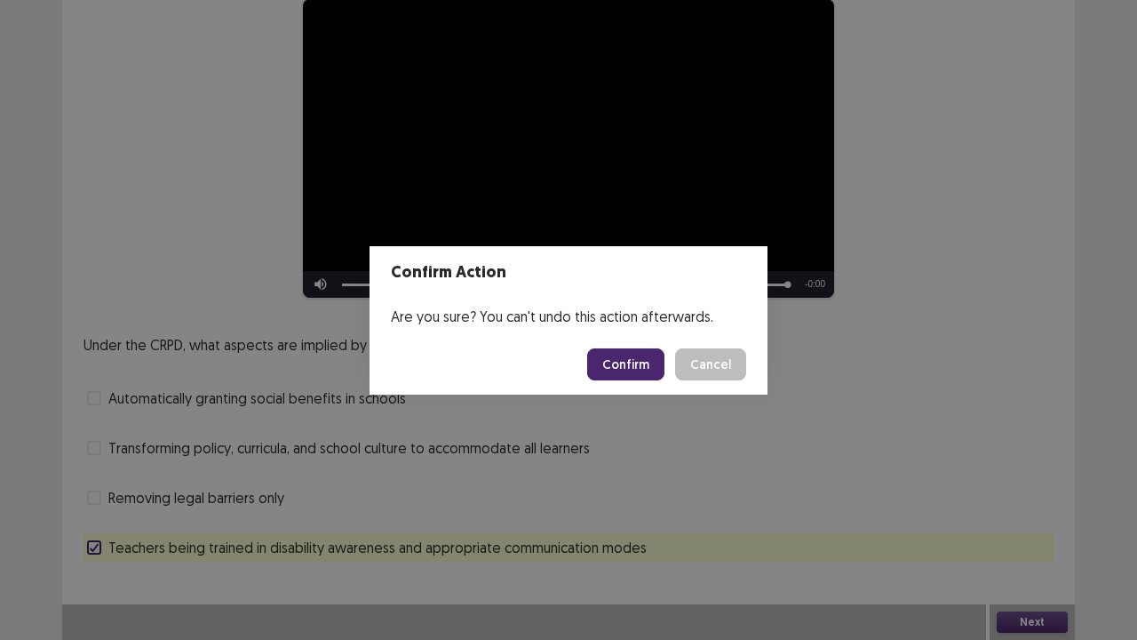
click at [633, 370] on button "Confirm" at bounding box center [625, 364] width 77 height 32
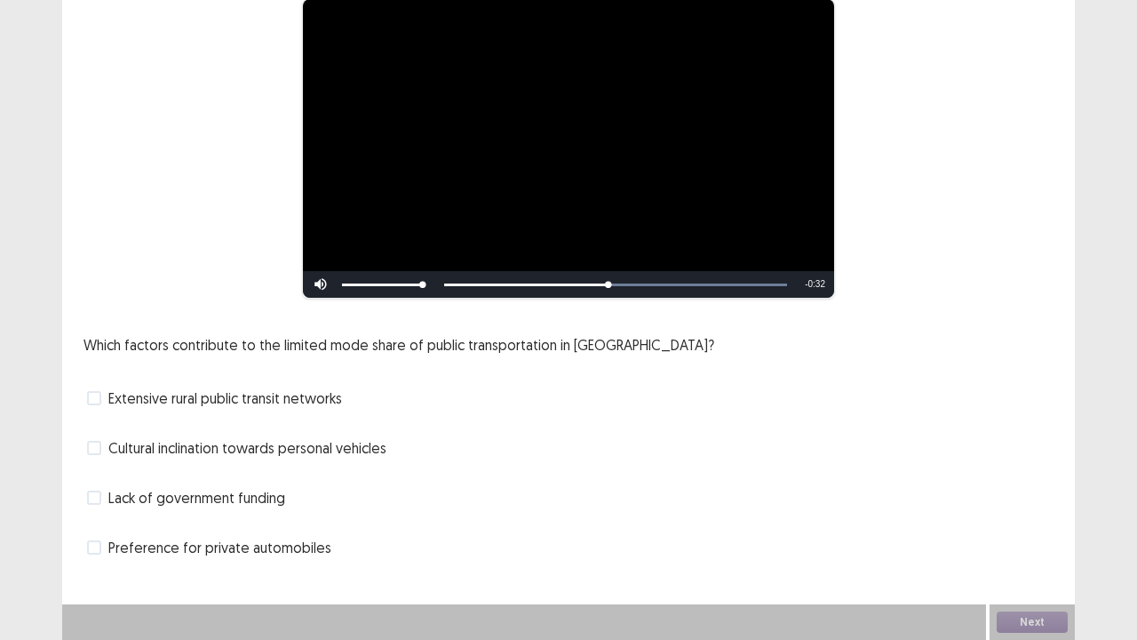
click at [259, 498] on span "Lack of government funding" at bounding box center [196, 497] width 177 height 21
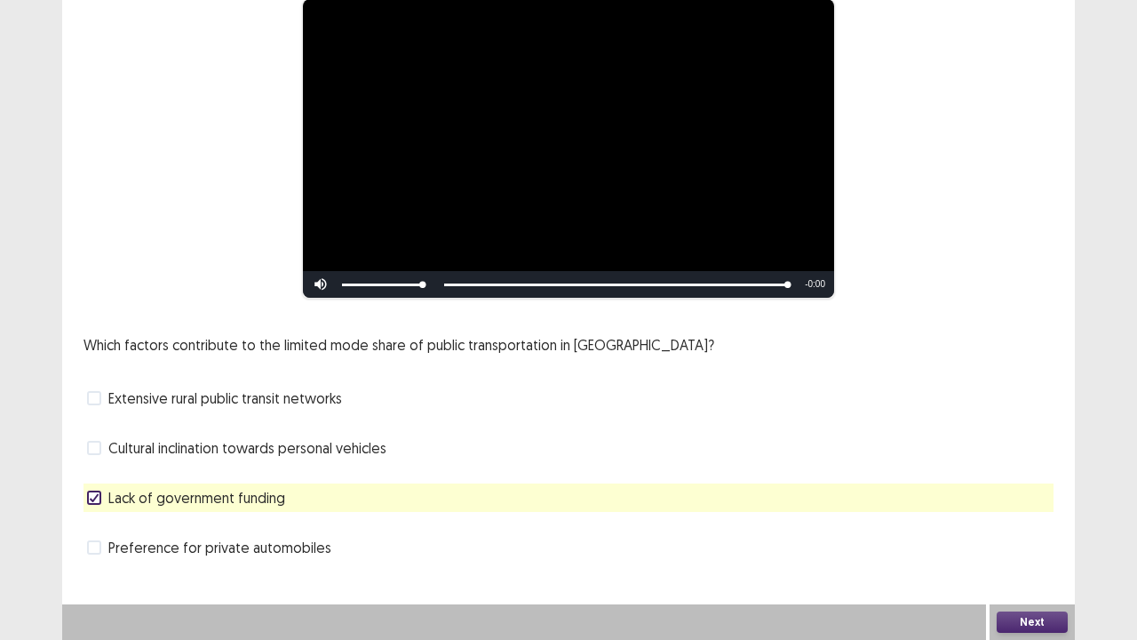
click at [1036, 527] on button "Next" at bounding box center [1032, 621] width 71 height 21
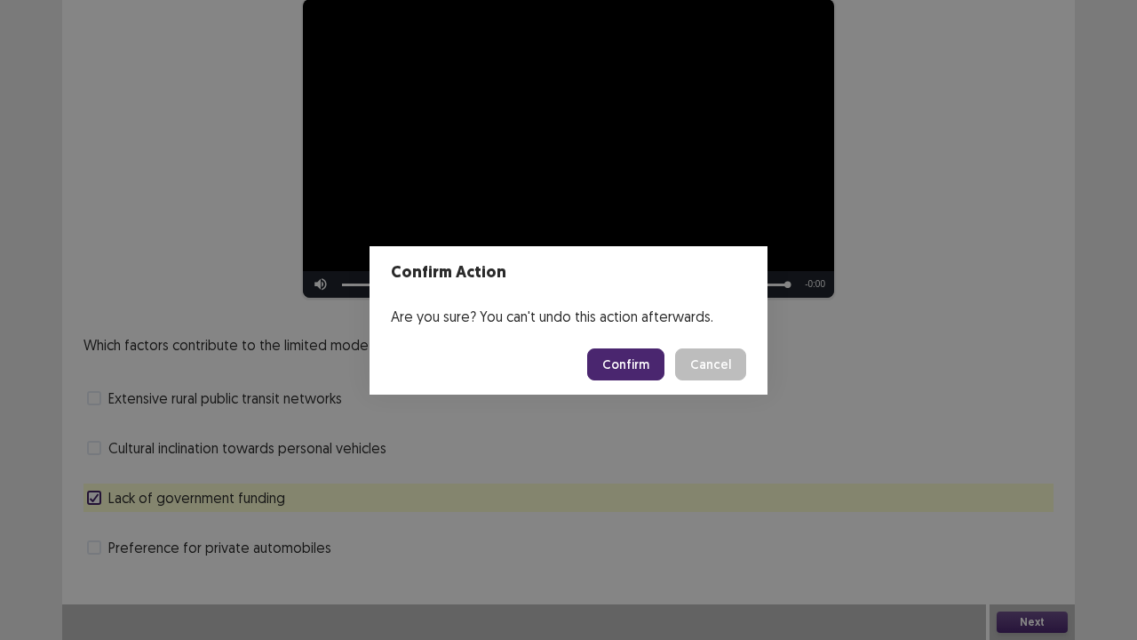
click at [620, 367] on button "Confirm" at bounding box center [625, 364] width 77 height 32
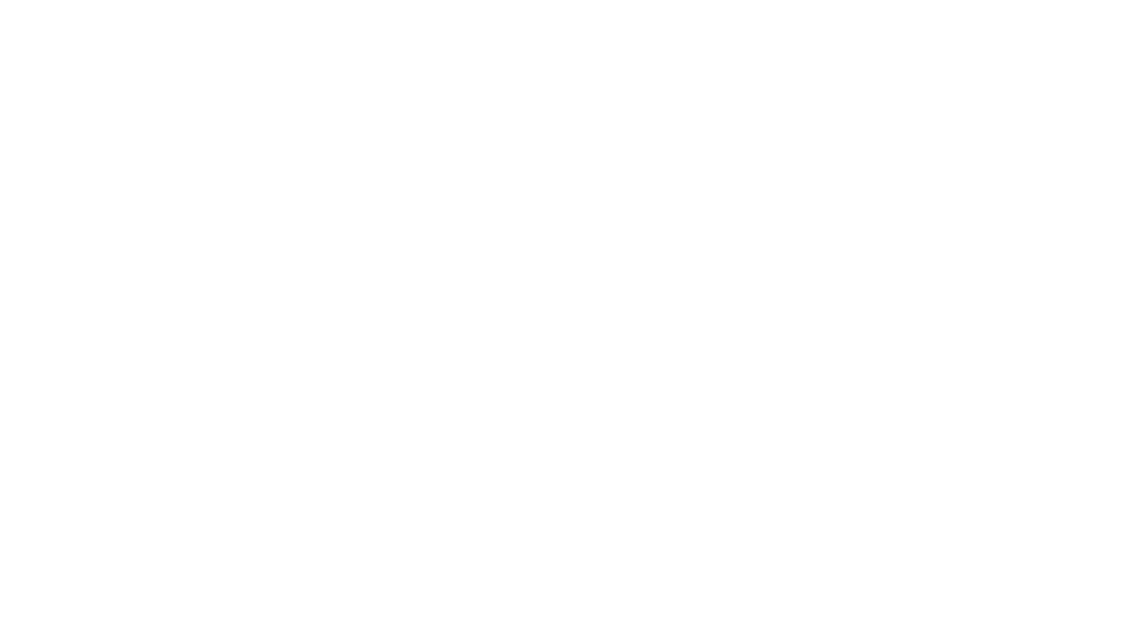
scroll to position [0, 0]
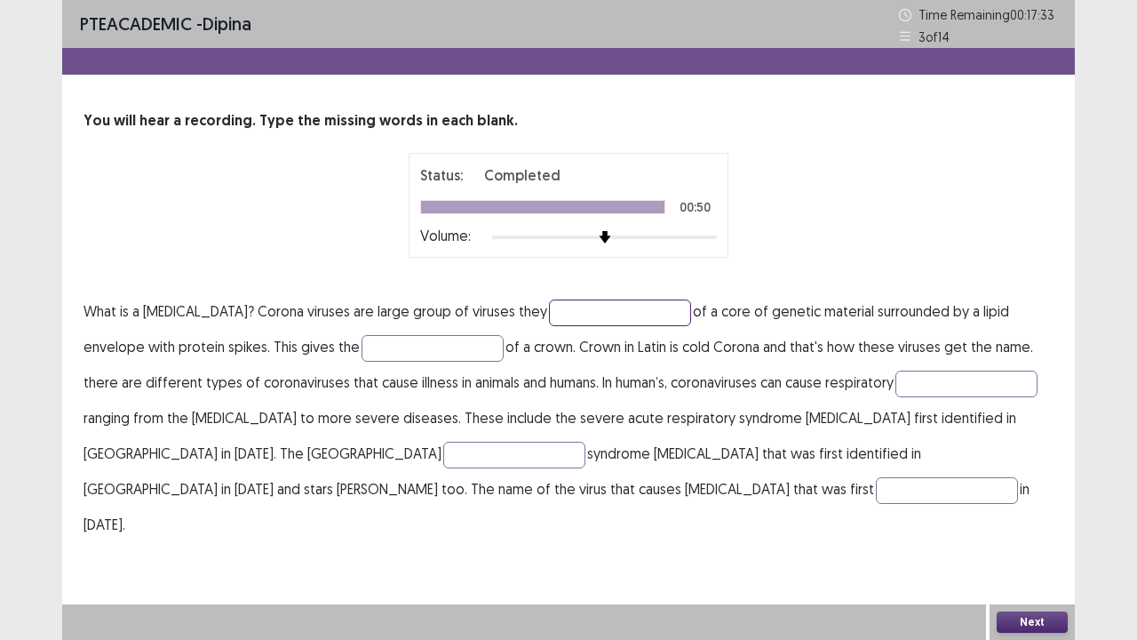
click at [573, 308] on input "text" at bounding box center [620, 312] width 142 height 27
type input "*******"
click at [362, 353] on input "text" at bounding box center [433, 348] width 142 height 27
type input "*********"
click at [896, 387] on input "text" at bounding box center [967, 383] width 142 height 27
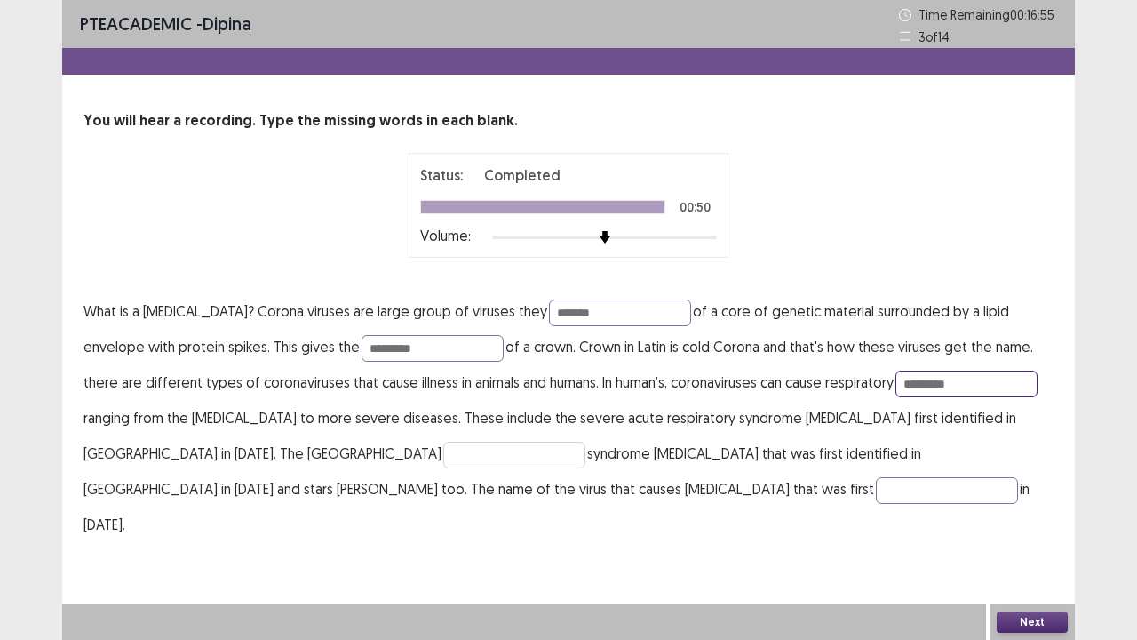
type input "*********"
click at [443, 458] on input "text" at bounding box center [514, 455] width 142 height 27
type input "**********"
click at [876, 492] on input "text" at bounding box center [947, 490] width 142 height 27
type input "********"
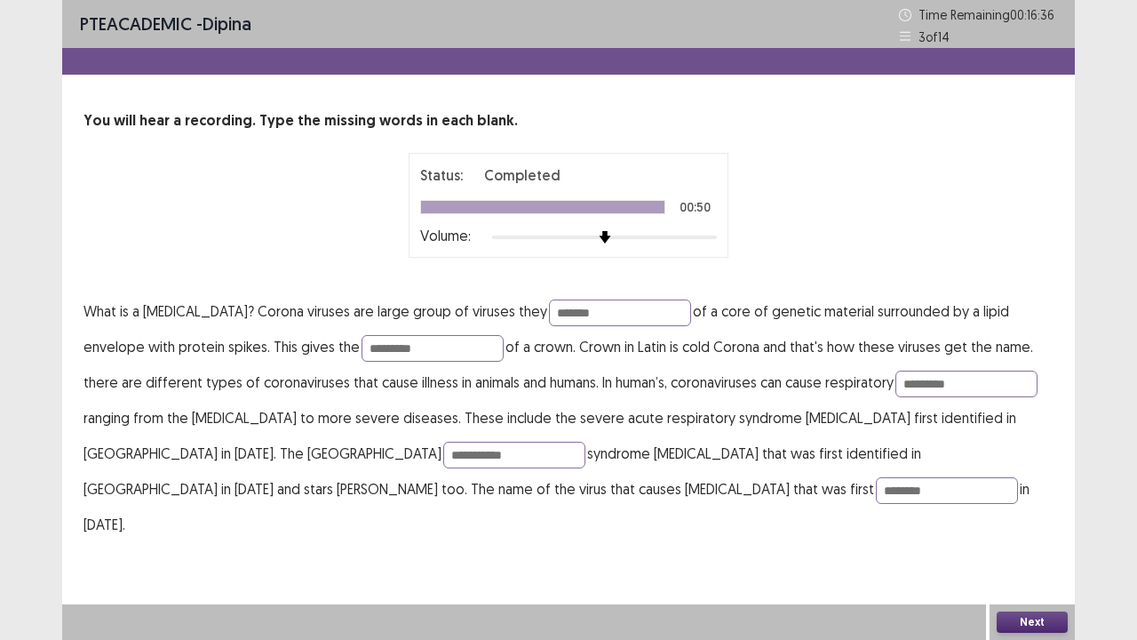
click at [1027, 527] on button "Next" at bounding box center [1032, 621] width 71 height 21
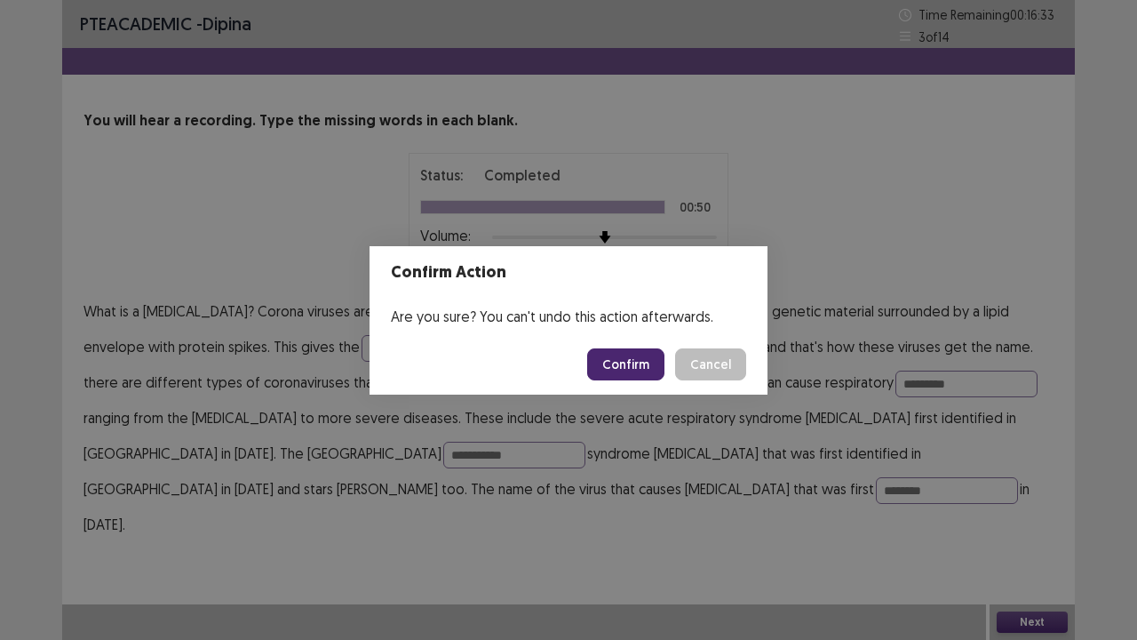
click at [633, 364] on button "Confirm" at bounding box center [625, 364] width 77 height 32
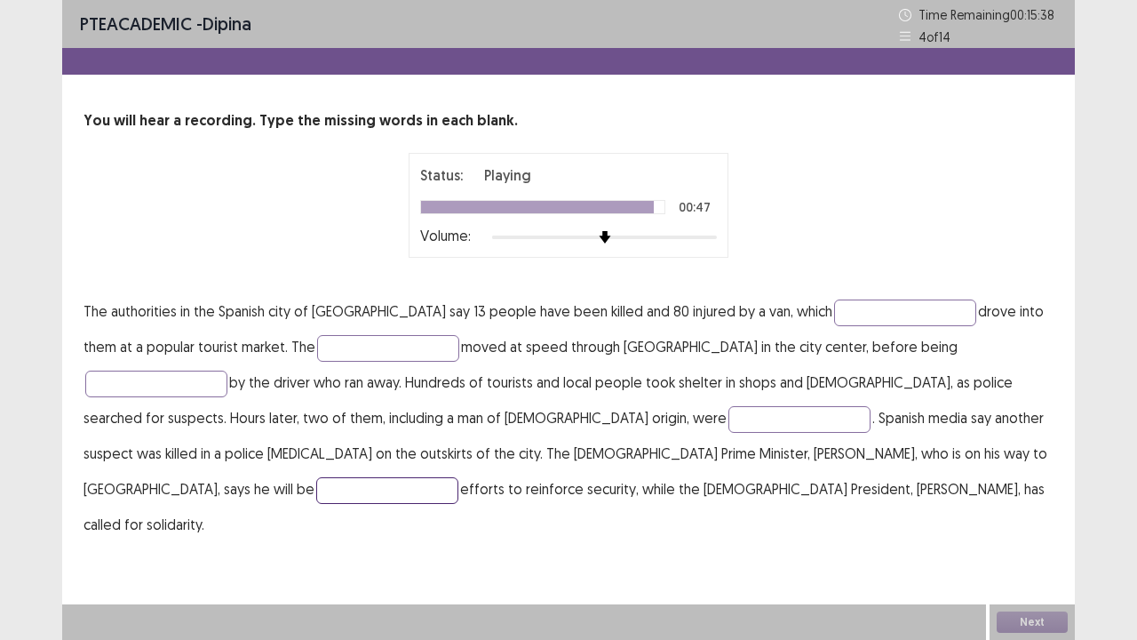
click at [458, 477] on input "text" at bounding box center [387, 490] width 142 height 27
type input "**********"
click at [834, 312] on input "text" at bounding box center [905, 312] width 142 height 27
type input "**********"
click at [317, 354] on input "text" at bounding box center [388, 348] width 142 height 27
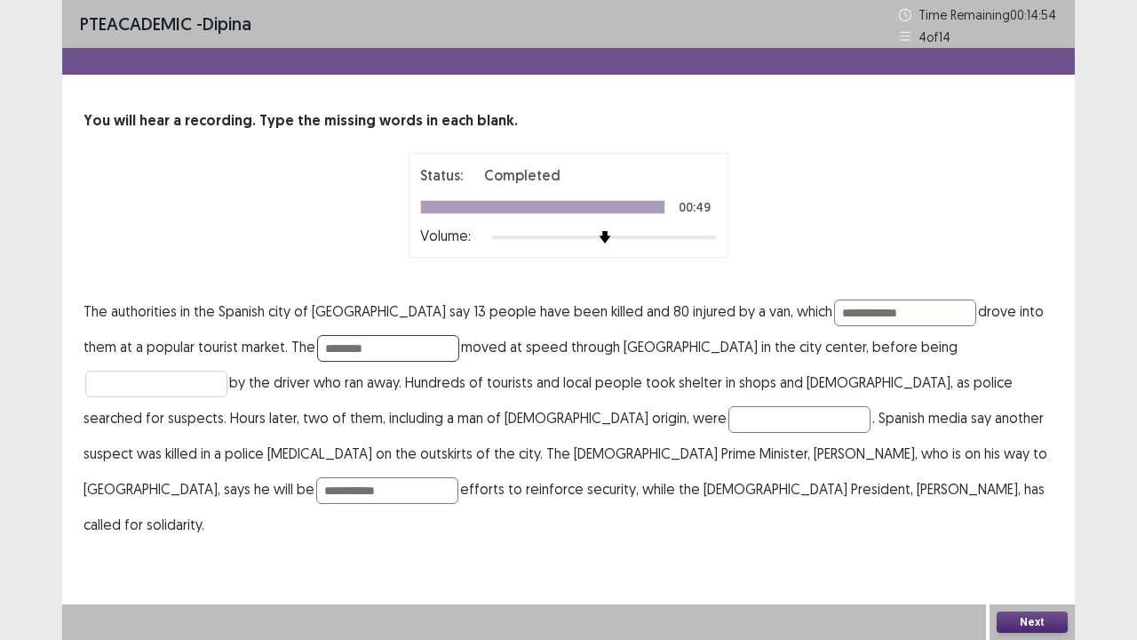
type input "********"
click at [227, 370] on input "text" at bounding box center [156, 383] width 142 height 27
type input "*******"
click at [729, 426] on input "text" at bounding box center [800, 419] width 142 height 27
type input "********"
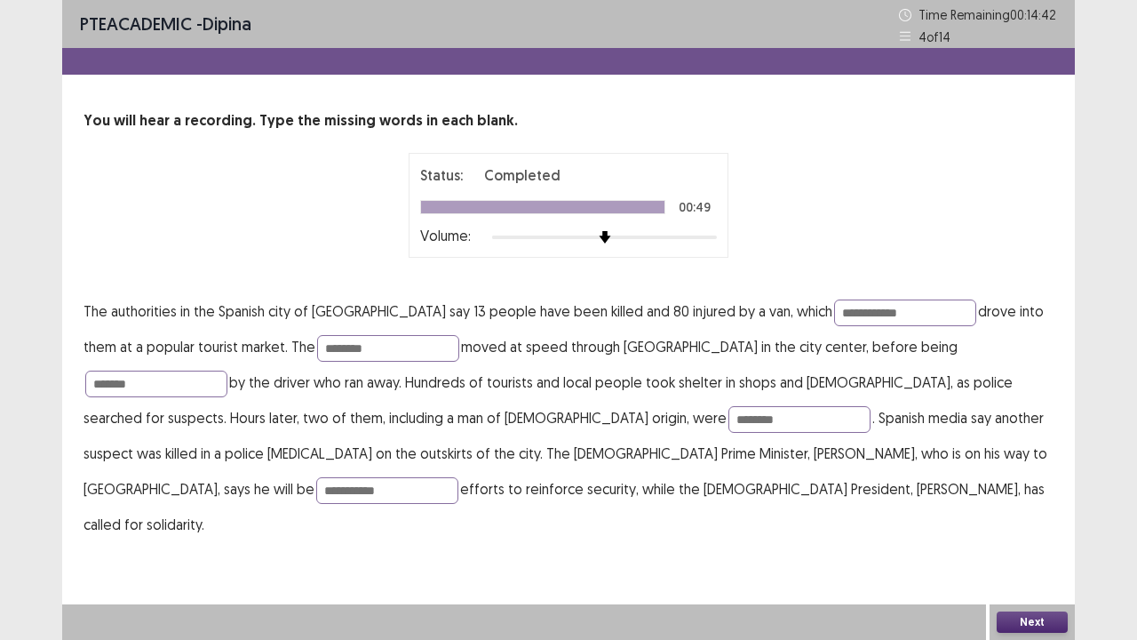
click at [1034, 527] on button "Next" at bounding box center [1032, 621] width 71 height 21
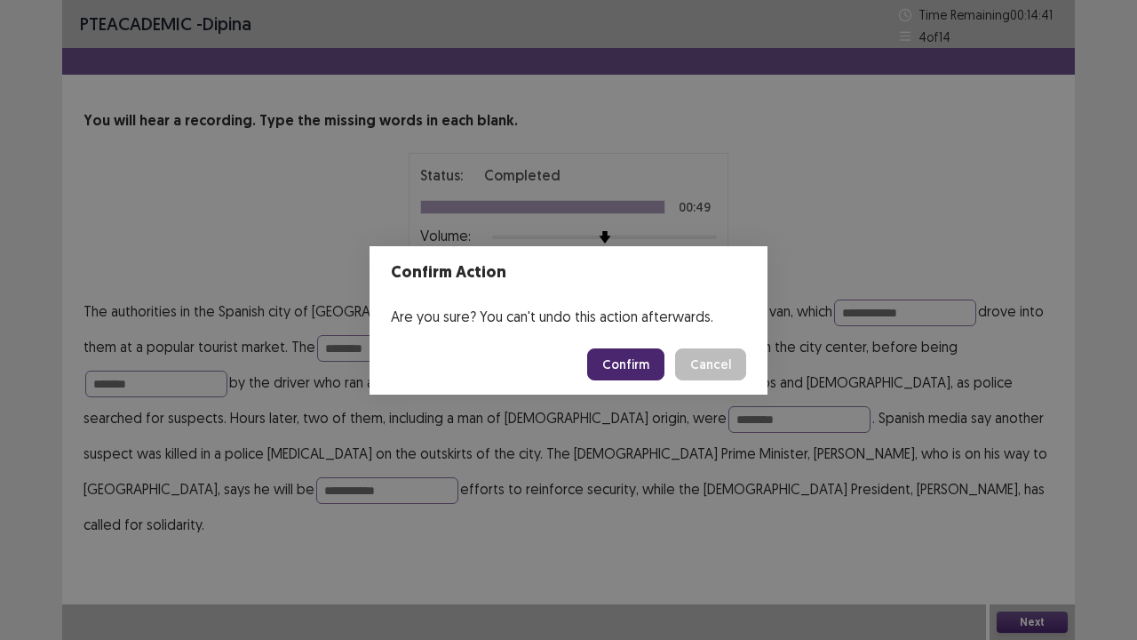
click at [634, 368] on button "Confirm" at bounding box center [625, 364] width 77 height 32
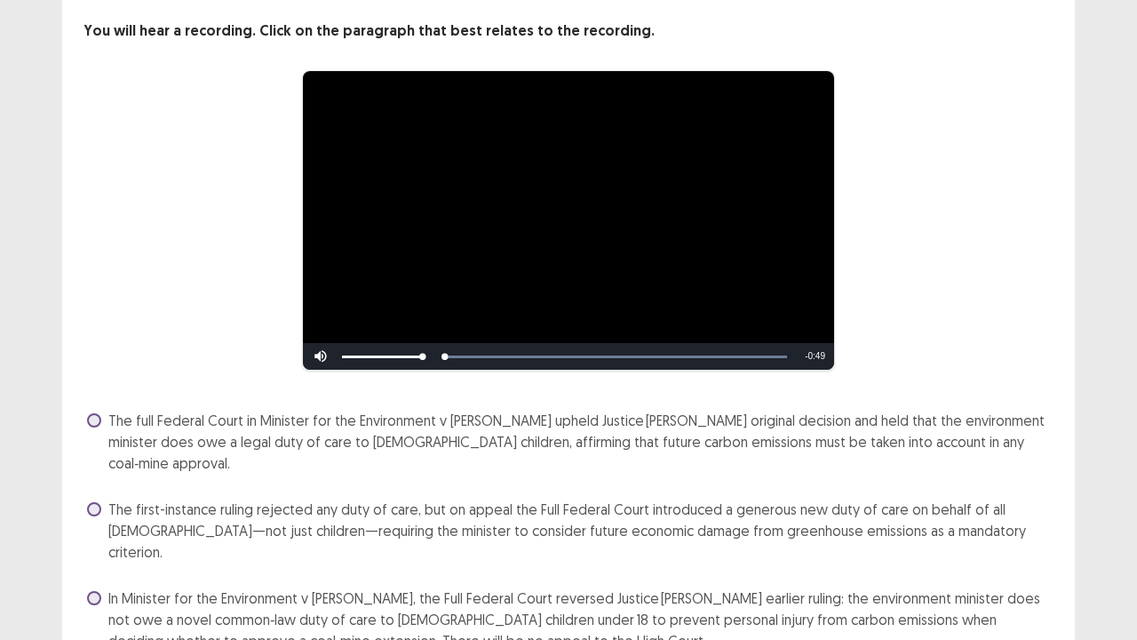
scroll to position [179, 0]
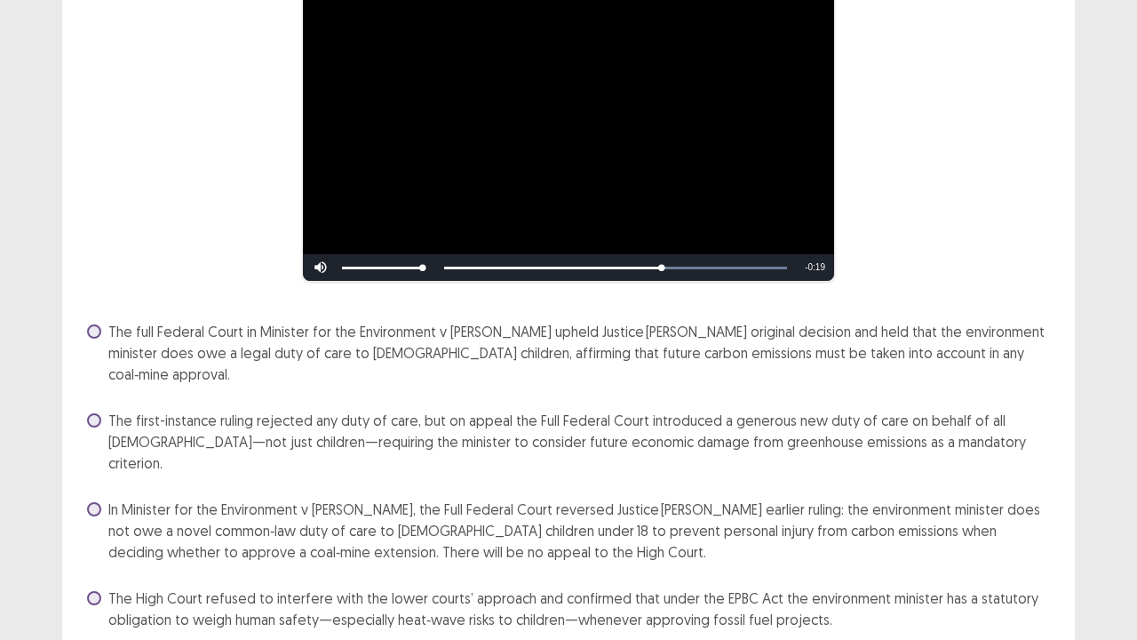
click at [423, 498] on span "In Minister for the Environment v [PERSON_NAME], the Full Federal Court reverse…" at bounding box center [580, 530] width 945 height 64
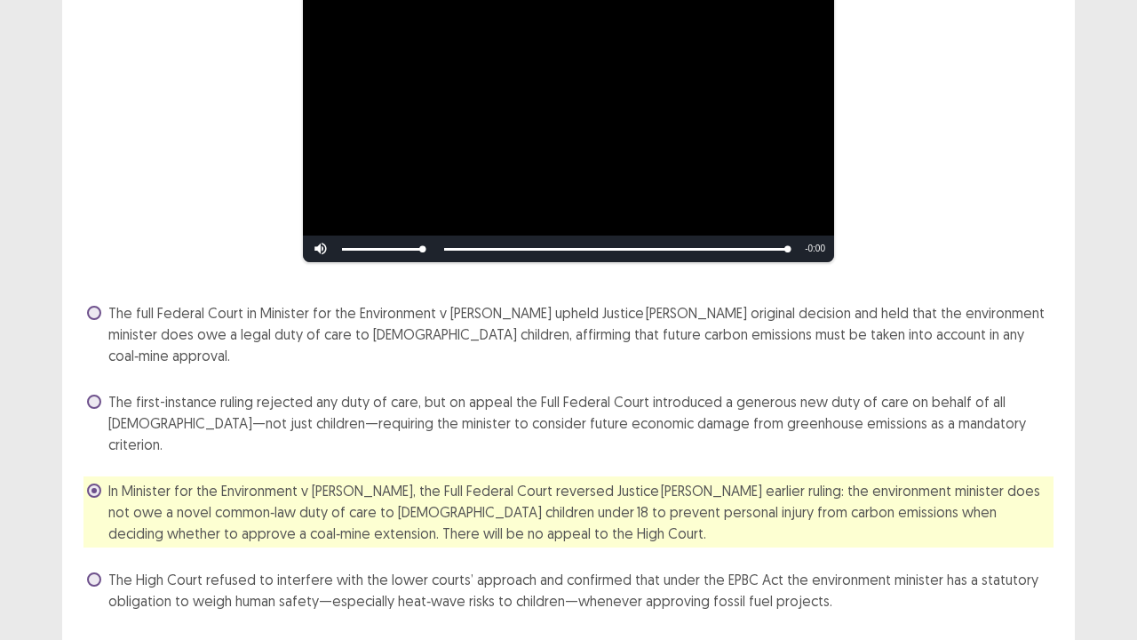
scroll to position [208, 0]
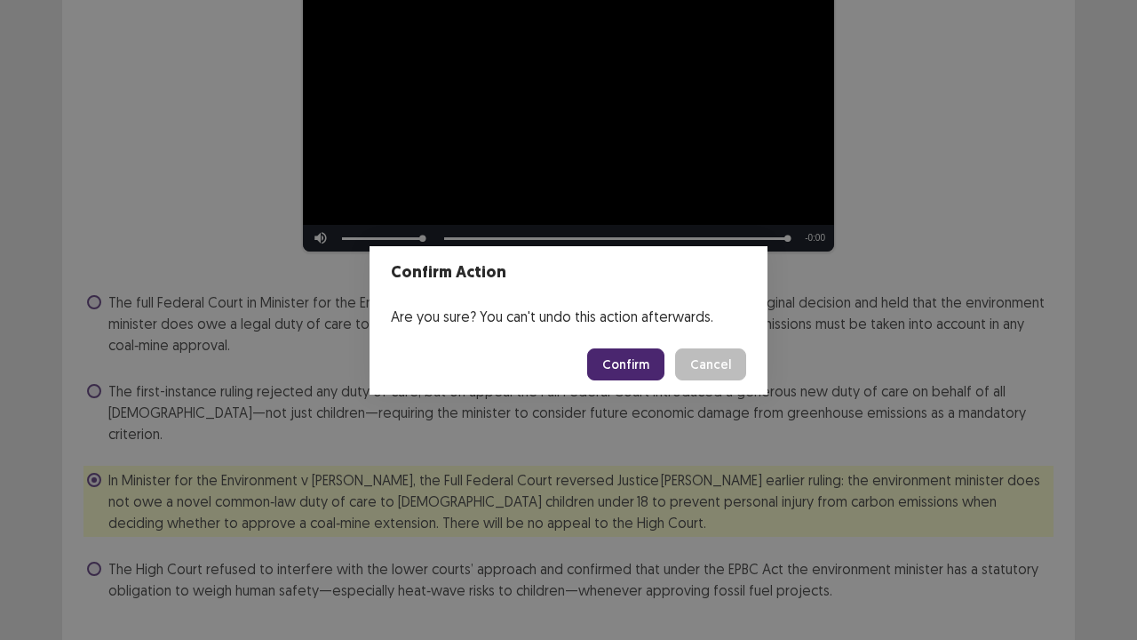
click at [620, 361] on button "Confirm" at bounding box center [625, 364] width 77 height 32
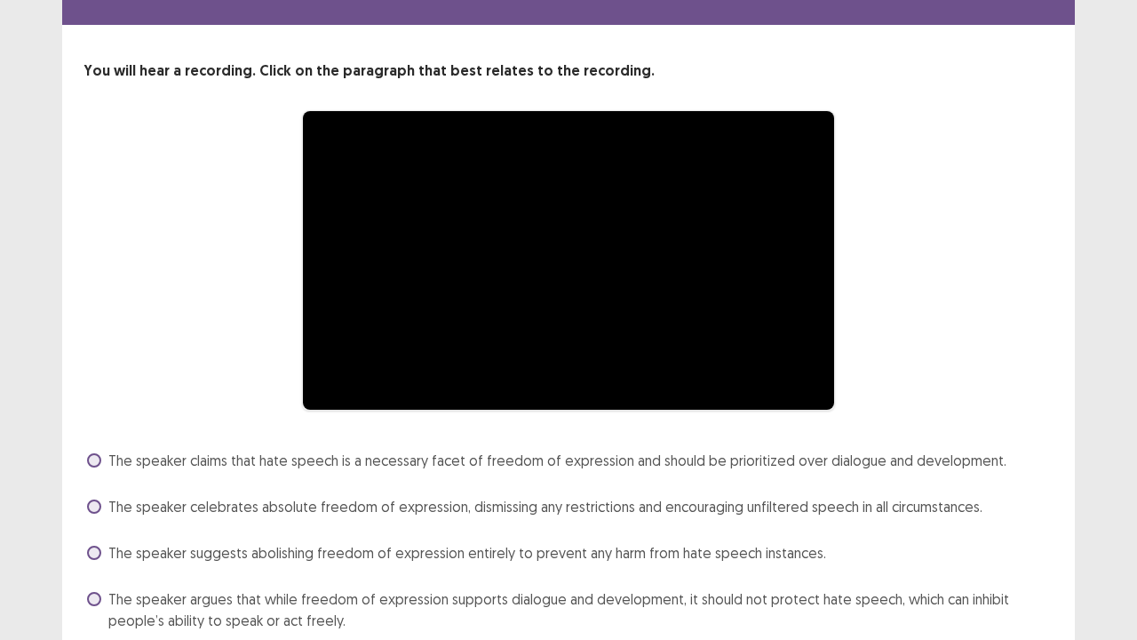
scroll to position [123, 0]
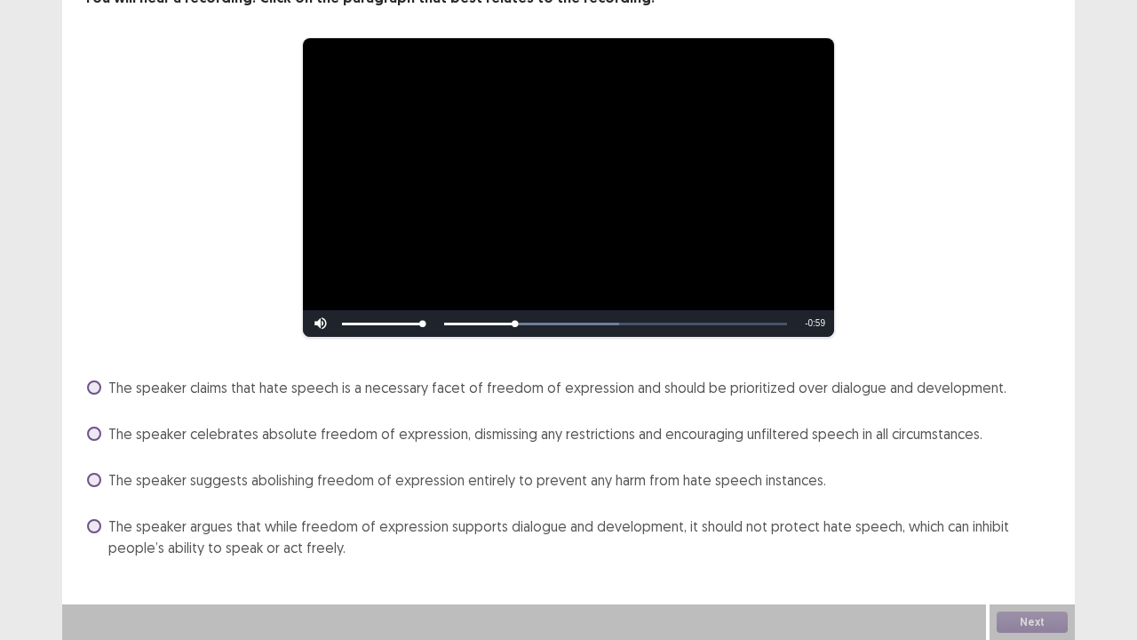
click at [774, 482] on span "The speaker suggests abolishing freedom of expression entirely to prevent any h…" at bounding box center [467, 479] width 718 height 21
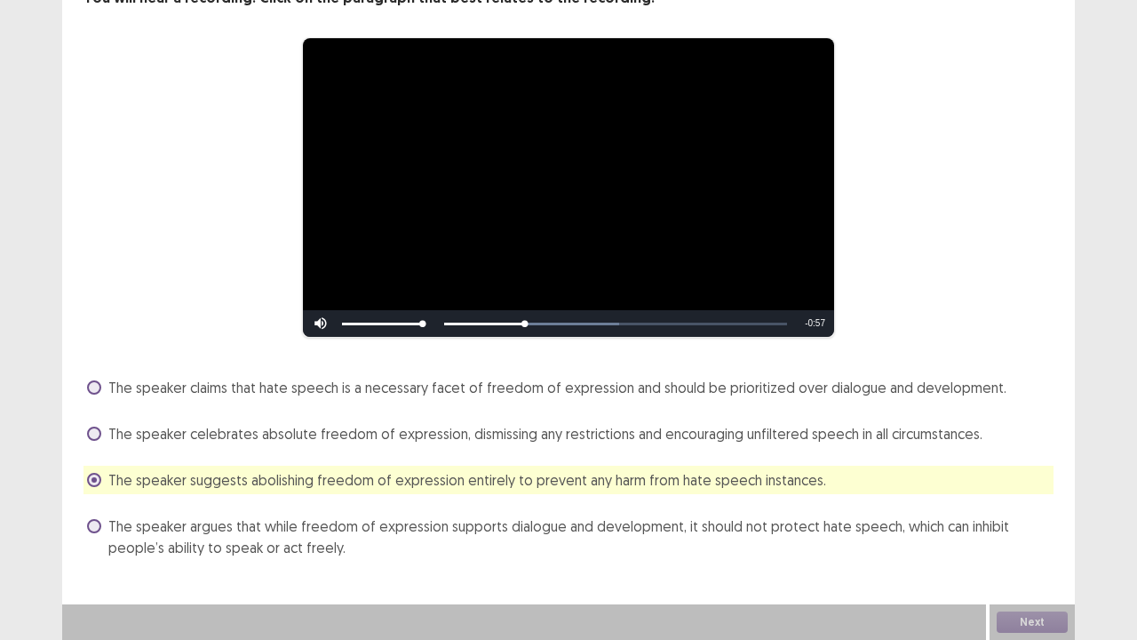
click at [613, 488] on span "The speaker suggests abolishing freedom of expression entirely to prevent any h…" at bounding box center [467, 479] width 718 height 21
click at [613, 485] on span "The speaker suggests abolishing freedom of expression entirely to prevent any h…" at bounding box center [467, 479] width 718 height 21
click at [805, 521] on span "The speaker argues that while freedom of expression supports dialogue and devel…" at bounding box center [580, 536] width 945 height 43
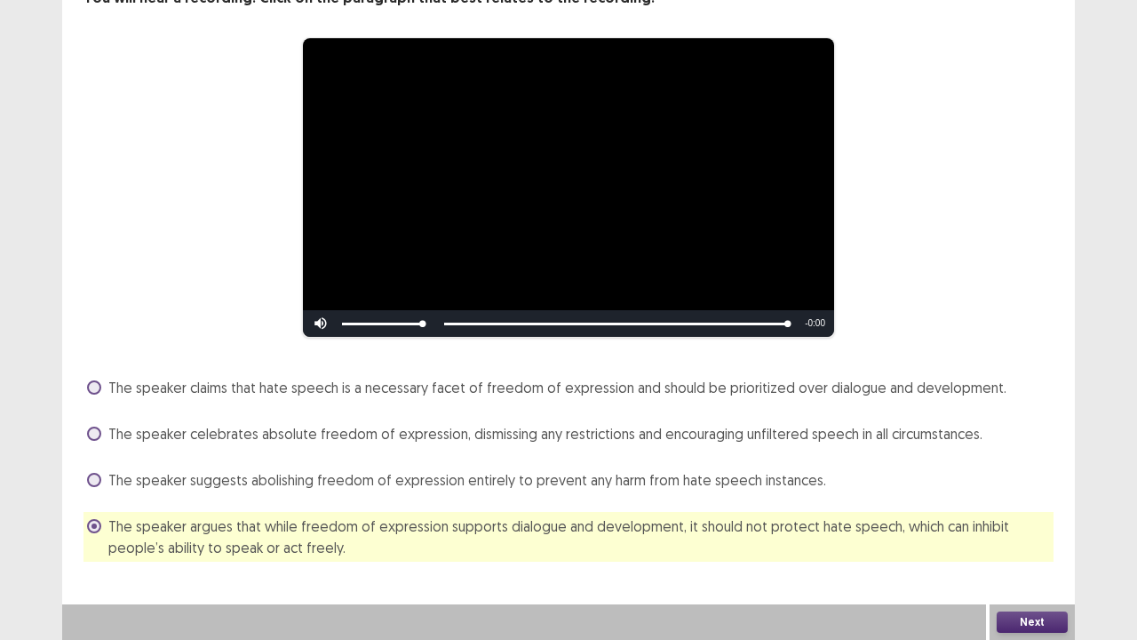
click at [1016, 527] on button "Next" at bounding box center [1032, 621] width 71 height 21
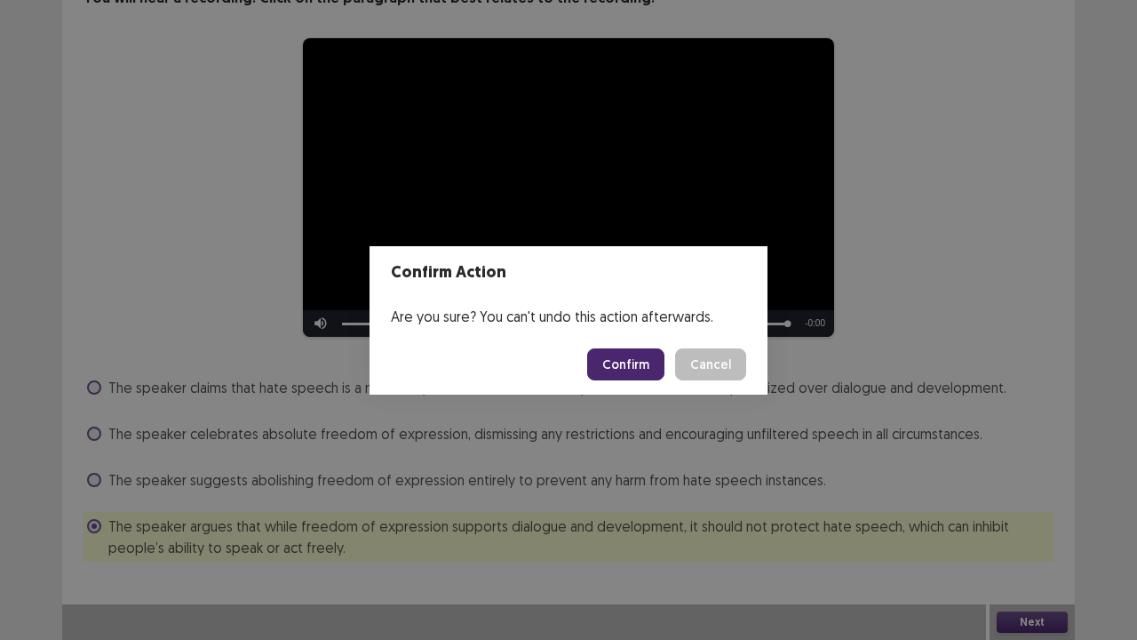
click at [642, 363] on button "Confirm" at bounding box center [625, 364] width 77 height 32
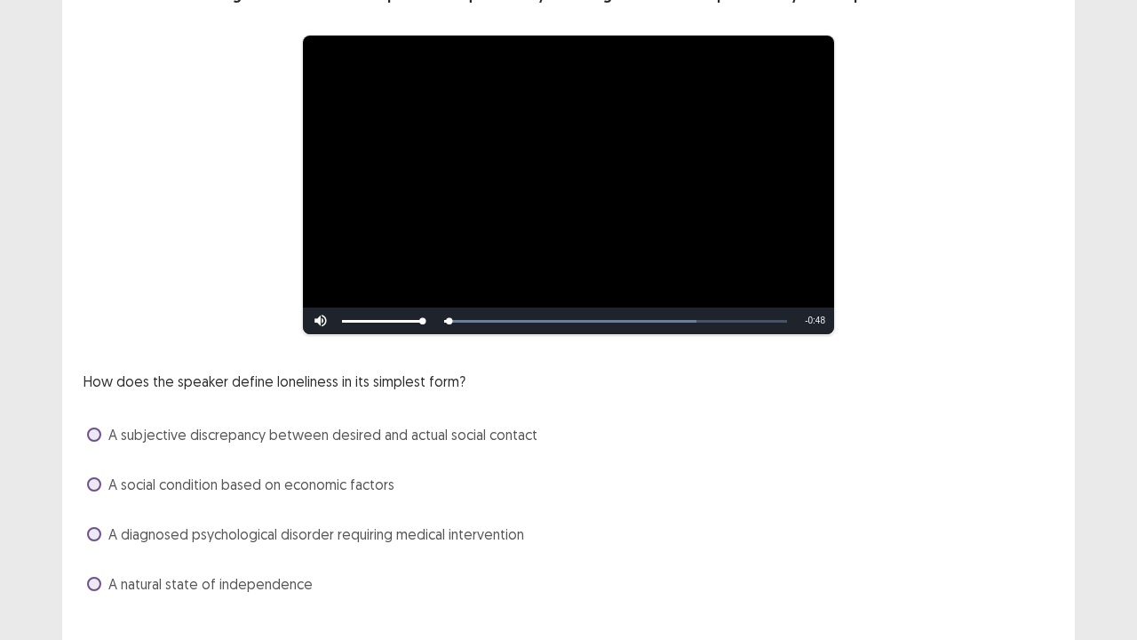
scroll to position [162, 0]
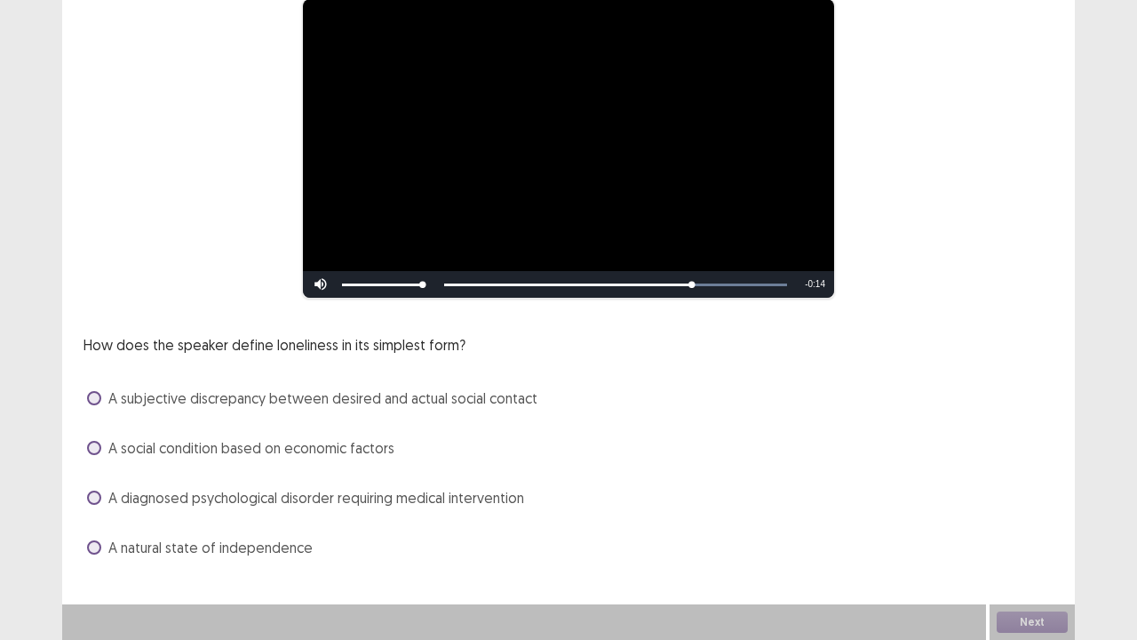
click at [279, 403] on span "A subjective discrepancy between desired and actual social contact" at bounding box center [322, 397] width 429 height 21
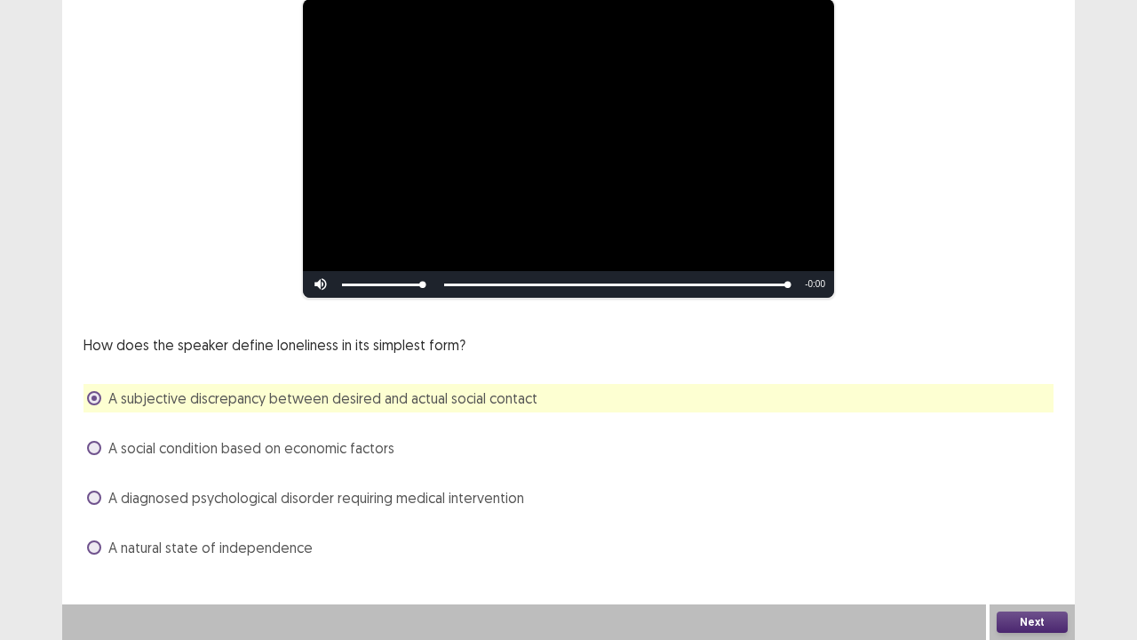
click at [1011, 527] on button "Next" at bounding box center [1032, 621] width 71 height 21
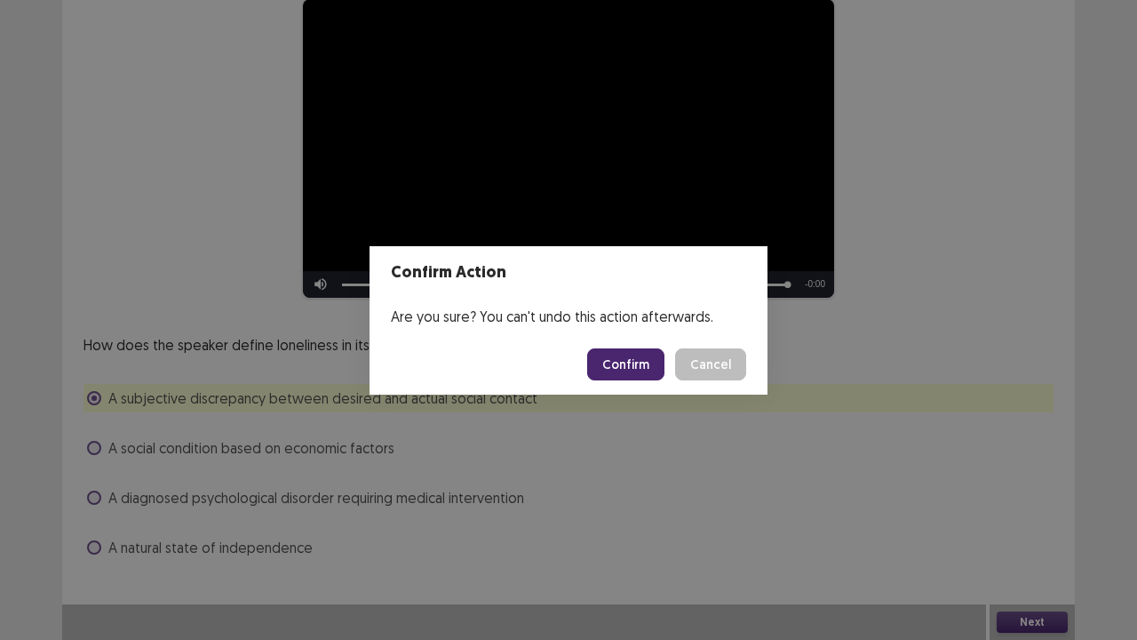
click at [647, 354] on button "Confirm" at bounding box center [625, 364] width 77 height 32
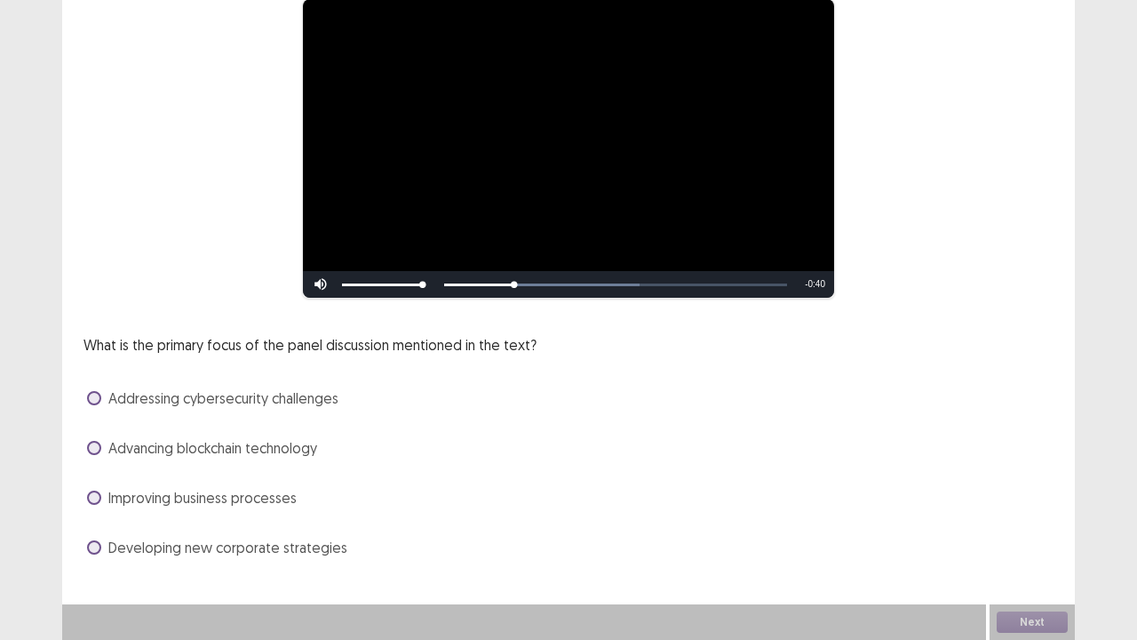
click at [227, 456] on span "Advancing blockchain technology" at bounding box center [212, 447] width 209 height 21
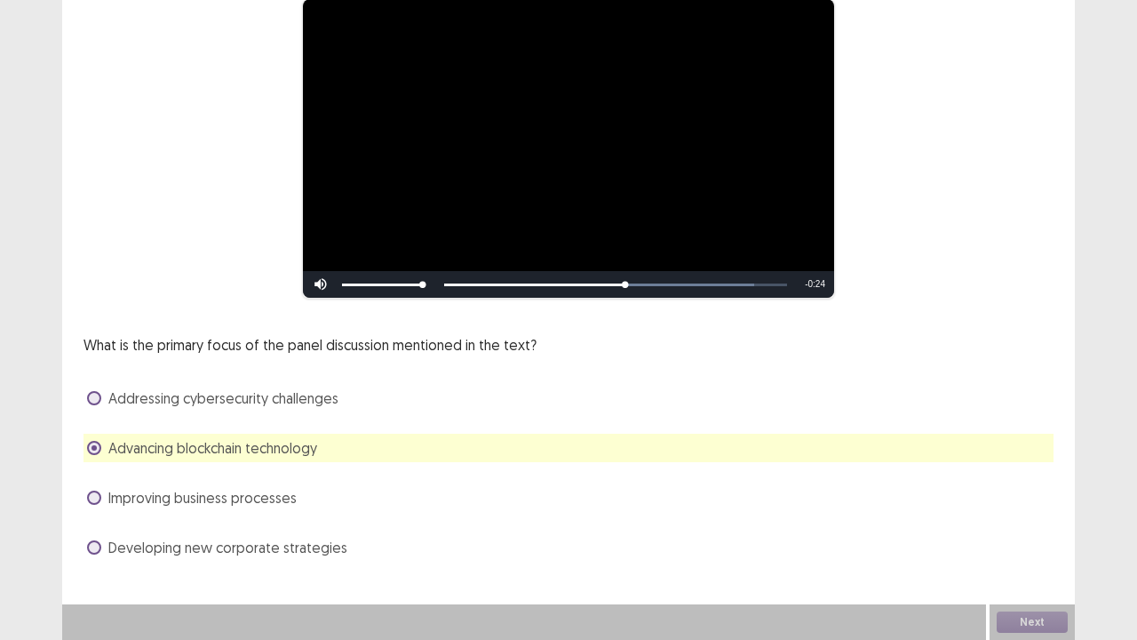
click at [258, 400] on span "Addressing cybersecurity challenges" at bounding box center [223, 397] width 230 height 21
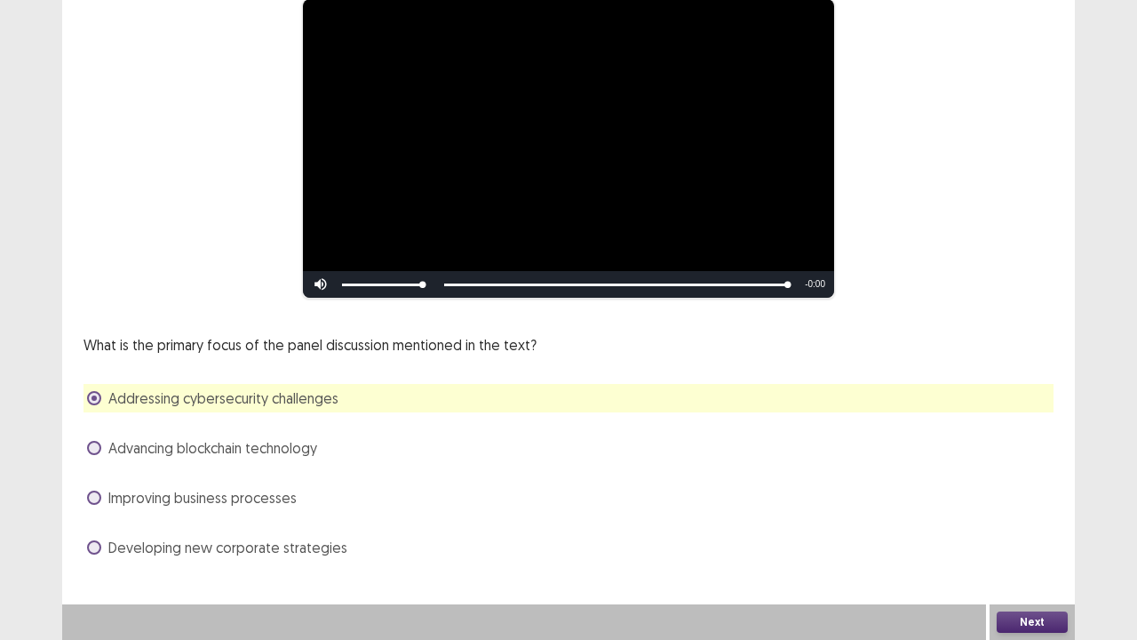
click at [1015, 527] on button "Next" at bounding box center [1032, 621] width 71 height 21
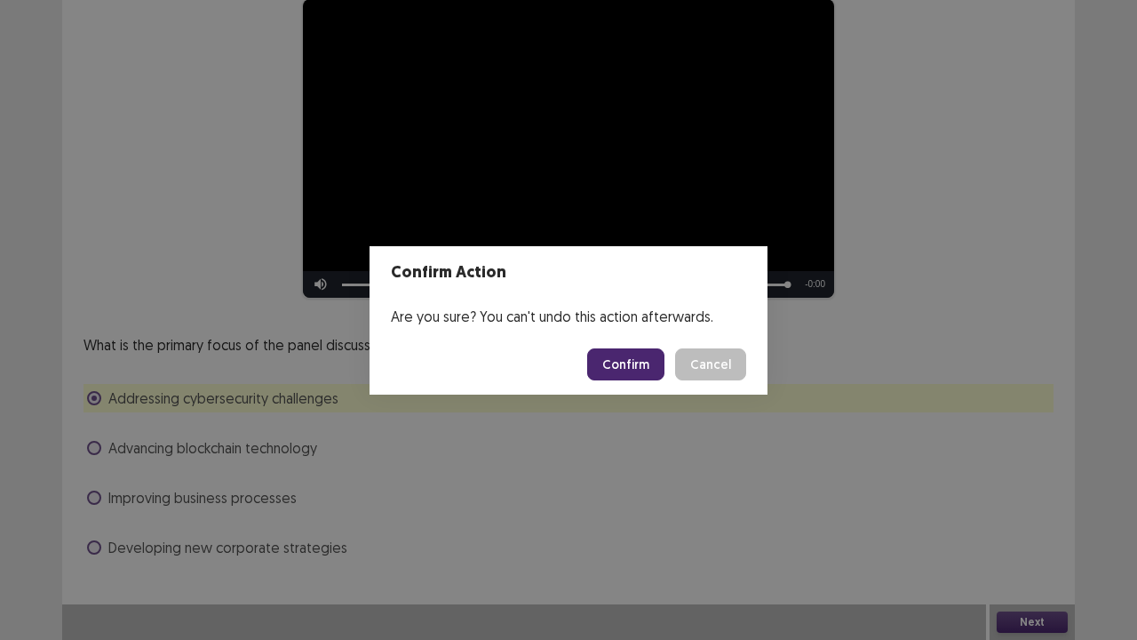
click at [644, 361] on button "Confirm" at bounding box center [625, 364] width 77 height 32
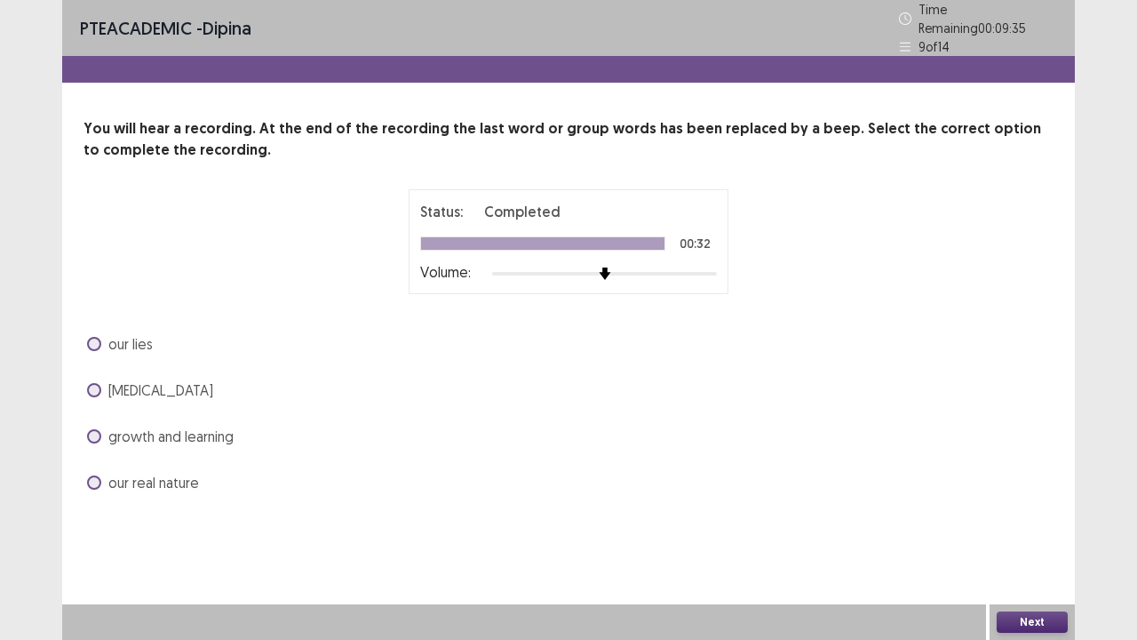
drag, startPoint x: 101, startPoint y: 336, endPoint x: 108, endPoint y: 349, distance: 15.1
click at [99, 338] on label "our lies" at bounding box center [120, 343] width 66 height 21
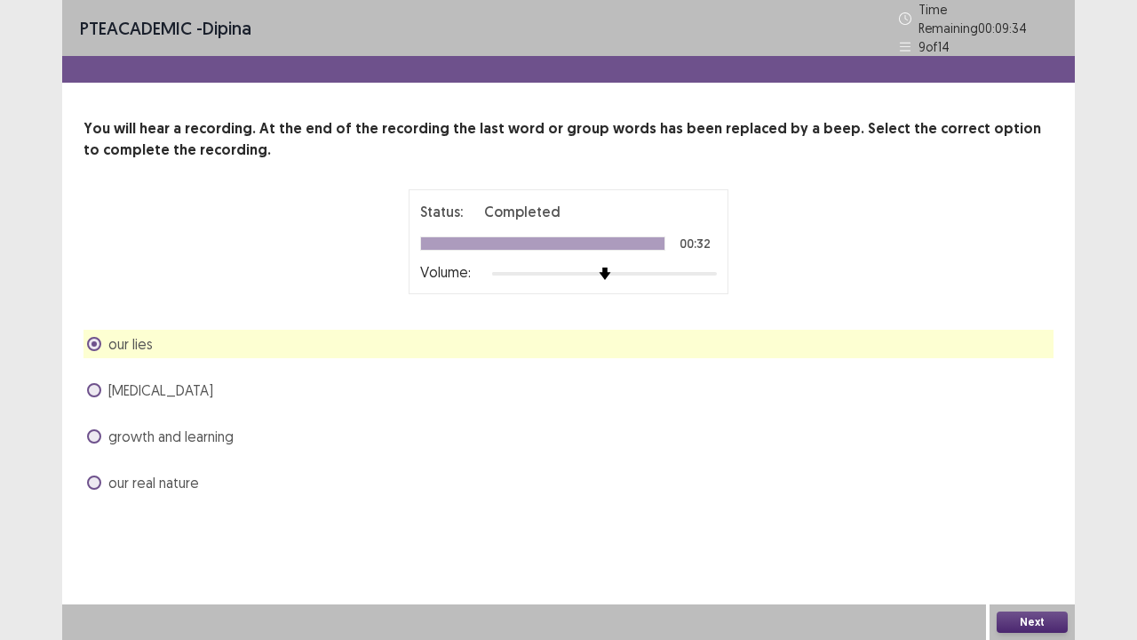
click at [1040, 527] on button "Next" at bounding box center [1032, 621] width 71 height 21
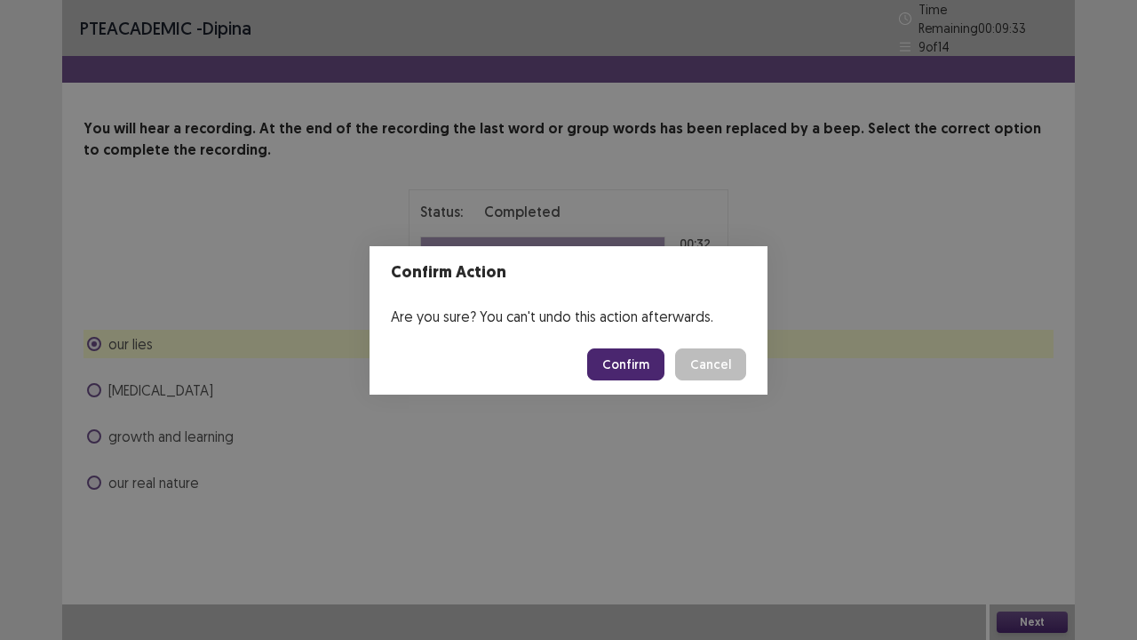
click at [633, 368] on button "Confirm" at bounding box center [625, 364] width 77 height 32
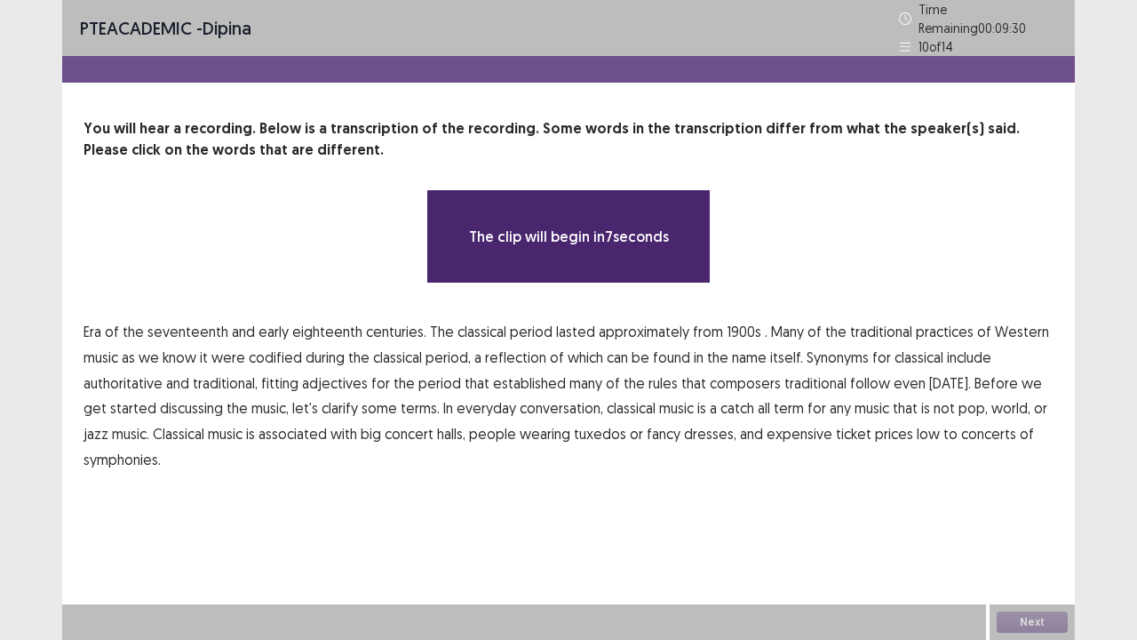
click at [731, 323] on span "1900s" at bounding box center [744, 331] width 35 height 21
click at [785, 375] on span "traditional" at bounding box center [816, 382] width 62 height 21
click at [917, 426] on span "low" at bounding box center [928, 433] width 23 height 21
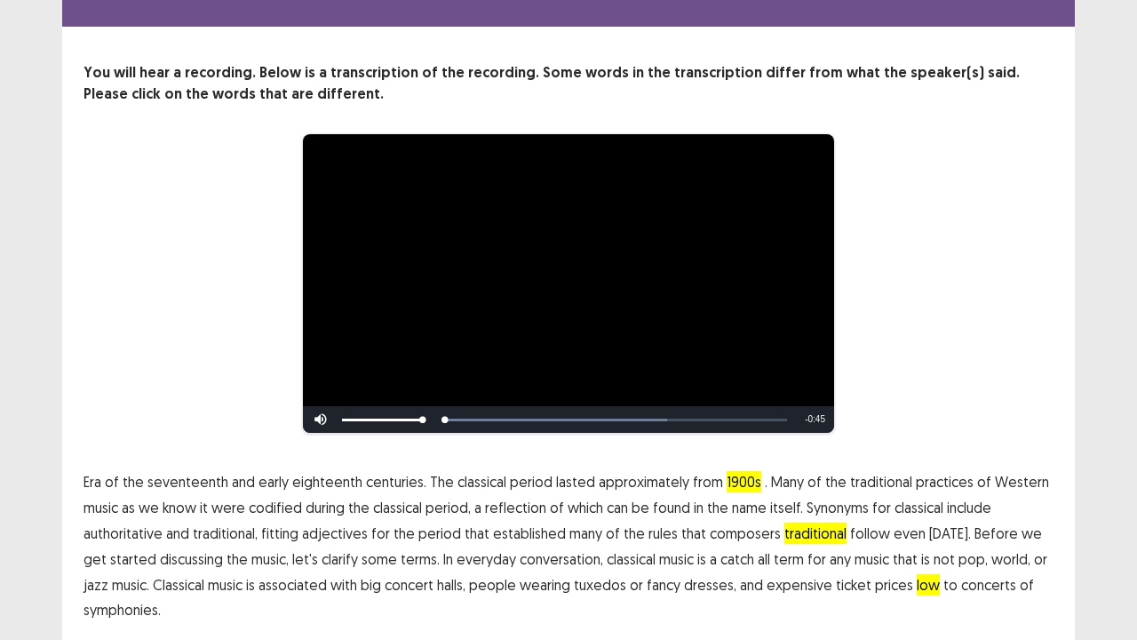
scroll to position [108, 0]
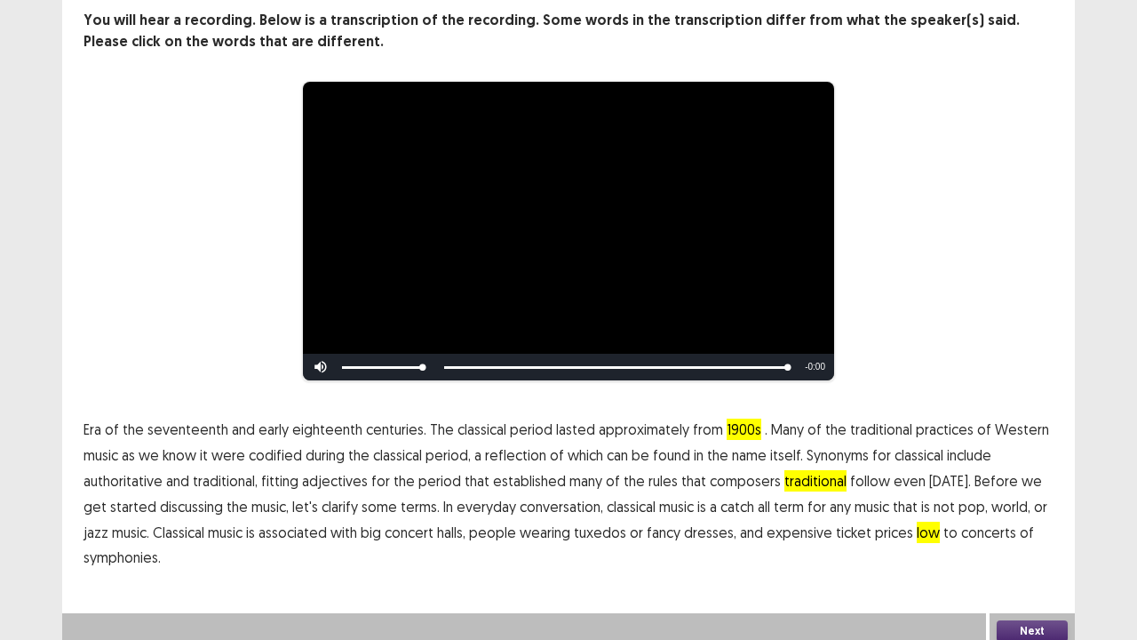
click at [1034, 527] on button "Next" at bounding box center [1032, 630] width 71 height 21
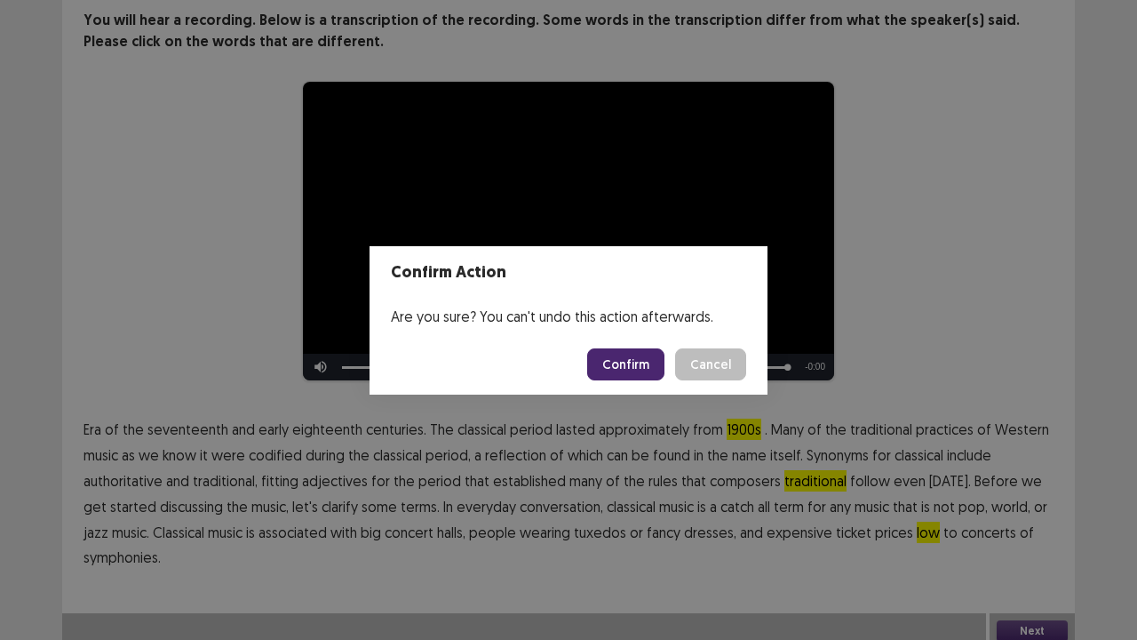
click at [644, 364] on button "Confirm" at bounding box center [625, 364] width 77 height 32
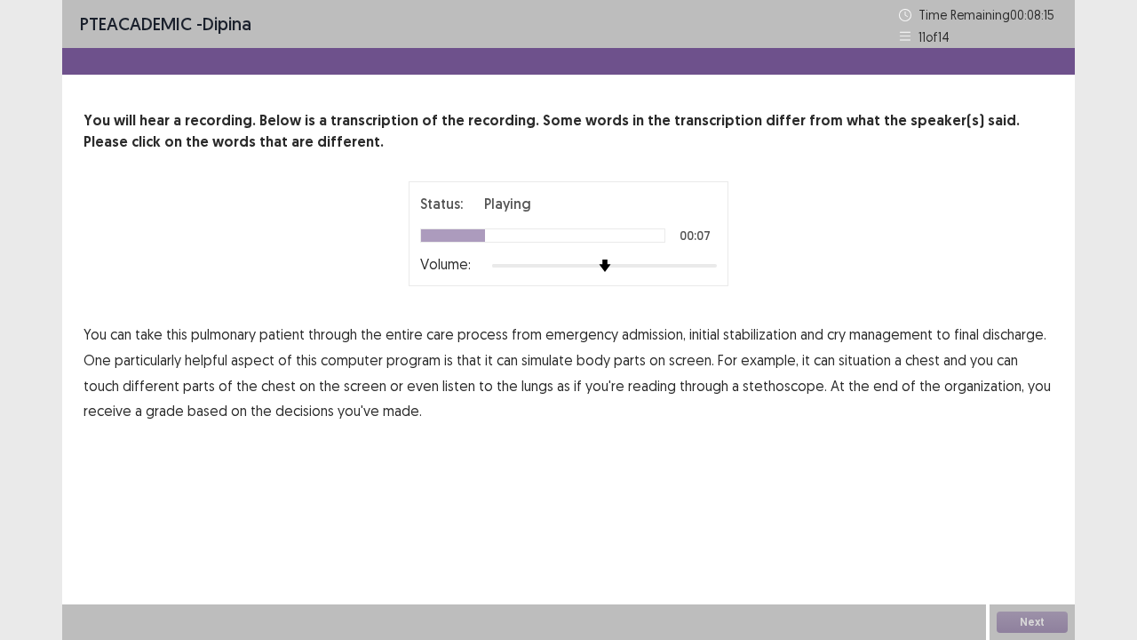
click at [833, 335] on span "cry" at bounding box center [836, 333] width 19 height 21
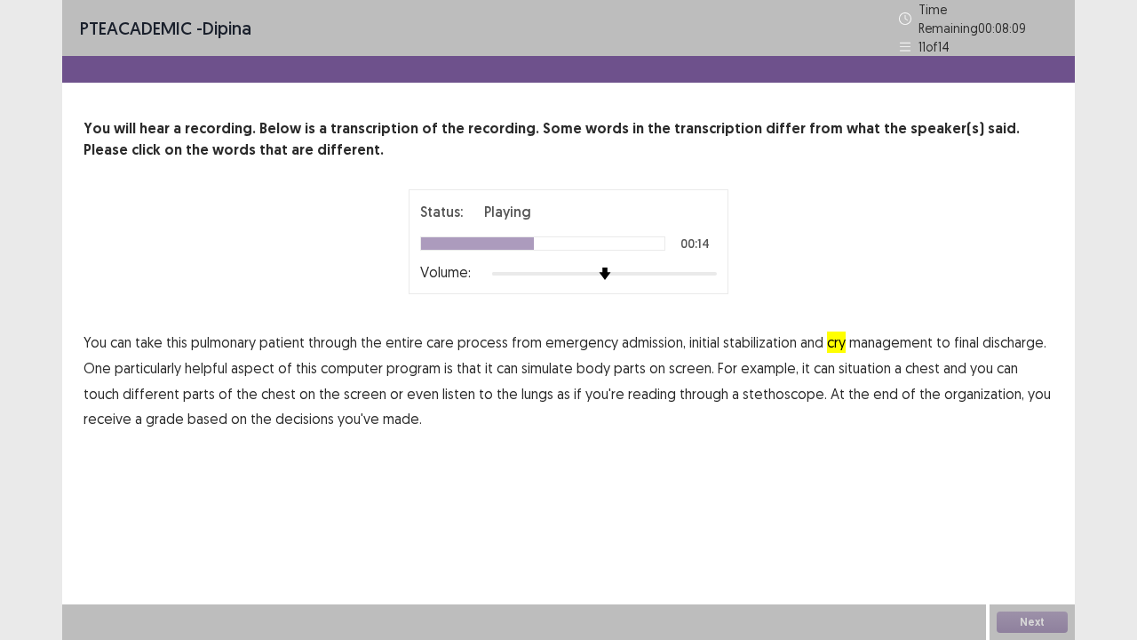
click at [544, 361] on span "simulate" at bounding box center [548, 367] width 52 height 21
click at [865, 366] on span "situation" at bounding box center [865, 367] width 52 height 21
click at [628, 383] on span "reading" at bounding box center [652, 393] width 48 height 21
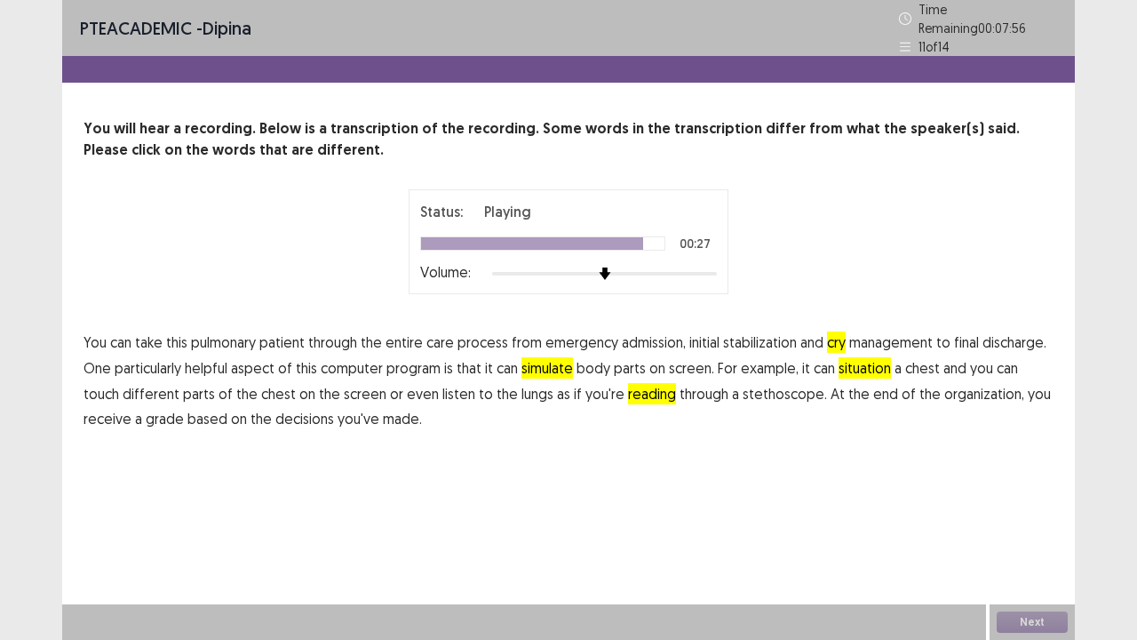
click at [944, 389] on span "organization," at bounding box center [984, 393] width 80 height 21
click at [543, 360] on span "simulate" at bounding box center [548, 367] width 52 height 21
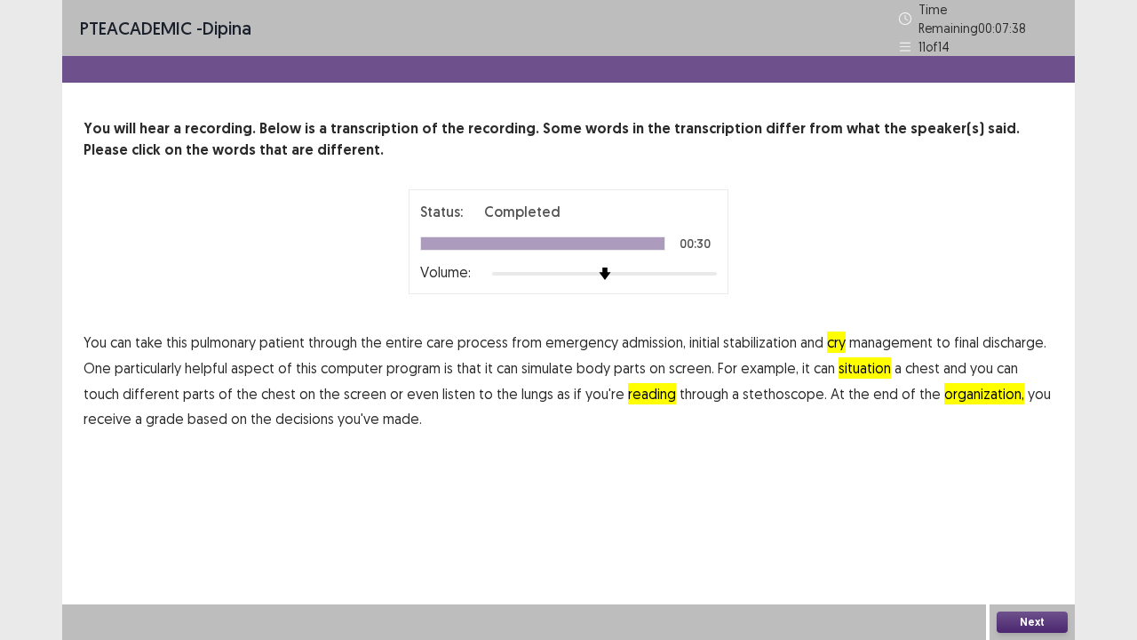
click at [1040, 527] on button "Next" at bounding box center [1032, 621] width 71 height 21
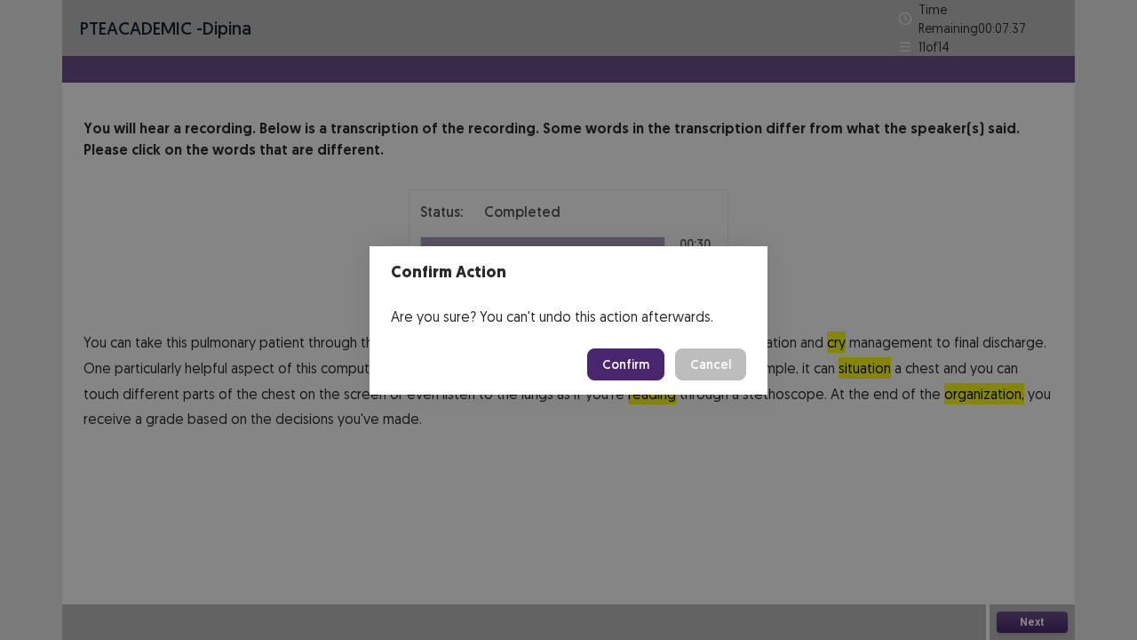
click at [634, 358] on button "Confirm" at bounding box center [625, 364] width 77 height 32
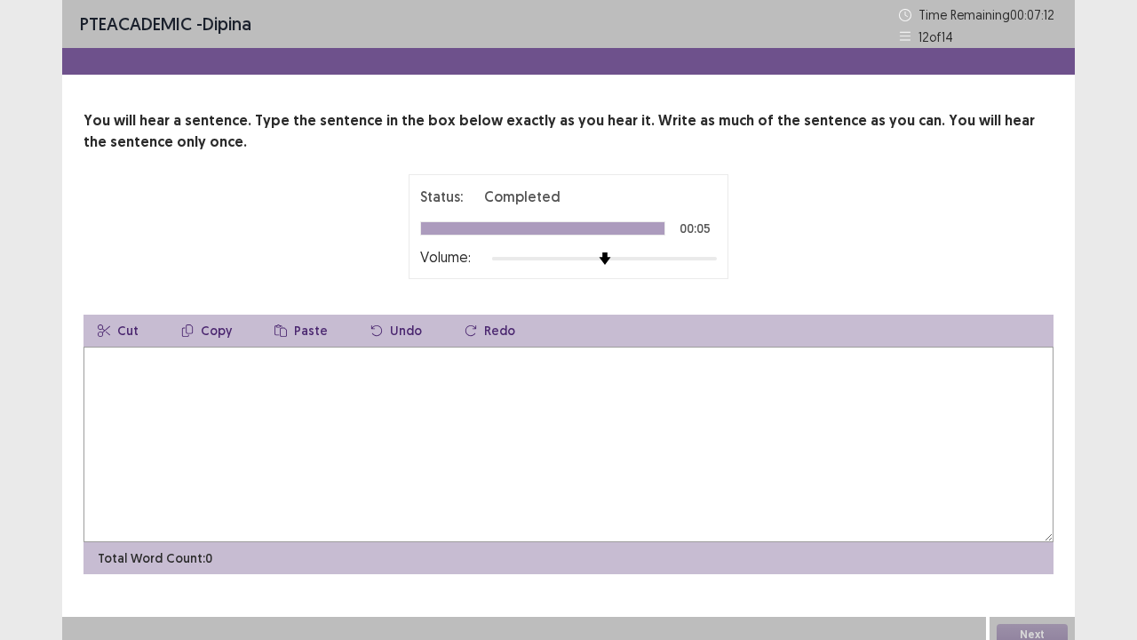
click at [191, 383] on textarea at bounding box center [569, 444] width 970 height 195
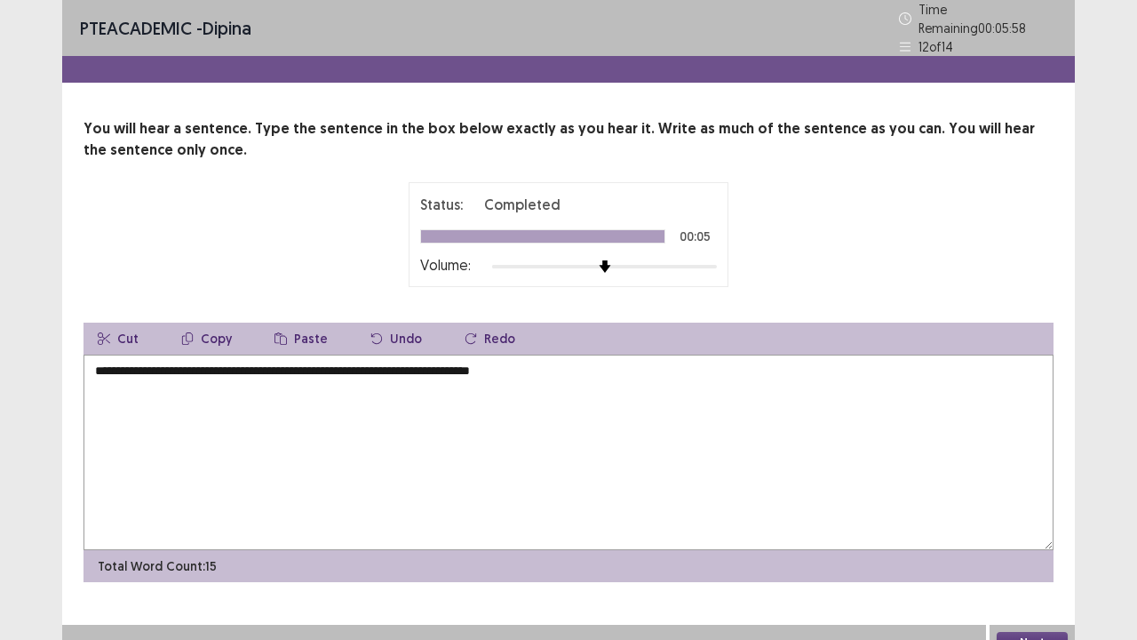
type textarea "**********"
click at [1028, 527] on button "Next" at bounding box center [1032, 642] width 71 height 21
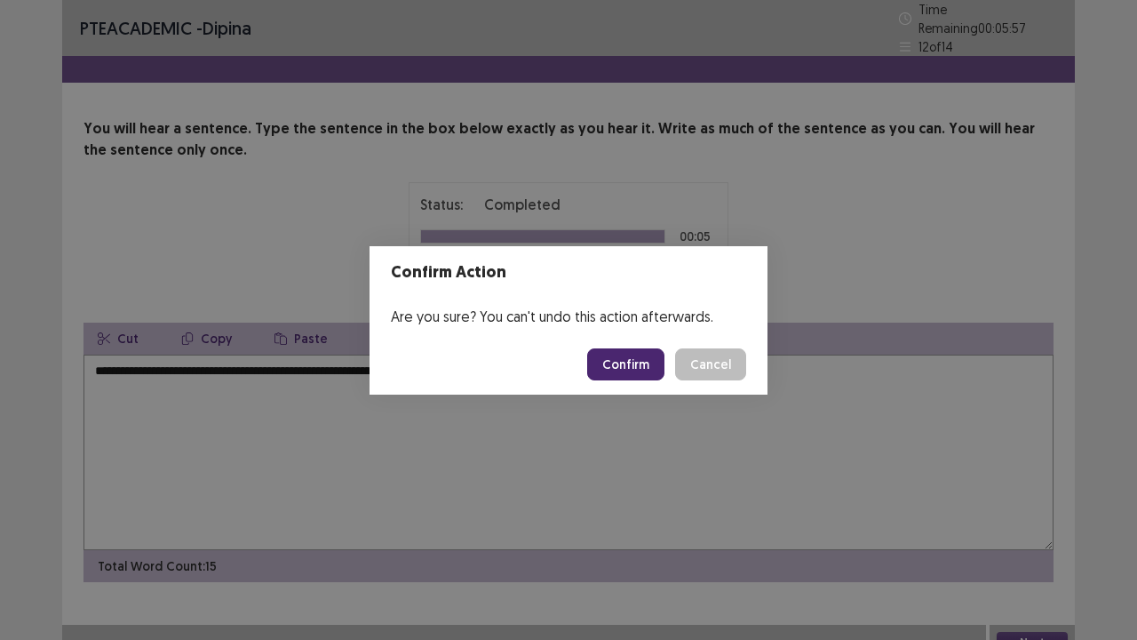
click at [606, 361] on button "Confirm" at bounding box center [625, 364] width 77 height 32
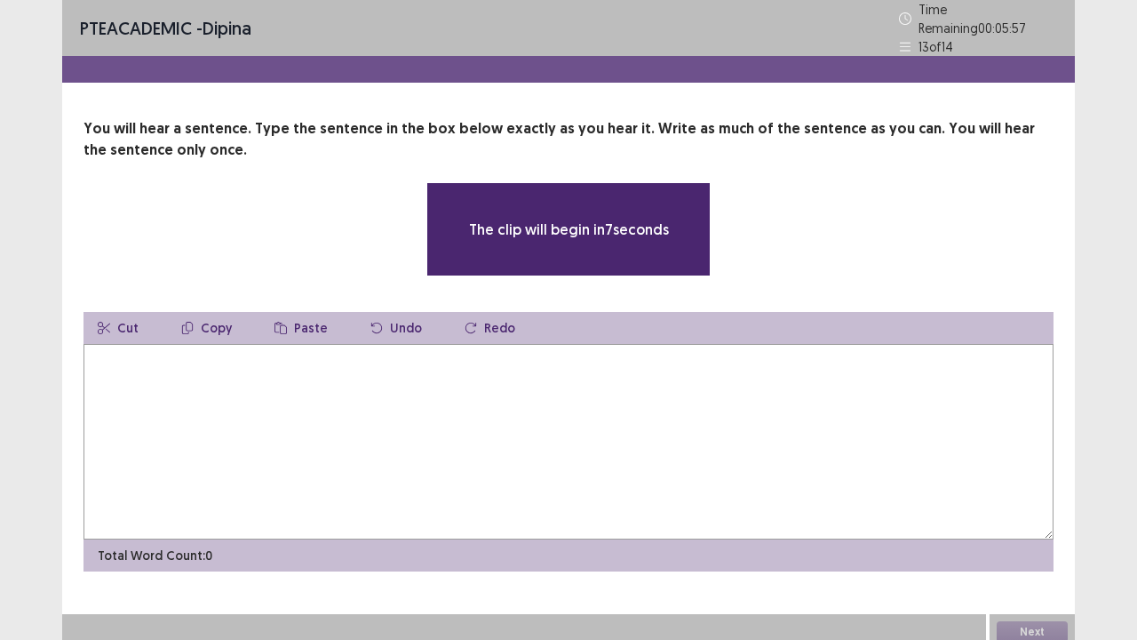
scroll to position [1, 0]
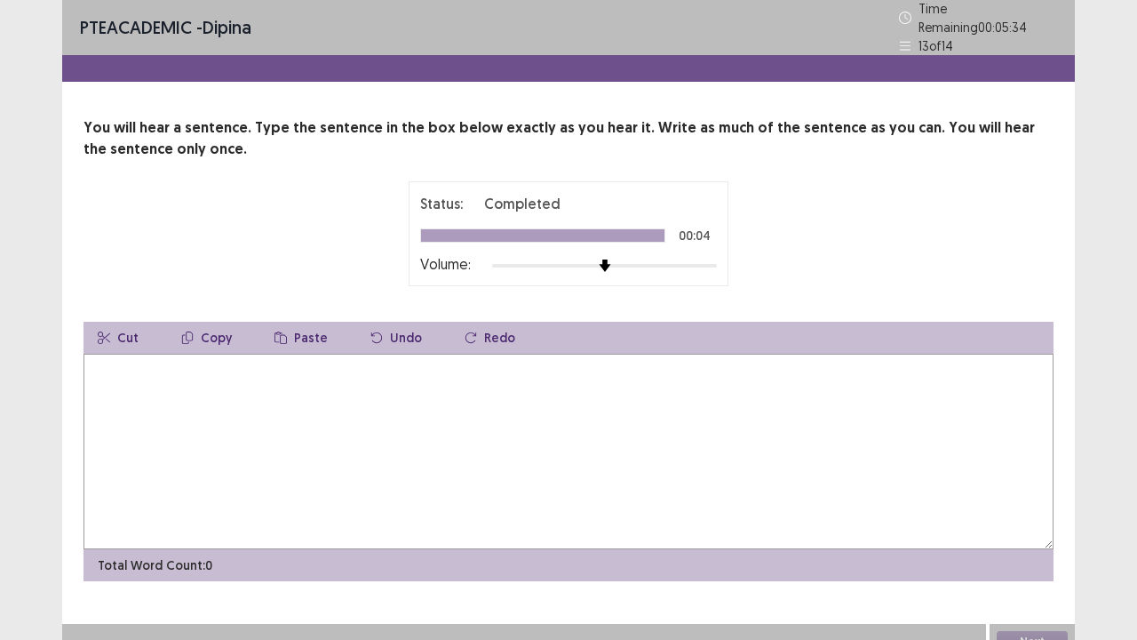
click at [144, 368] on textarea at bounding box center [569, 451] width 970 height 195
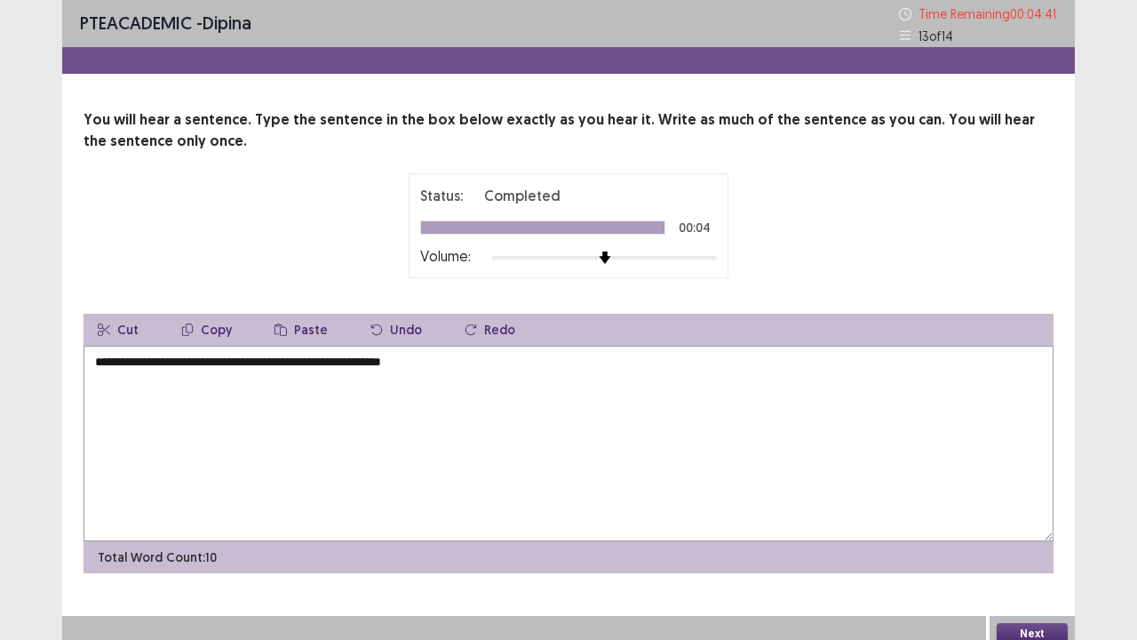
click at [392, 356] on textarea "**********" at bounding box center [569, 443] width 970 height 195
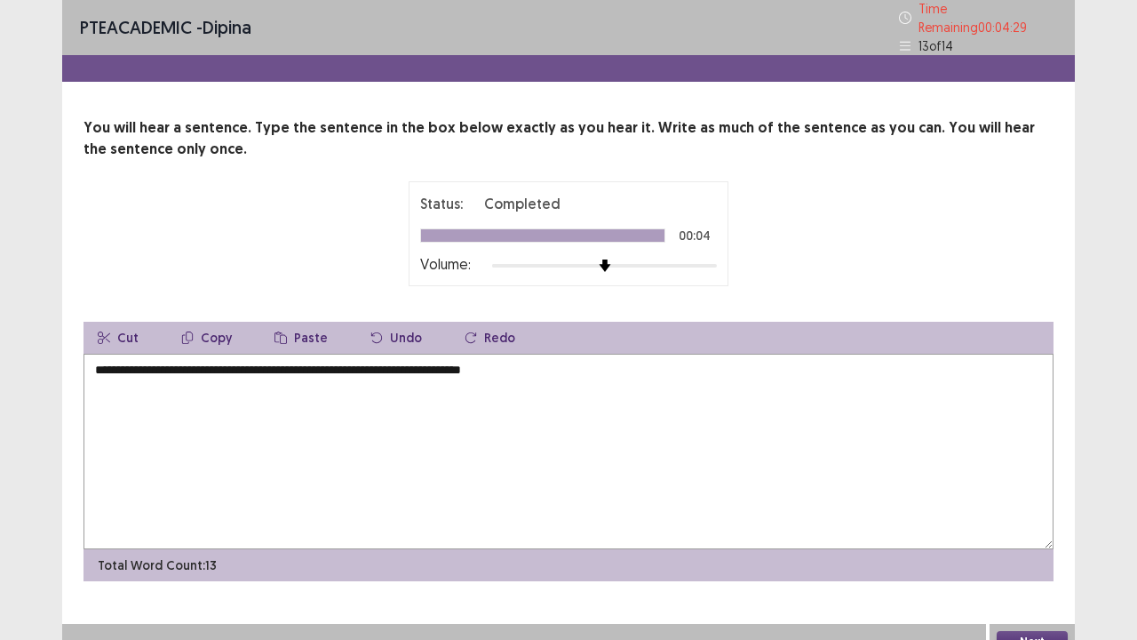
type textarea "**********"
click at [1036, 527] on button "Next" at bounding box center [1032, 641] width 71 height 21
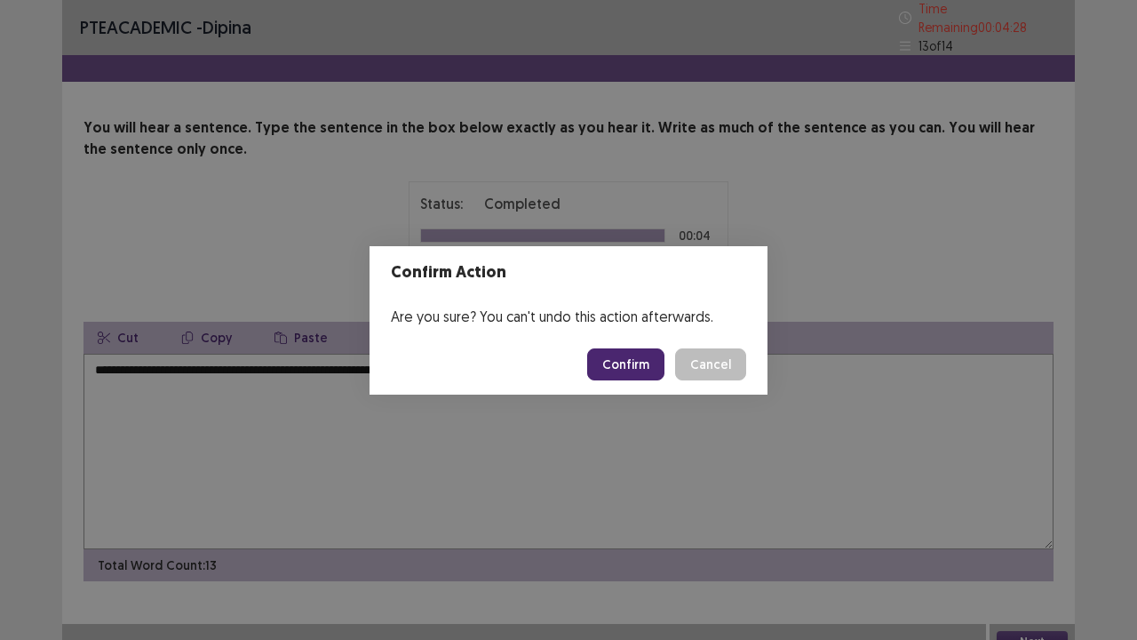
click at [614, 364] on button "Confirm" at bounding box center [625, 364] width 77 height 32
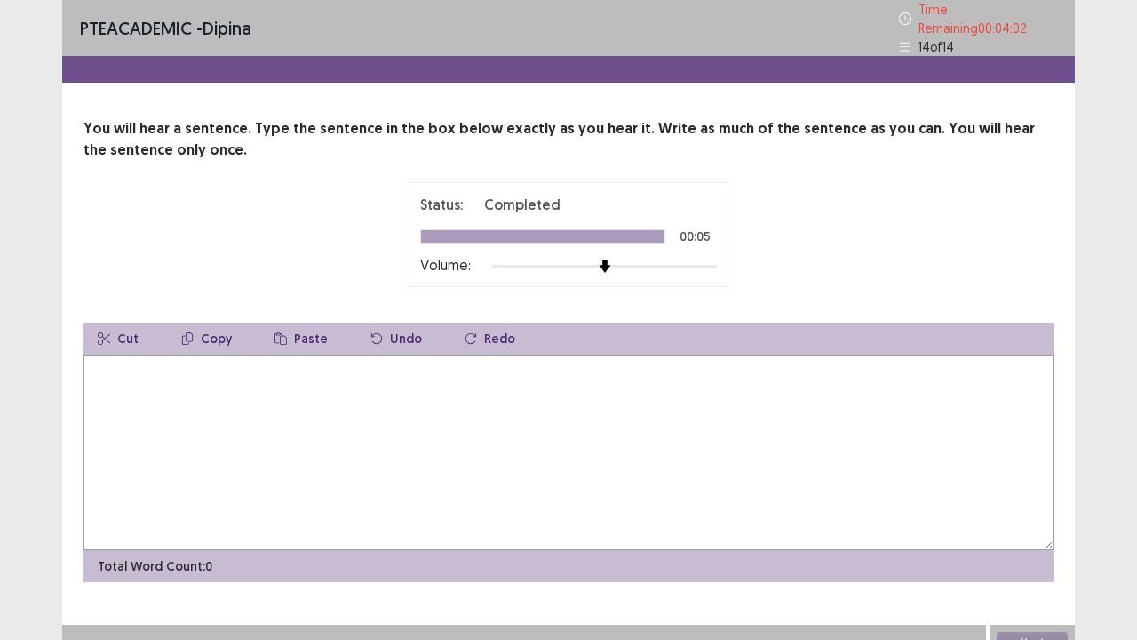
click at [144, 356] on textarea at bounding box center [569, 452] width 970 height 195
type textarea "**********"
click at [1028, 527] on button "Next" at bounding box center [1032, 642] width 71 height 21
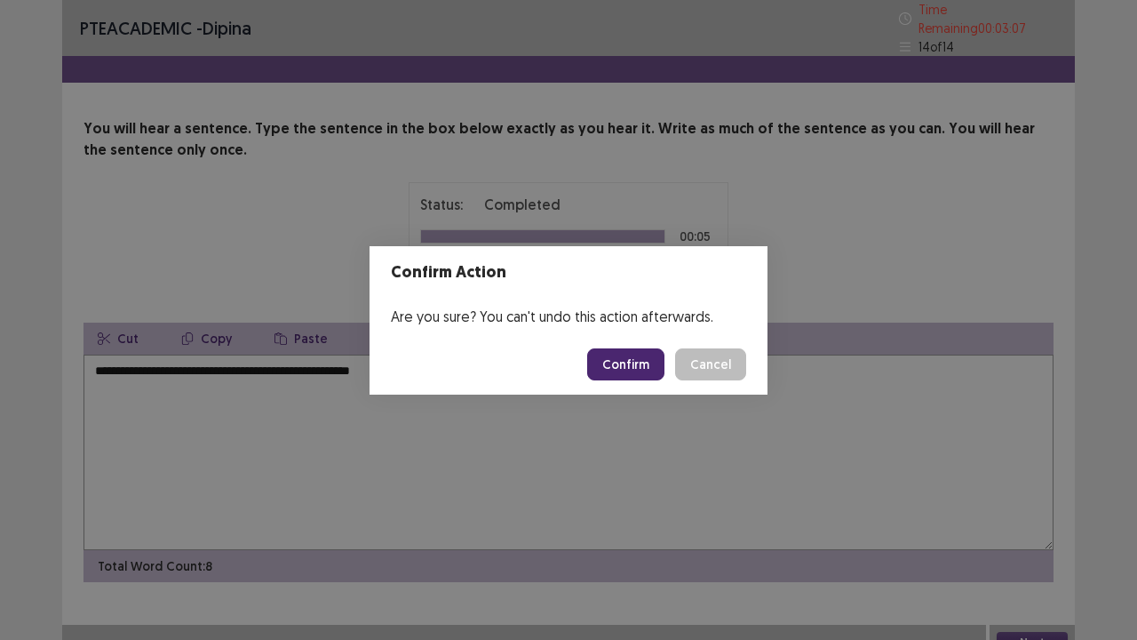
click at [620, 361] on button "Confirm" at bounding box center [625, 364] width 77 height 32
